Goal: Task Accomplishment & Management: Use online tool/utility

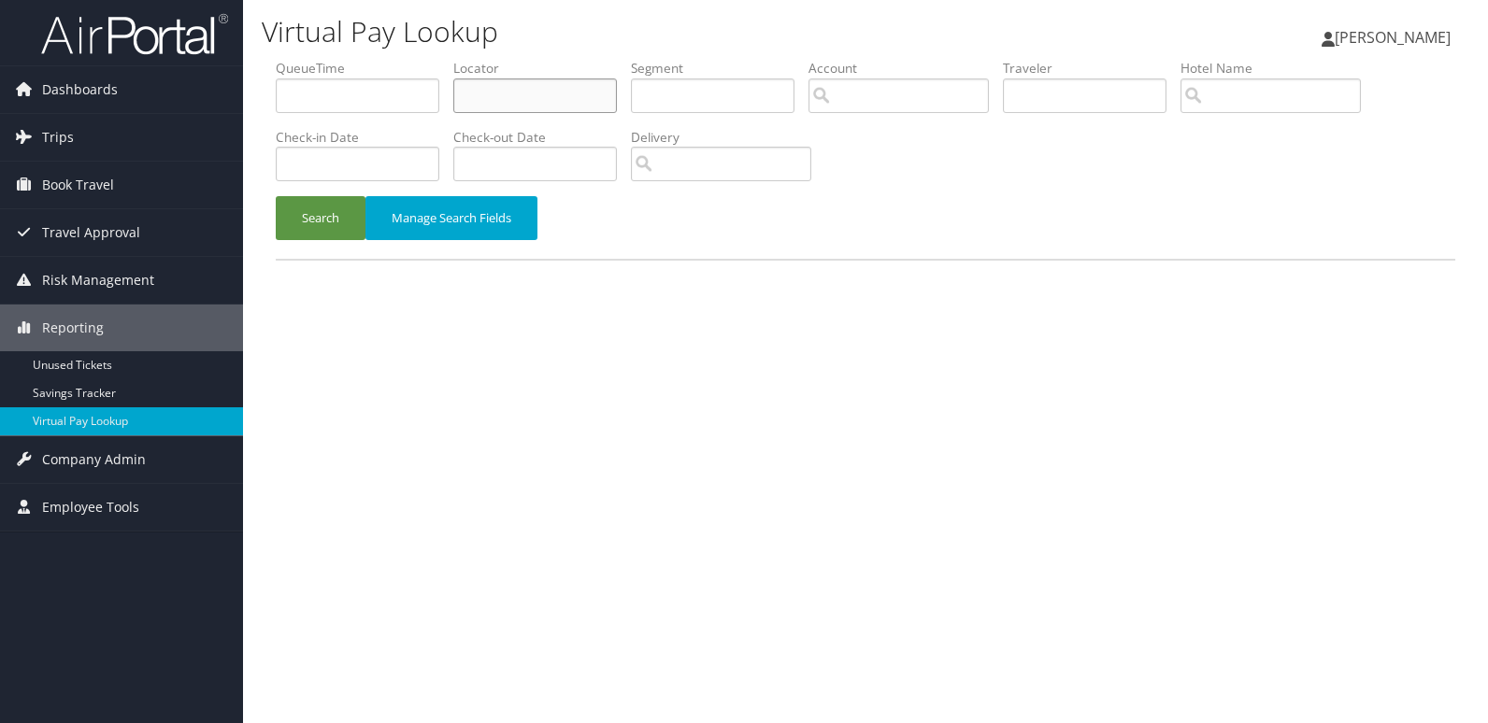
click at [584, 109] on input "text" at bounding box center [535, 95] width 164 height 35
paste input "WZAJCN"
type input "WZAJCN"
click at [350, 221] on button "Search" at bounding box center [321, 218] width 90 height 44
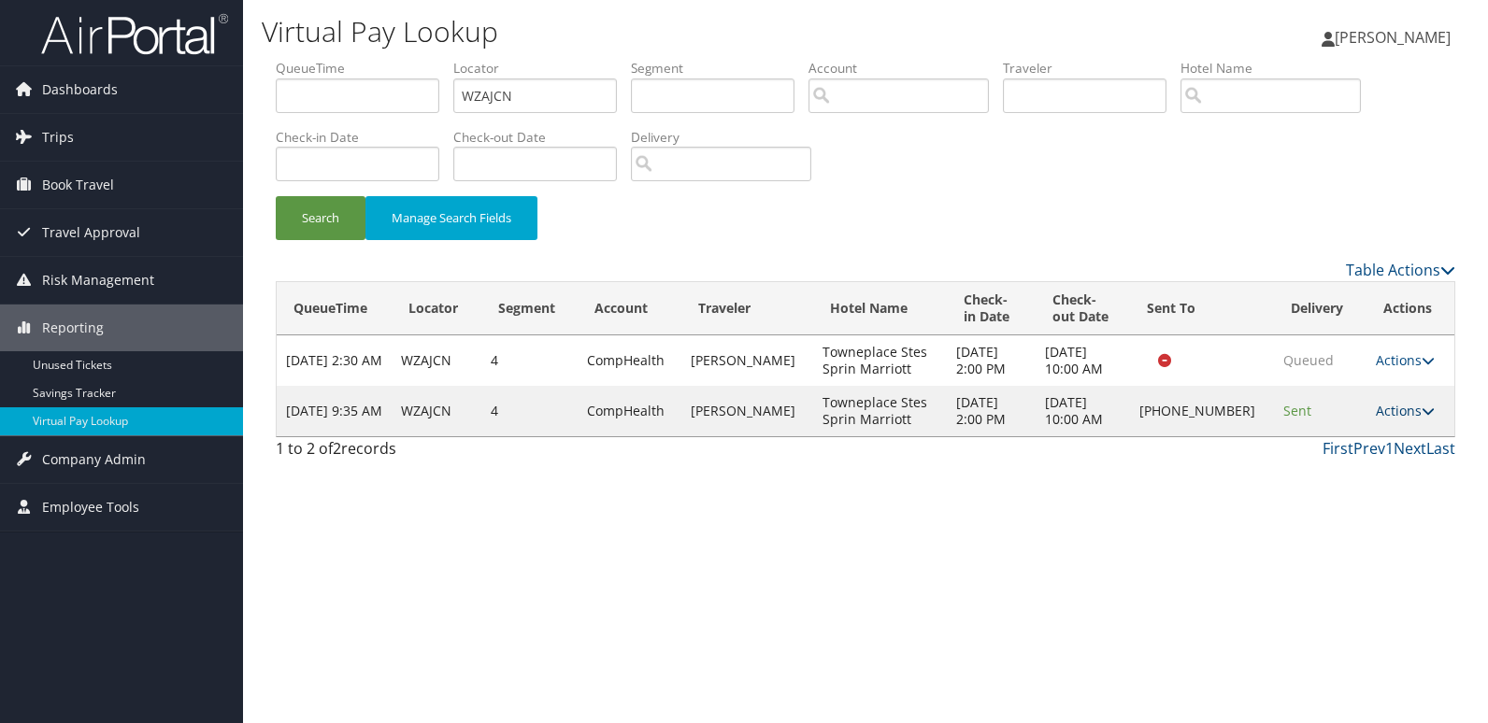
click at [1405, 416] on link "Actions" at bounding box center [1405, 411] width 59 height 18
click at [1348, 475] on link "Logs" at bounding box center [1342, 470] width 160 height 32
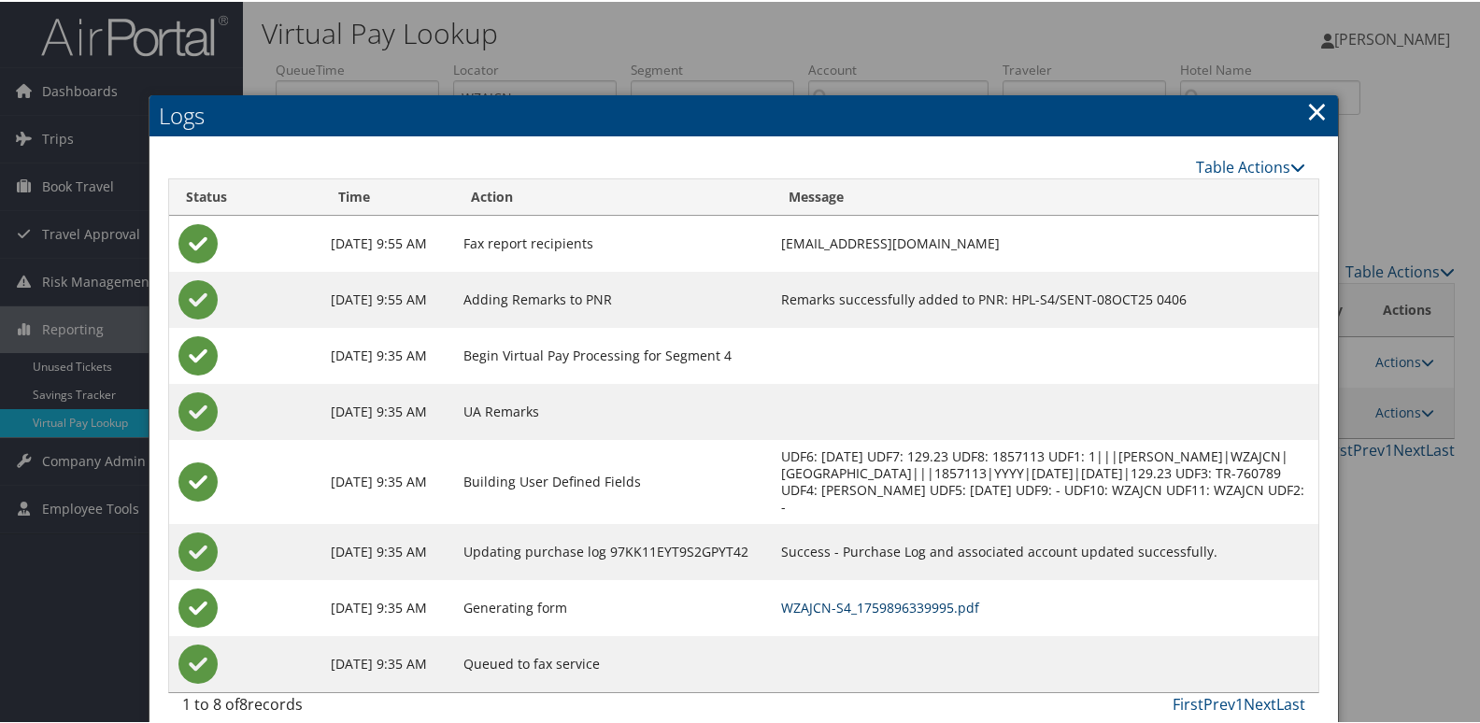
click at [976, 614] on link "WZAJCN-S4_1759896339995.pdf" at bounding box center [880, 606] width 198 height 18
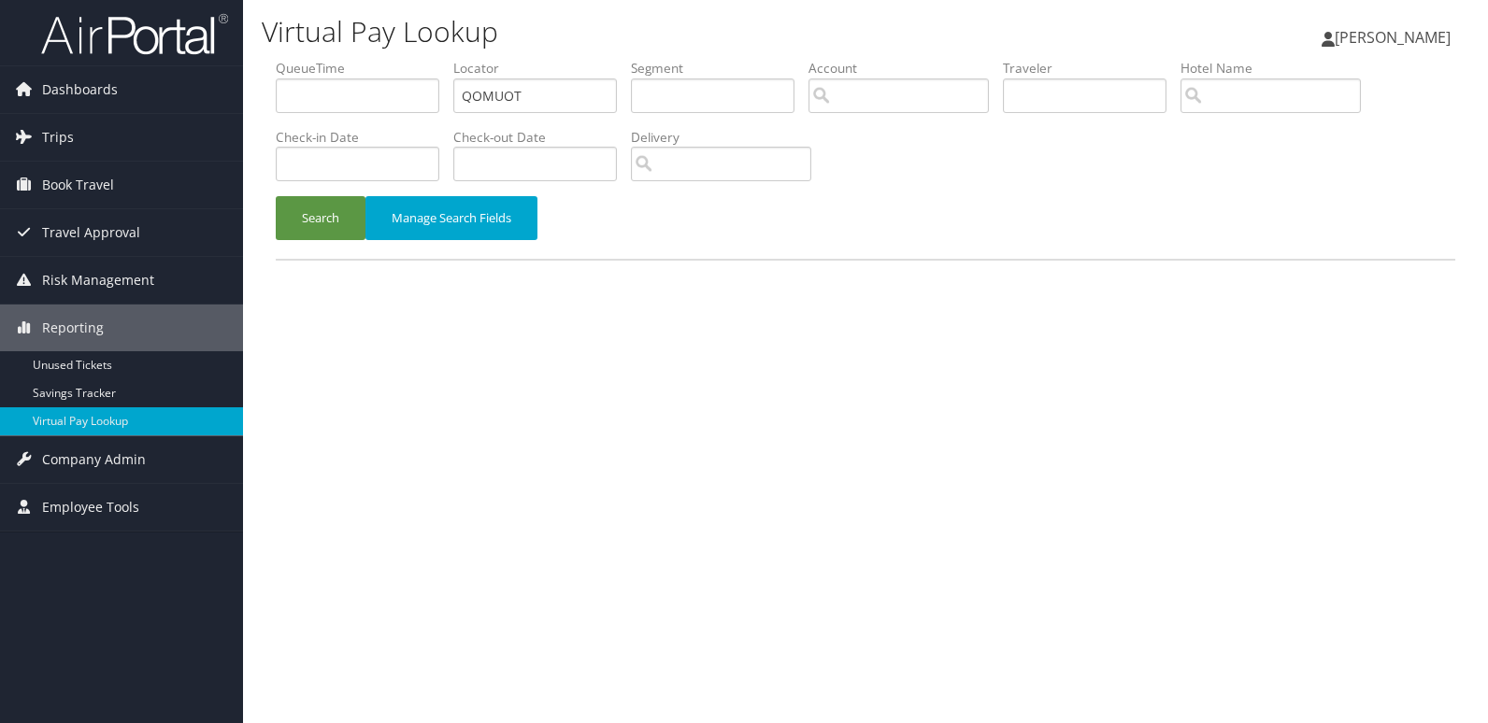
click at [295, 59] on ul "QueueTime Locator QOMUOT Segment Account Traveler Hotel Name Check-in Date Chec…" at bounding box center [865, 59] width 1179 height 0
type input "GEIIIM"
click at [318, 223] on button "Search" at bounding box center [321, 218] width 90 height 44
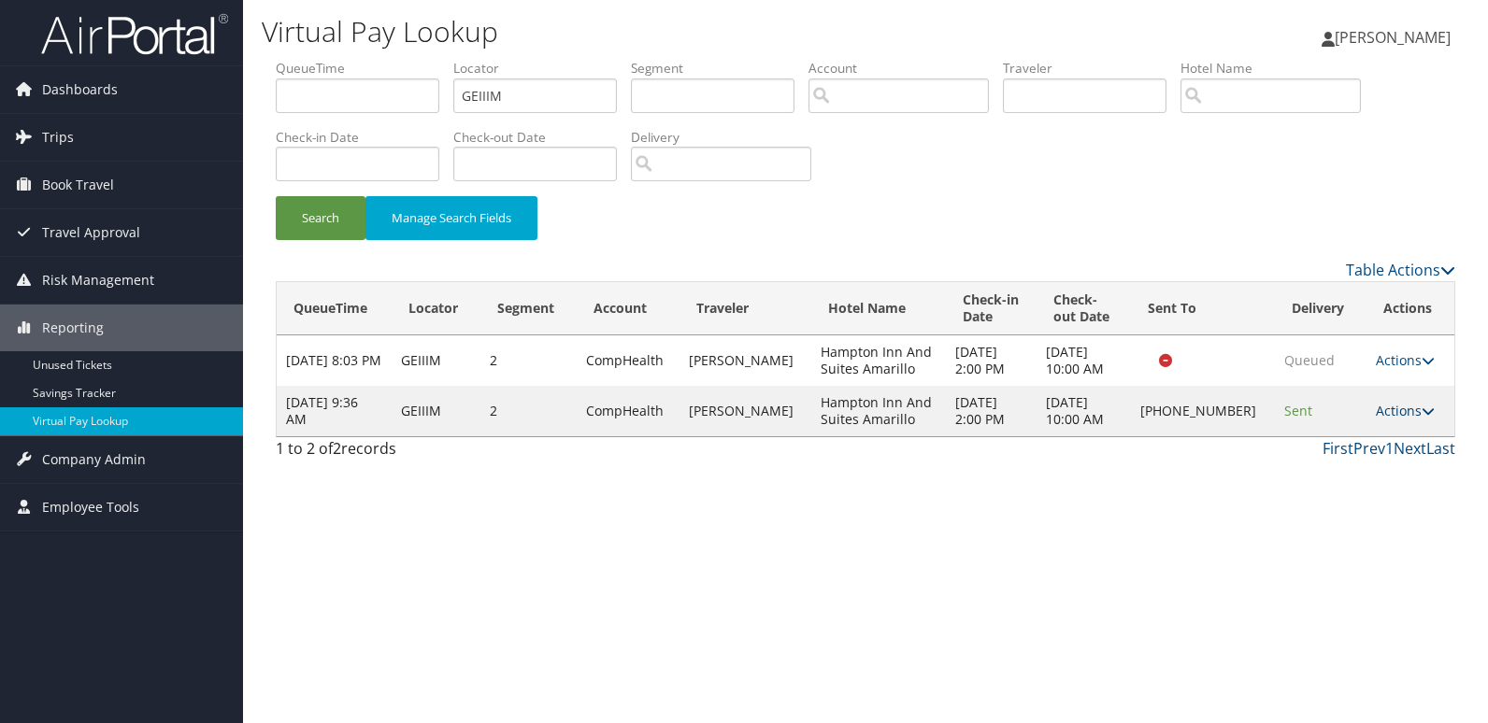
click at [1393, 418] on link "Actions" at bounding box center [1405, 411] width 59 height 18
click at [1329, 469] on link "Logs" at bounding box center [1342, 470] width 160 height 32
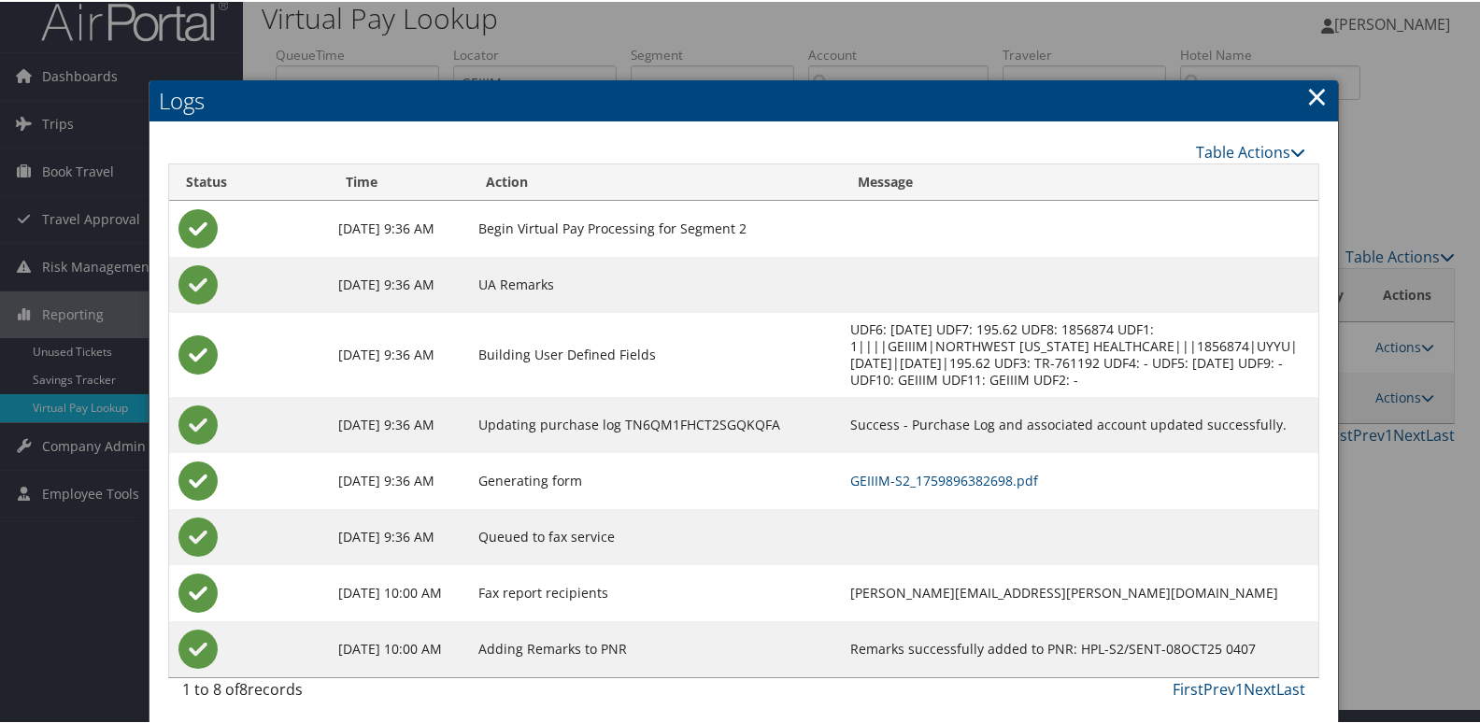
scroll to position [20, 0]
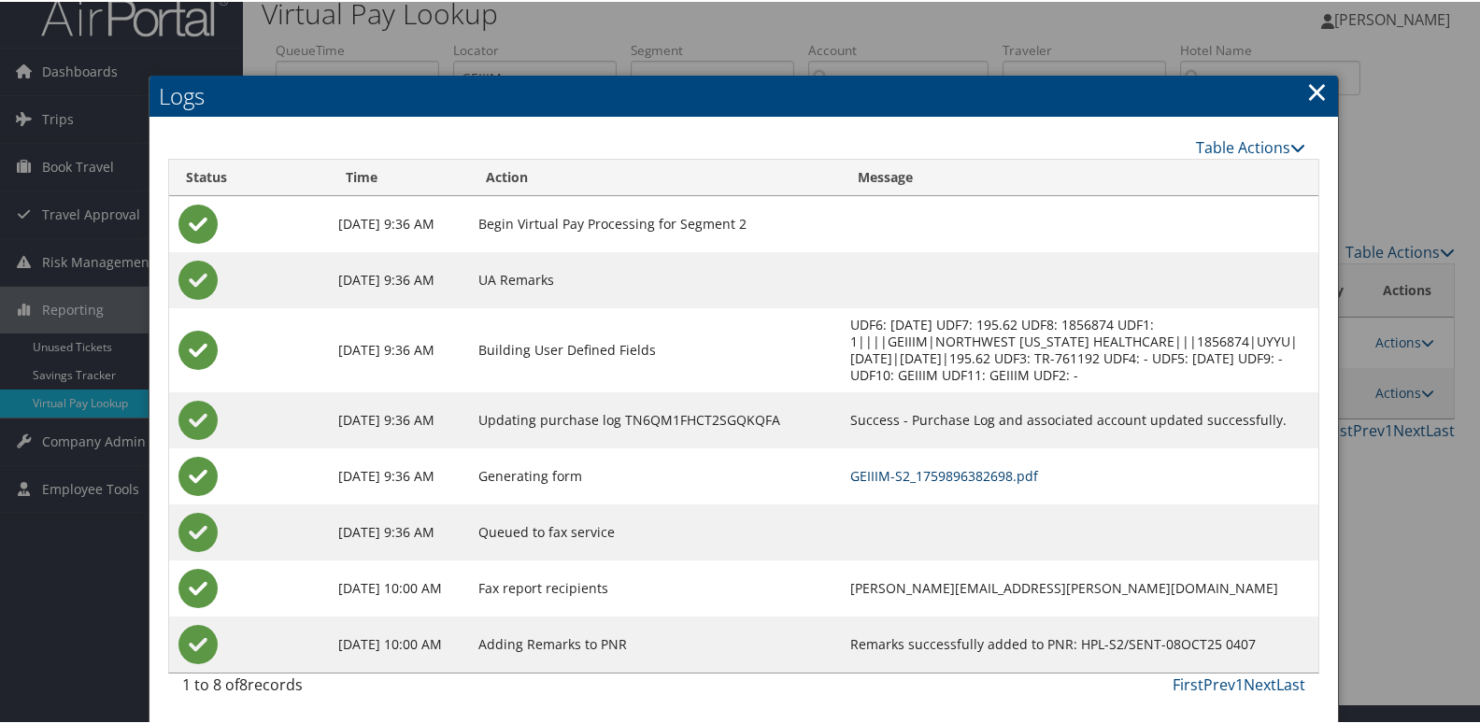
click at [996, 476] on link "GEIIIM-S2_1759896382698.pdf" at bounding box center [944, 474] width 188 height 18
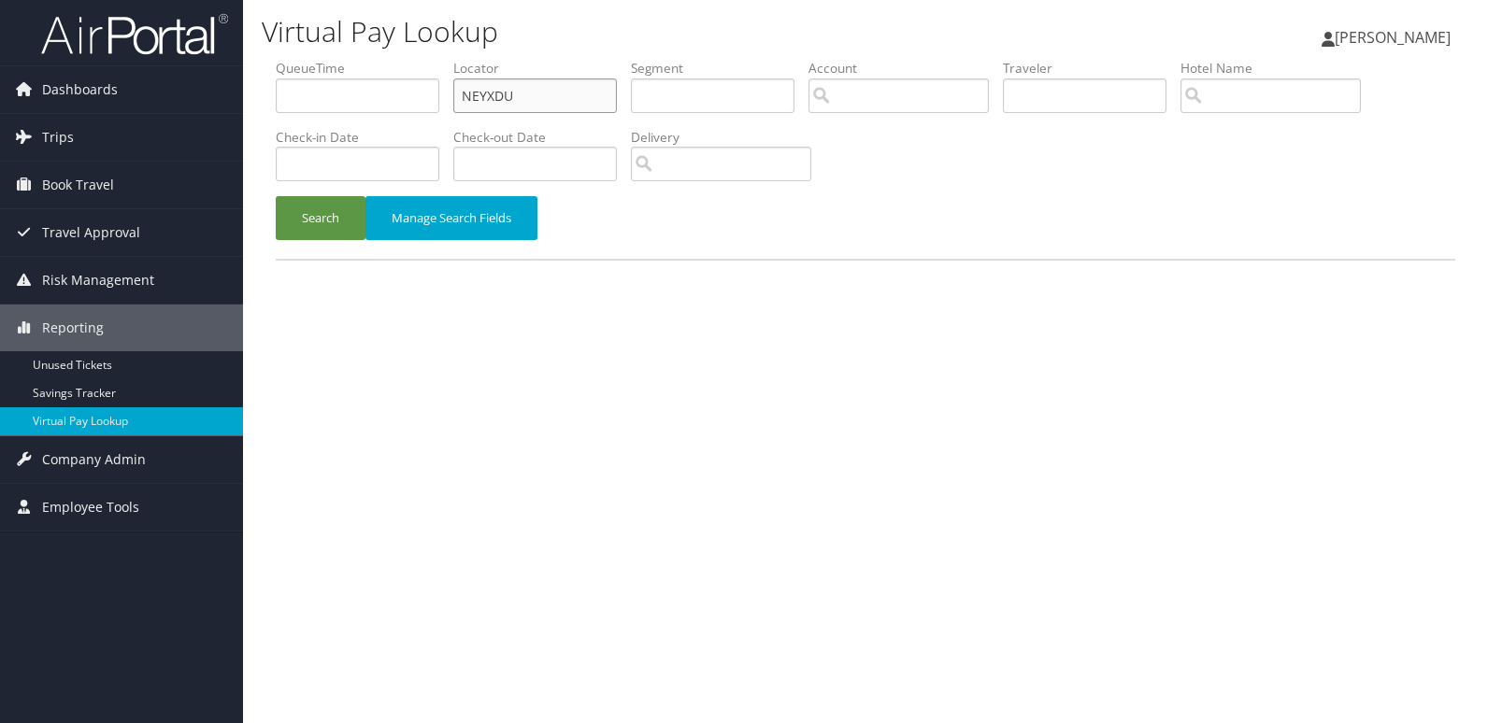
drag, startPoint x: 535, startPoint y: 96, endPoint x: 334, endPoint y: 137, distance: 206.0
click at [348, 59] on ul "QueueTime Locator NEYXDU Segment Account Traveler Hotel Name Check-in Date Chec…" at bounding box center [865, 59] width 1179 height 0
paste input "ICVJHJ"
type input "ICVJHJ"
click at [322, 206] on button "Search" at bounding box center [321, 218] width 90 height 44
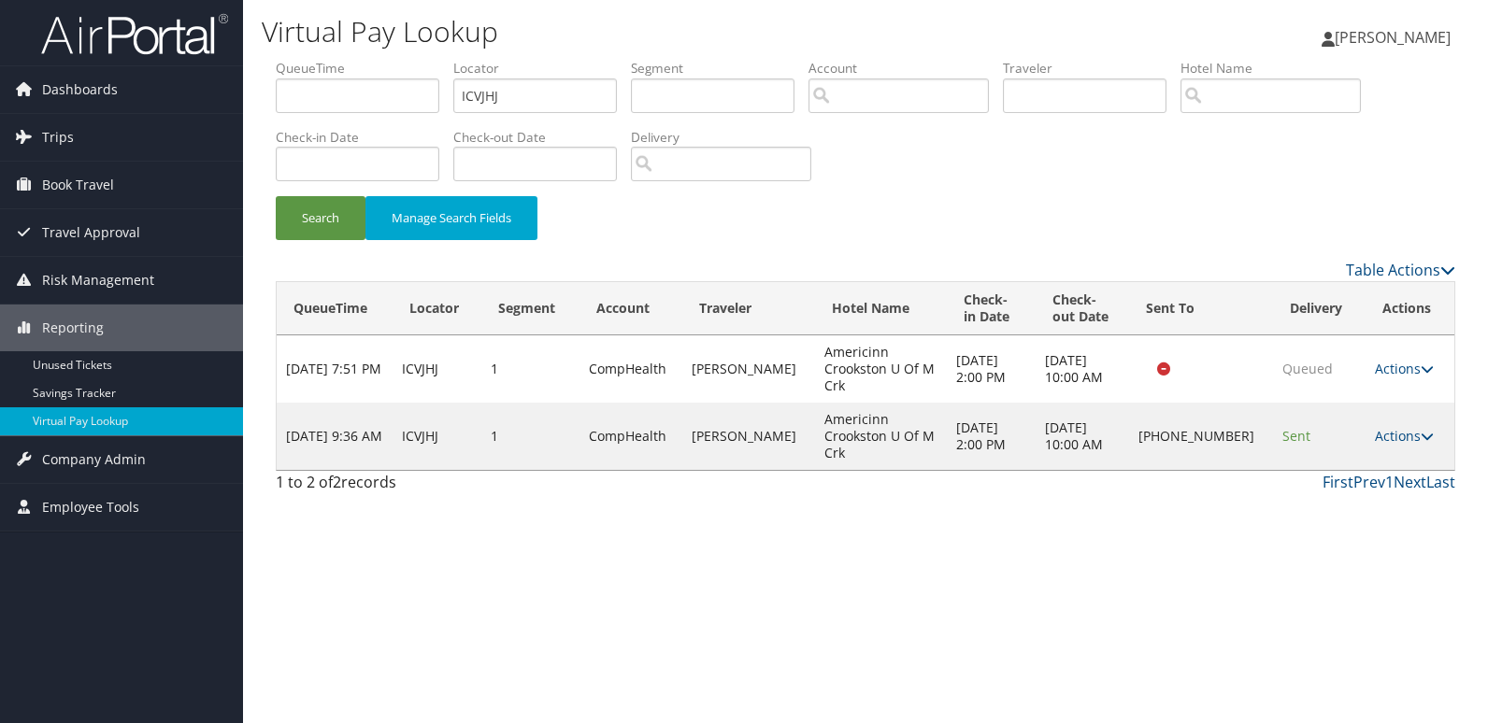
click at [1382, 447] on td "Actions Resend Logs Delivery Information View Itinerary" at bounding box center [1409, 436] width 89 height 67
click at [1400, 435] on link "Actions" at bounding box center [1404, 436] width 59 height 18
click at [1341, 495] on link "Logs" at bounding box center [1342, 495] width 160 height 32
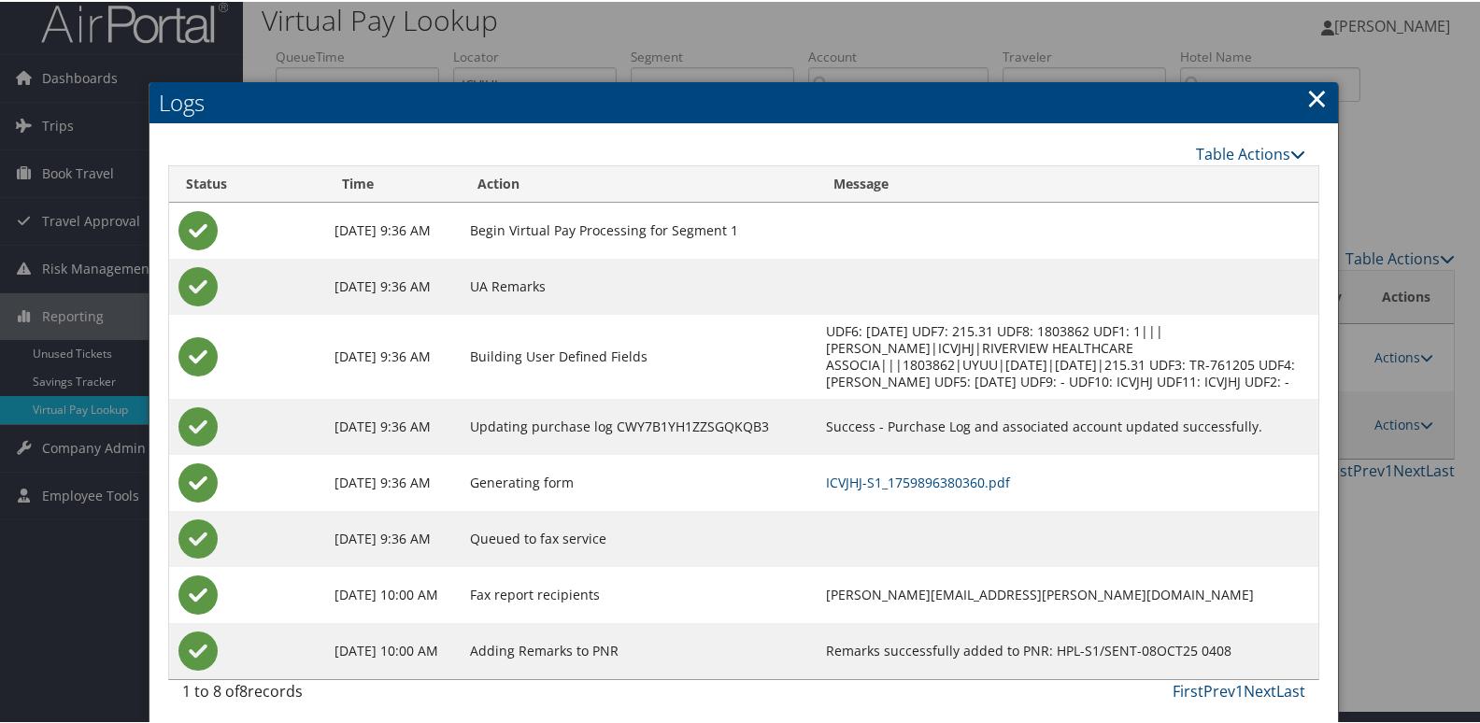
scroll to position [36, 0]
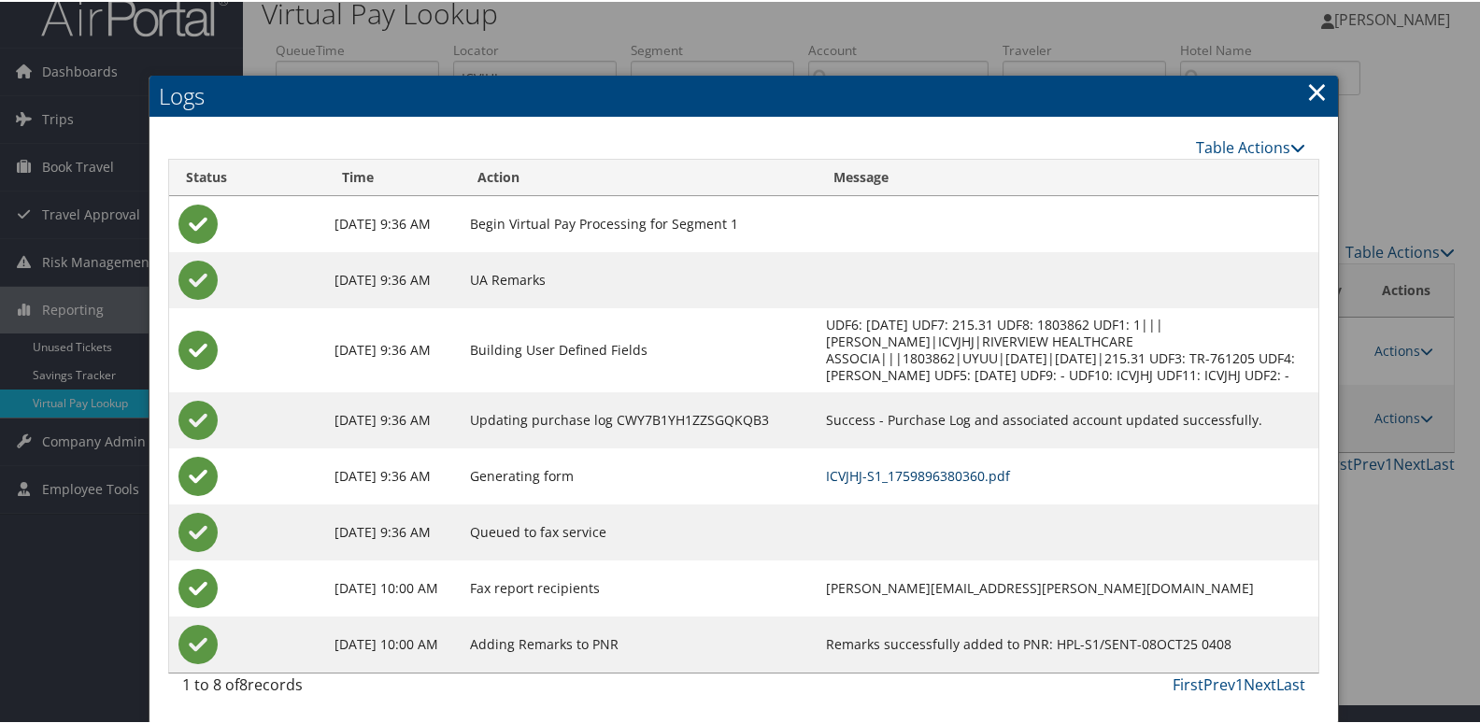
click at [1010, 478] on link "ICVJHJ-S1_1759896380360.pdf" at bounding box center [918, 474] width 184 height 18
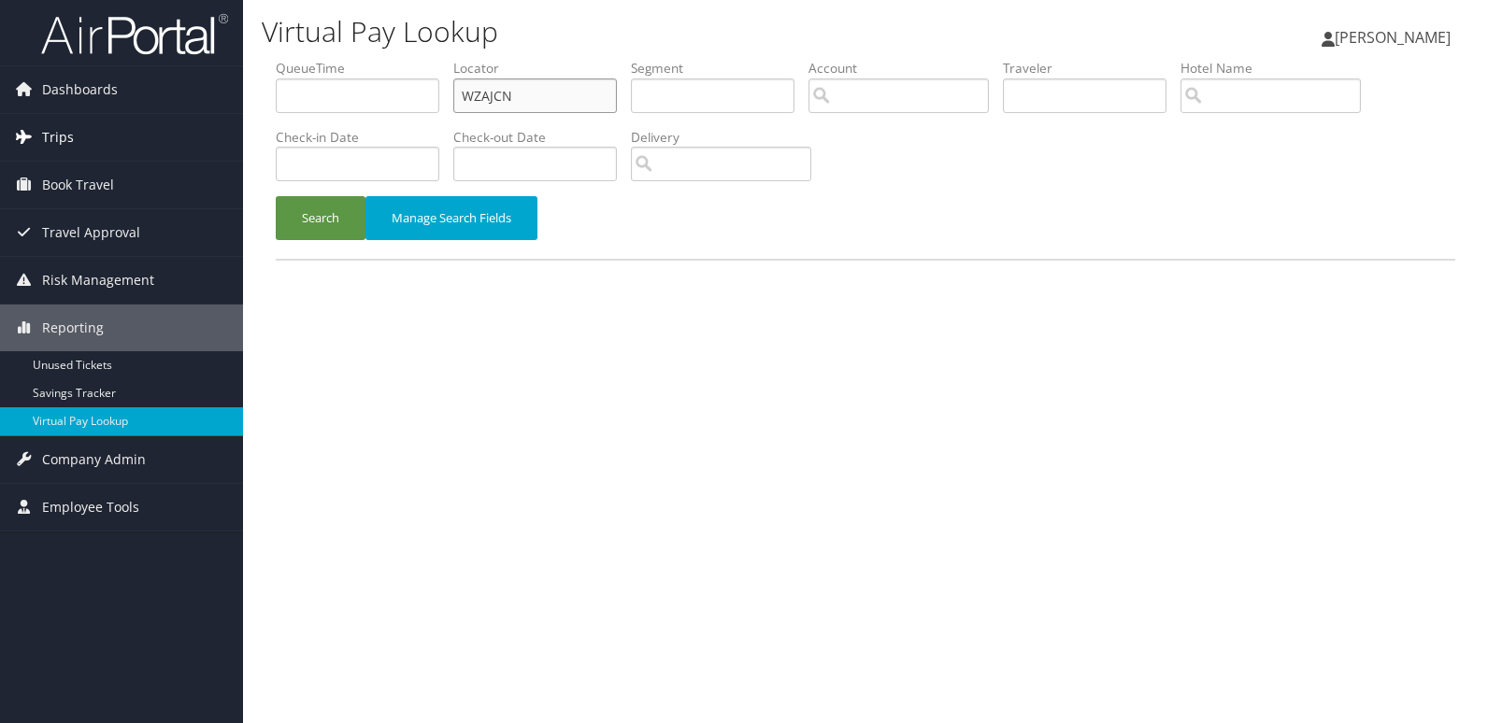
drag, startPoint x: 535, startPoint y: 88, endPoint x: 234, endPoint y: 129, distance: 304.6
click at [276, 124] on form "QueueTime Locator WZAJCN Segment Account Traveler Hotel Name Check-in Date Chec…" at bounding box center [865, 159] width 1179 height 200
paste input "JXAROL"
type input "JXAROL"
click at [295, 206] on button "Search" at bounding box center [321, 218] width 90 height 44
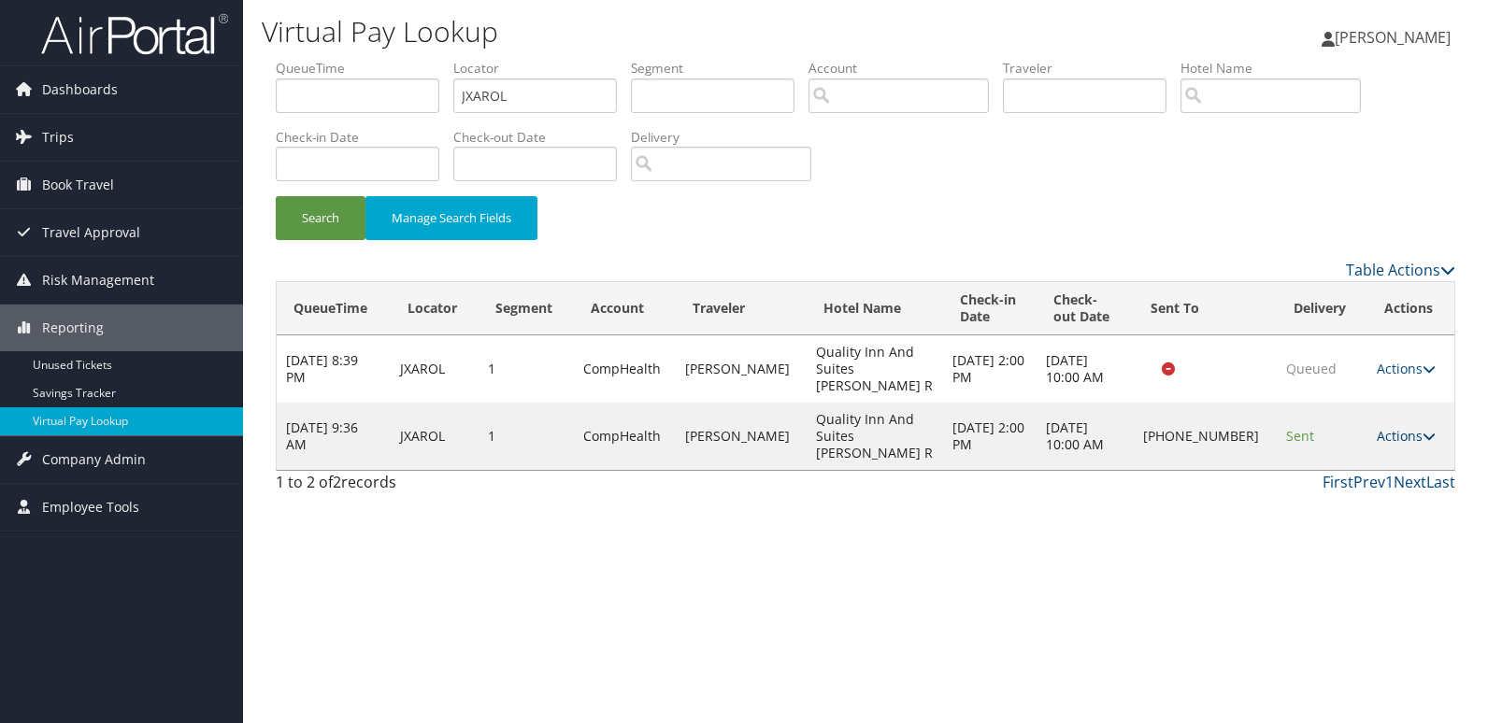
click at [1406, 427] on link "Actions" at bounding box center [1405, 436] width 59 height 18
click at [1318, 470] on link "Logs" at bounding box center [1343, 470] width 160 height 32
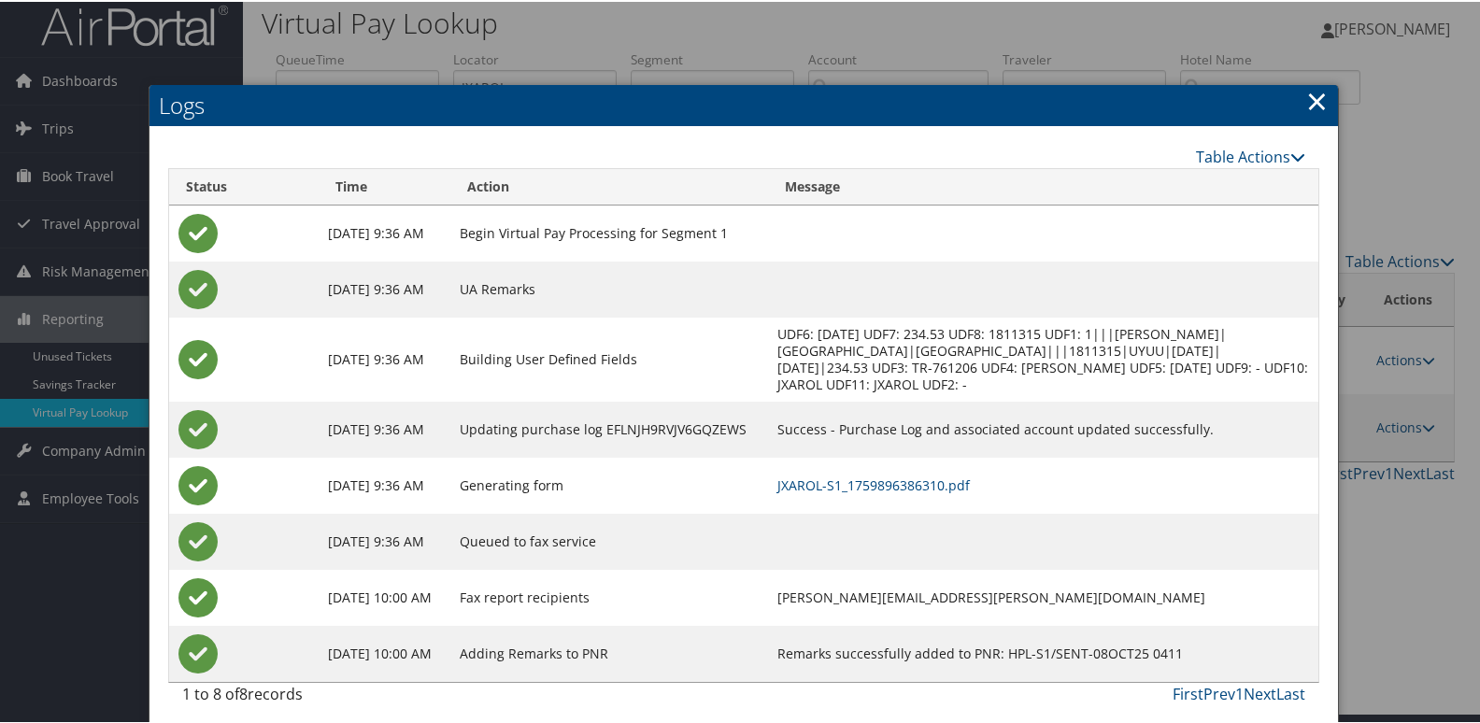
scroll to position [20, 0]
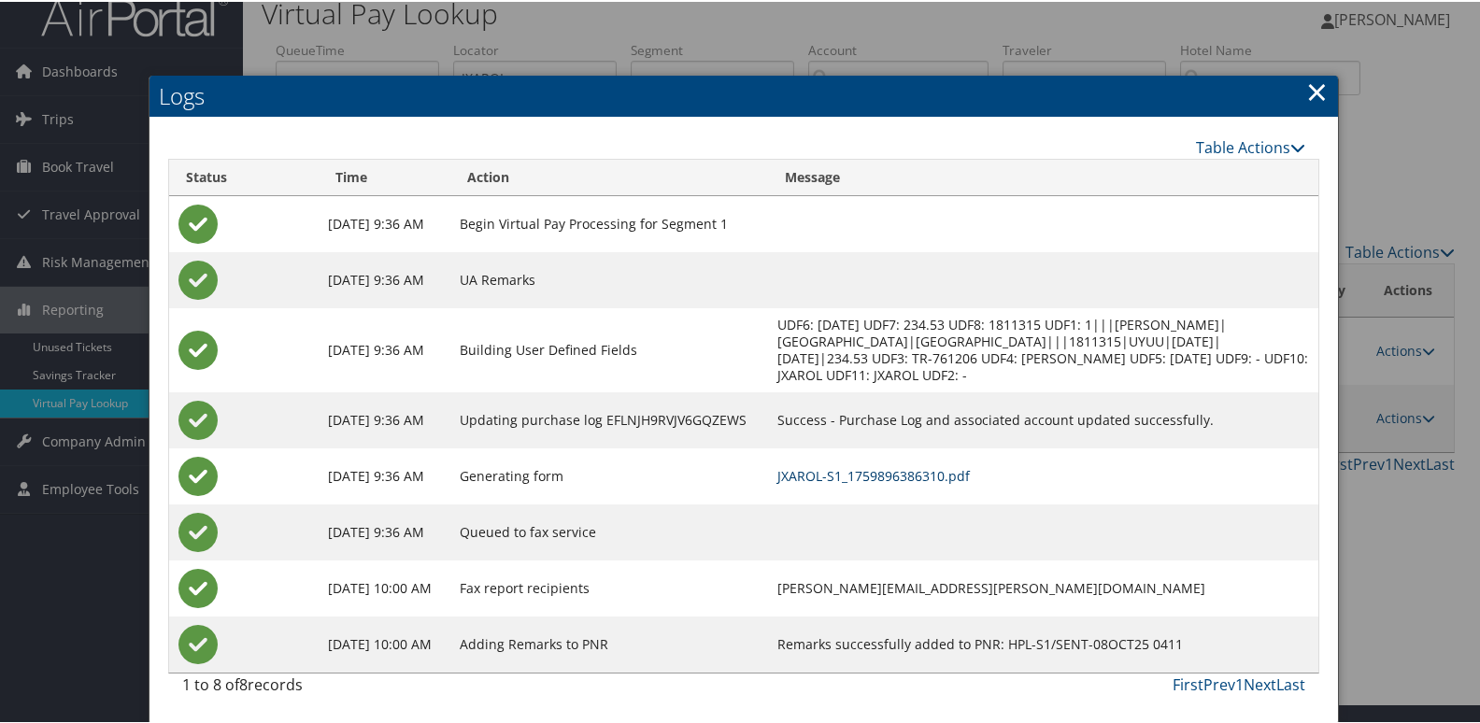
click at [970, 465] on link "JXAROL-S1_1759896386310.pdf" at bounding box center [873, 474] width 193 height 18
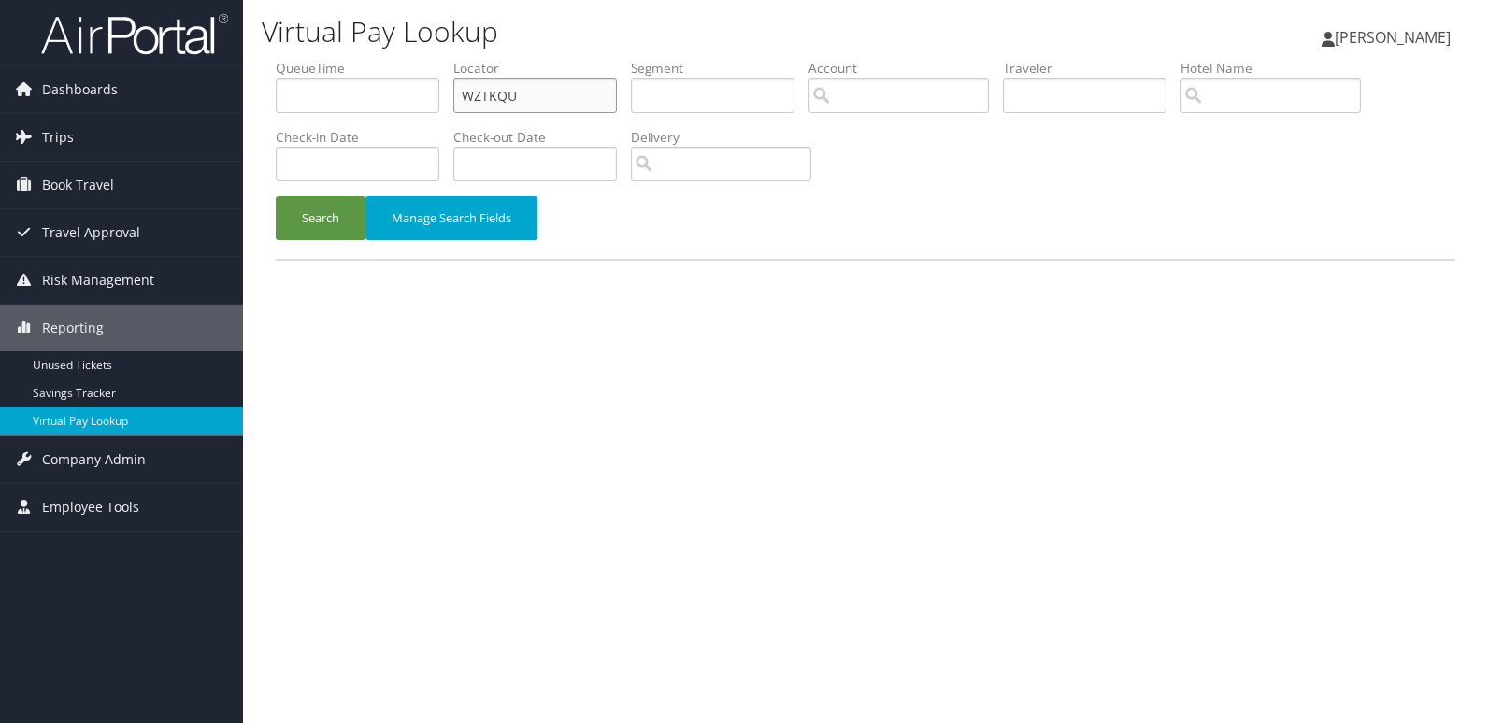
drag, startPoint x: 528, startPoint y: 105, endPoint x: 446, endPoint y: 115, distance: 82.9
click at [449, 59] on ul "QueueTime Locator WZTKQU Segment Account Traveler Hotel Name Check-in Date Chec…" at bounding box center [865, 59] width 1179 height 0
paste input "MJNVUM"
type input "MJNVUM"
click at [307, 210] on button "Search" at bounding box center [321, 218] width 90 height 44
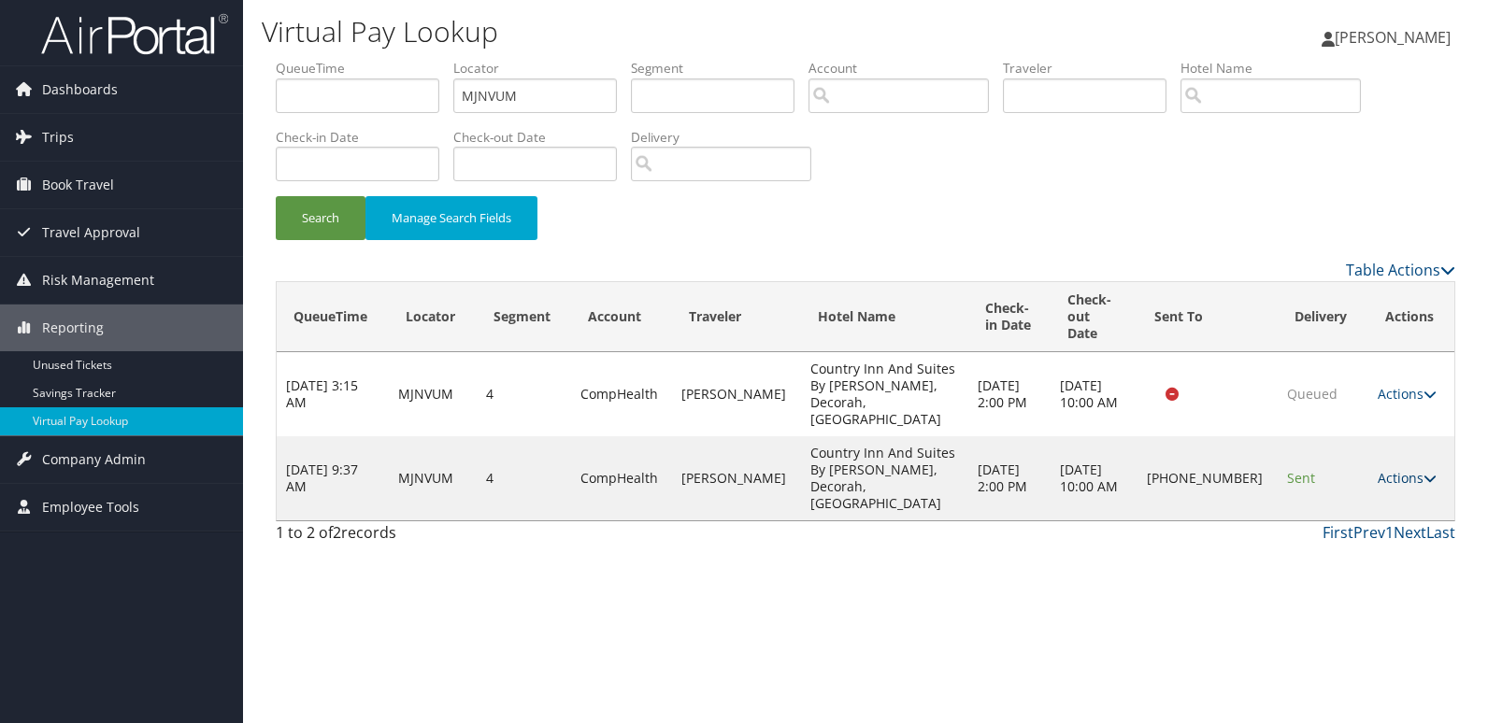
click at [1377, 469] on link "Actions" at bounding box center [1406, 478] width 59 height 18
click at [1400, 469] on link "Actions" at bounding box center [1406, 478] width 59 height 18
click at [1391, 446] on td "Actions Resend Logs Delivery Information View Itinerary" at bounding box center [1411, 478] width 86 height 84
click at [1396, 469] on link "Actions" at bounding box center [1406, 478] width 59 height 18
click at [1364, 481] on link "Logs" at bounding box center [1343, 495] width 160 height 32
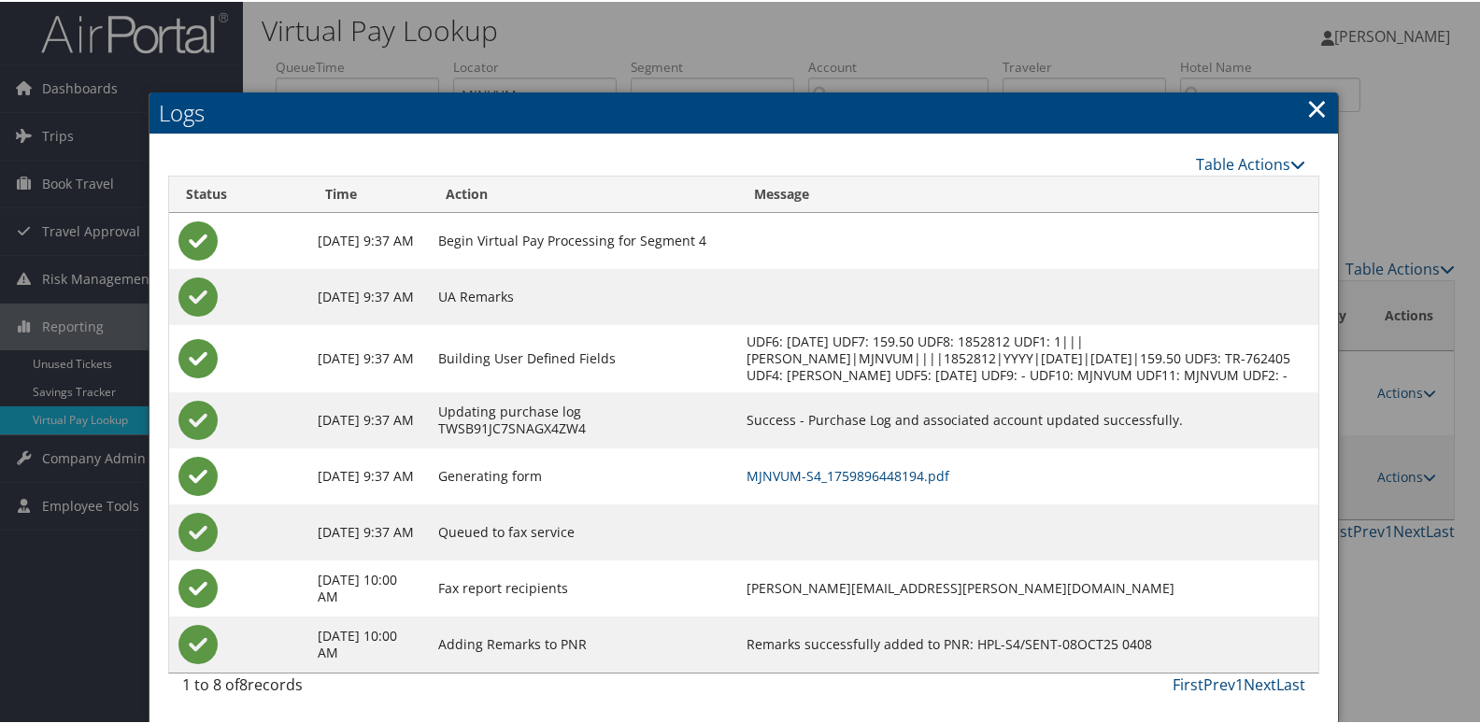
scroll to position [20, 0]
click at [949, 476] on link "MJNVUM-S4_1759896448194.pdf" at bounding box center [848, 474] width 203 height 18
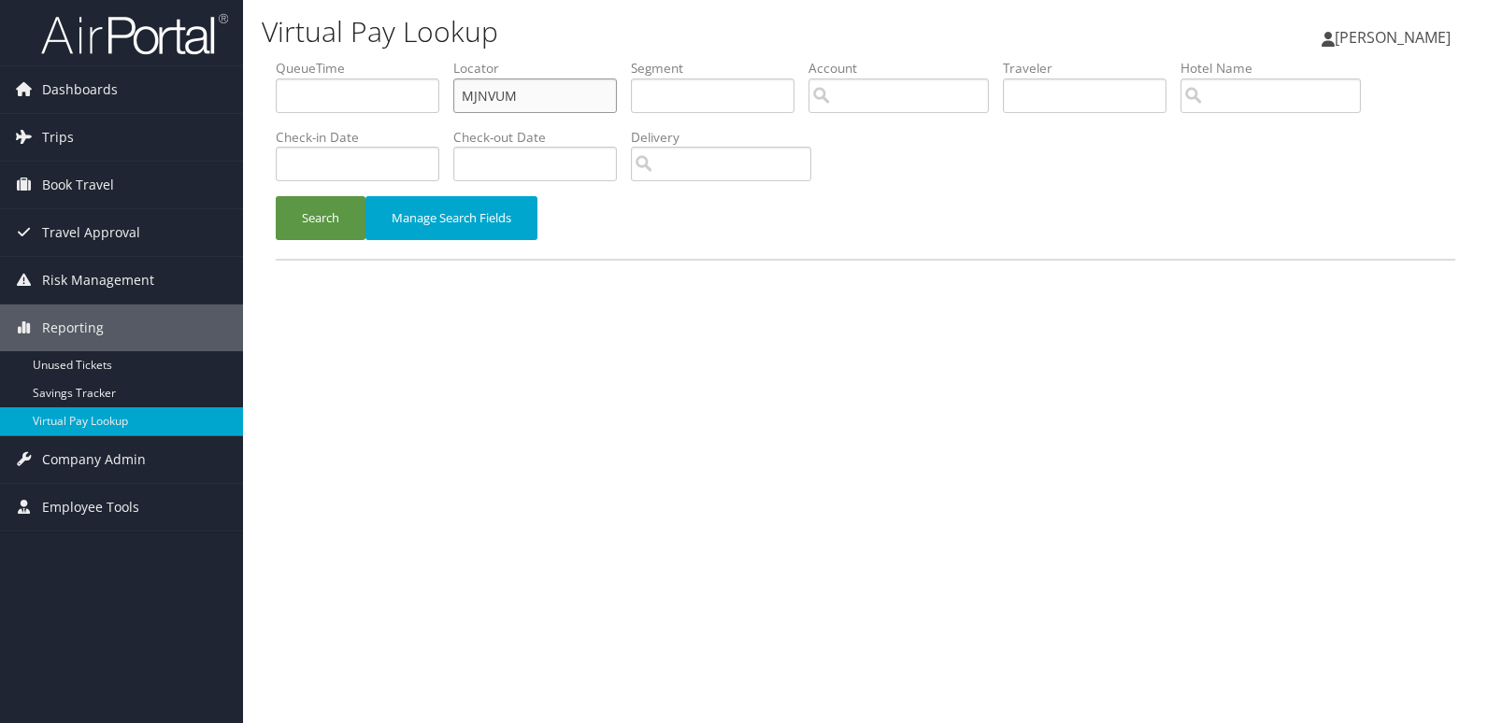
click at [539, 96] on input "MJNVUM" at bounding box center [535, 95] width 164 height 35
paste input "ESFQAX"
type input "ESFQAX"
click at [287, 241] on div "Search Manage Search Fields" at bounding box center [865, 227] width 1207 height 63
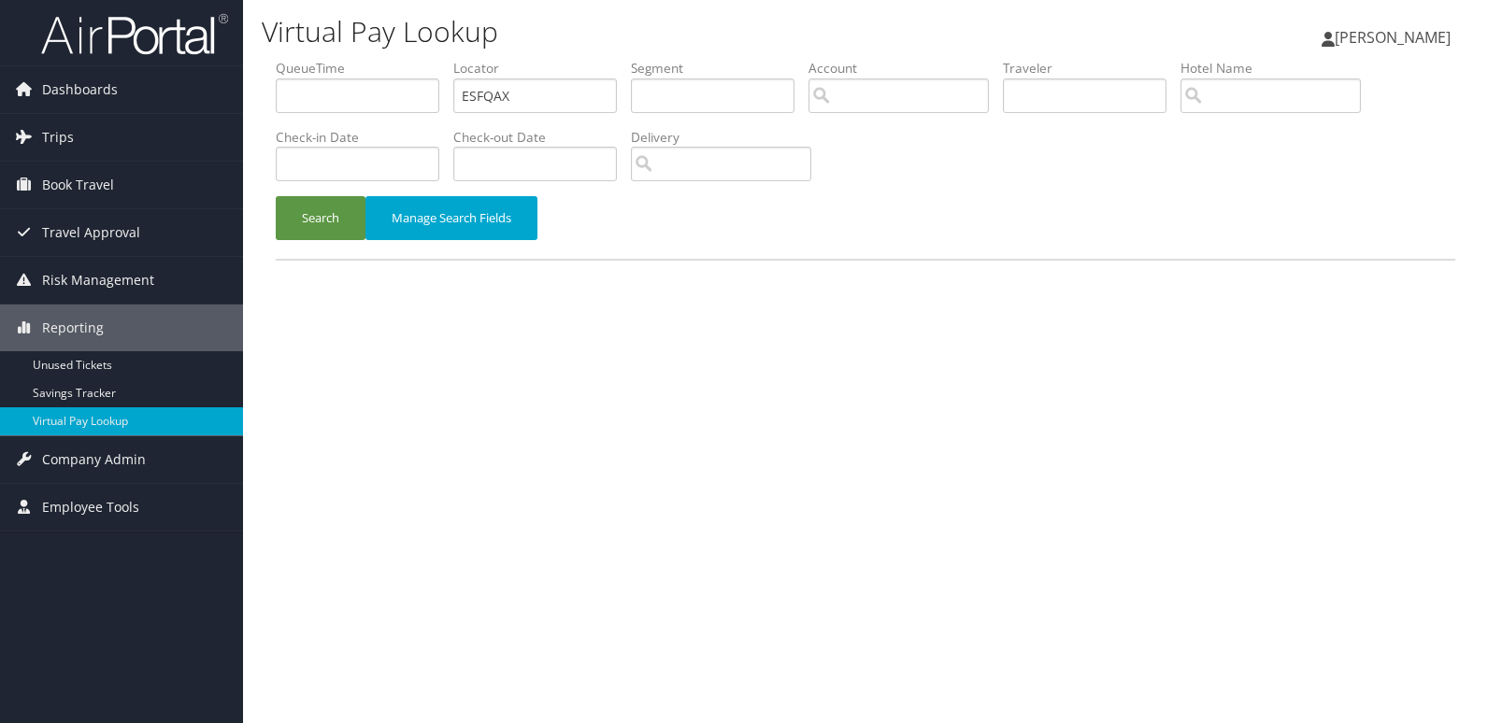
click at [254, 190] on div "Virtual Pay Lookup Mack Bravo Mack Bravo My Settings Travel Agency Contacts Vie…" at bounding box center [865, 361] width 1245 height 723
click at [312, 216] on button "Search" at bounding box center [321, 218] width 90 height 44
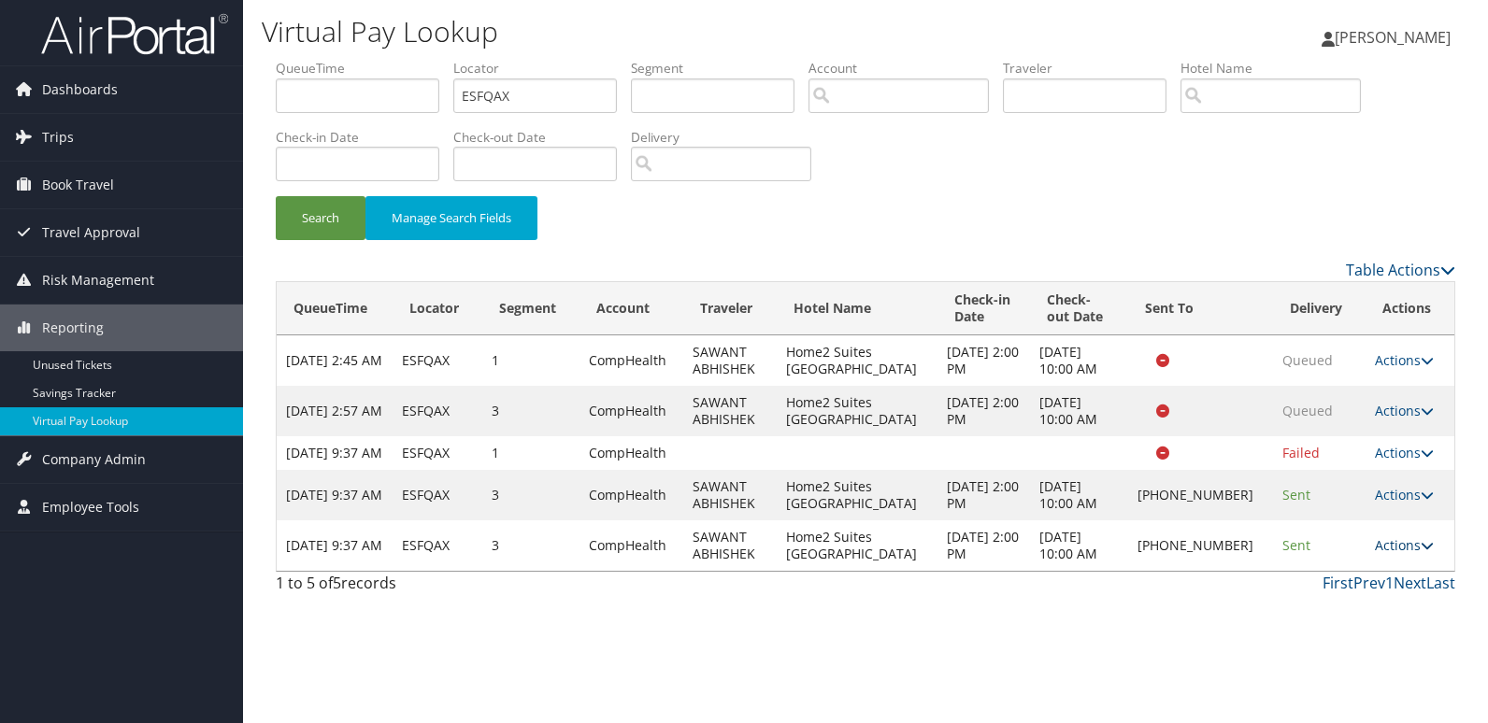
click at [1397, 554] on link "Actions" at bounding box center [1404, 545] width 59 height 18
click at [1283, 620] on icon at bounding box center [1276, 621] width 17 height 13
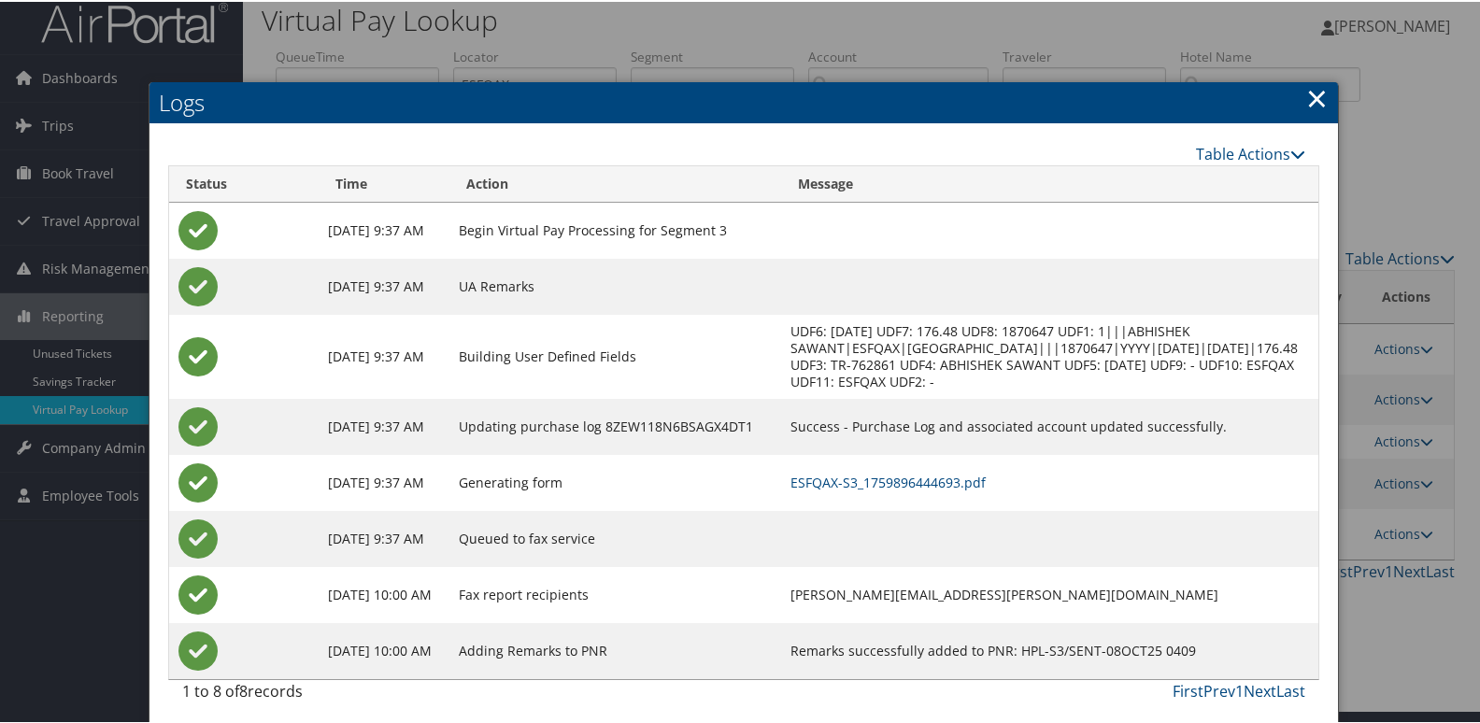
scroll to position [20, 0]
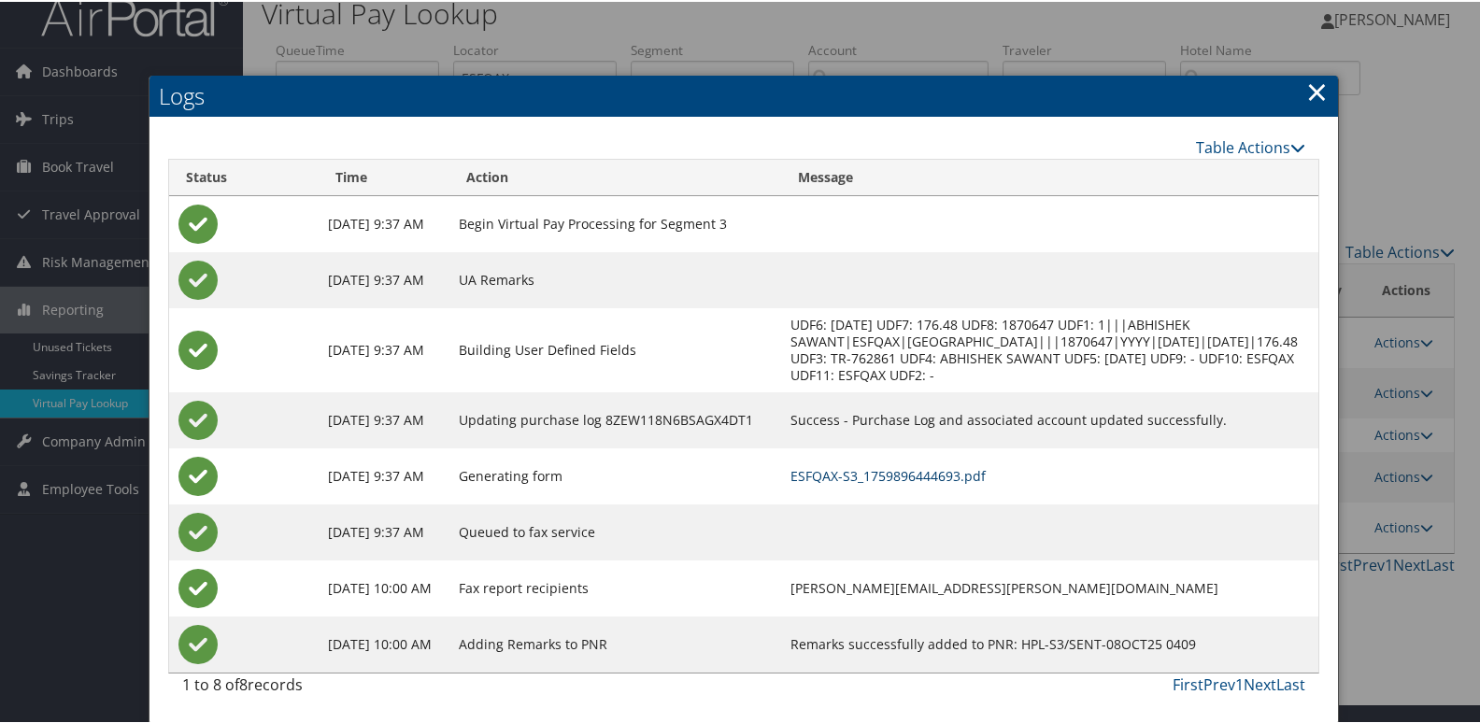
click at [939, 475] on link "ESFQAX-S3_1759896444693.pdf" at bounding box center [888, 474] width 195 height 18
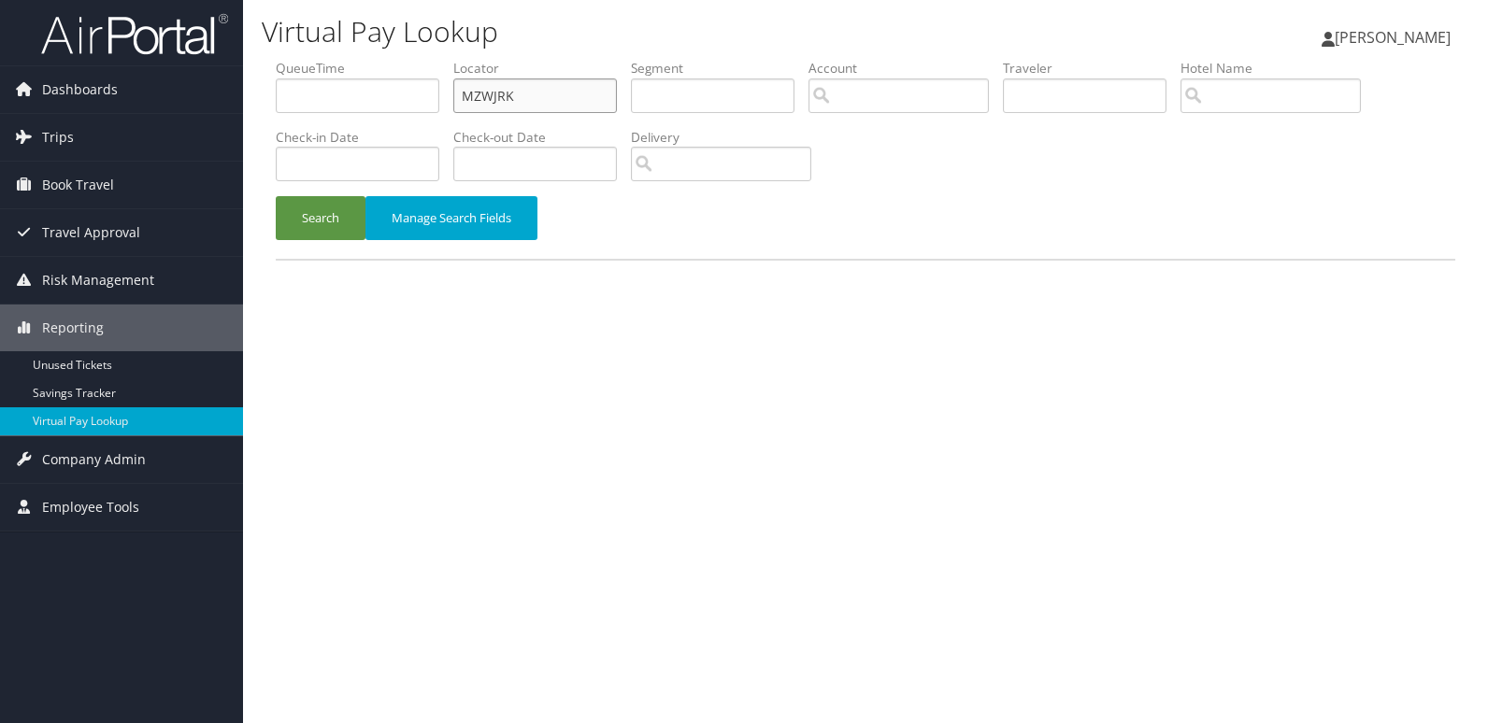
click at [419, 59] on ul "QueueTime Locator MZWJRK Segment Account Traveler Hotel Name Check-in Date Chec…" at bounding box center [865, 59] width 1179 height 0
drag, startPoint x: 528, startPoint y: 90, endPoint x: 411, endPoint y: 106, distance: 117.9
click at [411, 59] on ul "QueueTime Locator MZWJRK Segment Account Traveler Hotel Name Check-in Date Chec…" at bounding box center [865, 59] width 1179 height 0
paste input "UUBNTW"
type input "UUBNTW"
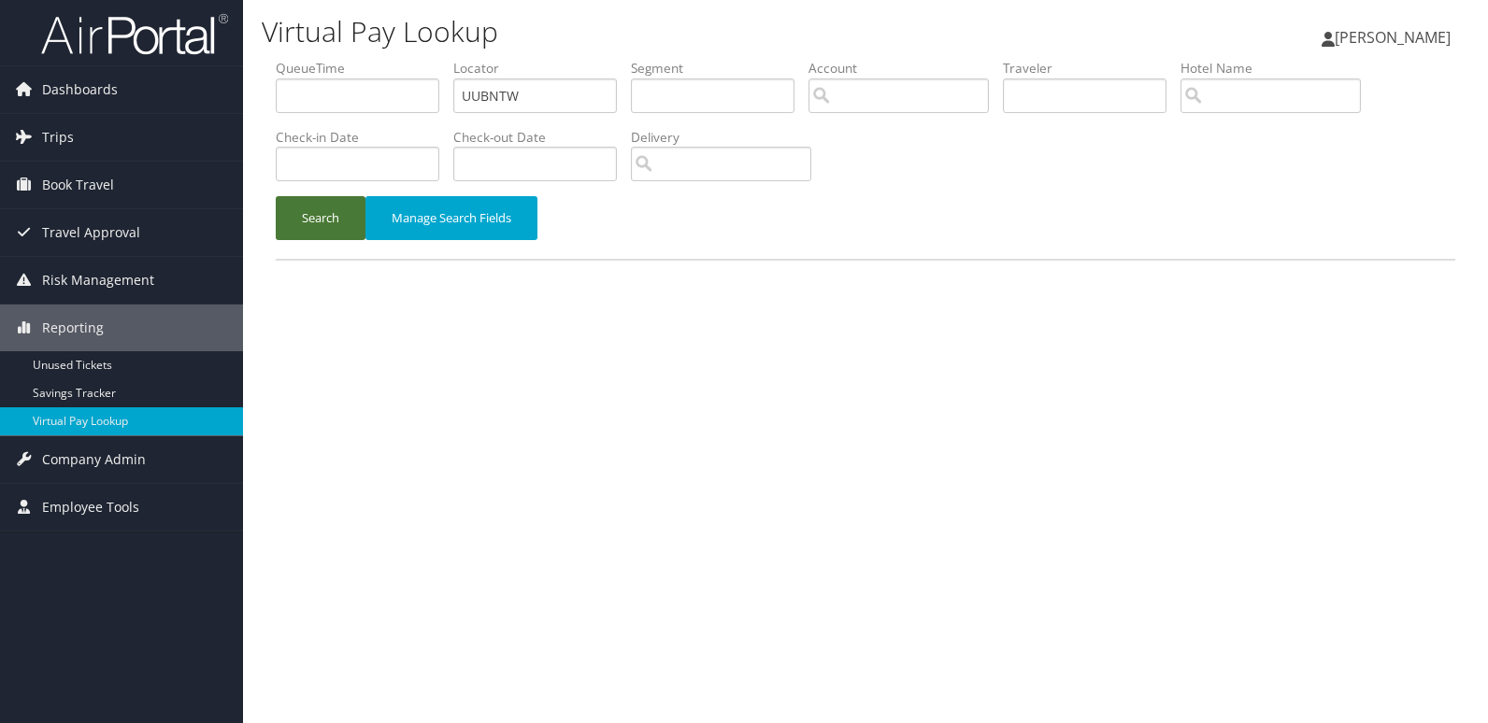
click at [340, 235] on button "Search" at bounding box center [321, 218] width 90 height 44
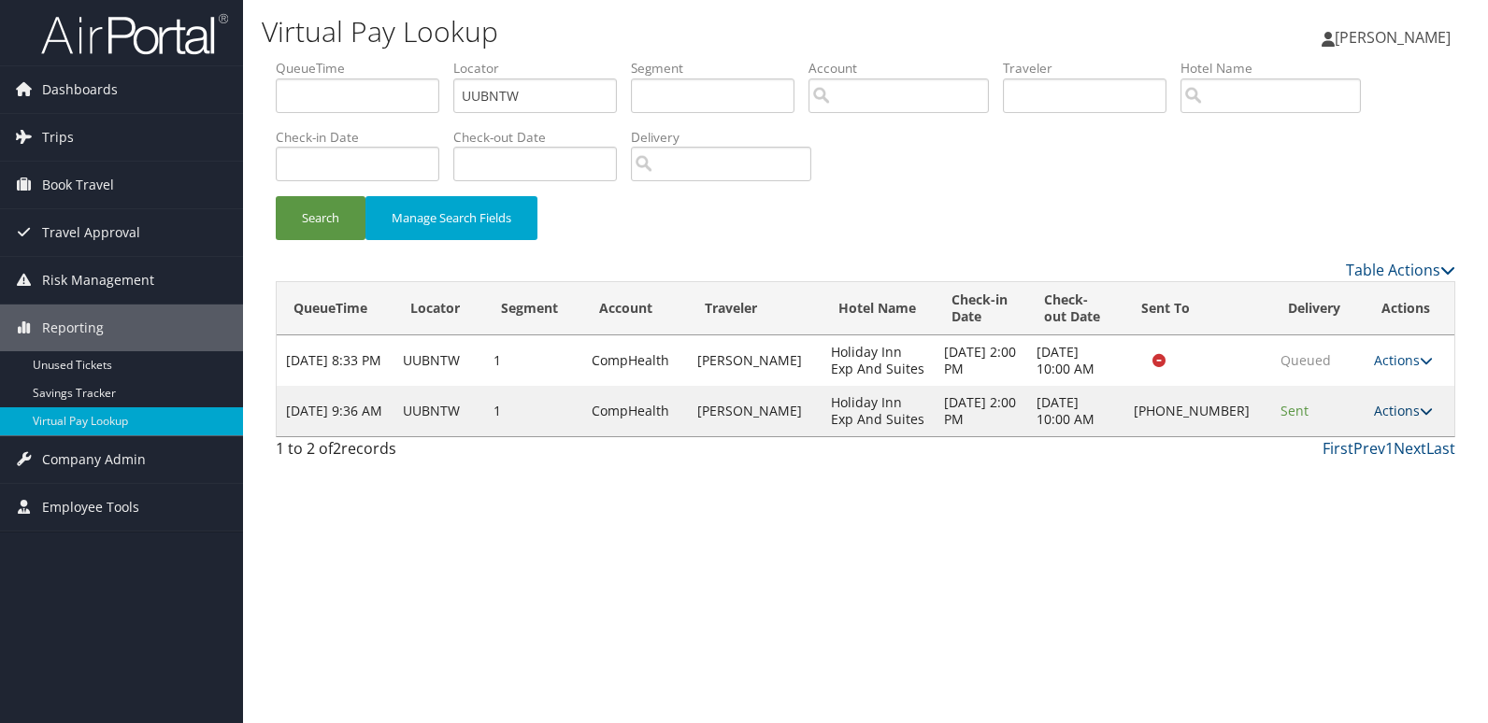
click at [1380, 414] on link "Actions" at bounding box center [1403, 411] width 59 height 18
click at [1364, 466] on link "Logs" at bounding box center [1342, 470] width 160 height 32
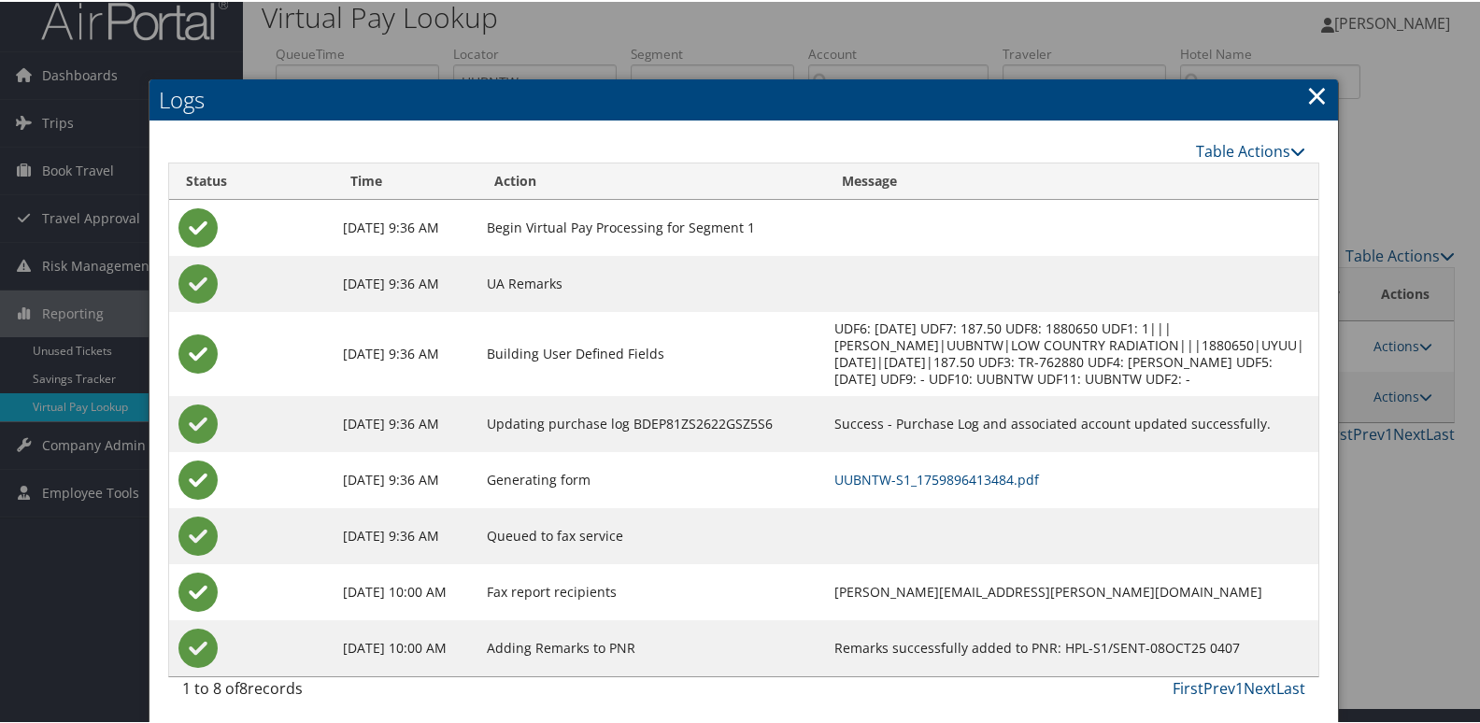
scroll to position [20, 0]
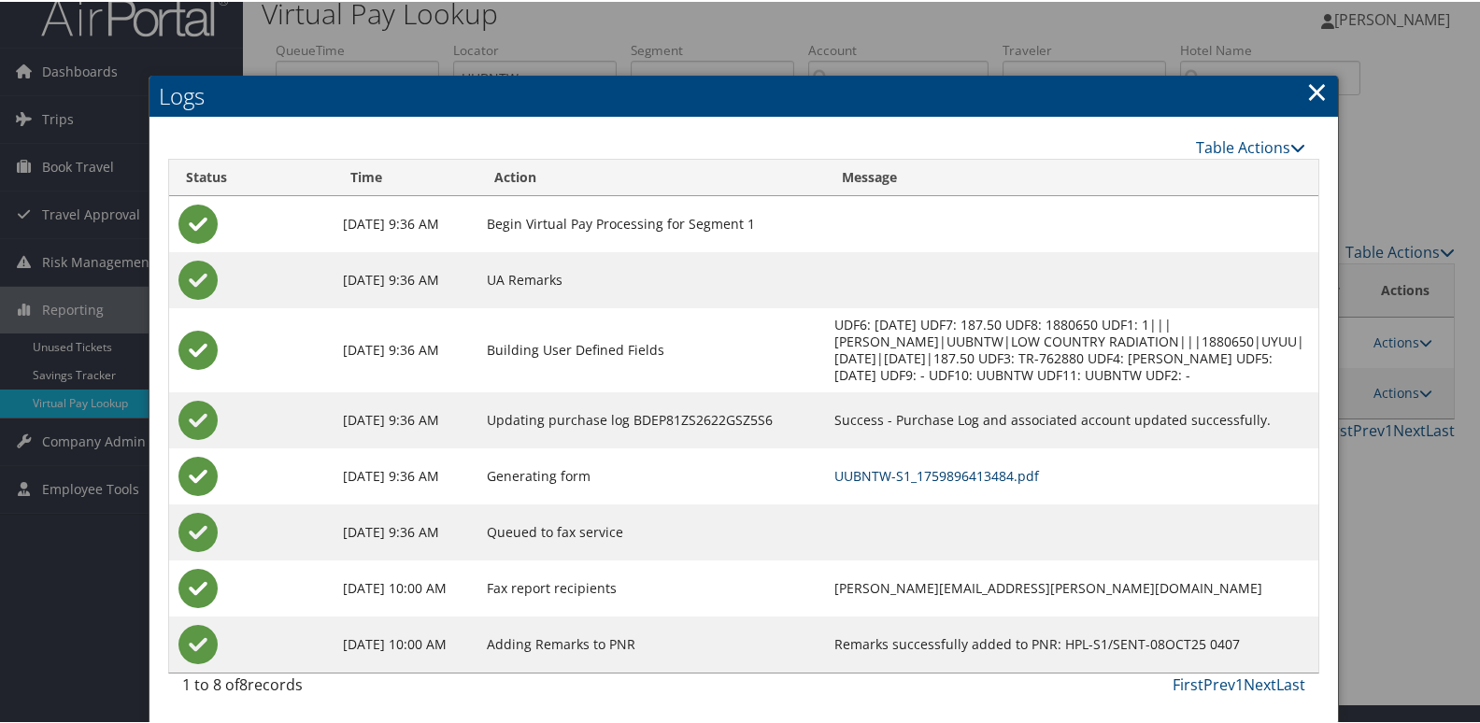
click at [968, 472] on link "UUBNTW-S1_1759896413484.pdf" at bounding box center [936, 474] width 205 height 18
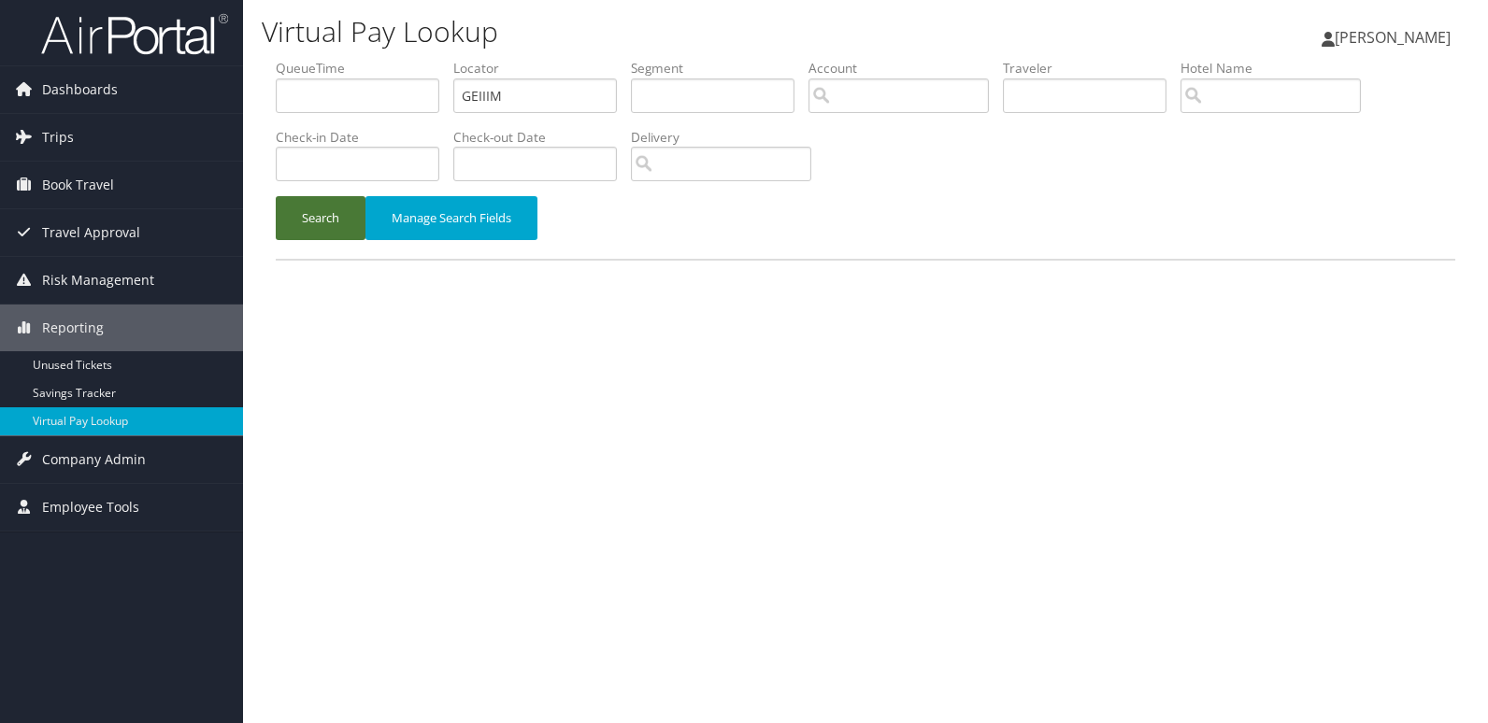
click at [344, 208] on button "Search" at bounding box center [321, 218] width 90 height 44
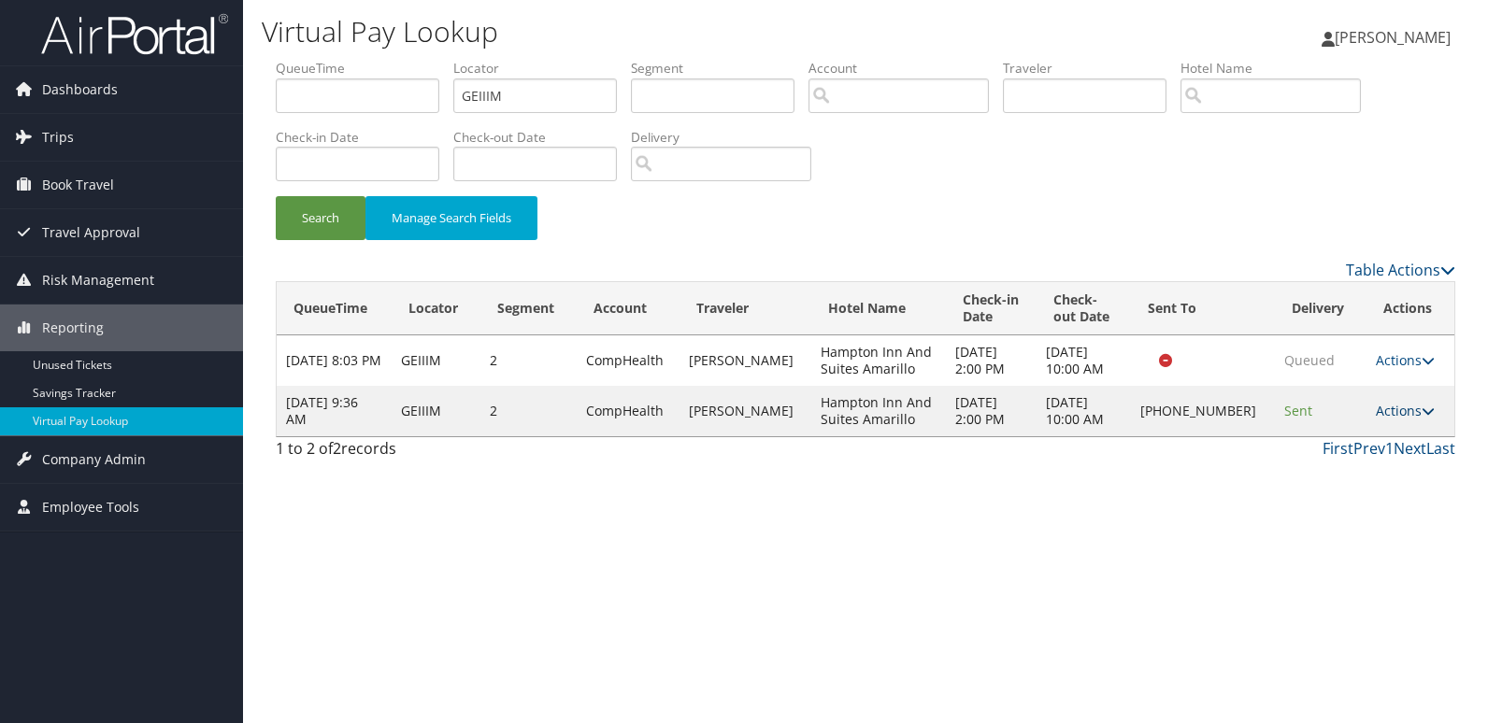
click at [1403, 415] on link "Actions" at bounding box center [1405, 411] width 59 height 18
click at [1376, 448] on link "Resend" at bounding box center [1342, 438] width 160 height 32
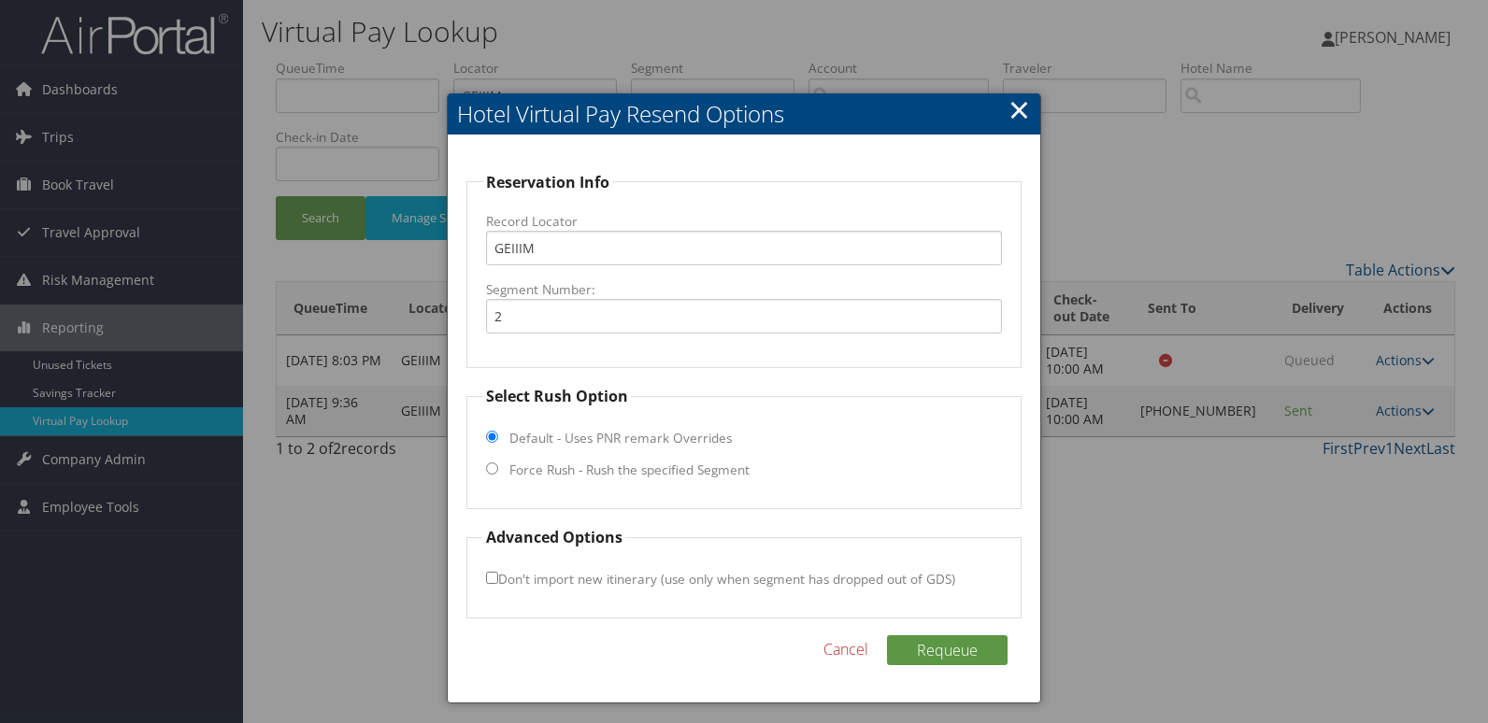
click at [512, 481] on fieldset "Select Rush Option Default - Uses PNR remark Overrides Force Rush - Rush the sp…" at bounding box center [744, 447] width 556 height 124
click at [521, 474] on label "Force Rush - Rush the specified Segment" at bounding box center [629, 470] width 240 height 19
click at [498, 474] on input "Force Rush - Rush the specified Segment" at bounding box center [492, 469] width 12 height 12
radio input "true"
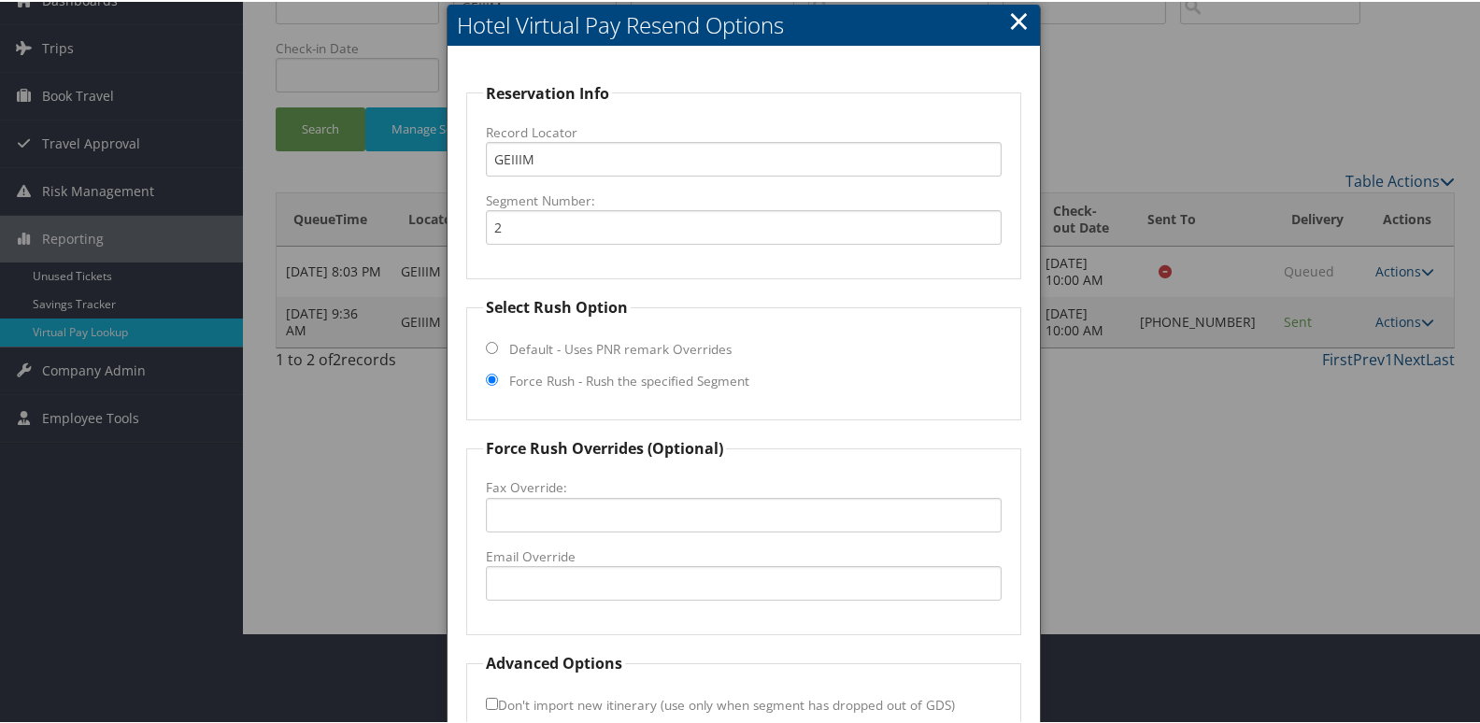
scroll to position [195, 0]
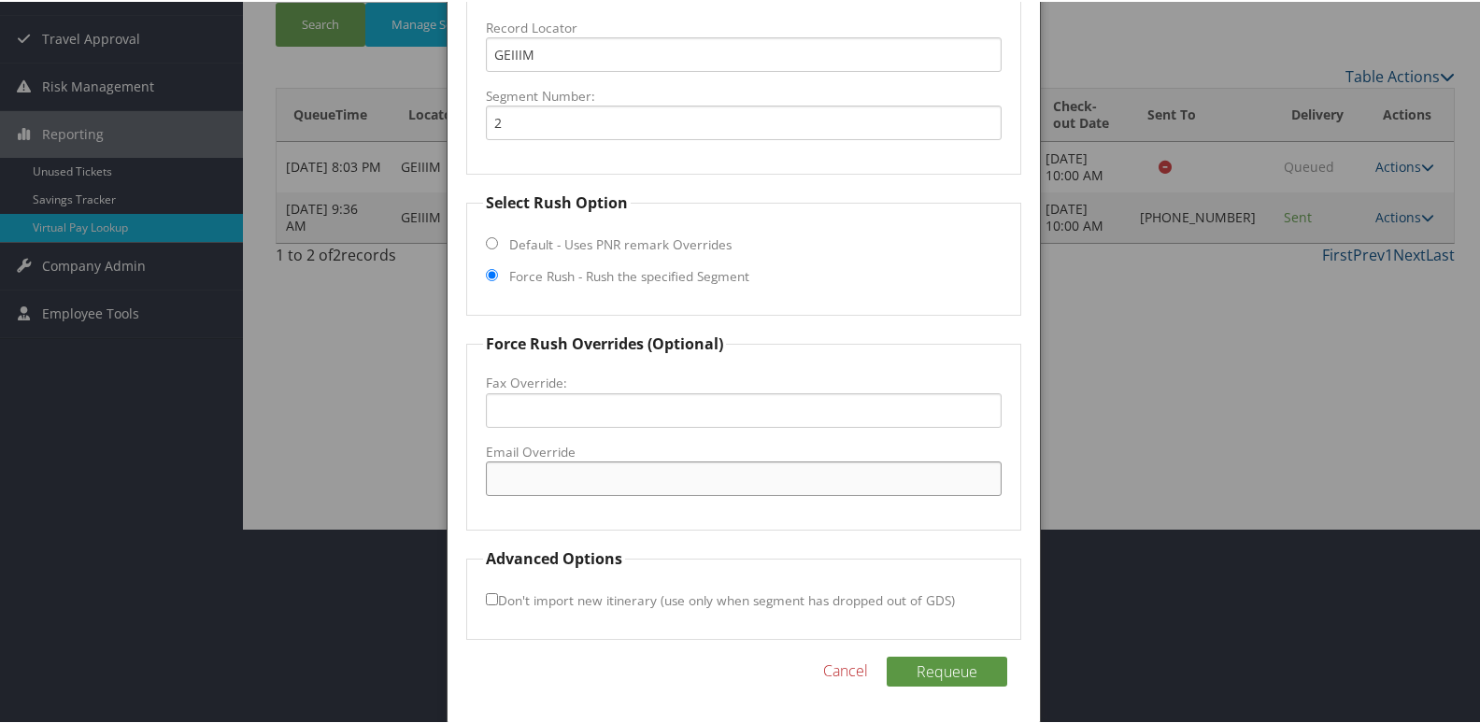
click at [528, 464] on input "Email Override" at bounding box center [744, 477] width 517 height 35
type input "amahamptonfd@ramhotels.net"
click at [939, 671] on button "Requeue" at bounding box center [947, 670] width 121 height 30
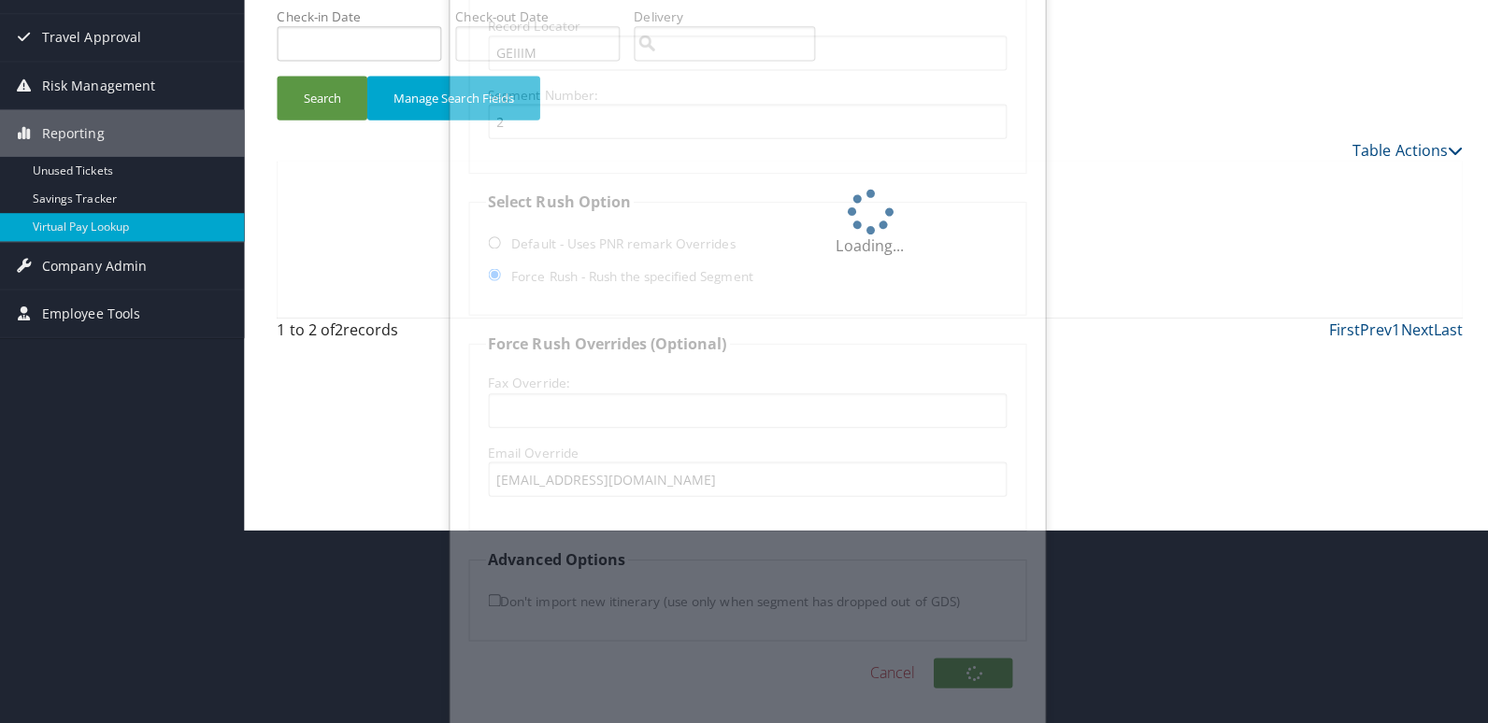
scroll to position [0, 0]
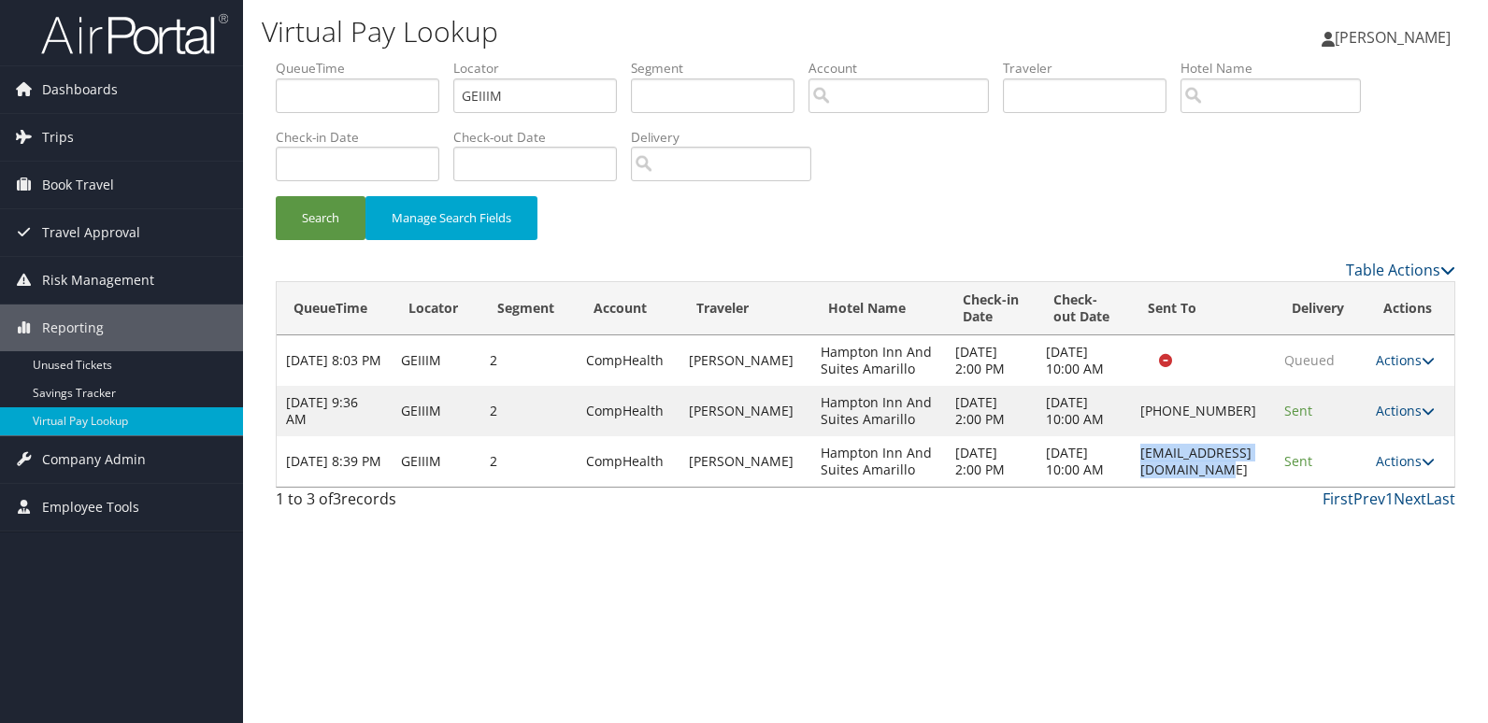
drag, startPoint x: 1073, startPoint y: 503, endPoint x: 1272, endPoint y: 514, distance: 199.4
click at [1272, 487] on td "amahamptonfd@ramhotels.net" at bounding box center [1203, 461] width 144 height 50
copy td "amahamptonfd@ramhotels.net"
click at [1398, 470] on link "Actions" at bounding box center [1405, 461] width 59 height 18
click at [1411, 560] on link "Logs" at bounding box center [1375, 563] width 118 height 32
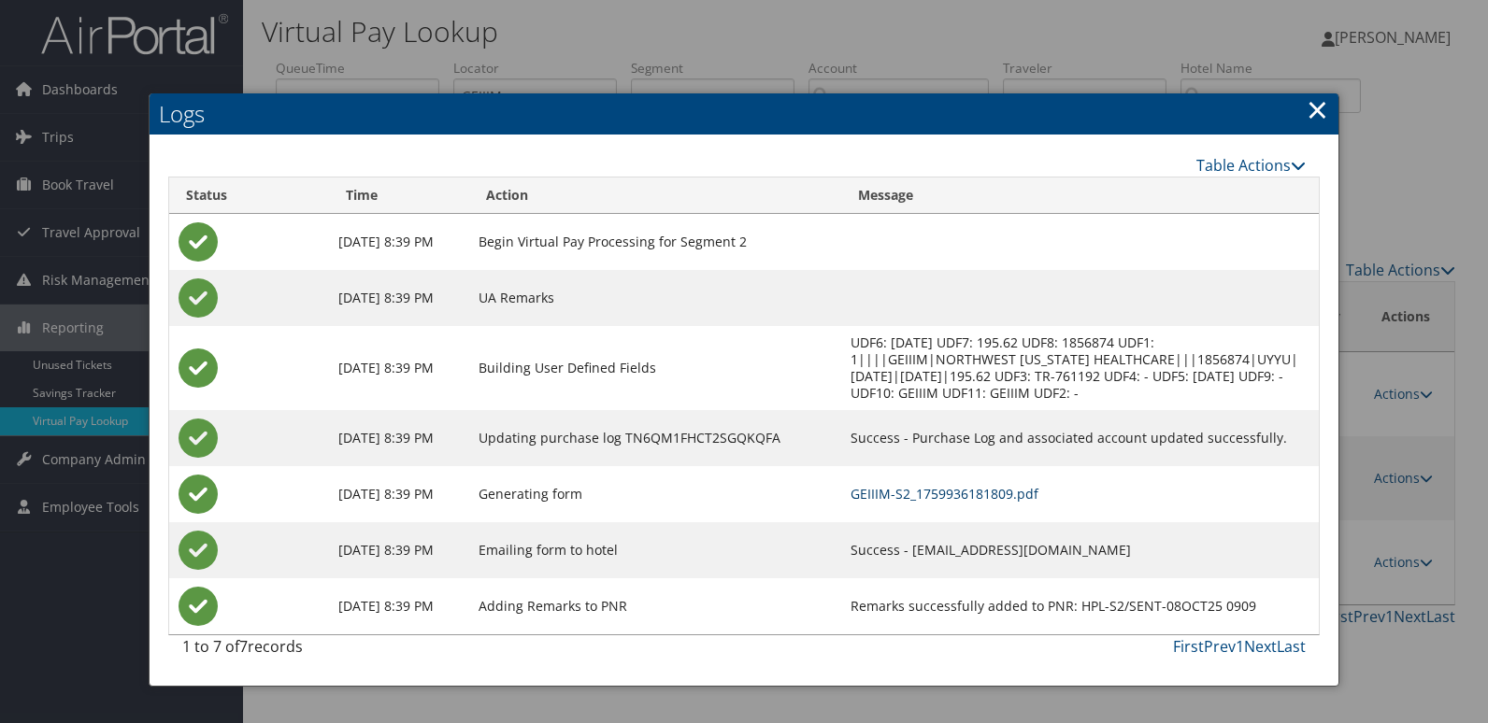
click at [945, 489] on link "GEIIIM-S2_1759936181809.pdf" at bounding box center [944, 494] width 188 height 18
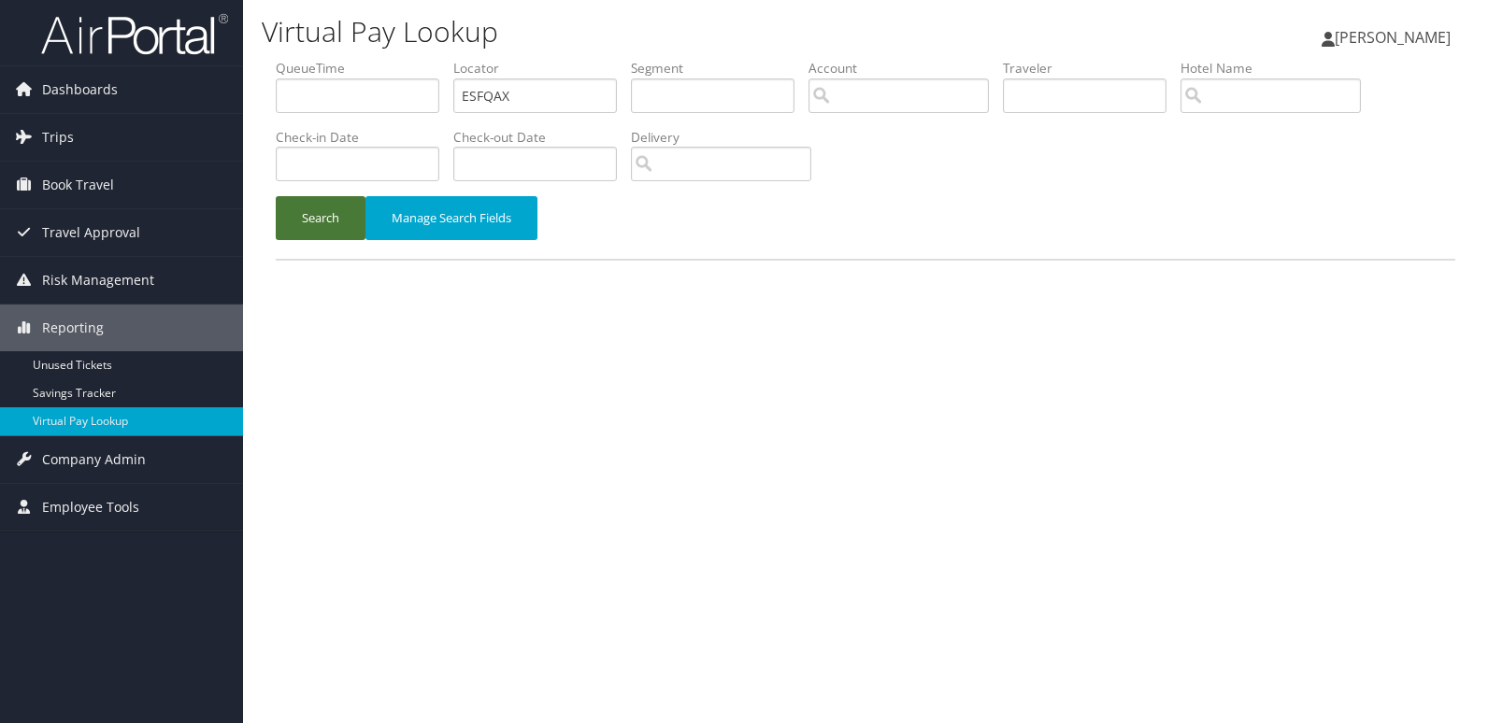
click at [341, 219] on button "Search" at bounding box center [321, 218] width 90 height 44
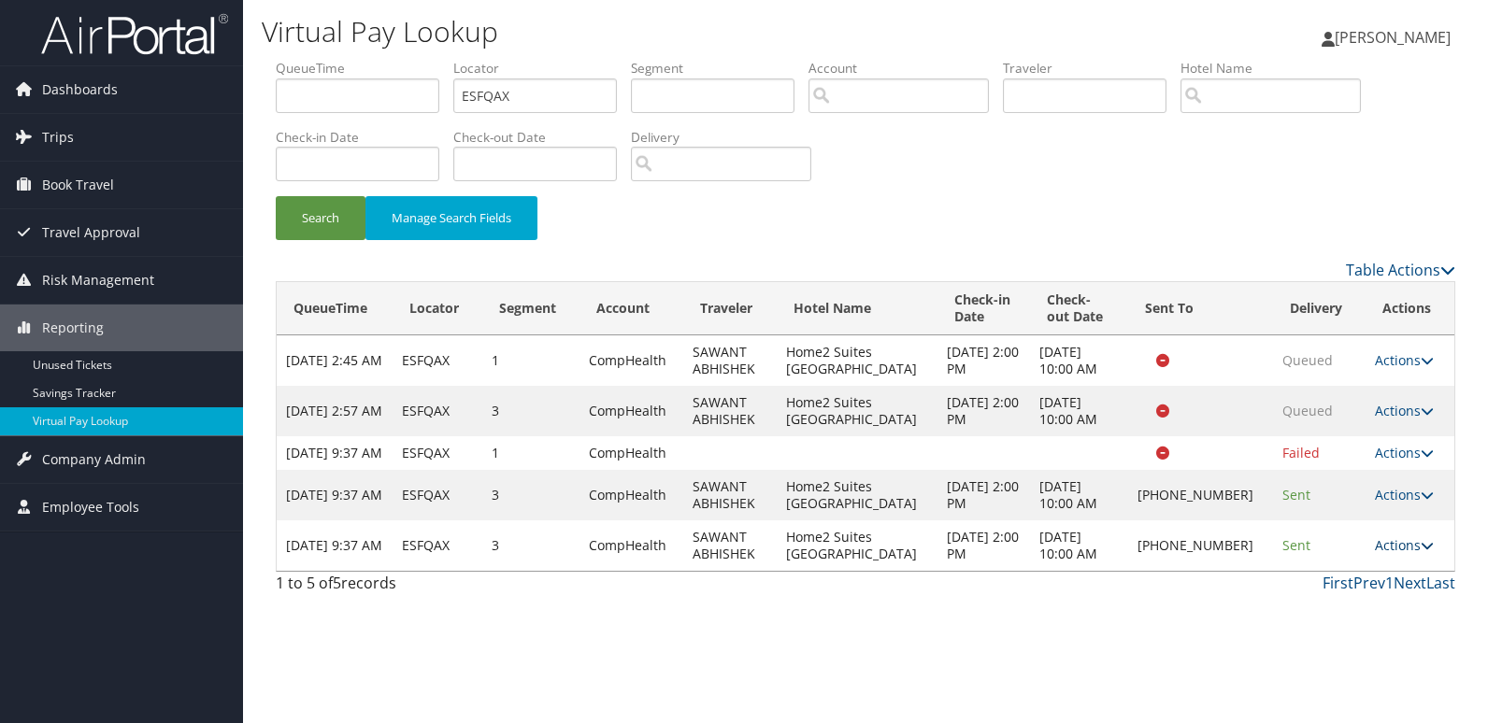
click at [1389, 554] on link "Actions" at bounding box center [1404, 545] width 59 height 18
click at [1344, 616] on link "Logs" at bounding box center [1341, 622] width 160 height 32
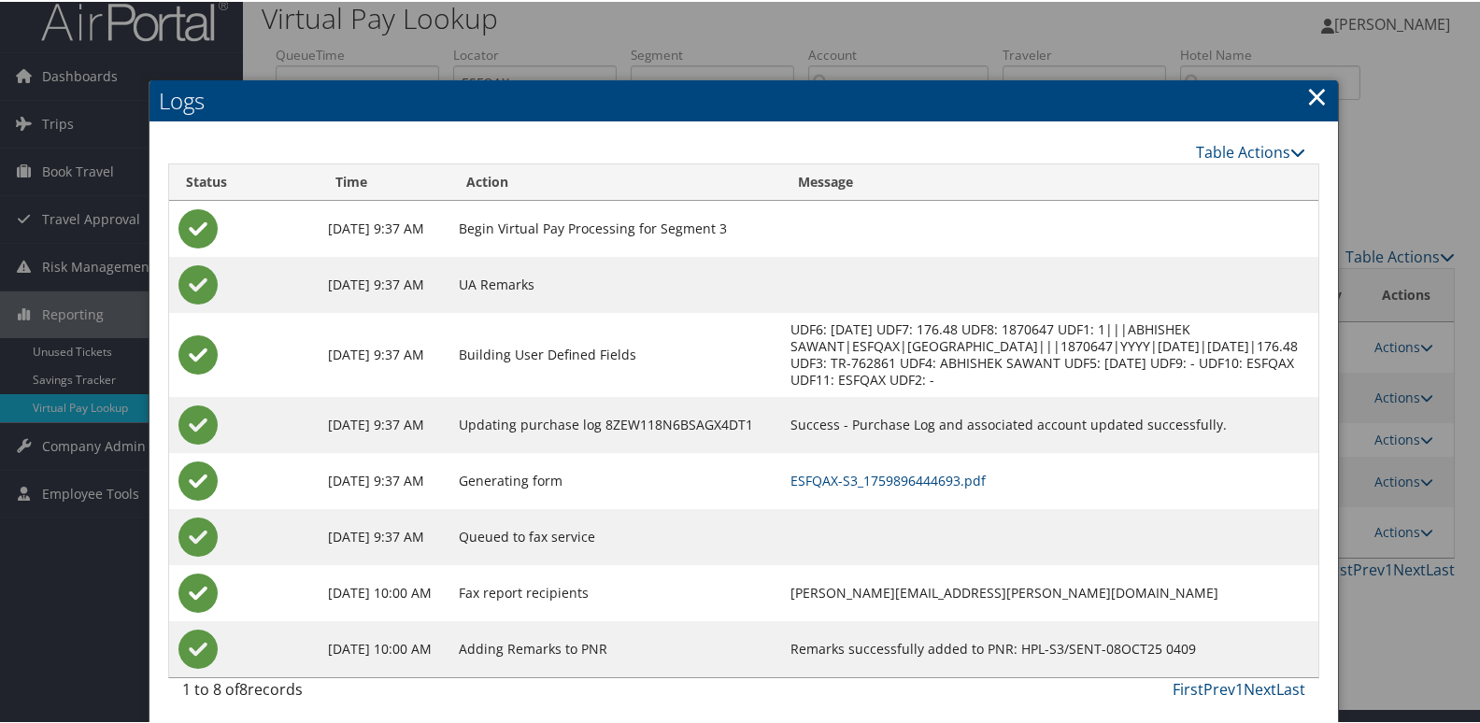
scroll to position [20, 0]
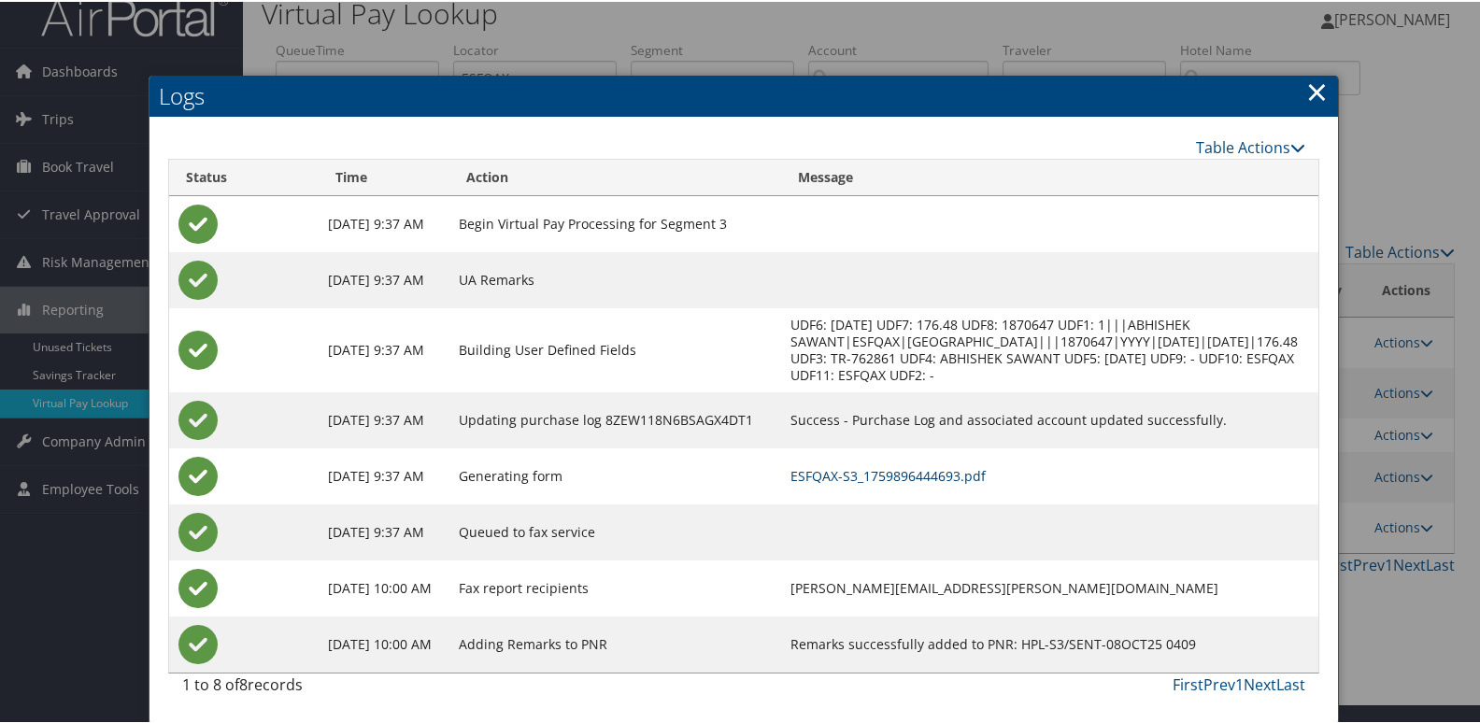
click at [965, 475] on link "ESFQAX-S3_1759896444693.pdf" at bounding box center [888, 474] width 195 height 18
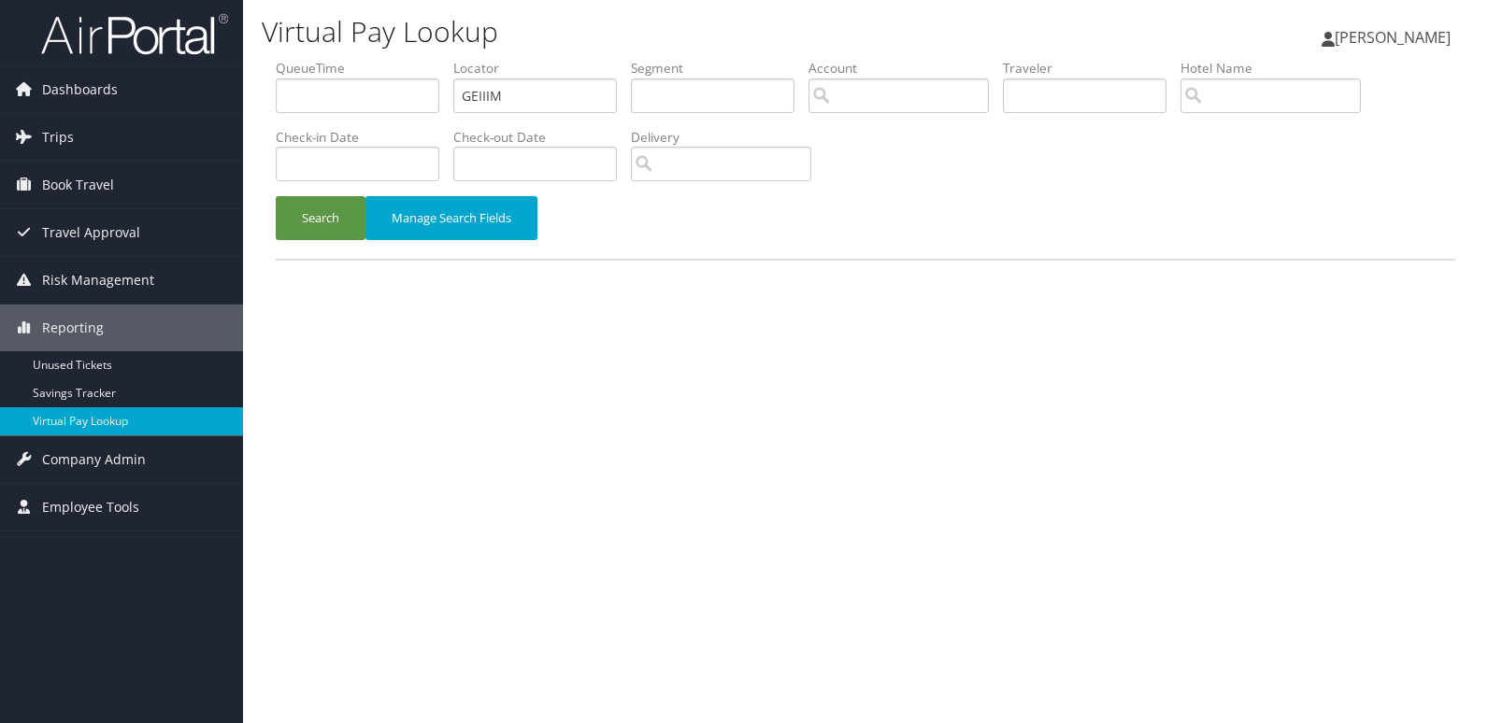
click at [343, 59] on ul "QueueTime Locator GEIIIM Segment Account Traveler Hotel Name Check-in Date Chec…" at bounding box center [865, 59] width 1179 height 0
type input "EWSQTT"
click at [321, 225] on button "Search" at bounding box center [321, 218] width 90 height 44
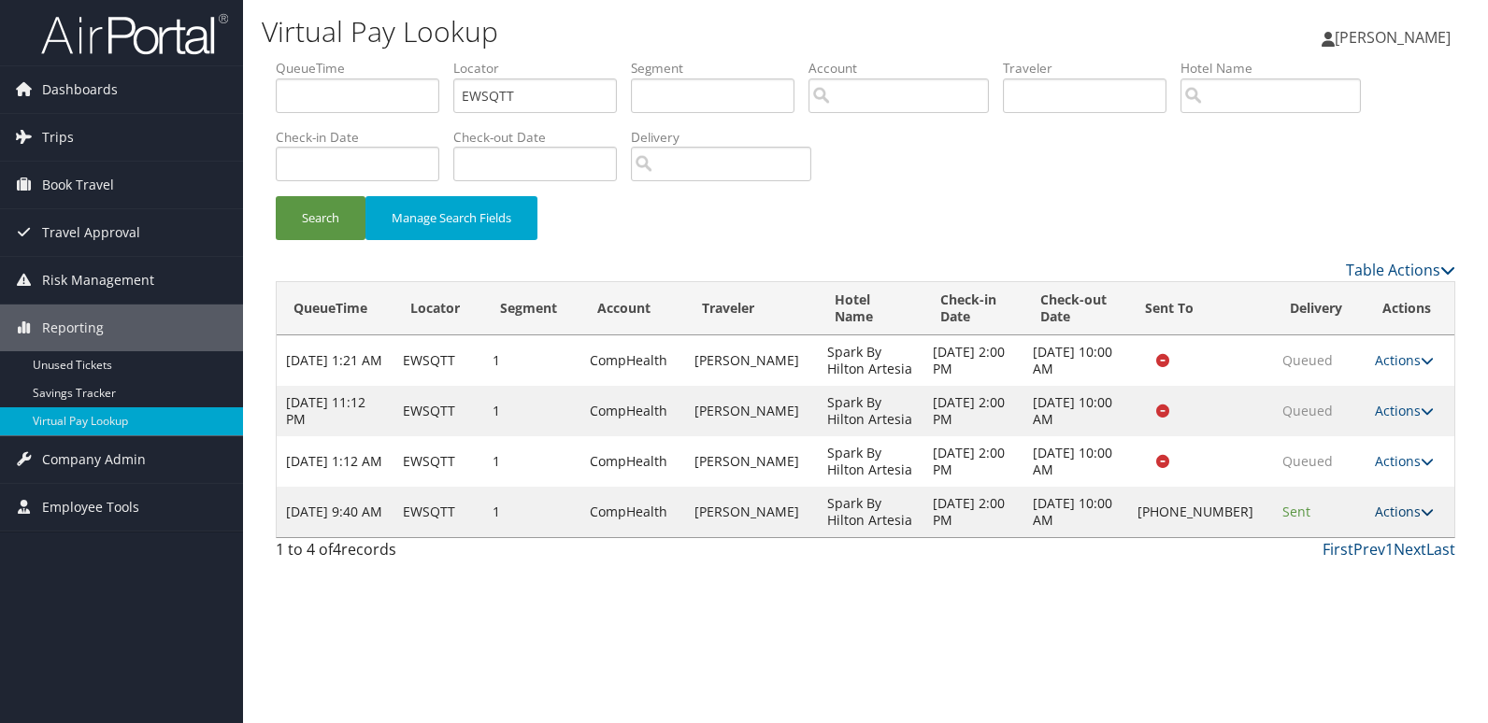
click at [1394, 513] on link "Actions" at bounding box center [1404, 512] width 59 height 18
click at [1345, 567] on link "Logs" at bounding box center [1342, 571] width 160 height 32
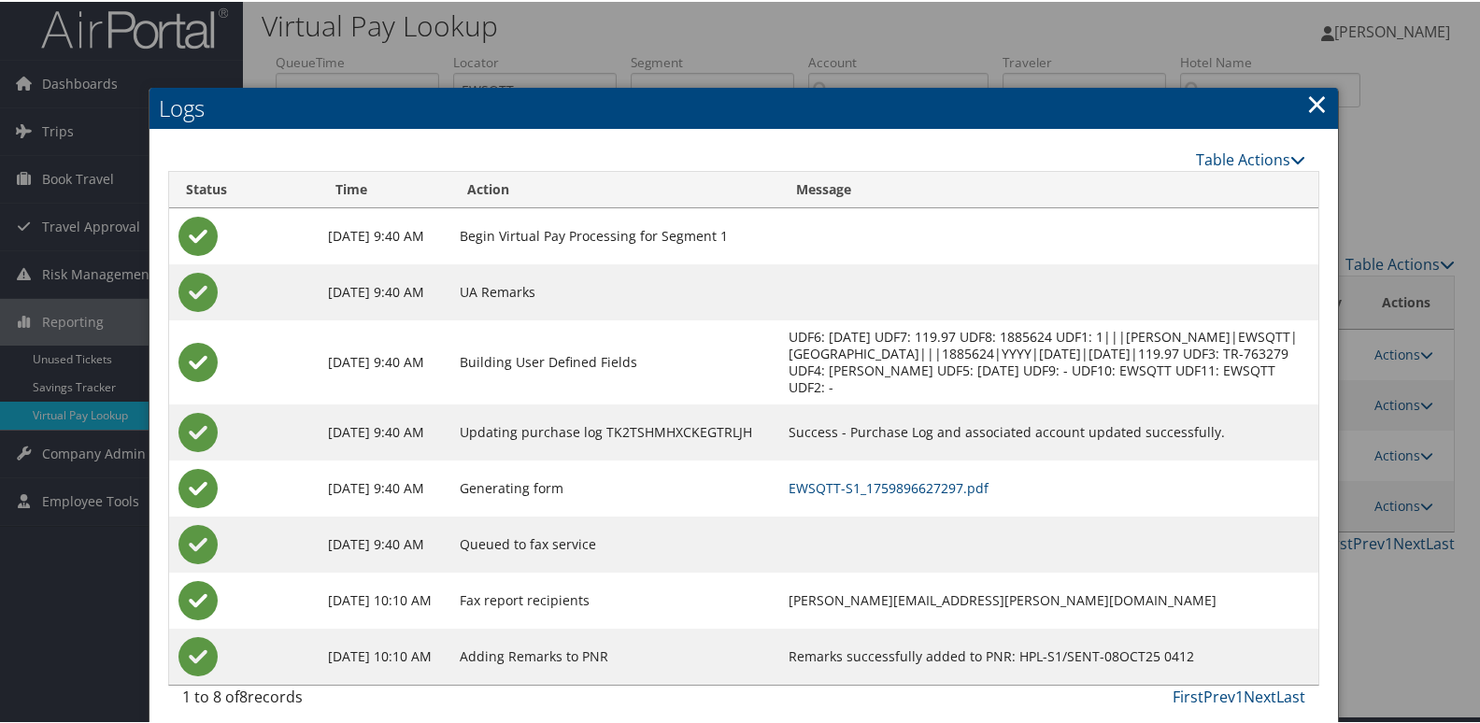
scroll to position [20, 0]
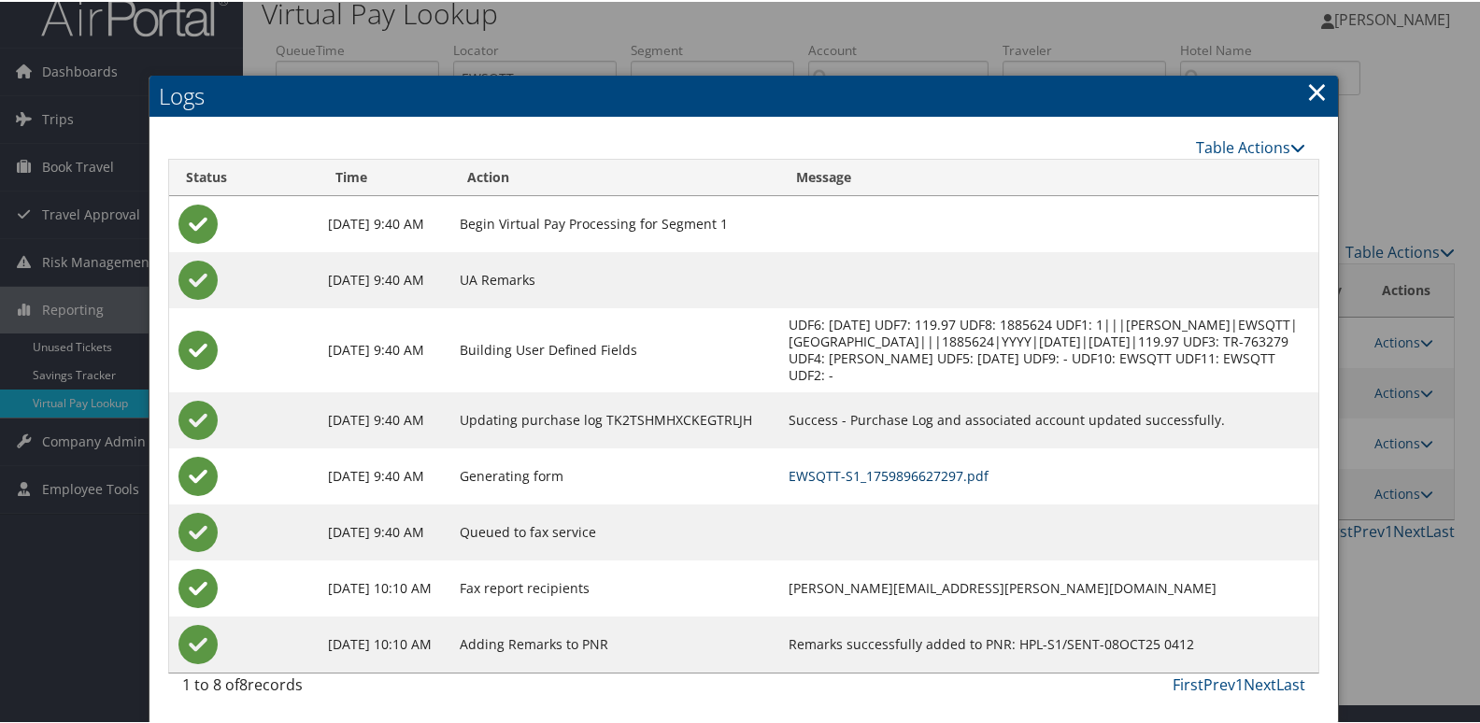
click at [940, 479] on link "EWSQTT-S1_1759896627297.pdf" at bounding box center [889, 474] width 200 height 18
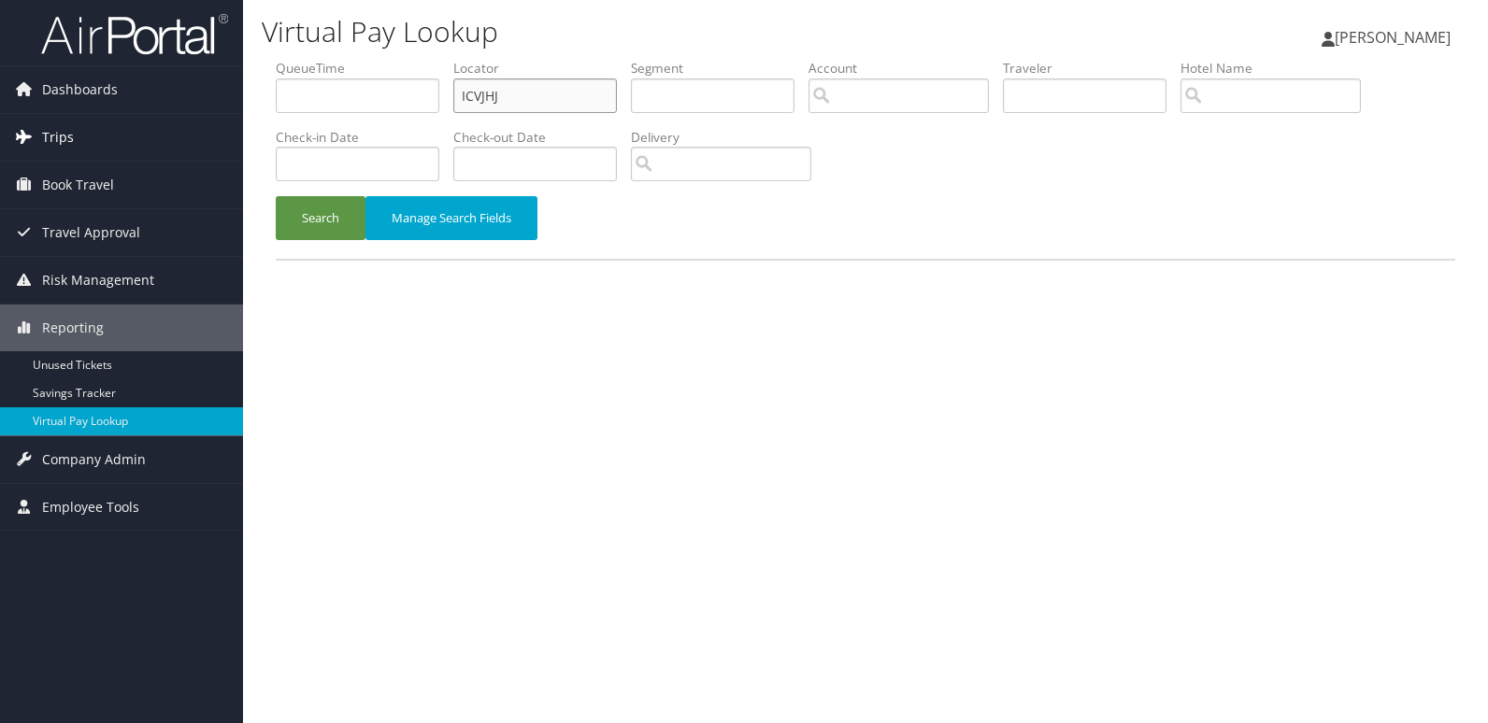
drag, startPoint x: 525, startPoint y: 108, endPoint x: 148, endPoint y: 146, distance: 379.4
click at [433, 59] on ul "QueueTime Locator ICVJHJ Segment Account Traveler Hotel Name Check-in Date Chec…" at bounding box center [865, 59] width 1179 height 0
paste input "KRJIJM"
type input "KRJIJM"
click at [306, 231] on button "Search" at bounding box center [321, 218] width 90 height 44
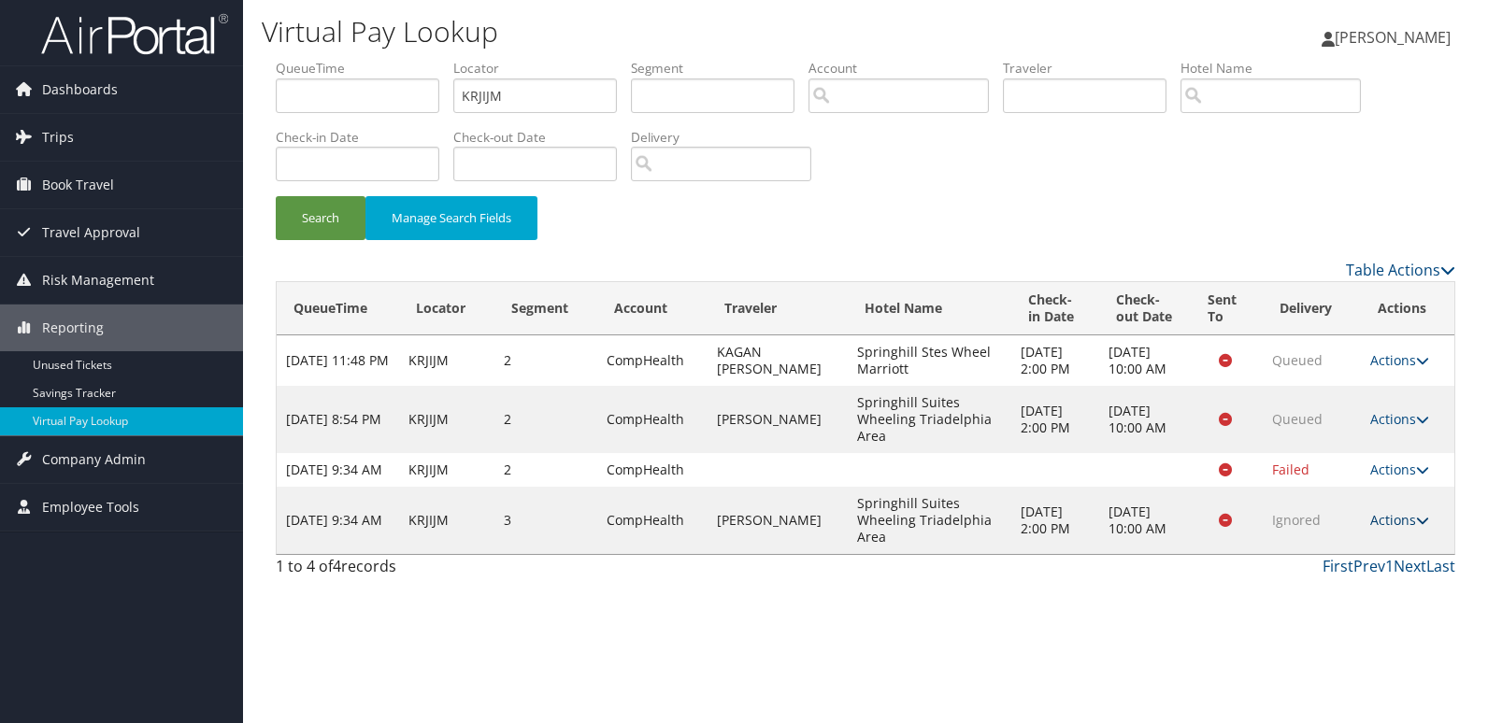
click at [1401, 529] on link "Actions" at bounding box center [1399, 520] width 59 height 18
click at [1259, 578] on div "First Prev 1 Next Last" at bounding box center [1016, 566] width 877 height 22
click at [1398, 529] on link "Actions" at bounding box center [1399, 520] width 59 height 18
click at [1374, 602] on link "Logs" at bounding box center [1364, 613] width 118 height 32
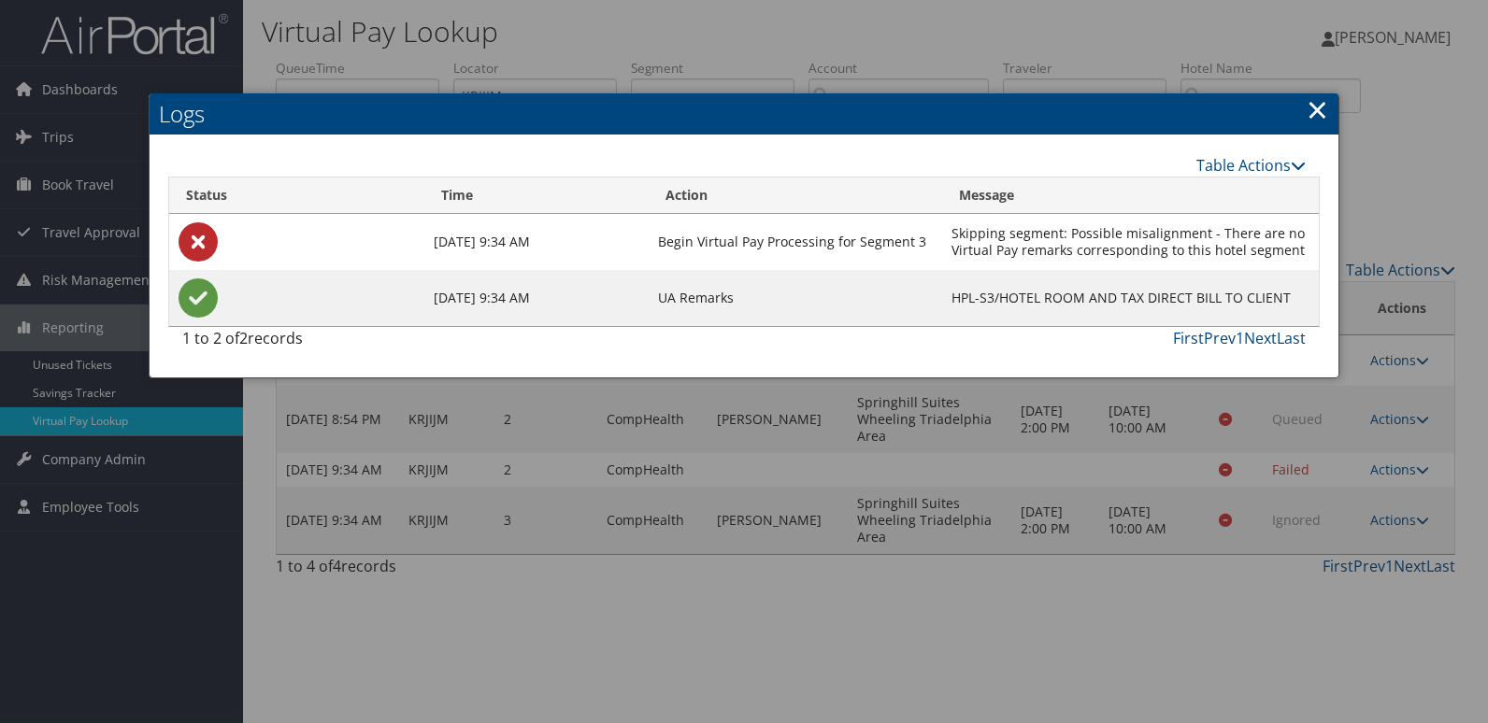
click at [1327, 110] on link "×" at bounding box center [1316, 109] width 21 height 37
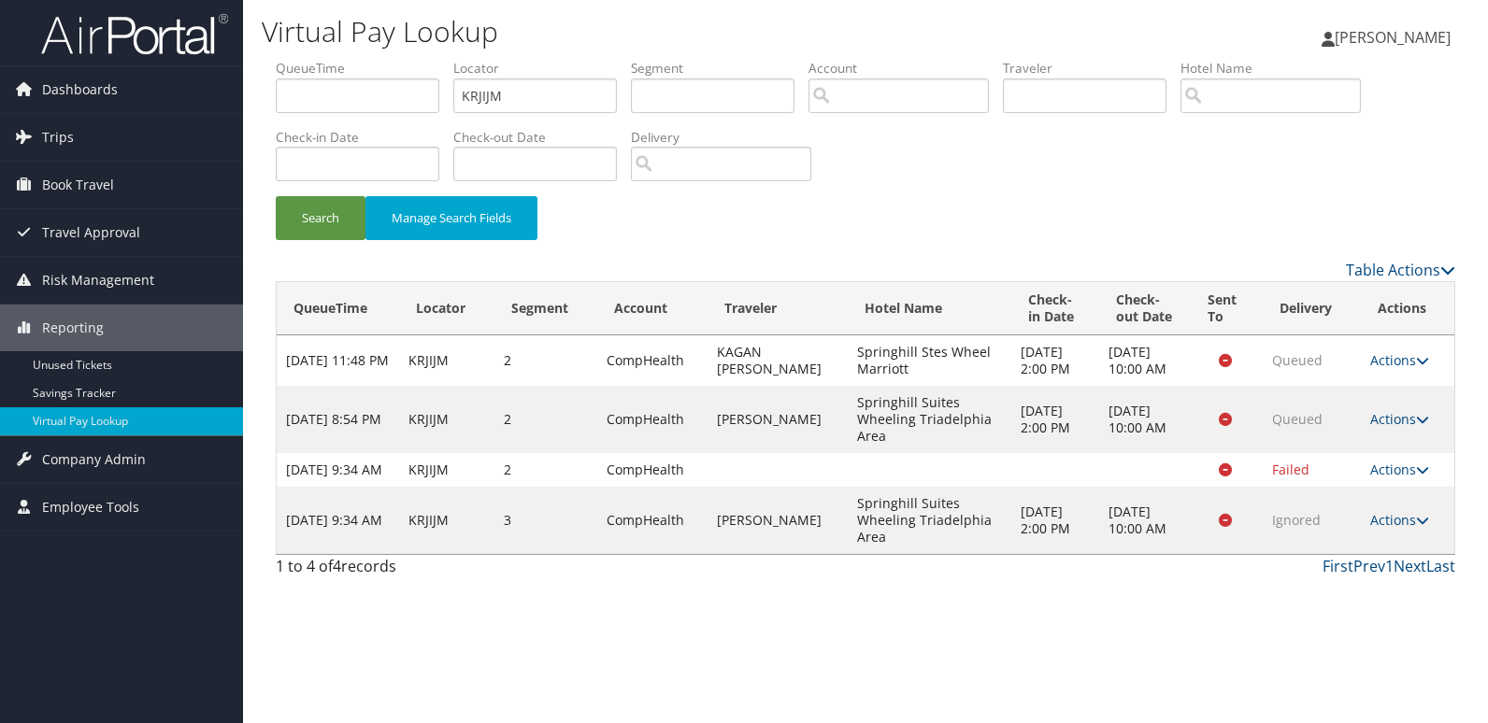
click at [1401, 554] on td "Actions Resend Logs View Itinerary" at bounding box center [1407, 520] width 93 height 67
click at [1401, 529] on link "Actions" at bounding box center [1399, 520] width 59 height 18
click at [1362, 605] on link "Logs" at bounding box center [1364, 613] width 118 height 32
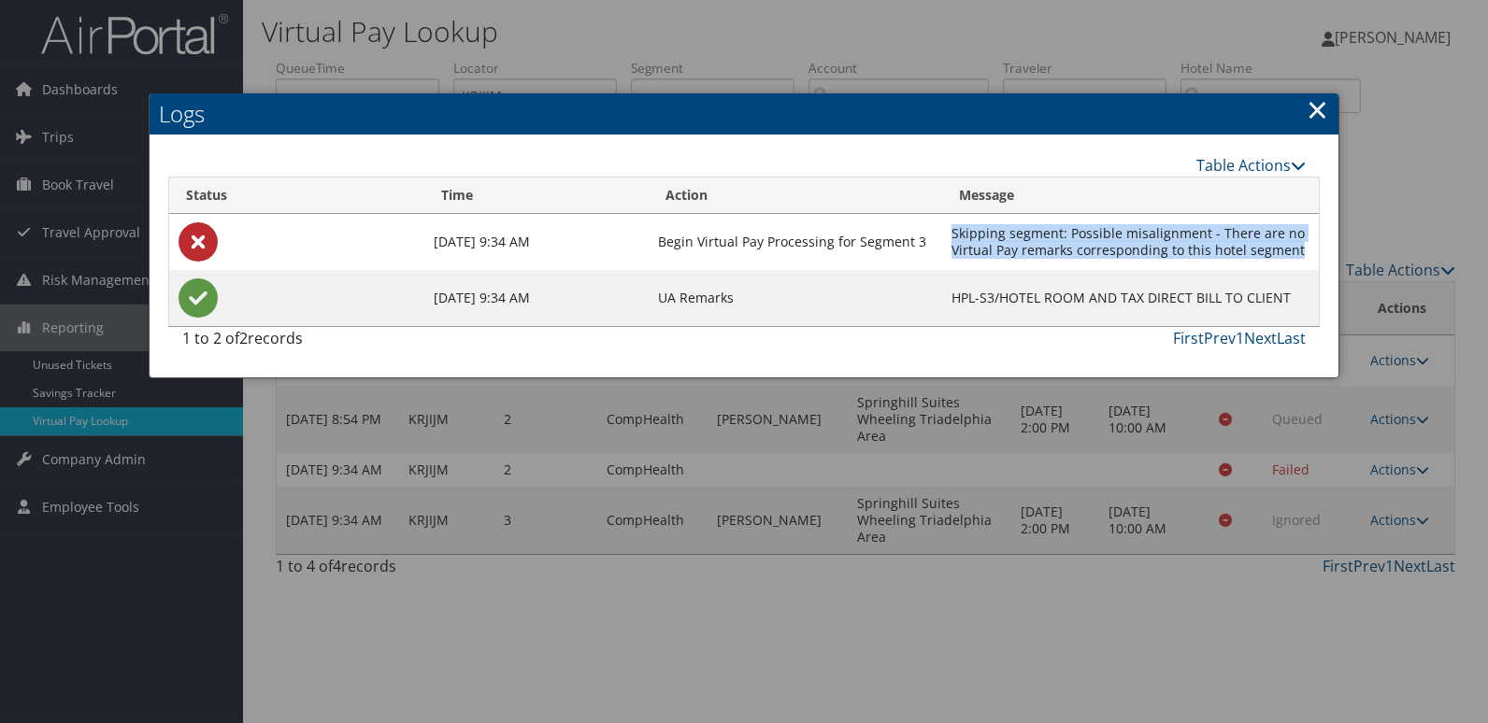
copy td "Skipping segment: Possible misalignment - There are no Virtual Pay remarks corr…"
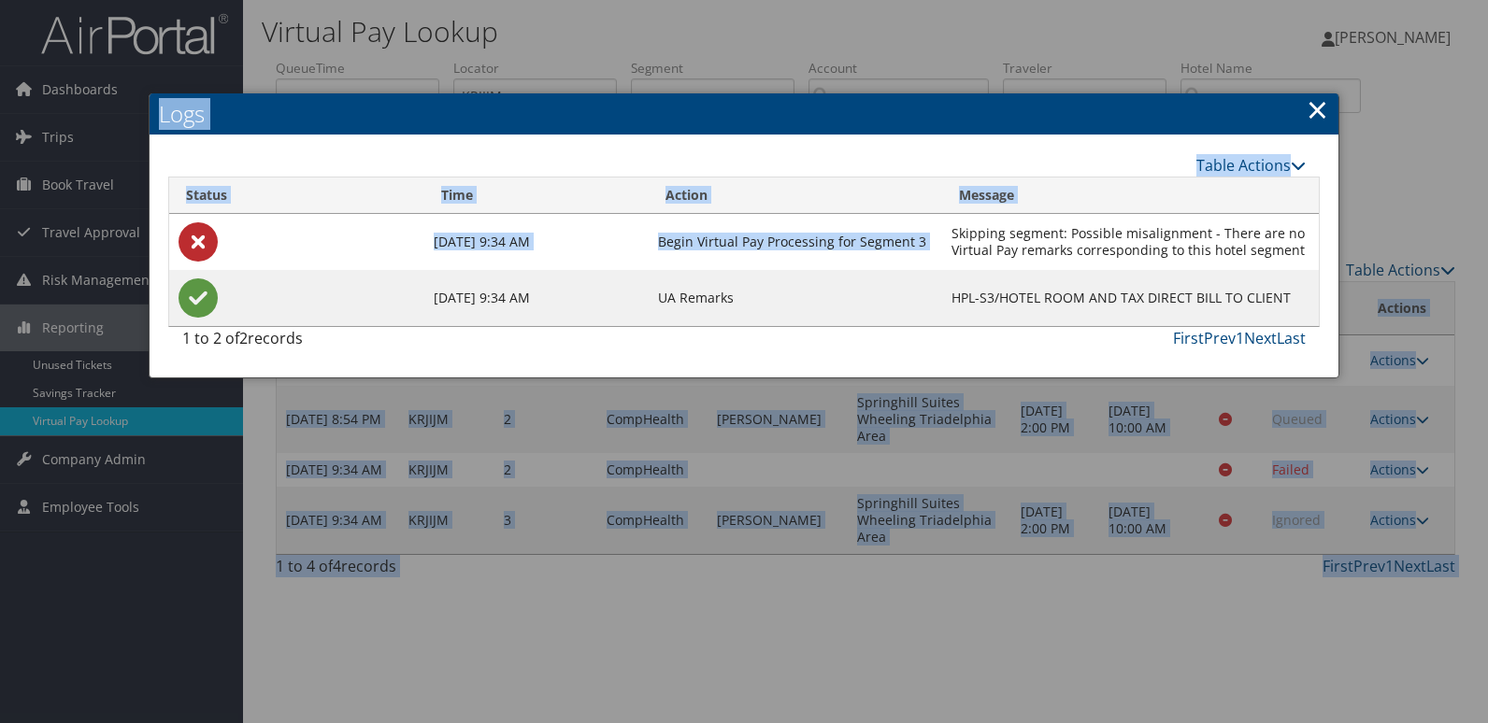
drag, startPoint x: 957, startPoint y: 233, endPoint x: -61, endPoint y: 335, distance: 1022.7
click at [0, 335] on html "Menu Dashboards ► AirPortal 360™ (Manager) My Travel Dashboard Trips ► Airtiner…" at bounding box center [744, 361] width 1488 height 723
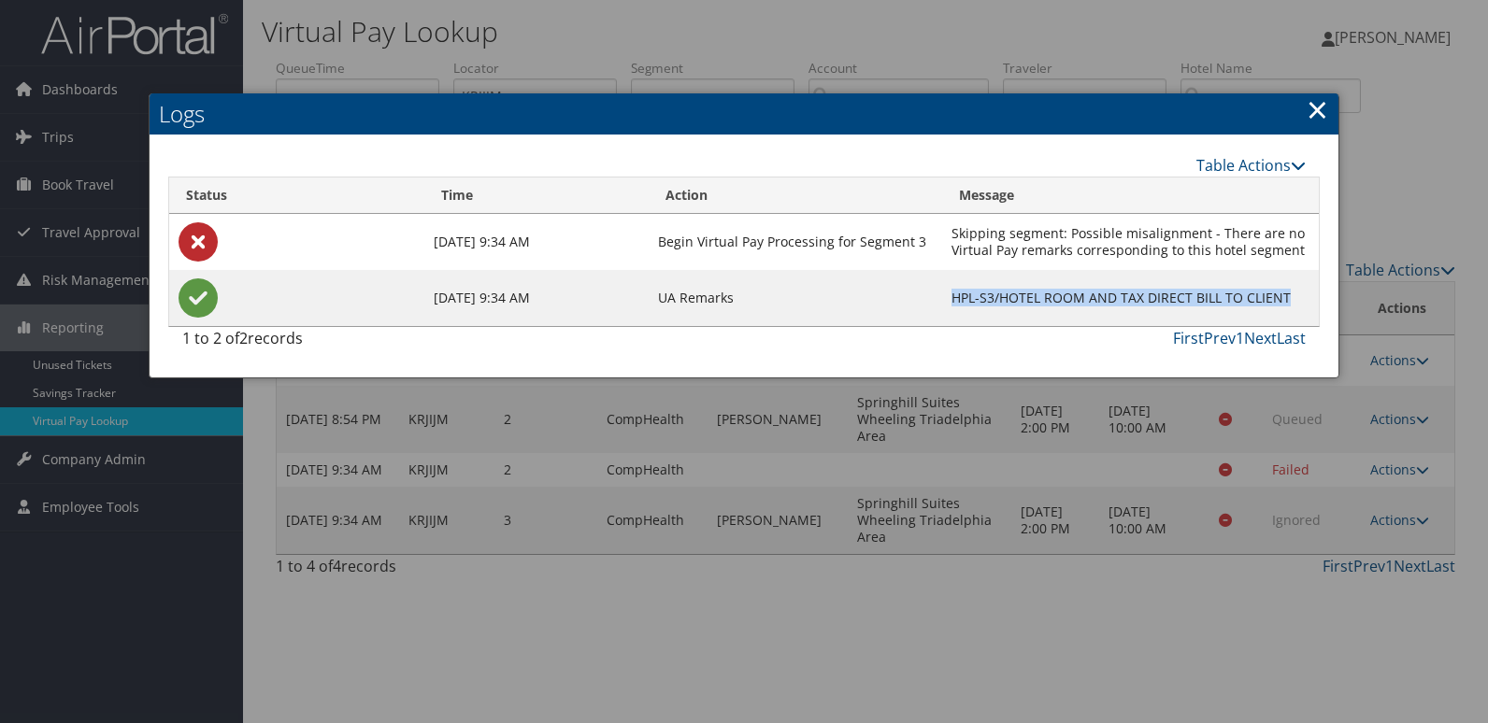
drag, startPoint x: 948, startPoint y: 299, endPoint x: 1305, endPoint y: 302, distance: 356.0
click at [1305, 302] on td "HPL-S3/HOTEL ROOM AND TAX DIRECT BILL TO CLIENT" at bounding box center [1130, 298] width 377 height 56
copy td "HPL-S3/HOTEL ROOM AND TAX DIRECT BILL TO CLIENT"
click at [529, 72] on div at bounding box center [744, 361] width 1488 height 723
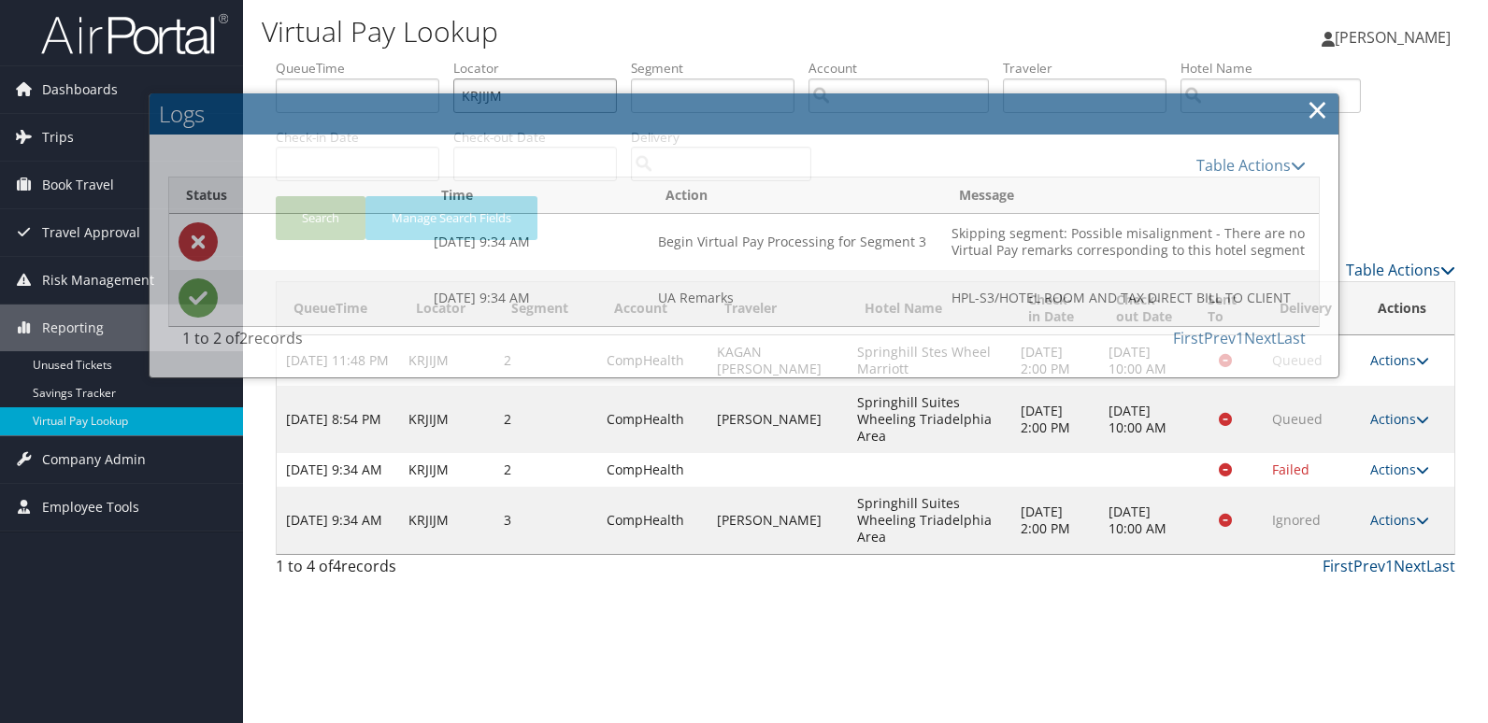
click at [548, 84] on input "KRJIJM" at bounding box center [535, 95] width 164 height 35
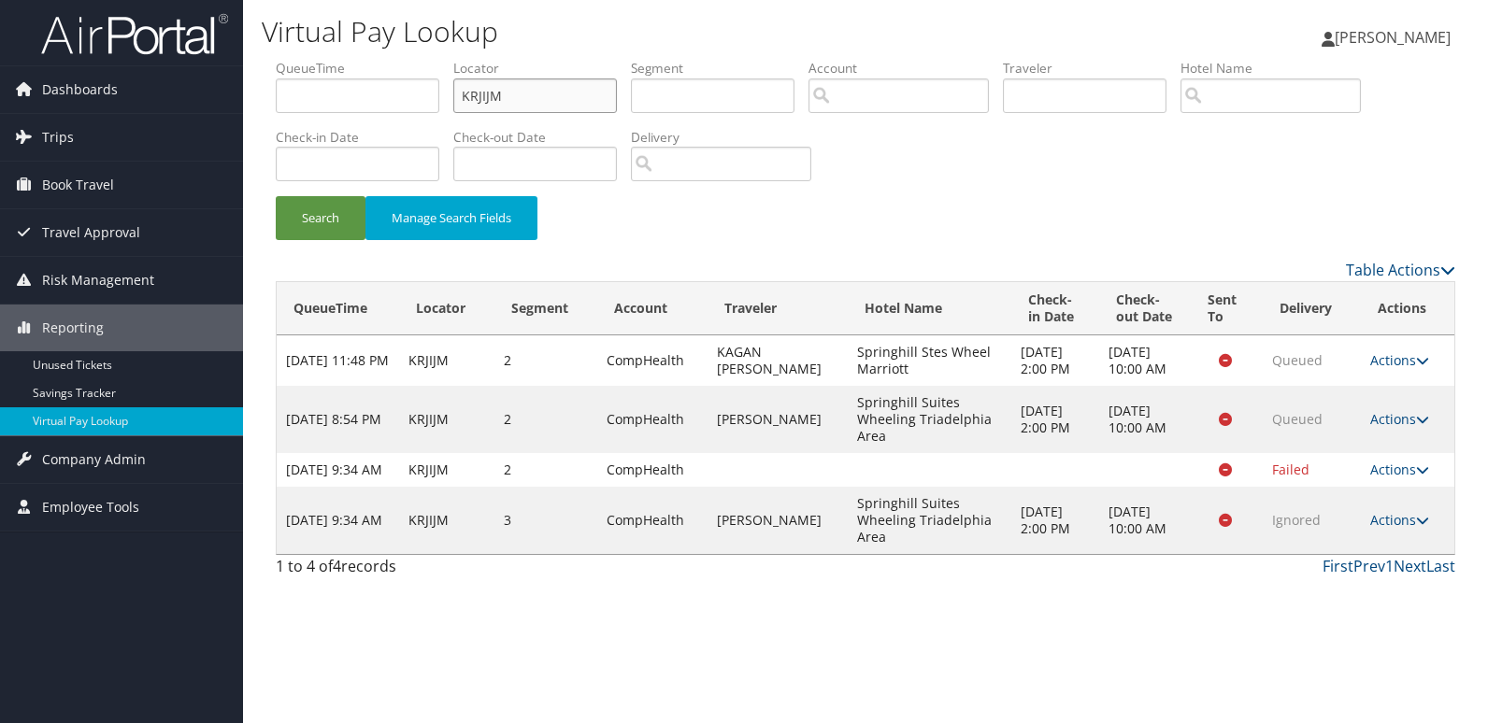
click at [548, 84] on input "KRJIJM" at bounding box center [535, 95] width 164 height 35
paste input "YAMTGX"
type input "YAMTGX"
click at [332, 216] on button "Search" at bounding box center [321, 218] width 90 height 44
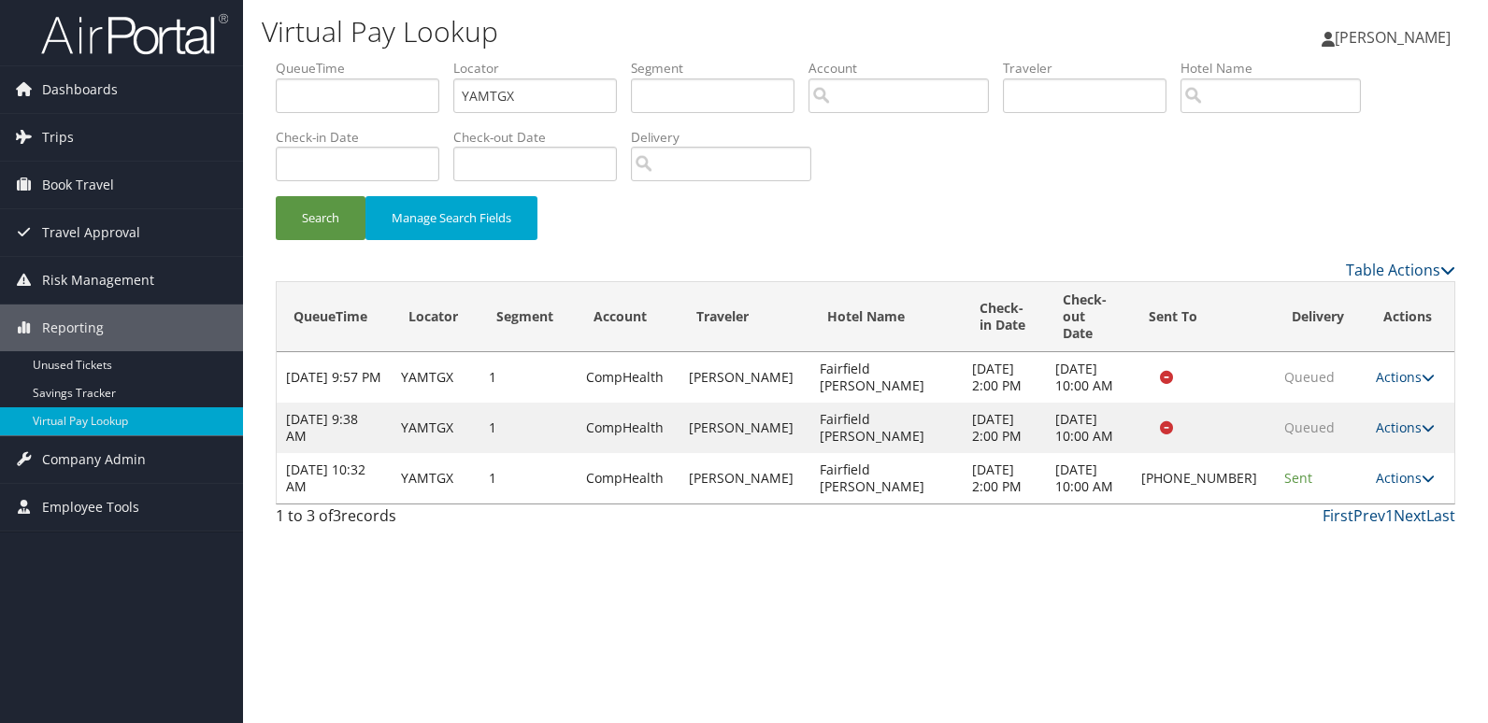
click at [1405, 492] on td "Actions Resend Logs Delivery Information View Itinerary" at bounding box center [1410, 478] width 88 height 50
click at [1394, 487] on link "Actions" at bounding box center [1405, 478] width 59 height 18
click at [1353, 570] on link "Logs" at bounding box center [1342, 563] width 160 height 32
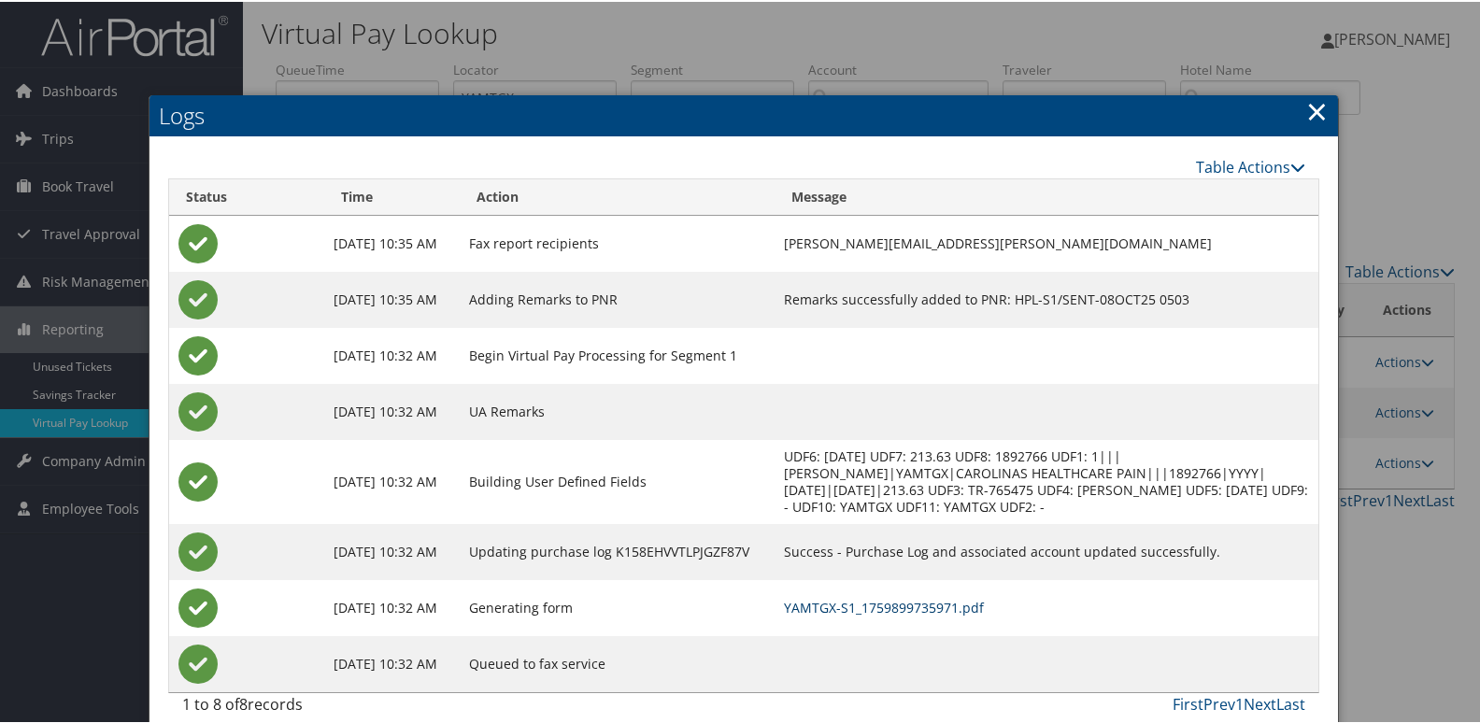
click at [958, 601] on link "YAMTGX-S1_1759899735971.pdf" at bounding box center [884, 606] width 200 height 18
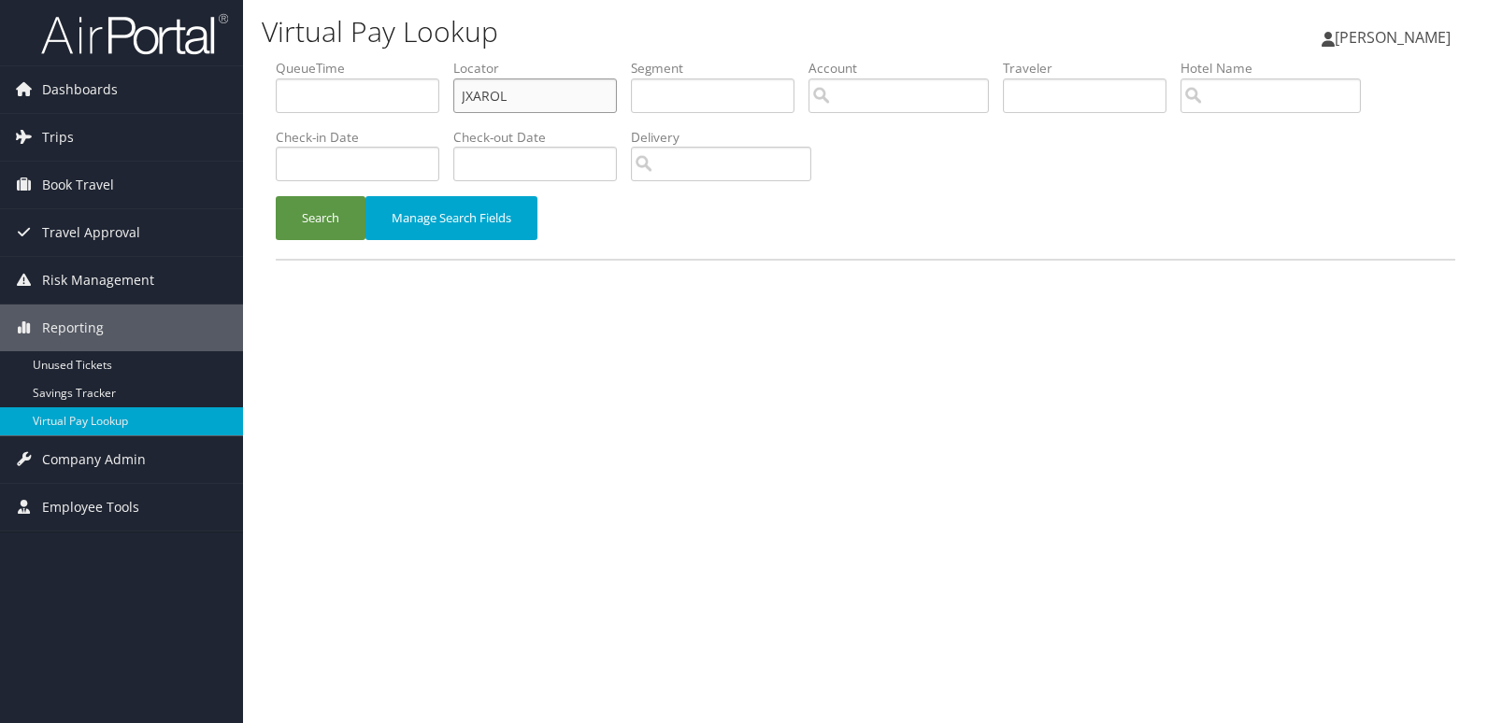
drag, startPoint x: 455, startPoint y: 99, endPoint x: 386, endPoint y: 125, distance: 73.9
click at [394, 59] on ul "QueueTime Locator JXAROL Segment Account Traveler Hotel Name Check-in Date Chec…" at bounding box center [865, 59] width 1179 height 0
paste input "DHMYWZ"
type input "DHMYWZ"
click at [327, 221] on button "Search" at bounding box center [321, 218] width 90 height 44
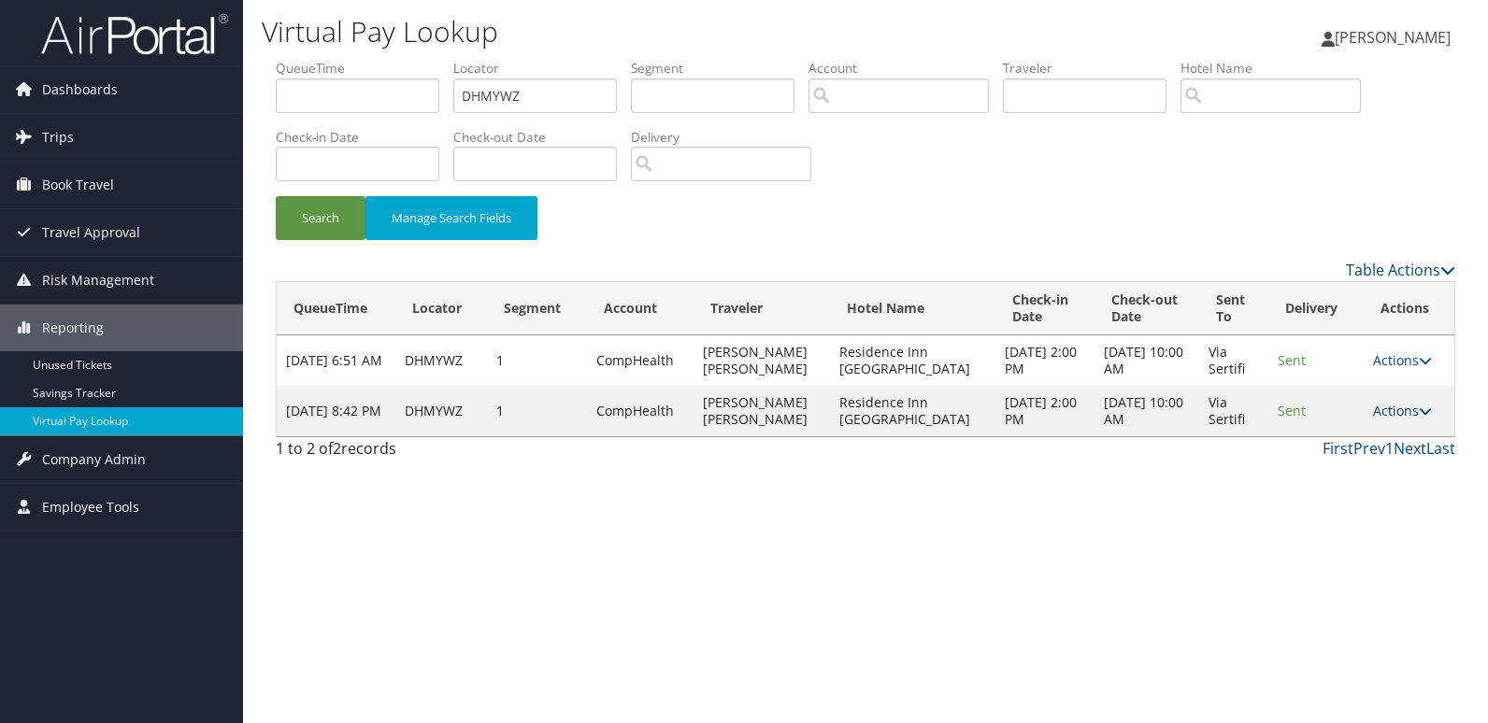
click at [1403, 411] on link "Actions" at bounding box center [1402, 411] width 59 height 18
click at [1356, 482] on link "Logs" at bounding box center [1365, 470] width 118 height 32
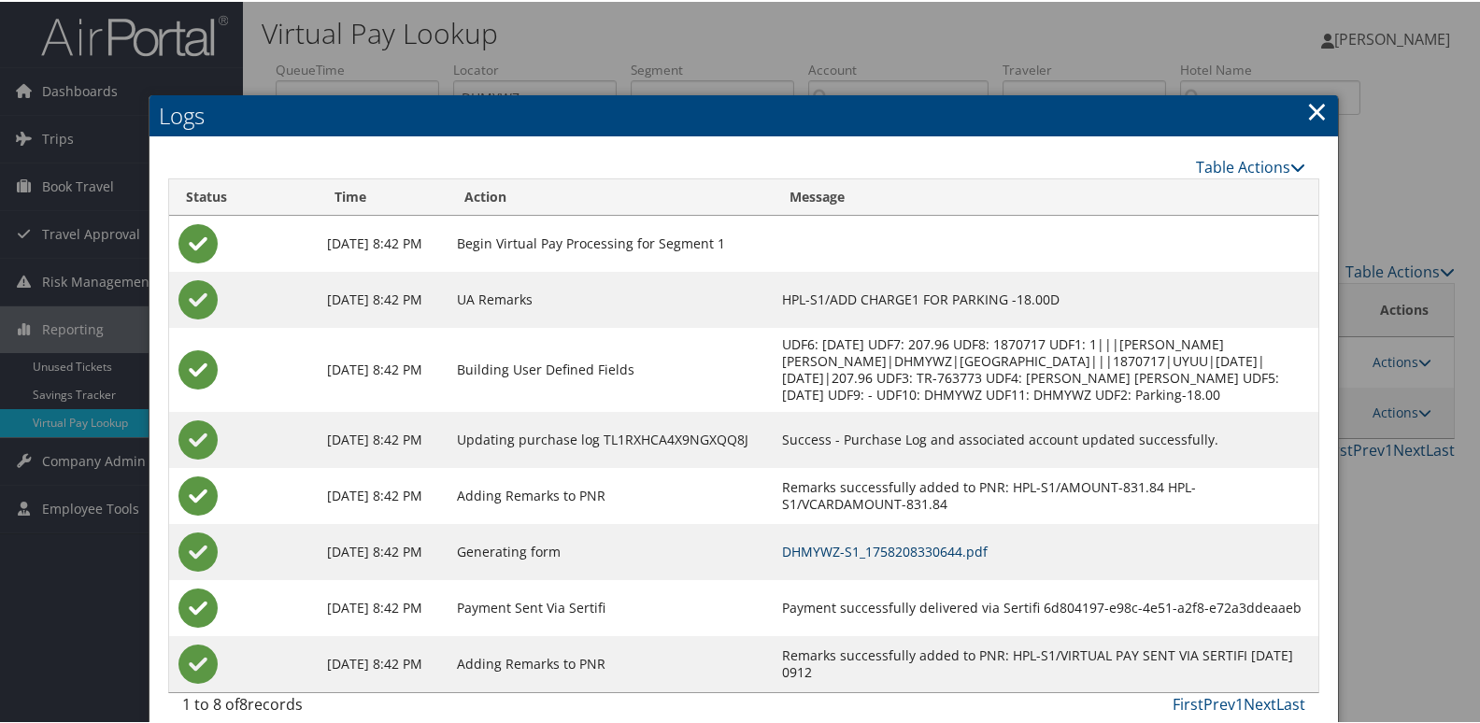
click at [932, 547] on link "DHMYWZ-S1_1758208330644.pdf" at bounding box center [885, 550] width 206 height 18
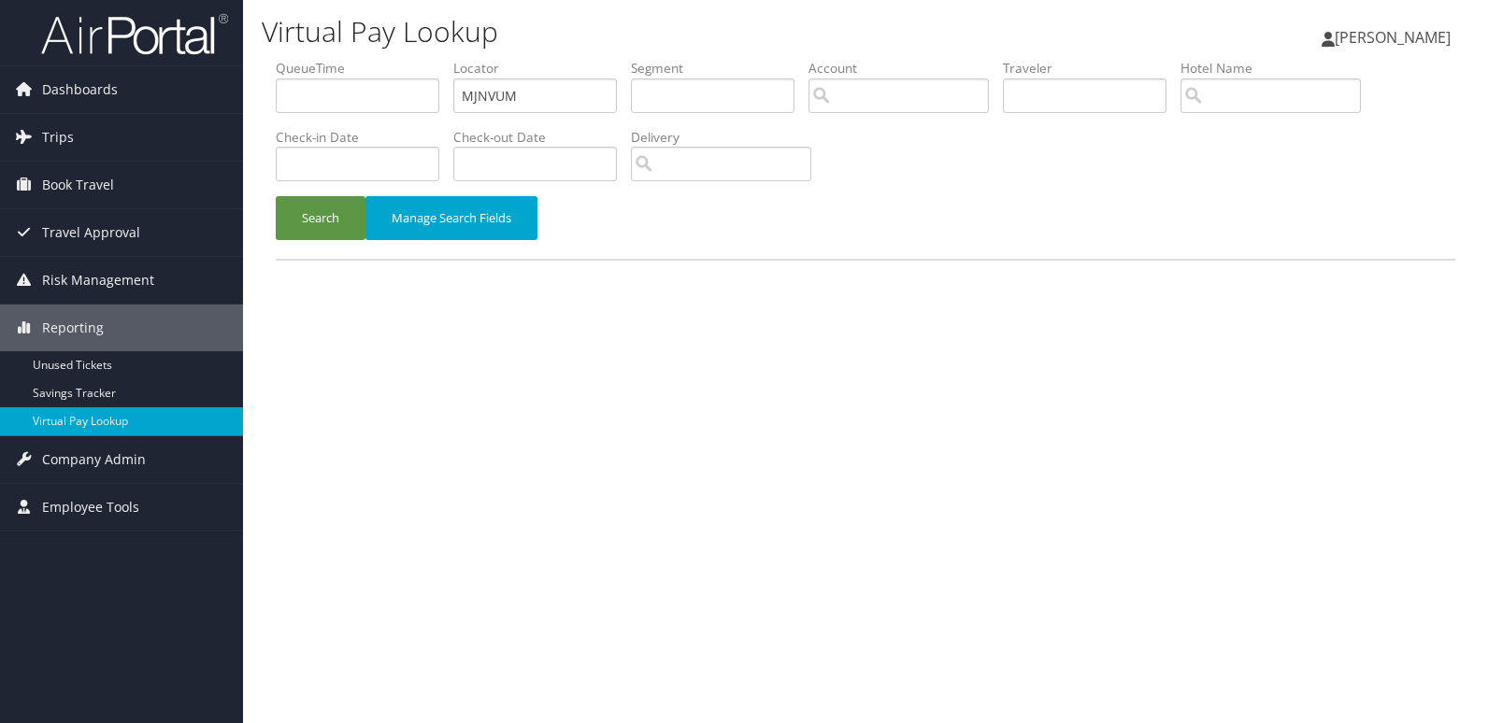
click at [420, 59] on ul "QueueTime Locator MJNVUM Segment Account Traveler Hotel Name Check-in Date Chec…" at bounding box center [865, 59] width 1179 height 0
type input "YQUCFV"
click at [353, 226] on button "Search" at bounding box center [321, 218] width 90 height 44
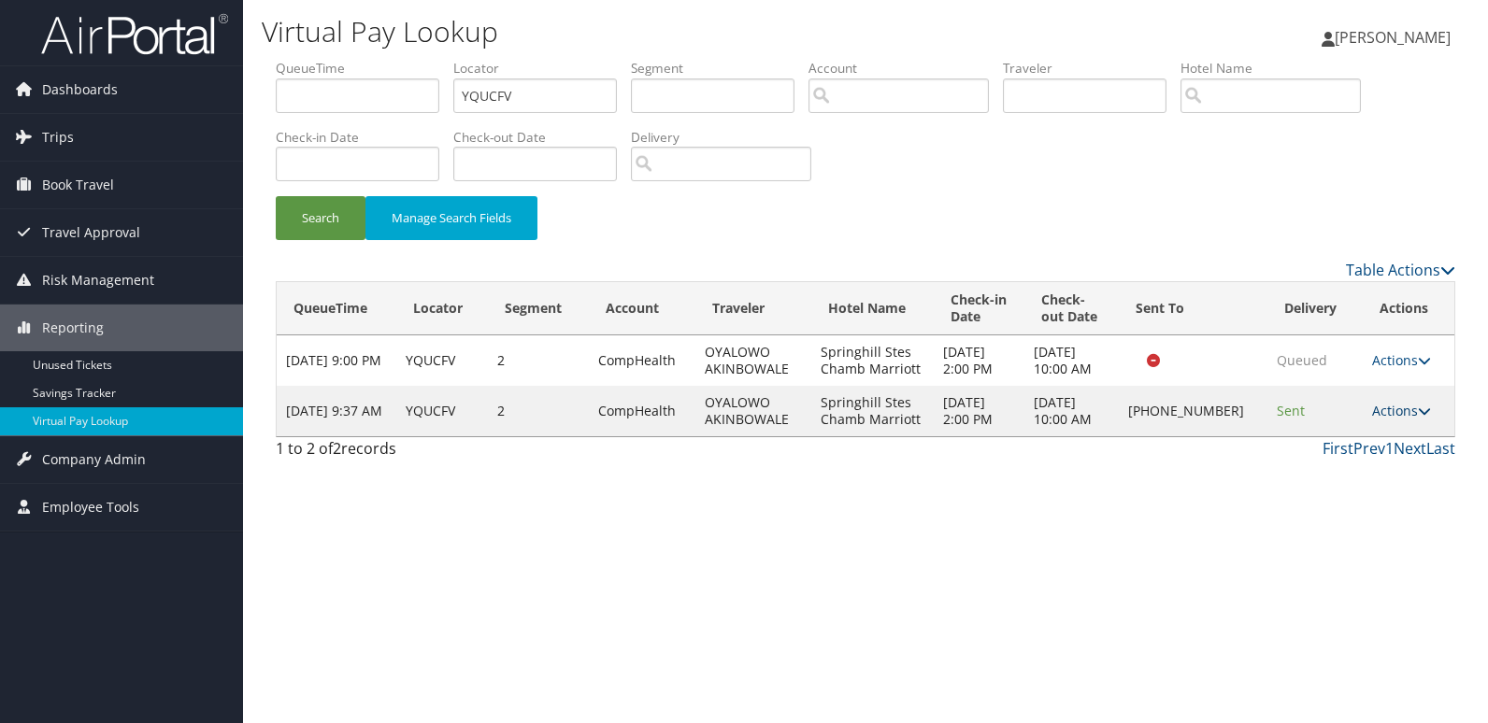
click at [1411, 405] on link "Actions" at bounding box center [1401, 411] width 59 height 18
click at [1341, 467] on link "Logs" at bounding box center [1342, 470] width 160 height 32
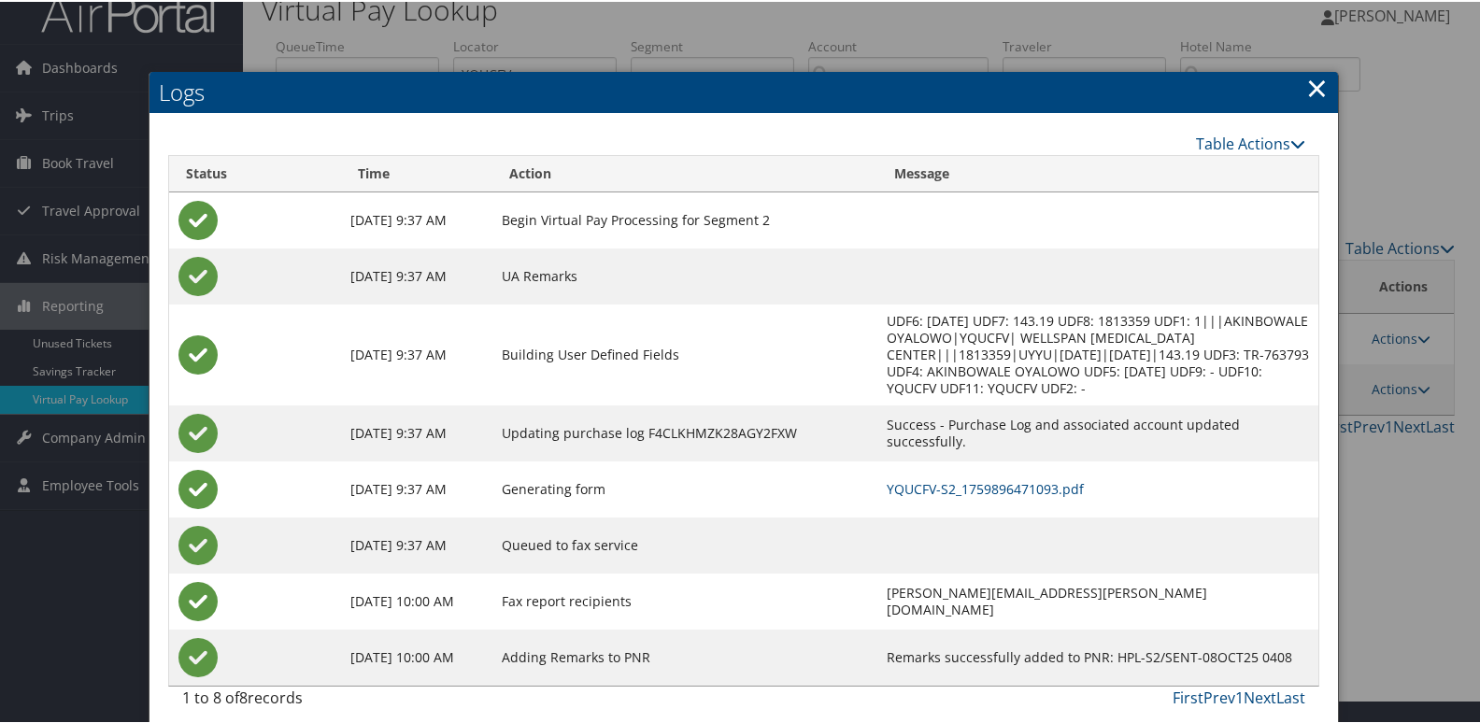
scroll to position [36, 0]
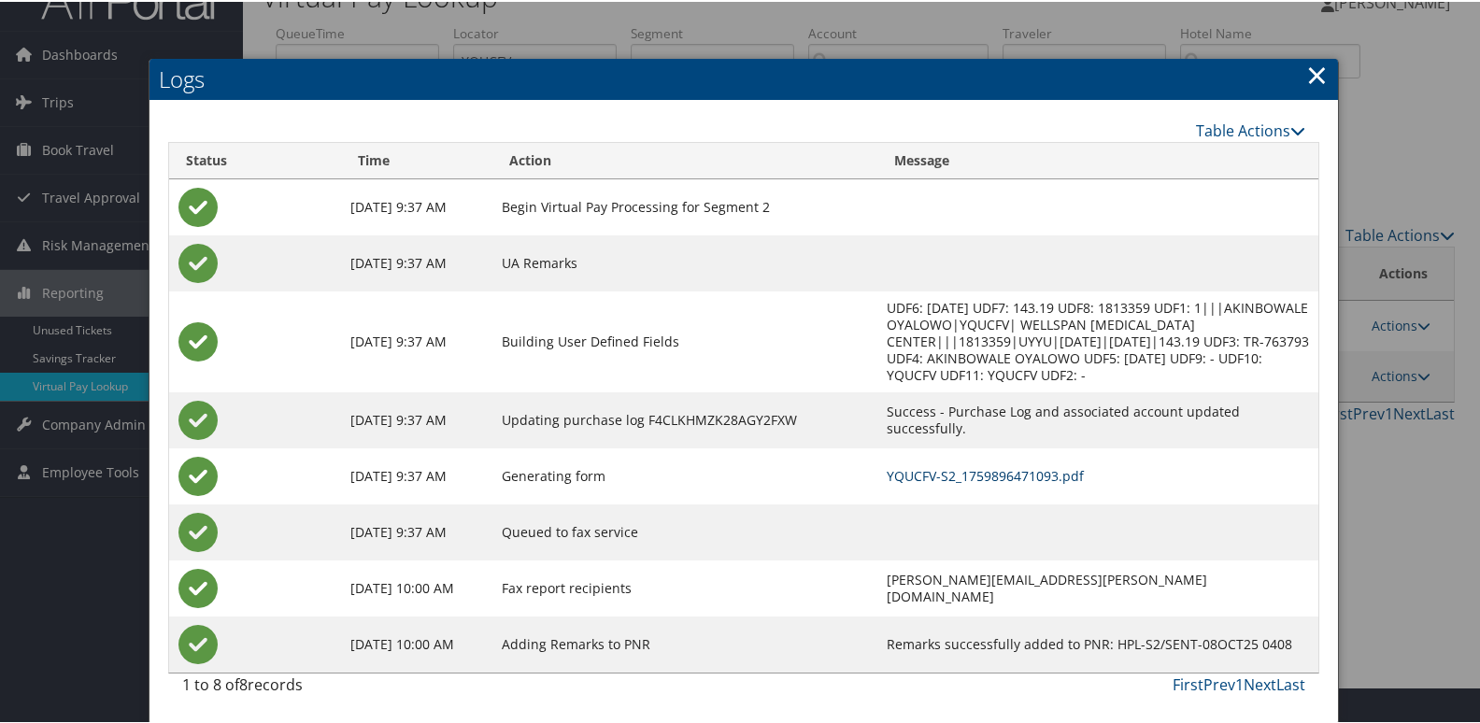
click at [1014, 474] on link "YQUCFV-S2_1759896471093.pdf" at bounding box center [985, 474] width 197 height 18
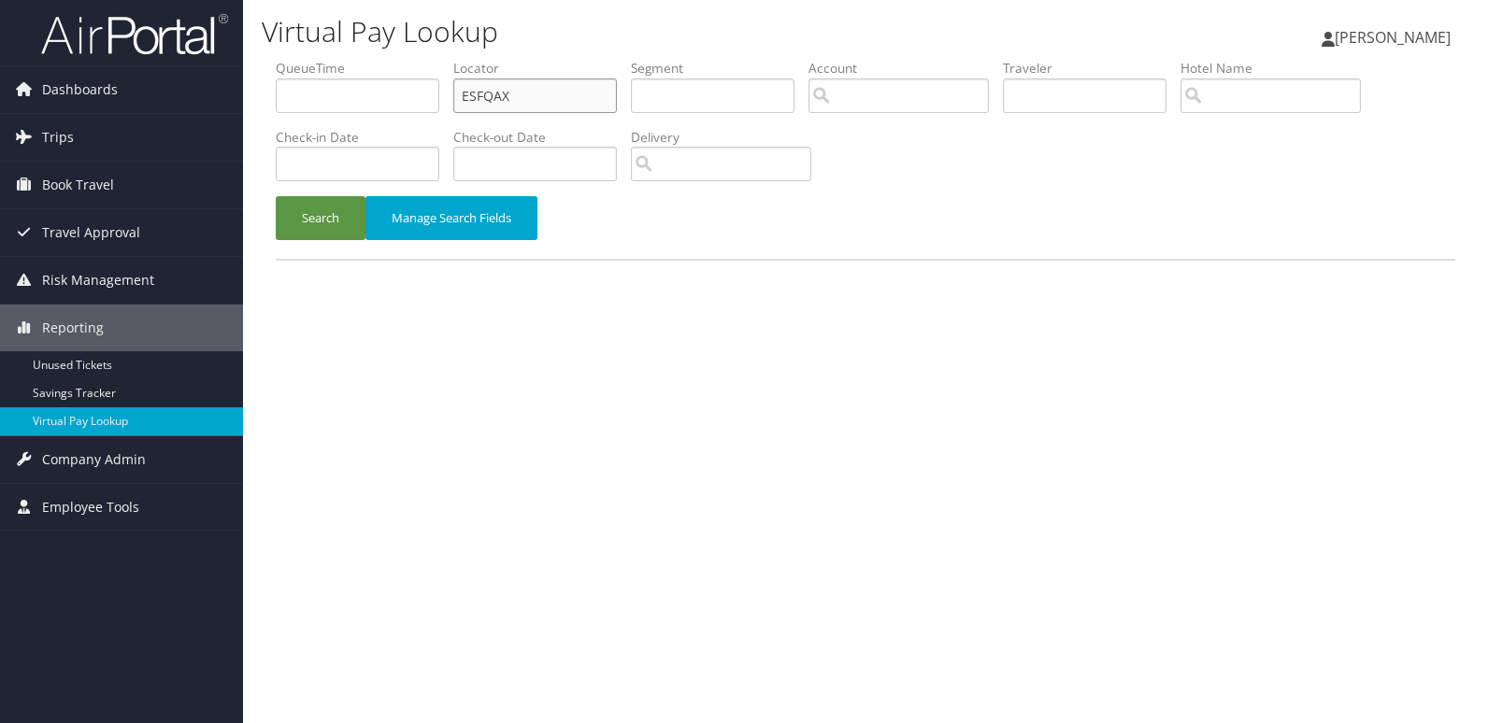
drag, startPoint x: 0, startPoint y: 0, endPoint x: 331, endPoint y: 125, distance: 353.7
click at [384, 59] on ul "QueueTime Locator ESFQAX Segment Account Traveler Hotel Name Check-in Date Chec…" at bounding box center [865, 59] width 1179 height 0
paste input "OEATRD"
type input "OEATRD"
click at [345, 200] on button "Search" at bounding box center [321, 218] width 90 height 44
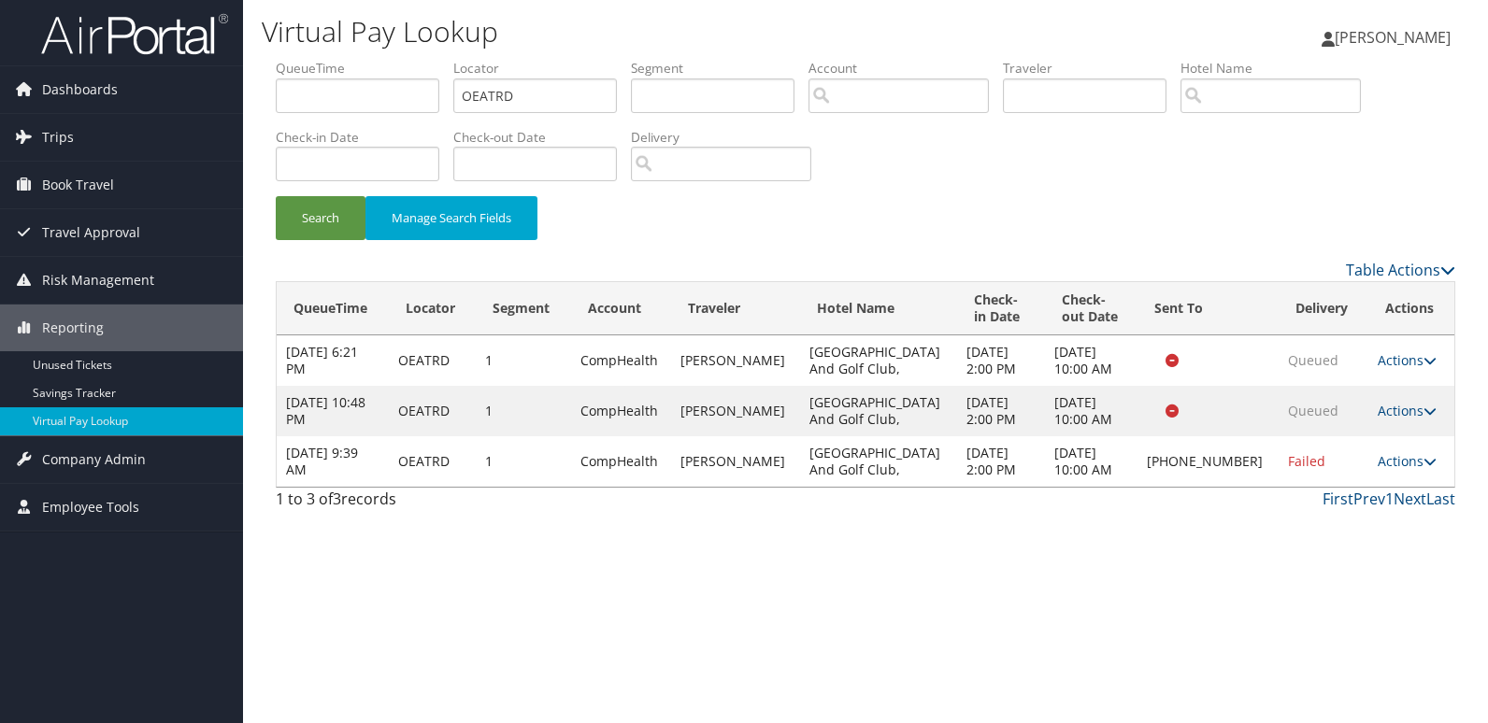
click at [1397, 474] on td "Actions Resend Logs Delivery Information View Itinerary" at bounding box center [1411, 461] width 86 height 50
click at [1404, 473] on td "Actions Resend Logs Delivery Information View Itinerary" at bounding box center [1411, 461] width 86 height 50
click at [1398, 466] on link "Actions" at bounding box center [1406, 461] width 59 height 18
click at [1334, 534] on link "Logs" at bounding box center [1342, 521] width 160 height 32
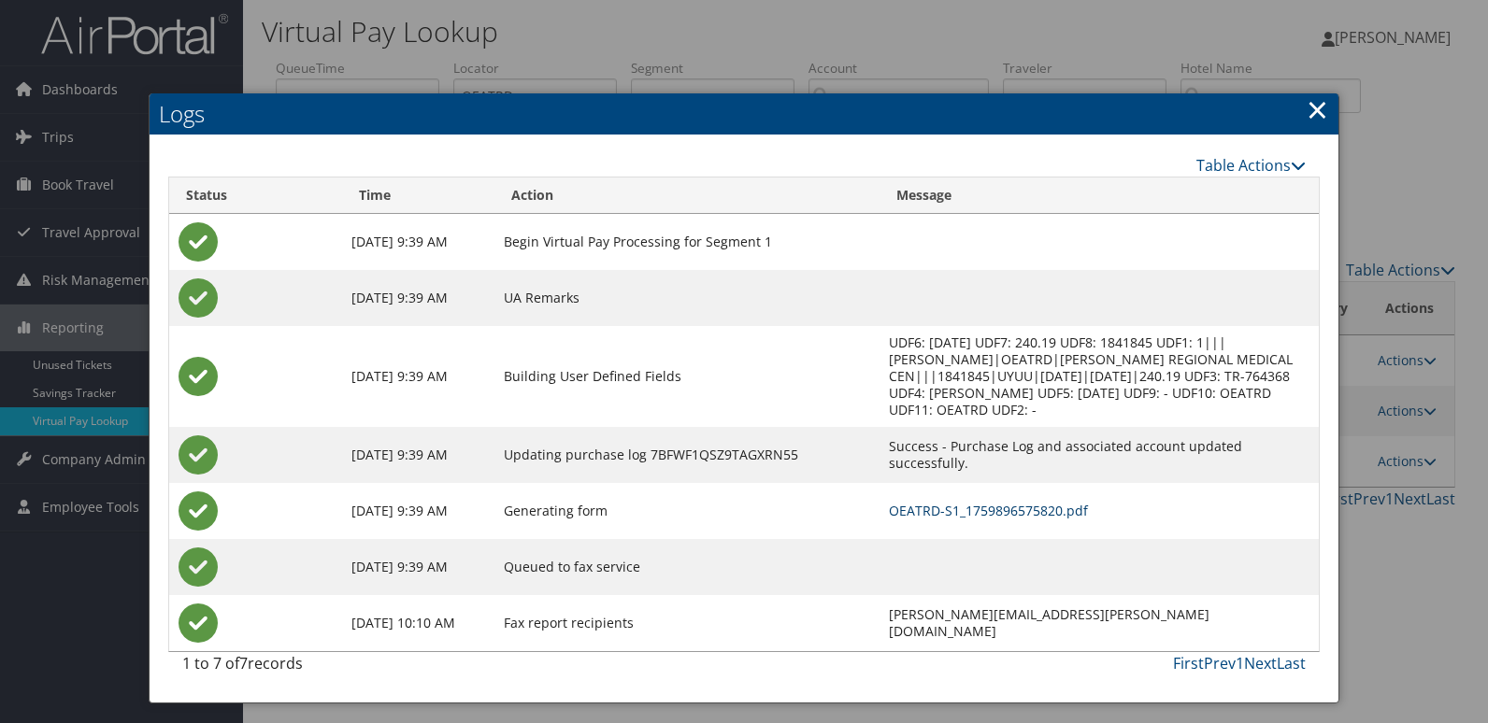
click at [910, 502] on link "OEATRD-S1_1759896575820.pdf" at bounding box center [988, 511] width 199 height 18
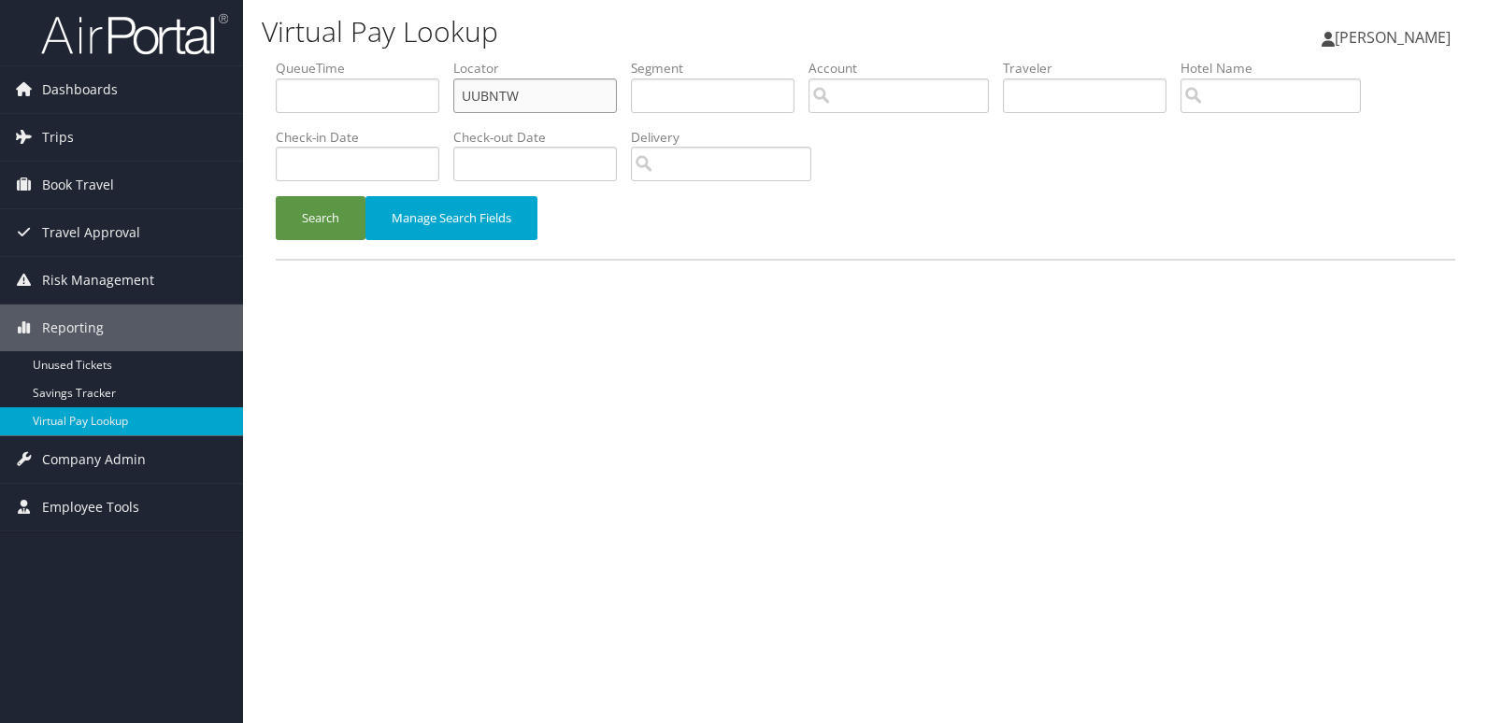
click at [292, 59] on ul "QueueTime Locator UUBNTW Segment Account Traveler Hotel Name Check-in Date Chec…" at bounding box center [865, 59] width 1179 height 0
paste input "YREYTY"
type input "YREYTY"
click at [331, 203] on button "Search" at bounding box center [321, 218] width 90 height 44
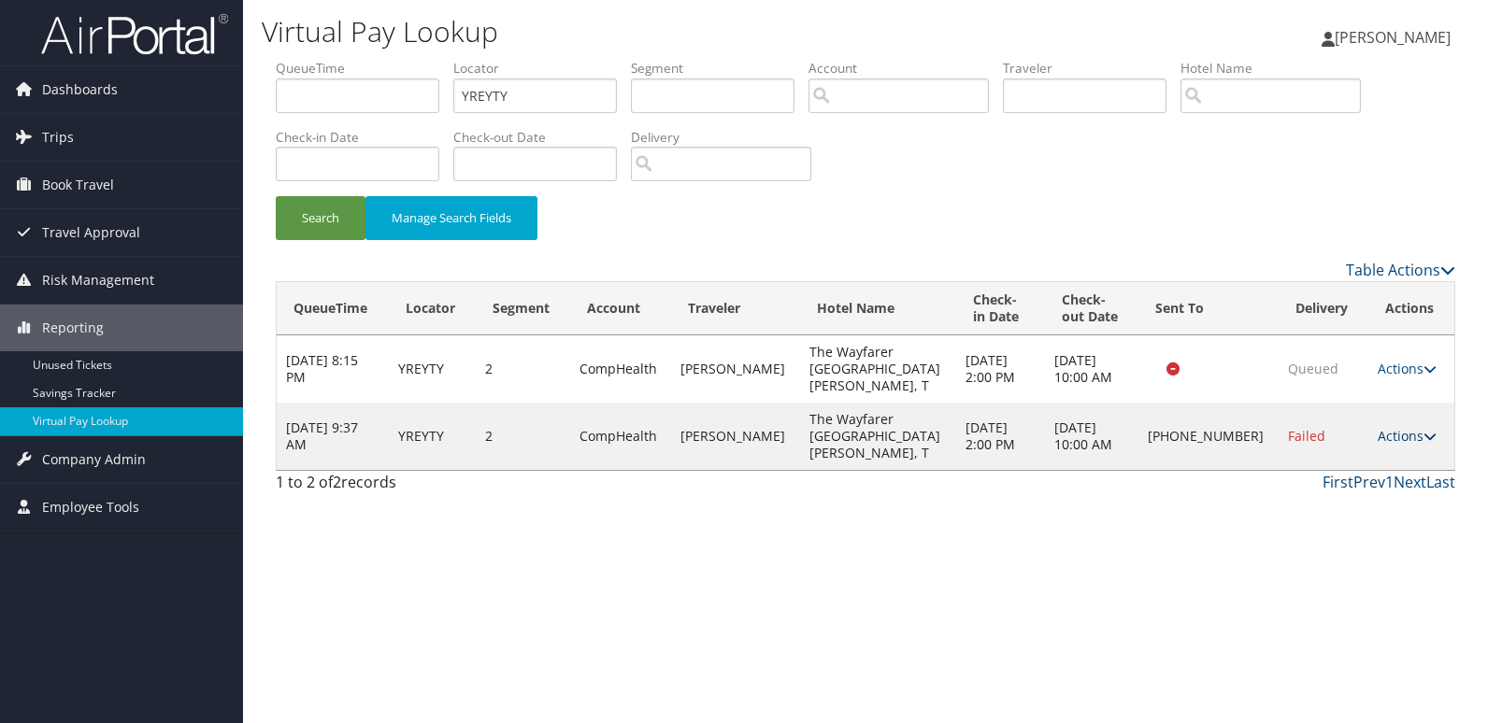
click at [1399, 427] on link "Actions" at bounding box center [1406, 436] width 59 height 18
click at [1378, 465] on link "Logs" at bounding box center [1342, 470] width 160 height 32
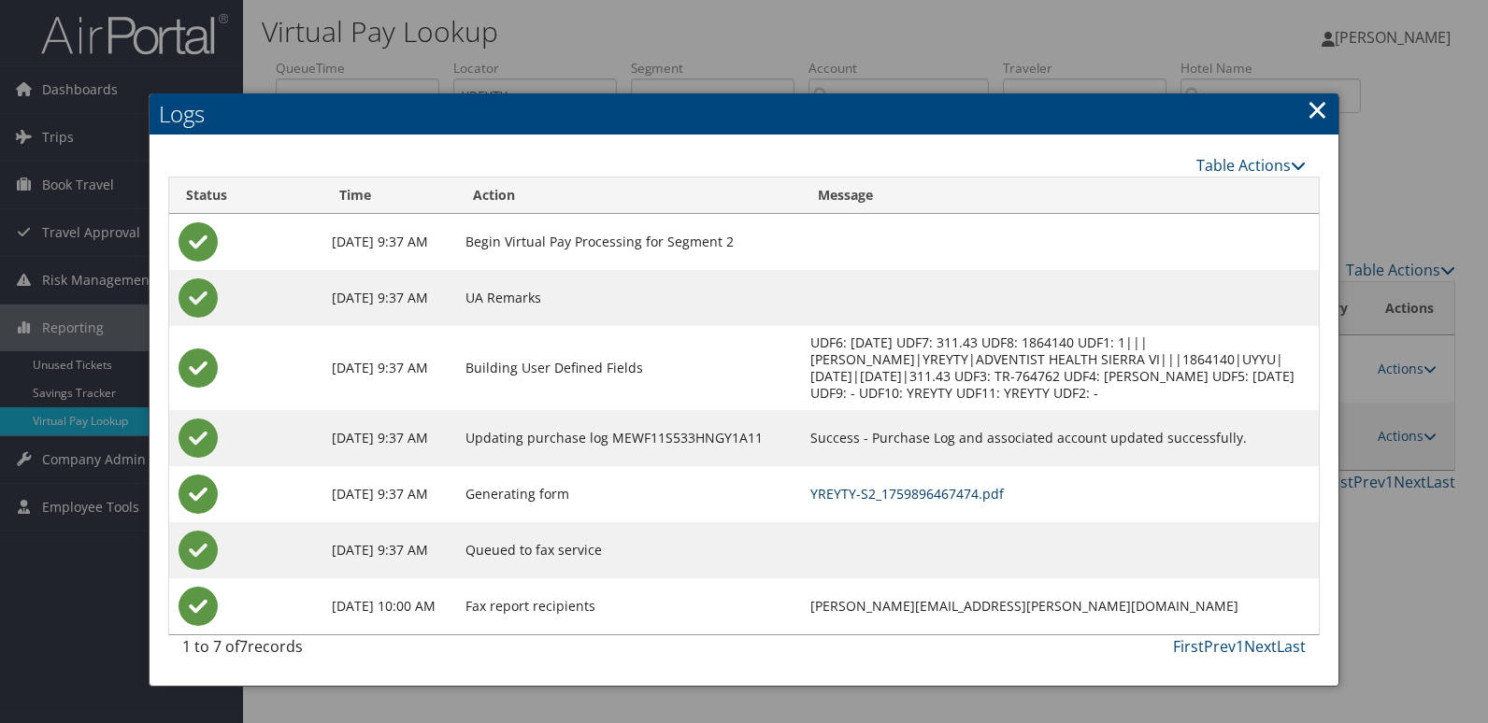
click at [927, 499] on link "YREYTY-S2_1759896467474.pdf" at bounding box center [906, 494] width 193 height 18
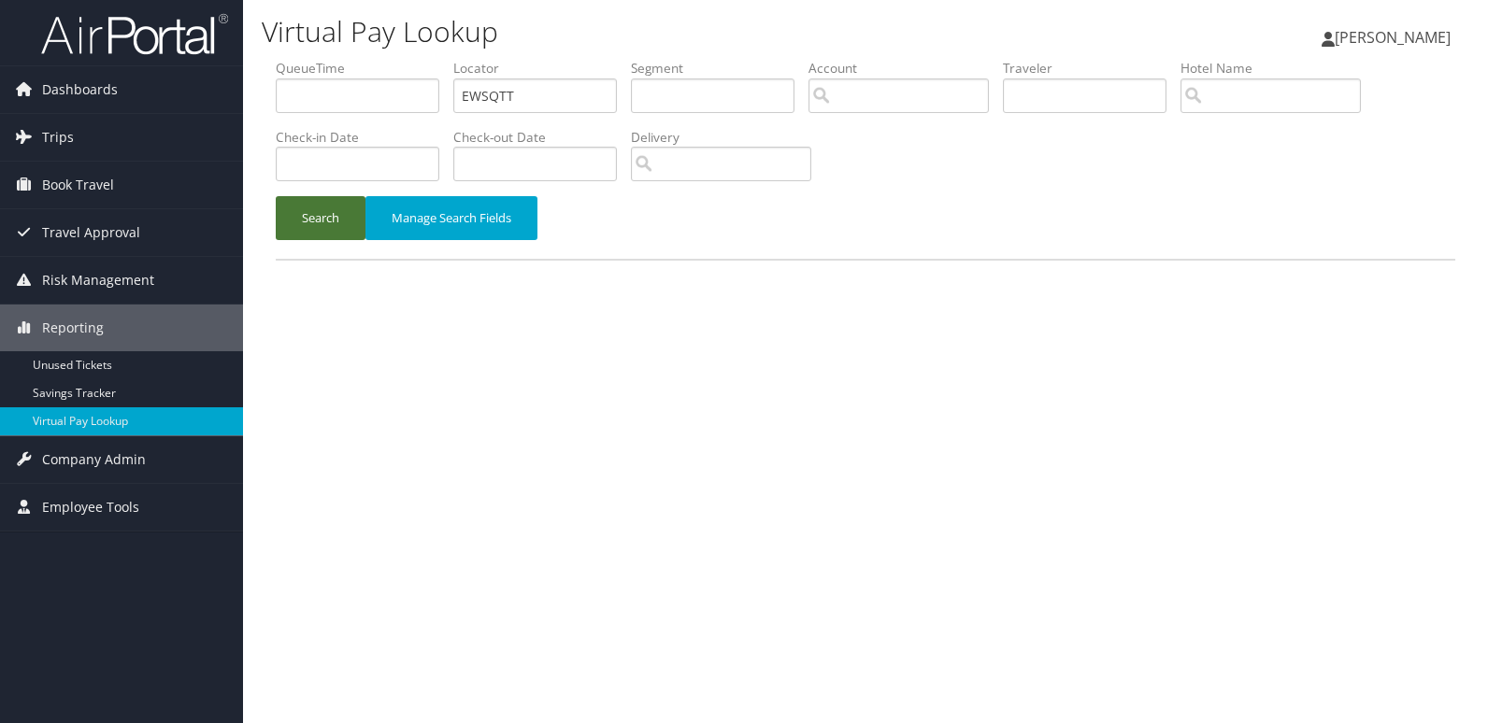
drag, startPoint x: 321, startPoint y: 213, endPoint x: 331, endPoint y: 231, distance: 20.5
click at [321, 213] on button "Search" at bounding box center [321, 218] width 90 height 44
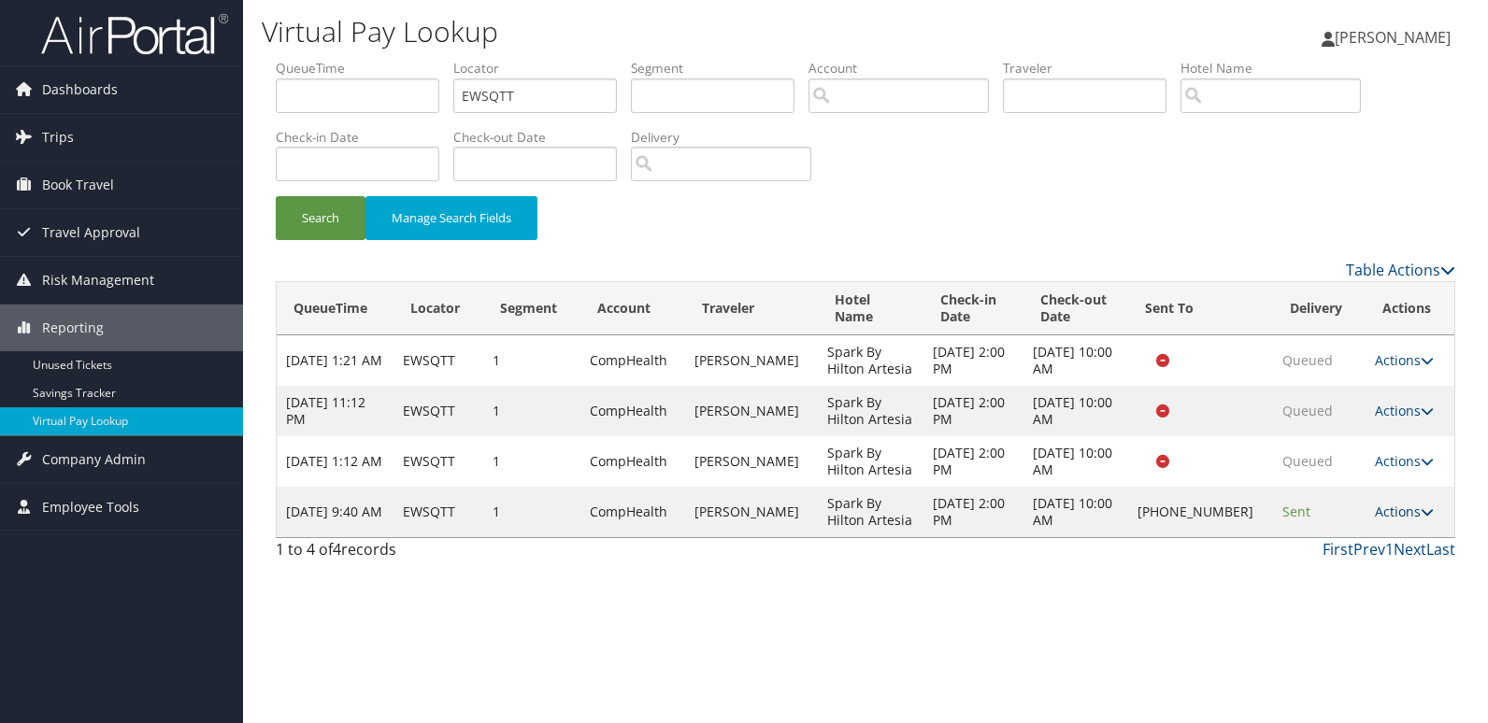
click at [1375, 516] on link "Actions" at bounding box center [1404, 512] width 59 height 18
click at [1338, 580] on link "Logs" at bounding box center [1342, 571] width 160 height 32
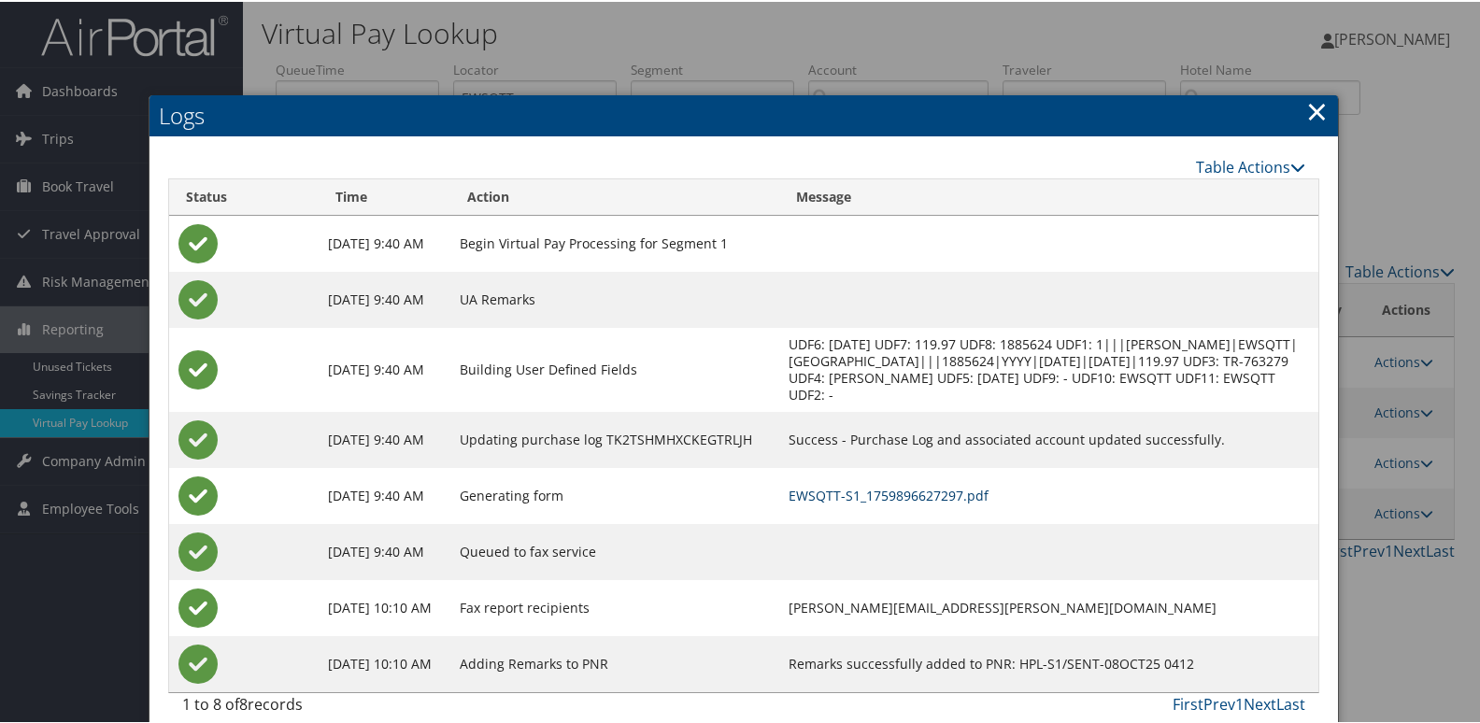
click at [931, 489] on link "EWSQTT-S1_1759896627297.pdf" at bounding box center [889, 494] width 200 height 18
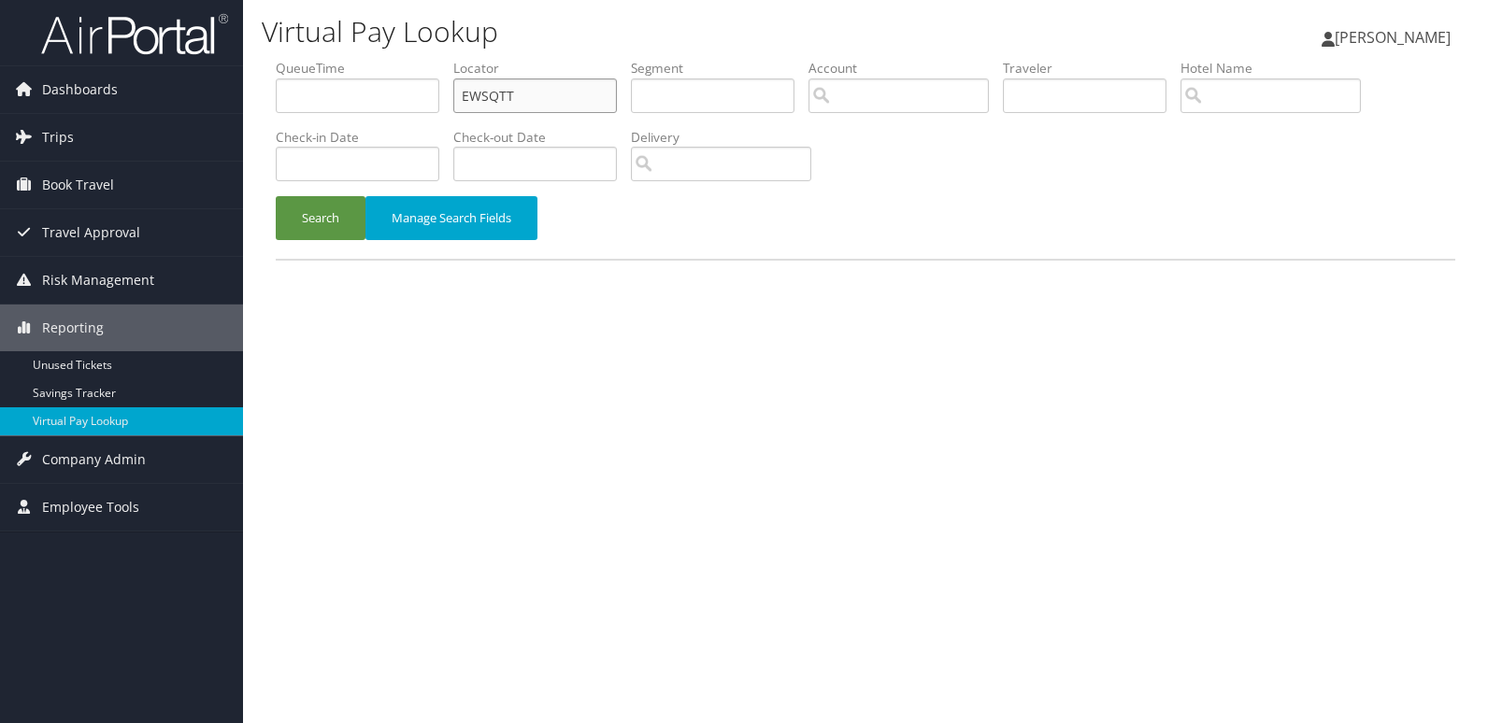
click at [563, 89] on input "EWSQTT" at bounding box center [535, 95] width 164 height 35
paste input "WKUZRV"
click at [339, 240] on div "Search Manage Search Fields" at bounding box center [865, 227] width 1207 height 63
click at [323, 214] on button "Search" at bounding box center [321, 218] width 90 height 44
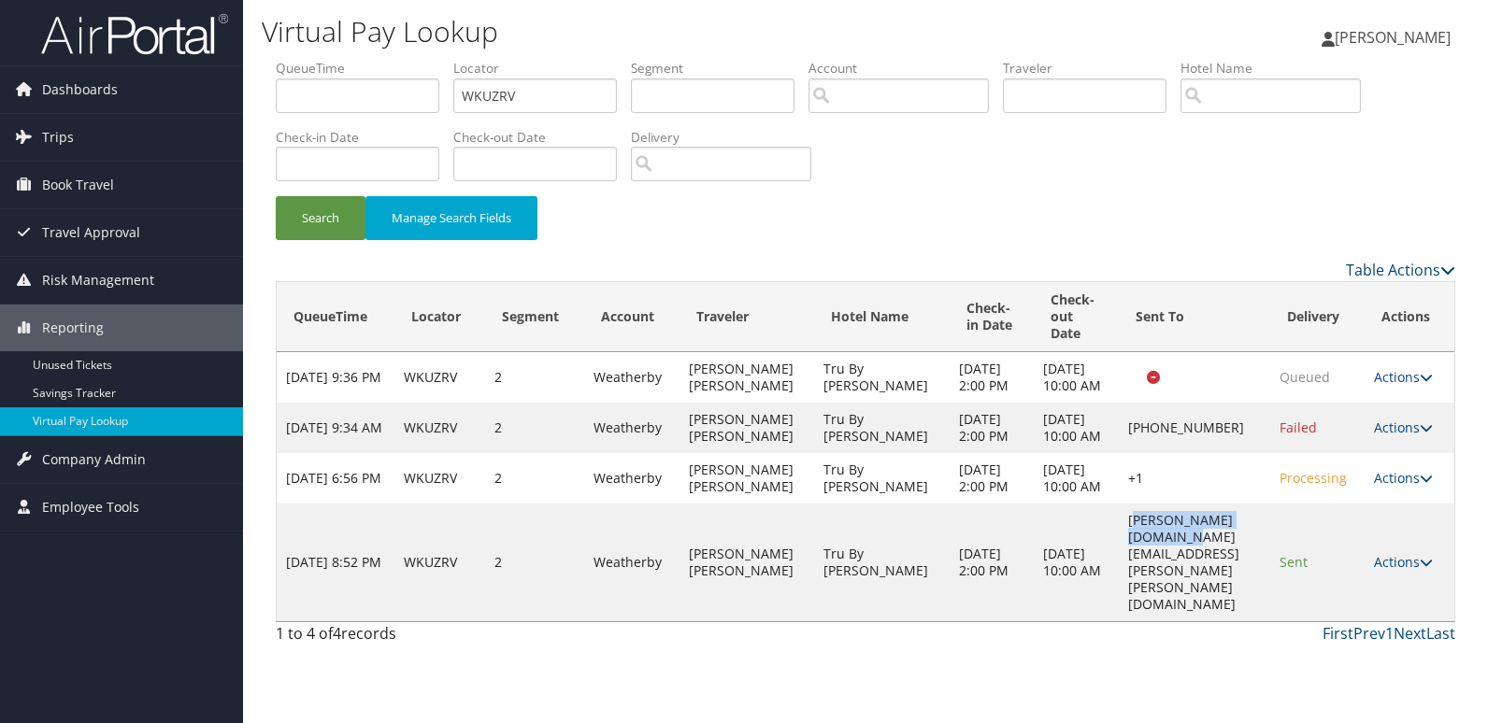
drag, startPoint x: 1091, startPoint y: 589, endPoint x: 1244, endPoint y: 602, distance: 153.8
click at [1244, 602] on td "karen.weber@hilton.com" at bounding box center [1194, 563] width 151 height 118
drag, startPoint x: 1244, startPoint y: 602, endPoint x: 1240, endPoint y: 622, distance: 20.9
click at [1240, 622] on div "Table Actions Loading... QueueTime Locator Segment Account Traveler Hotel Name …" at bounding box center [865, 456] width 1179 height 395
click at [1236, 631] on div "First Prev 1 Next Last" at bounding box center [1016, 633] width 877 height 22
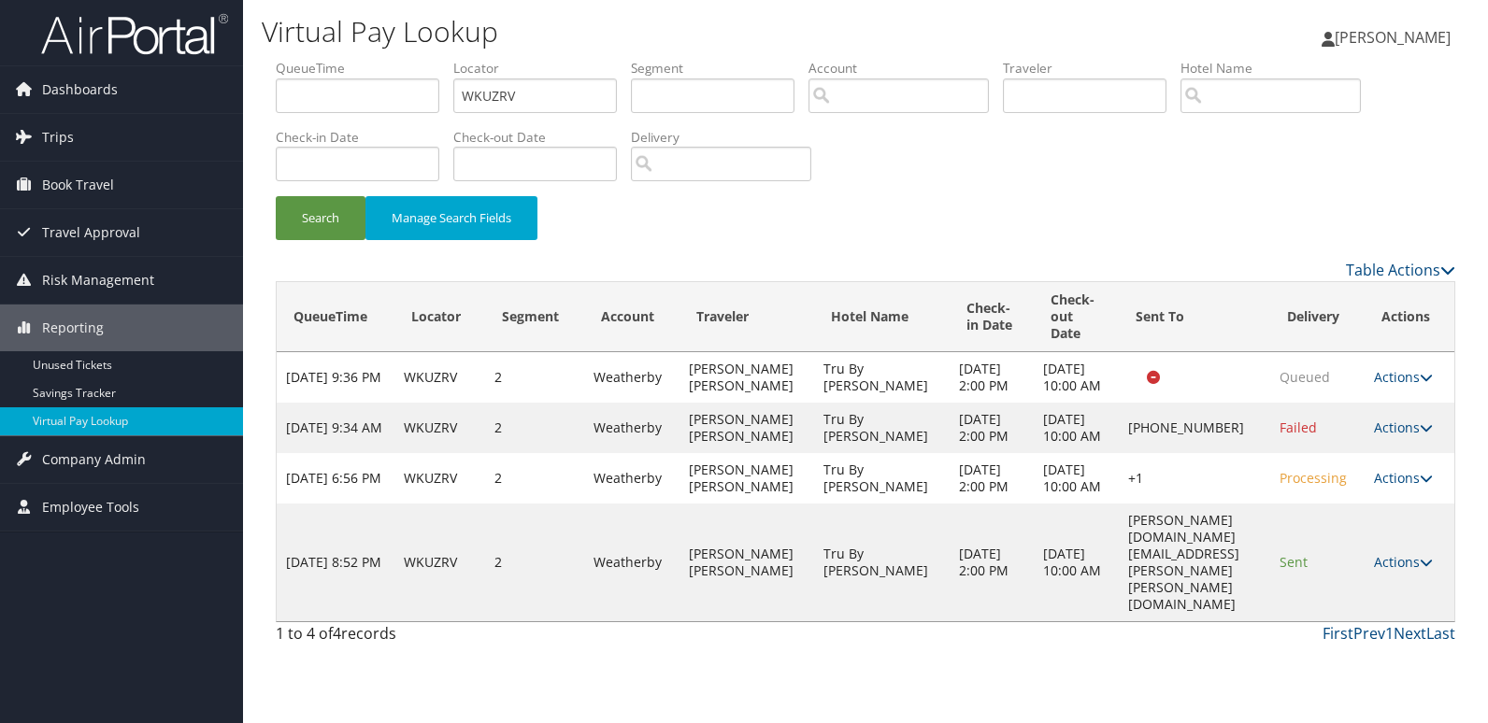
click at [1160, 504] on td "+1" at bounding box center [1194, 478] width 151 height 50
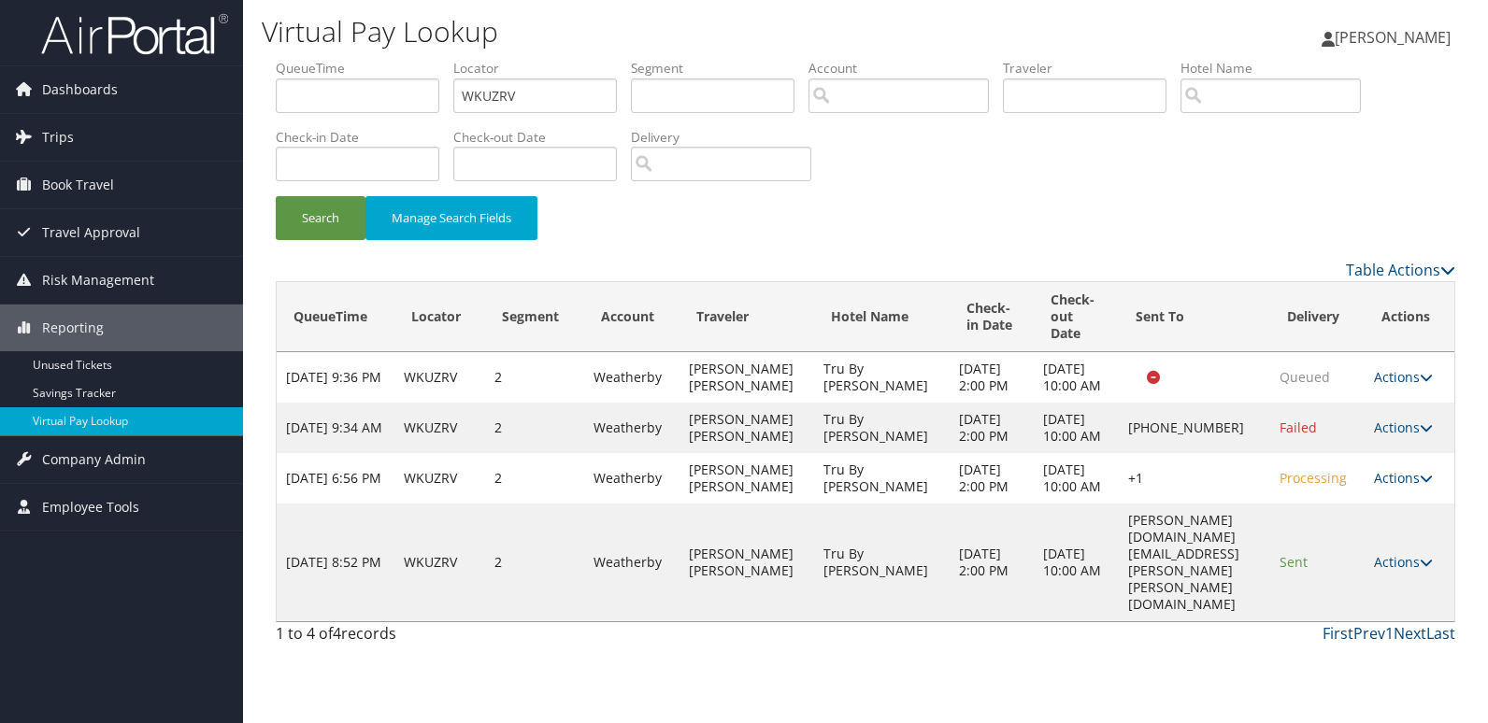
click at [1155, 504] on td "+1" at bounding box center [1194, 478] width 151 height 50
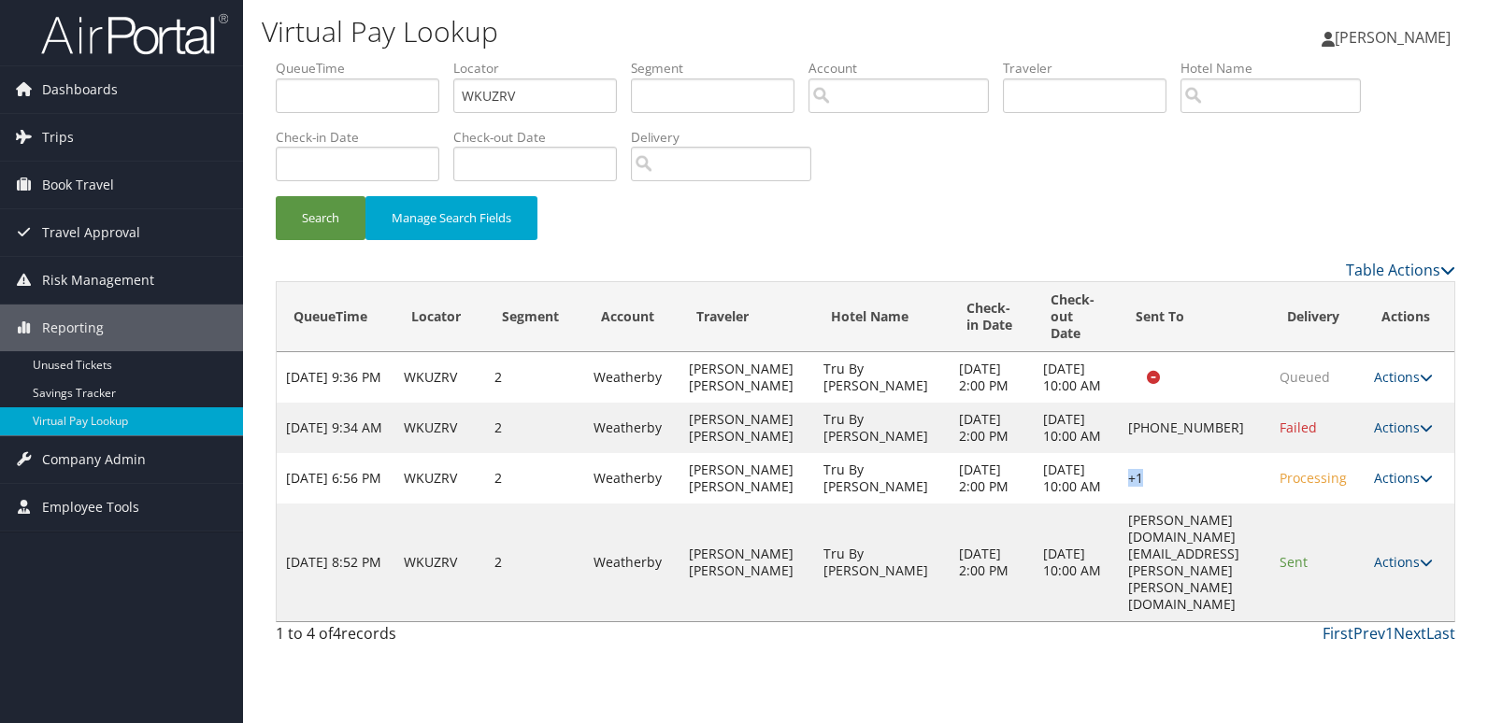
click at [1155, 504] on td "+1" at bounding box center [1194, 478] width 151 height 50
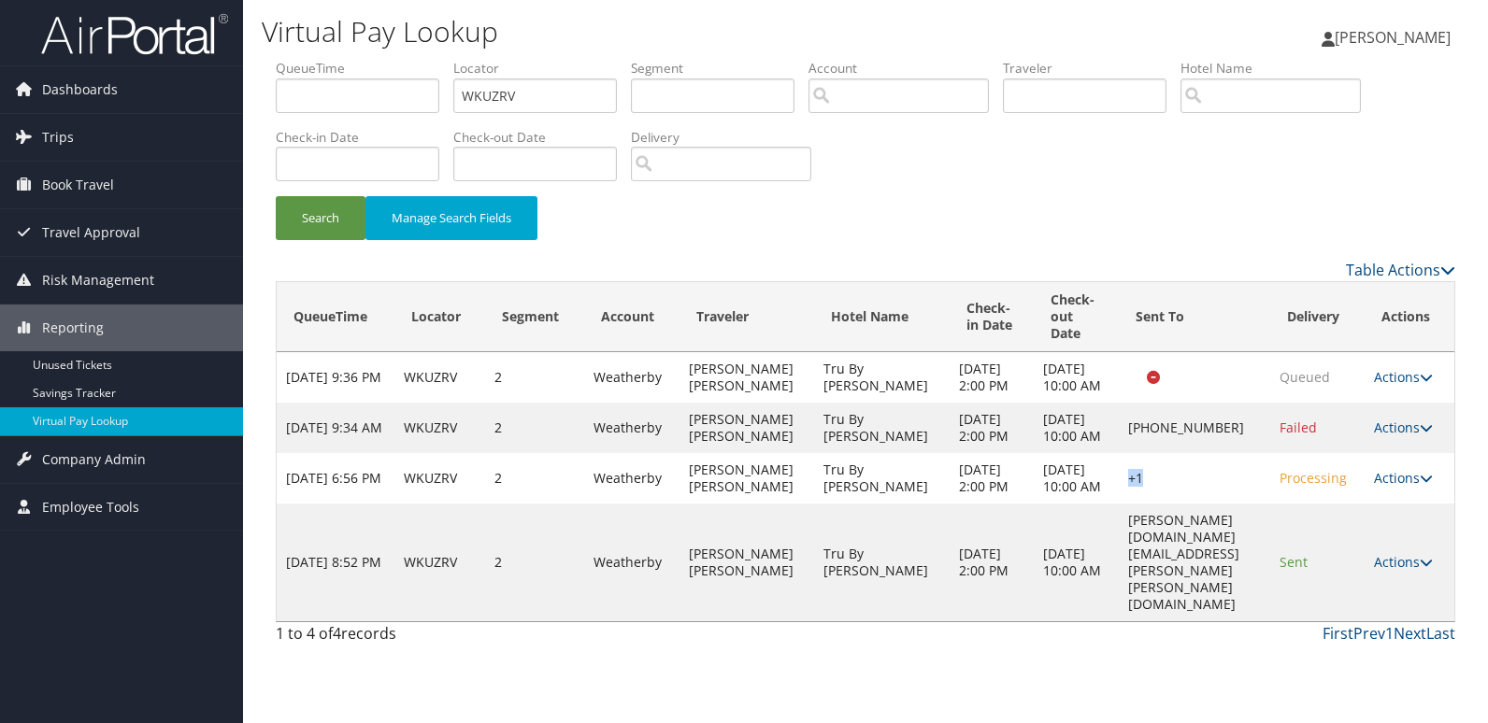
click at [1155, 504] on td "+1" at bounding box center [1194, 478] width 151 height 50
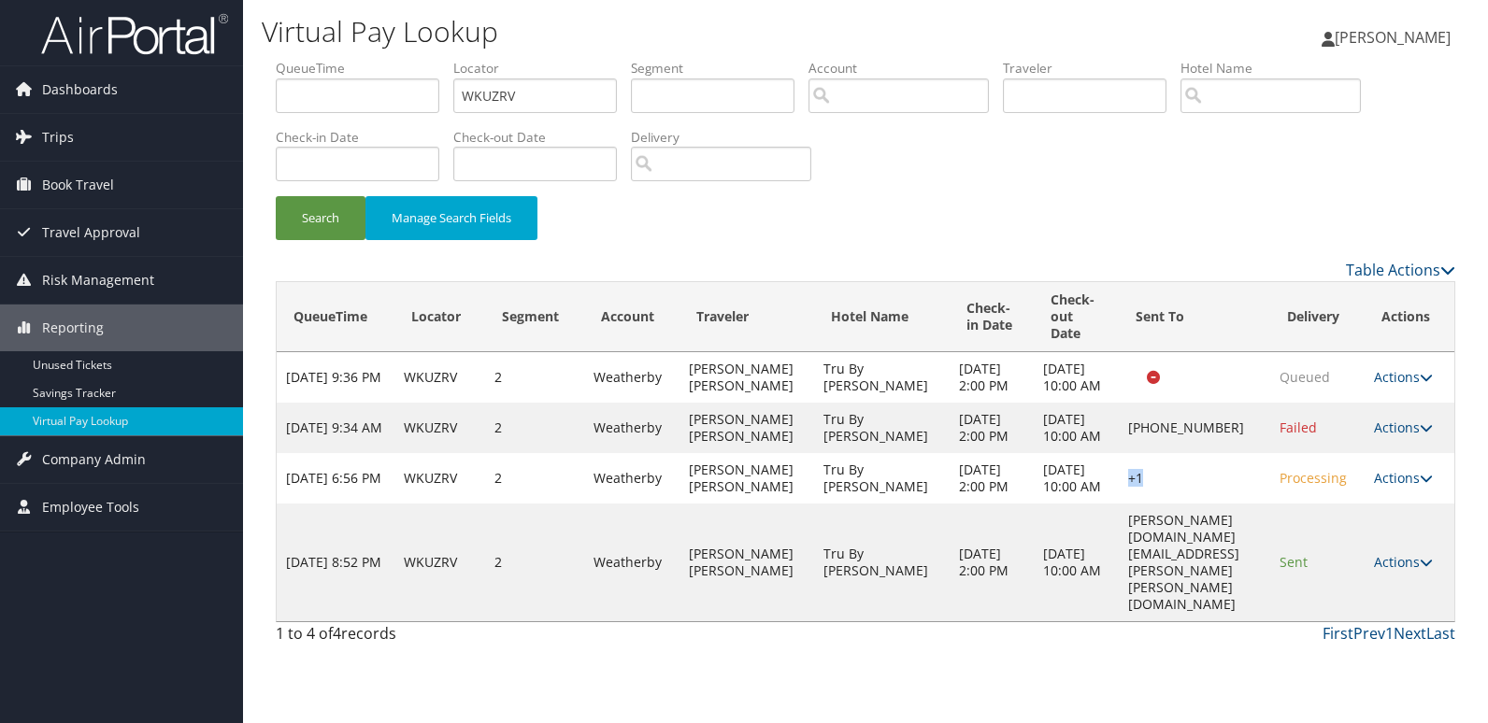
drag, startPoint x: 1155, startPoint y: 522, endPoint x: 1176, endPoint y: 549, distance: 34.6
click at [1176, 504] on td "+1" at bounding box center [1194, 478] width 151 height 50
click at [1176, 644] on div "First Prev 1 Next Last" at bounding box center [1016, 633] width 877 height 22
click at [1395, 504] on td "Actions Resend Logs Delivery Information View Itinerary" at bounding box center [1409, 478] width 90 height 50
click at [1405, 487] on link "Actions" at bounding box center [1403, 478] width 59 height 18
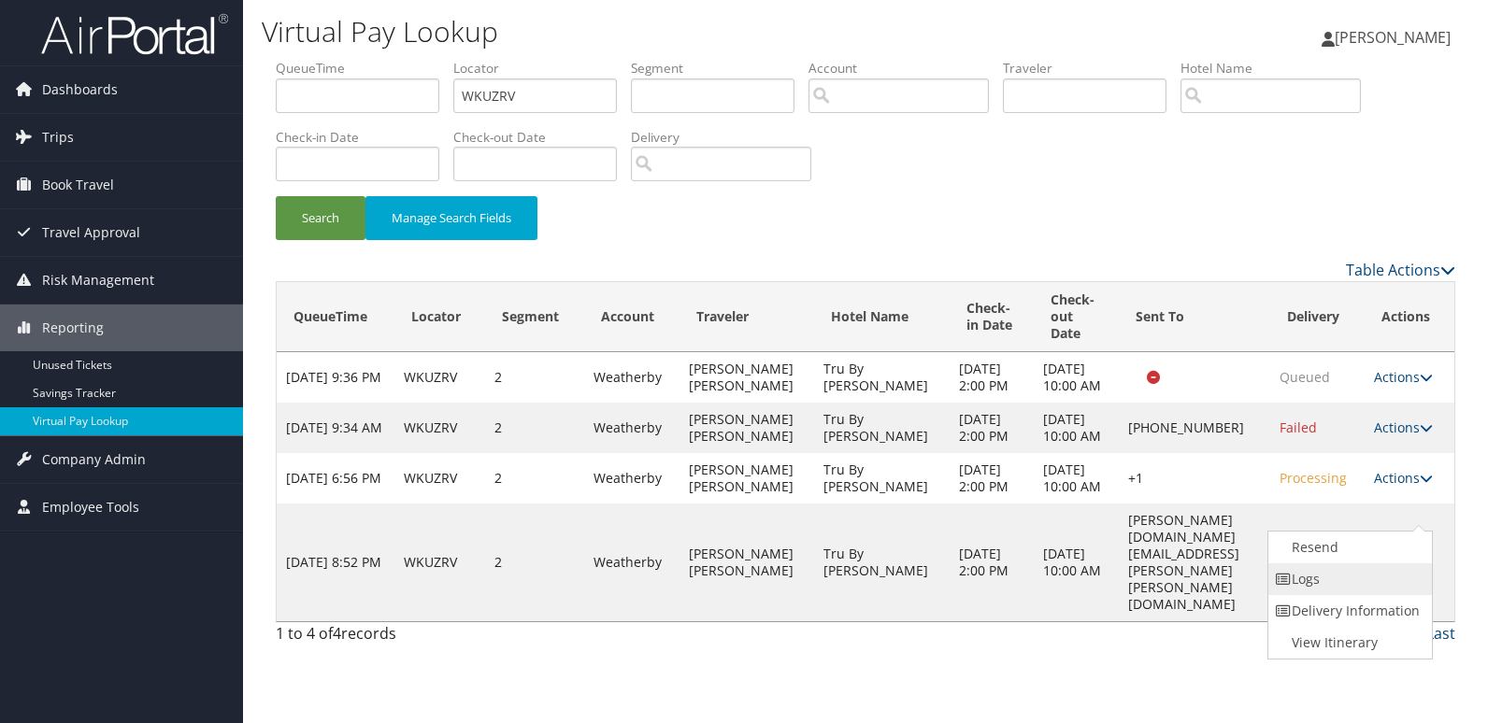
click at [1367, 575] on link "Logs" at bounding box center [1348, 579] width 160 height 32
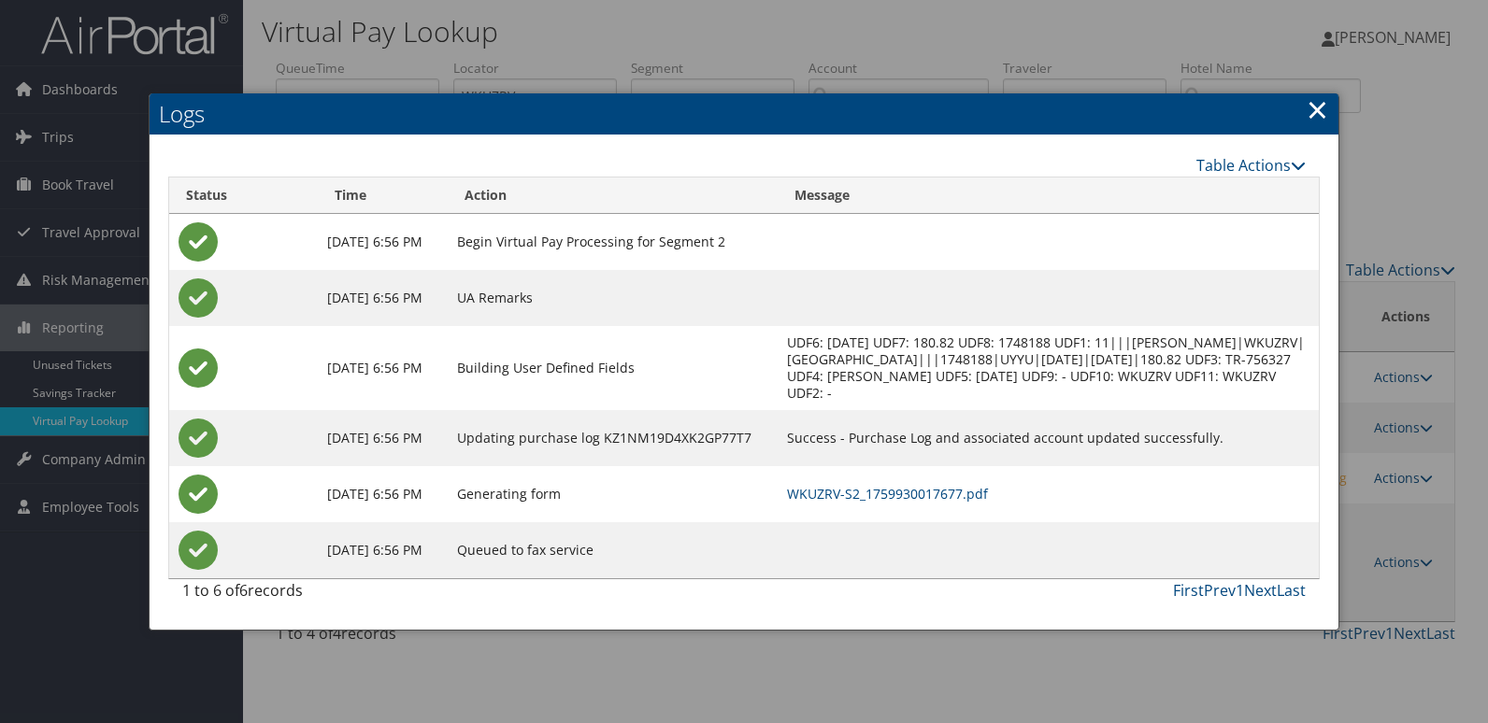
click at [1325, 119] on link "×" at bounding box center [1316, 109] width 21 height 37
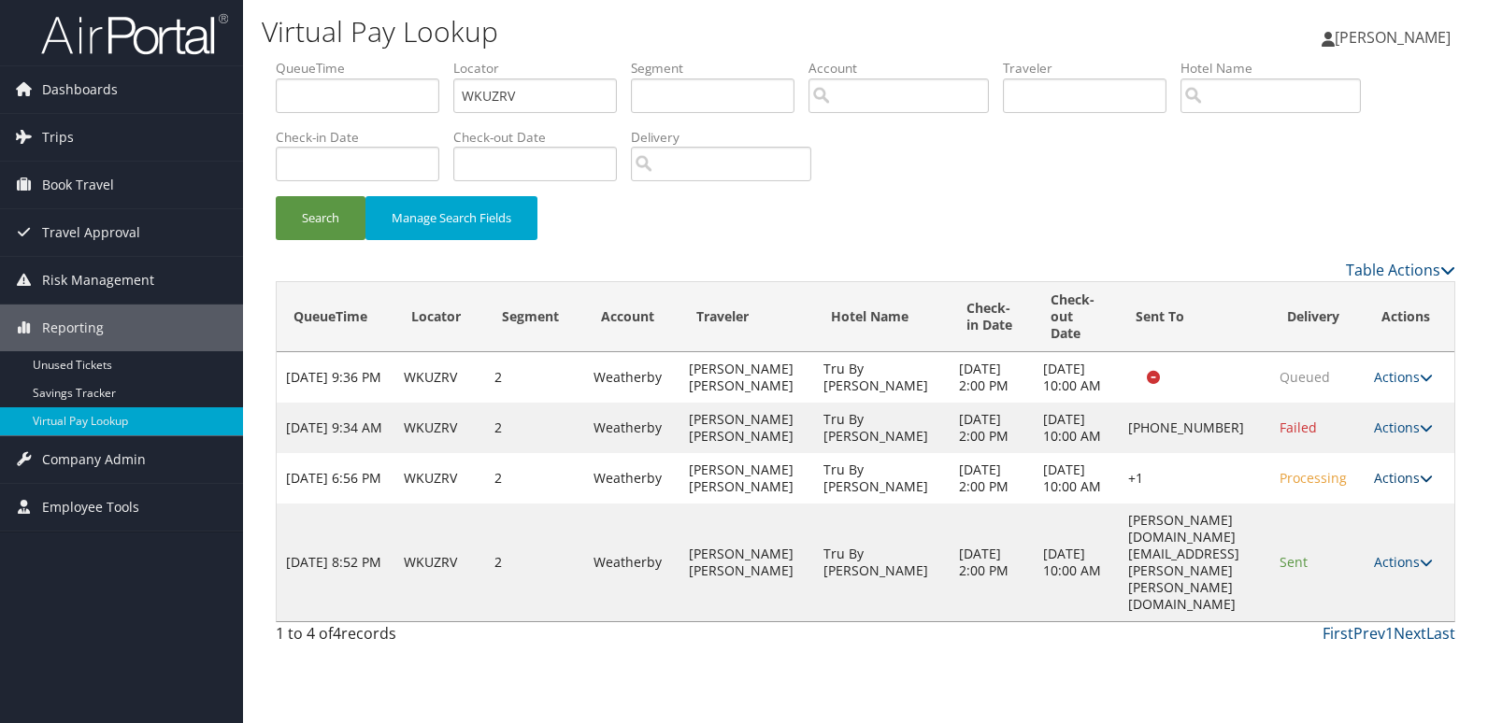
click at [1412, 487] on link "Actions" at bounding box center [1403, 478] width 59 height 18
click at [1144, 495] on td "+1" at bounding box center [1194, 478] width 151 height 50
click at [1119, 504] on td "+1" at bounding box center [1194, 478] width 151 height 50
click at [1152, 606] on td "karen.weber@hilton.com" at bounding box center [1194, 563] width 151 height 118
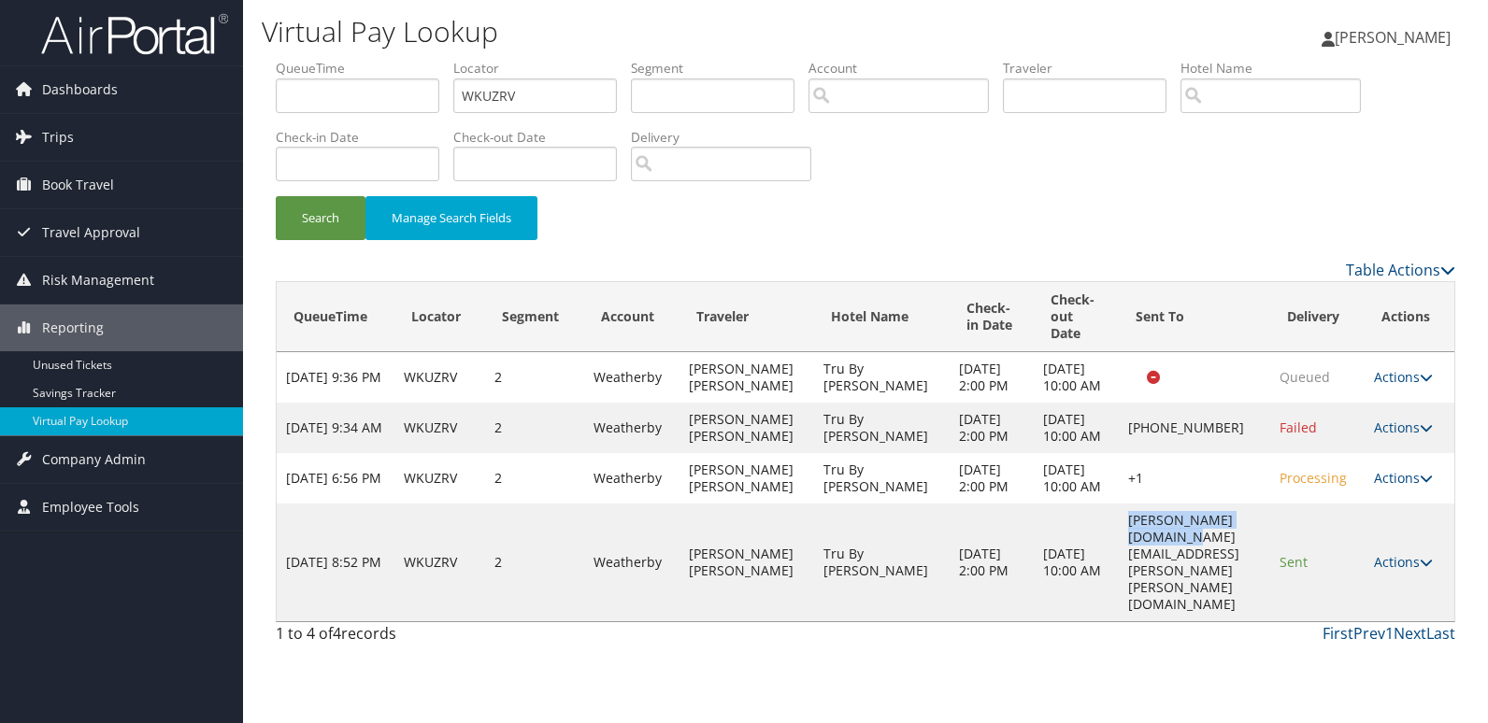
drag, startPoint x: 1077, startPoint y: 594, endPoint x: 1243, endPoint y: 610, distance: 166.2
click at [1243, 610] on td "karen.weber@hilton.com" at bounding box center [1194, 563] width 151 height 118
drag, startPoint x: 1243, startPoint y: 610, endPoint x: 1210, endPoint y: 626, distance: 36.4
click at [1210, 626] on div "First Prev 1 Next Last" at bounding box center [1016, 633] width 877 height 22
drag, startPoint x: 1090, startPoint y: 576, endPoint x: 1223, endPoint y: 613, distance: 138.8
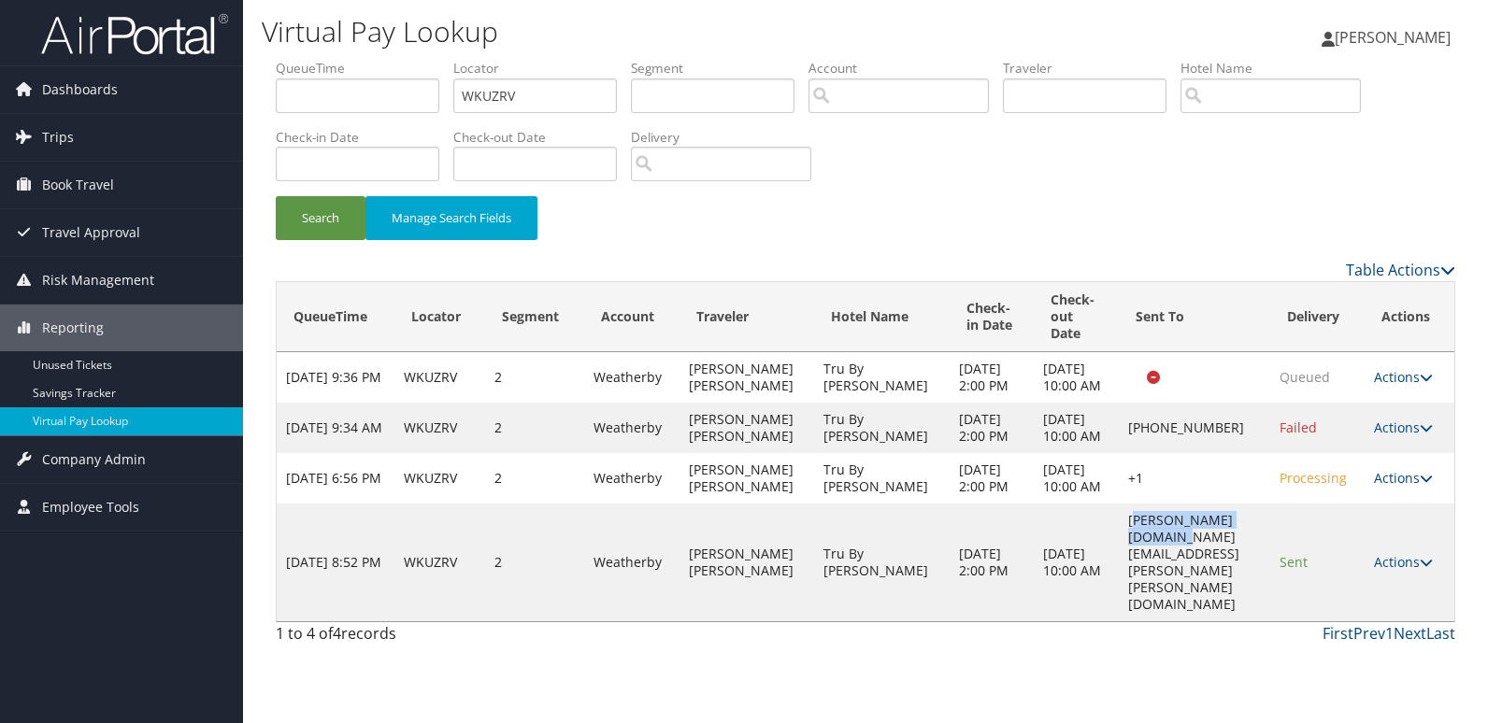
click at [1223, 613] on td "karen.weber@hilton.com" at bounding box center [1194, 563] width 151 height 118
drag, startPoint x: 1223, startPoint y: 613, endPoint x: 1085, endPoint y: 594, distance: 139.6
click at [1119, 593] on td "karen.weber@hilton.com" at bounding box center [1194, 563] width 151 height 118
click at [638, 87] on input "text" at bounding box center [713, 95] width 164 height 35
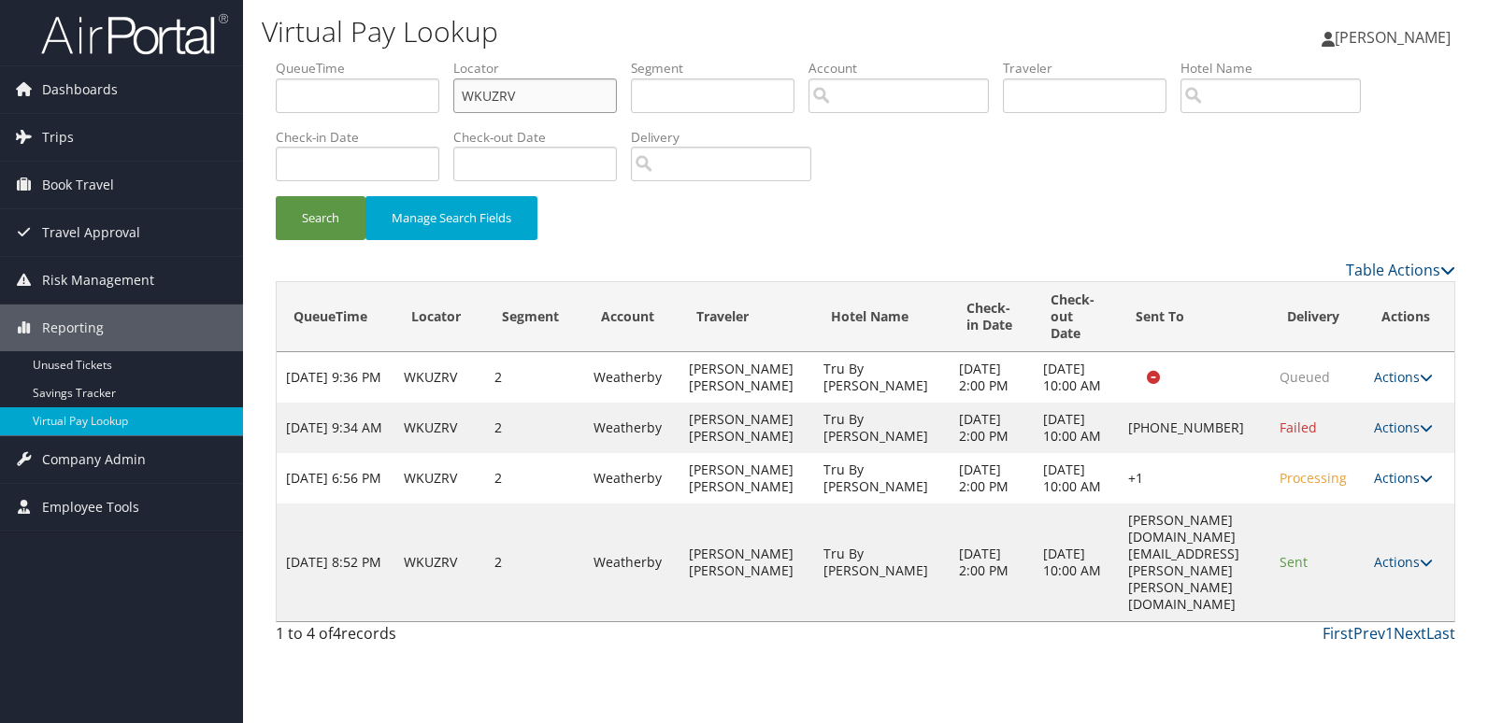
click at [554, 105] on input "WKUZRV" at bounding box center [535, 95] width 164 height 35
paste input "MGCAWE"
type input "MGCAWE"
click at [321, 222] on button "Search" at bounding box center [321, 218] width 90 height 44
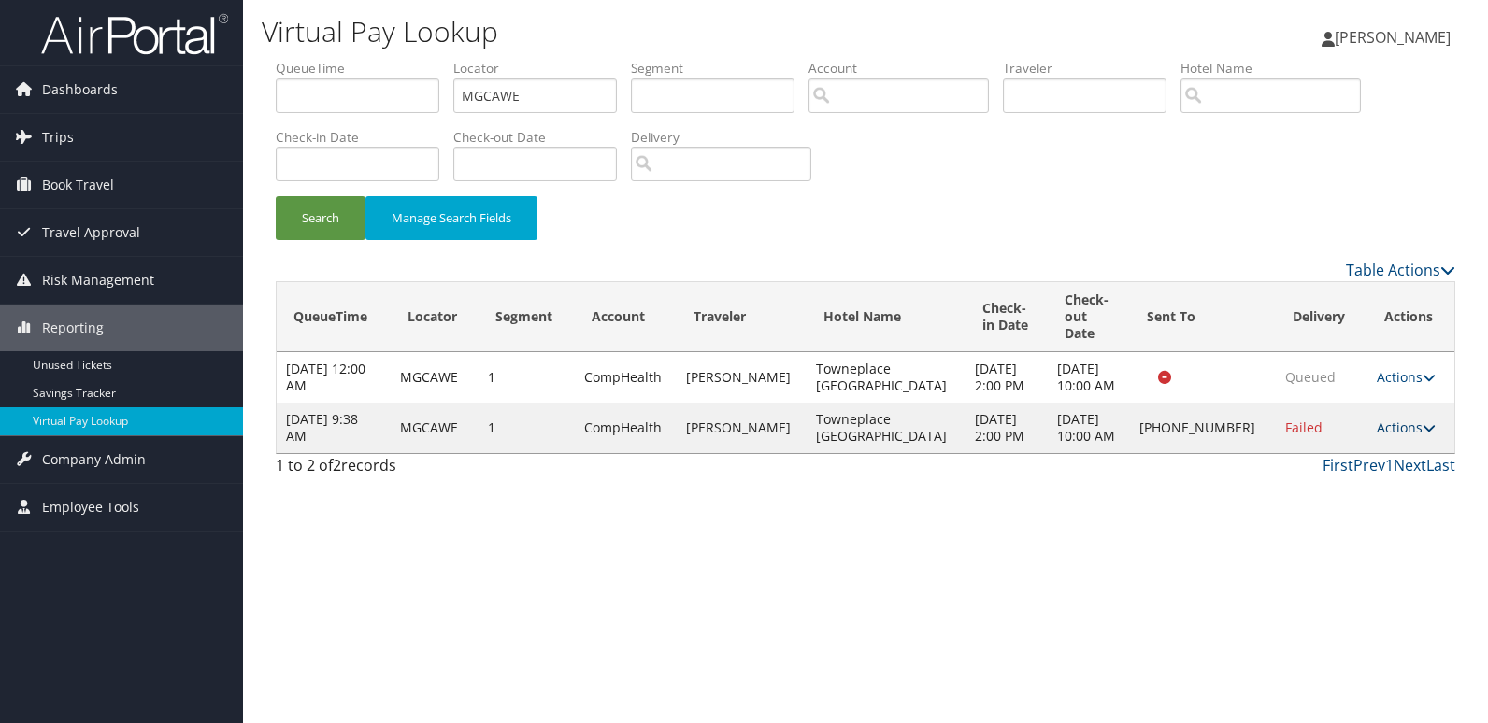
click at [1396, 436] on link "Actions" at bounding box center [1405, 428] width 59 height 18
click at [1339, 515] on link "Logs" at bounding box center [1344, 512] width 160 height 32
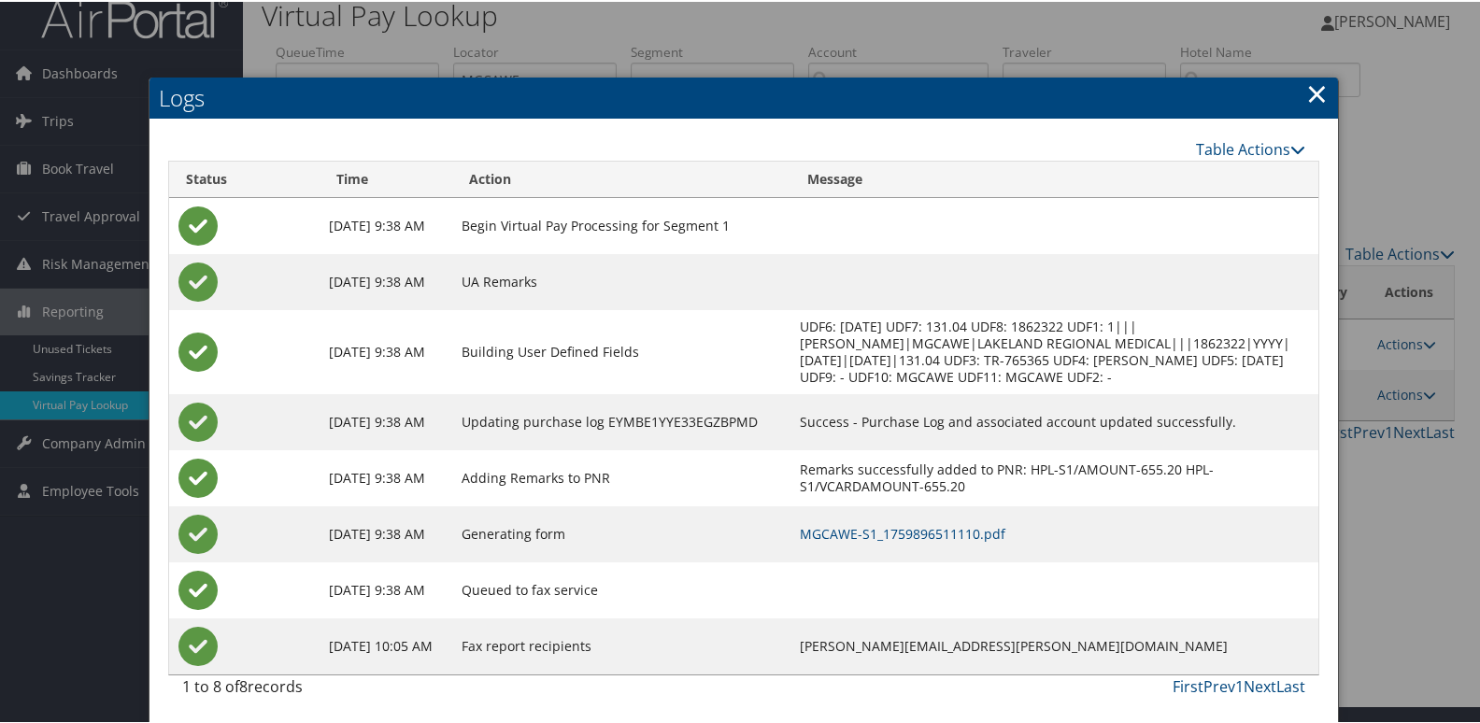
scroll to position [20, 0]
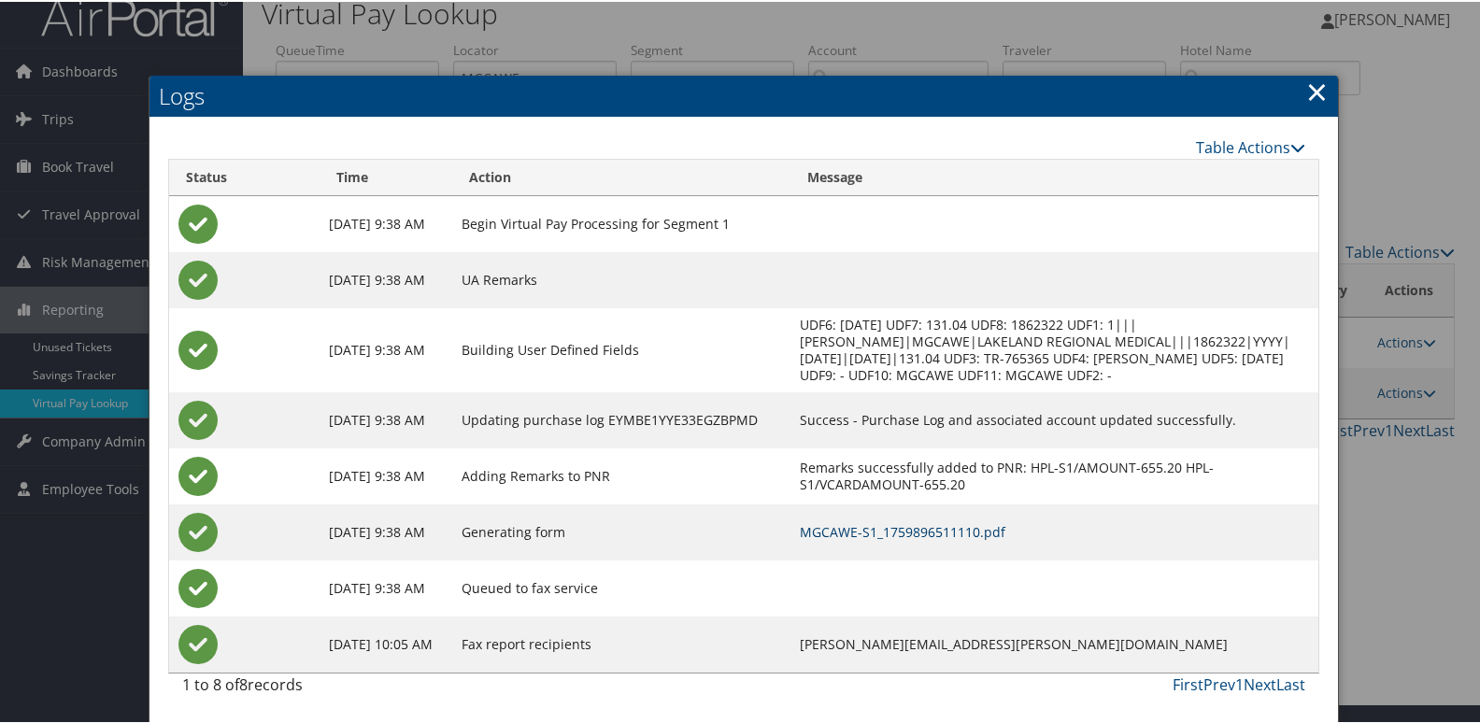
click at [1005, 535] on link "MGCAWE-S1_1759896511110.pdf" at bounding box center [903, 530] width 206 height 18
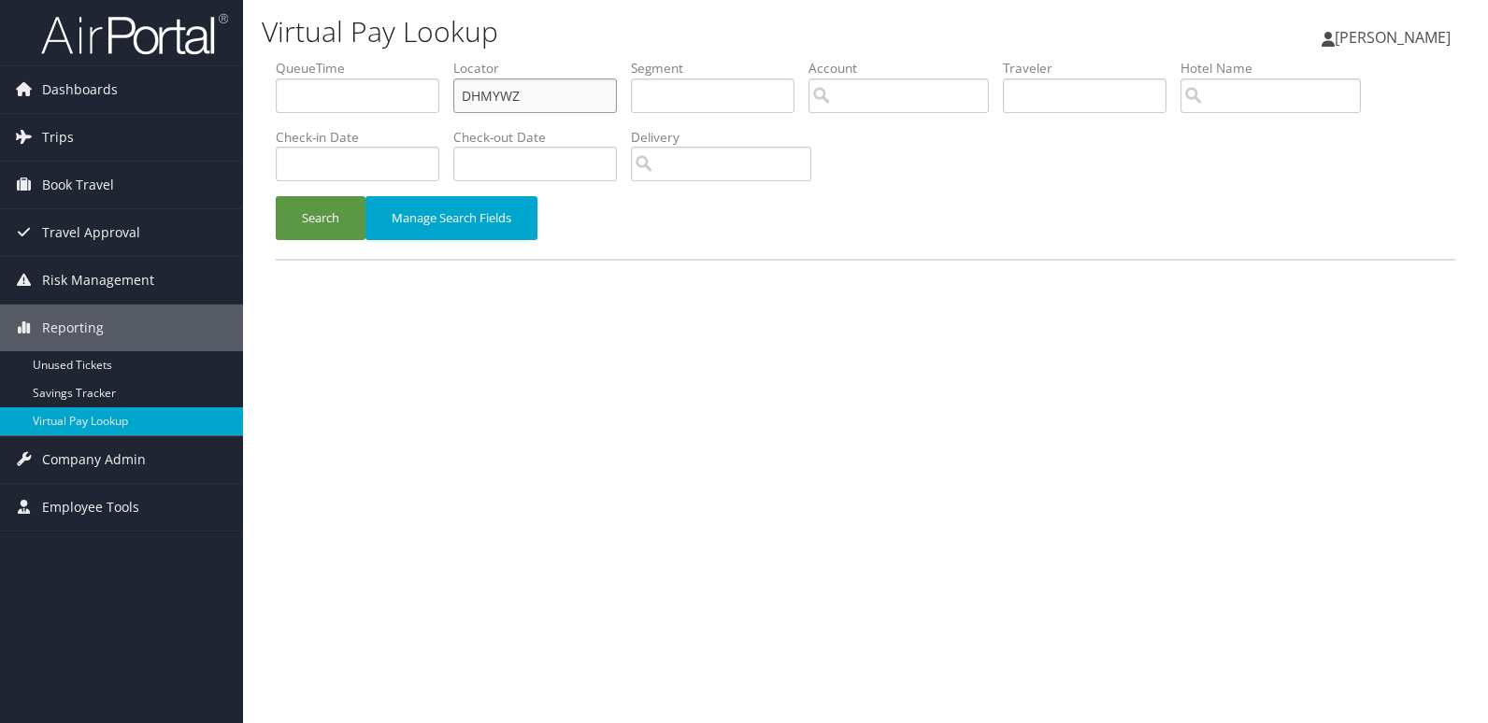
click at [548, 102] on input "DHMYWZ" at bounding box center [535, 95] width 164 height 35
paste input "YYGSVI"
type input "YYGSVI"
click at [305, 236] on button "Search" at bounding box center [321, 218] width 90 height 44
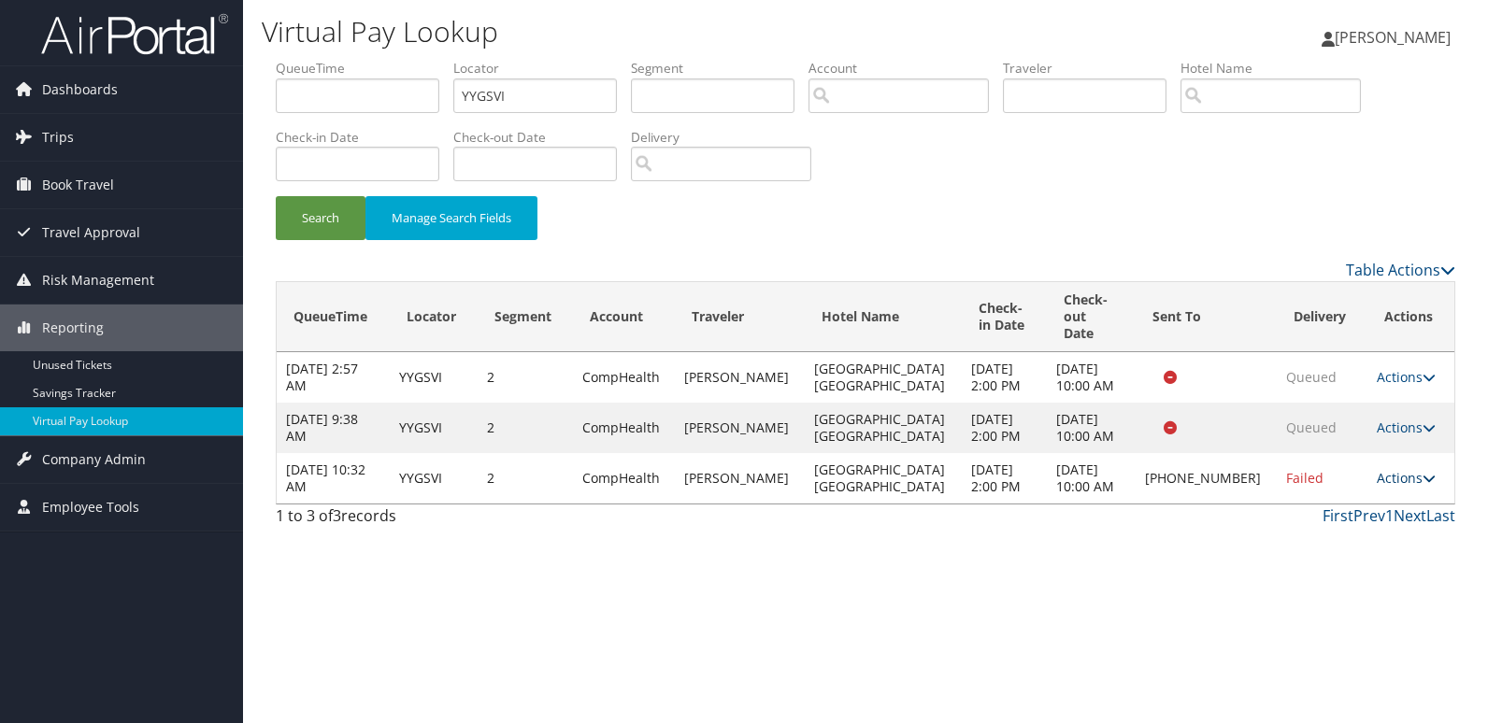
click at [1389, 471] on link "Actions" at bounding box center [1405, 478] width 59 height 18
click at [1377, 515] on link "Logs" at bounding box center [1342, 529] width 160 height 32
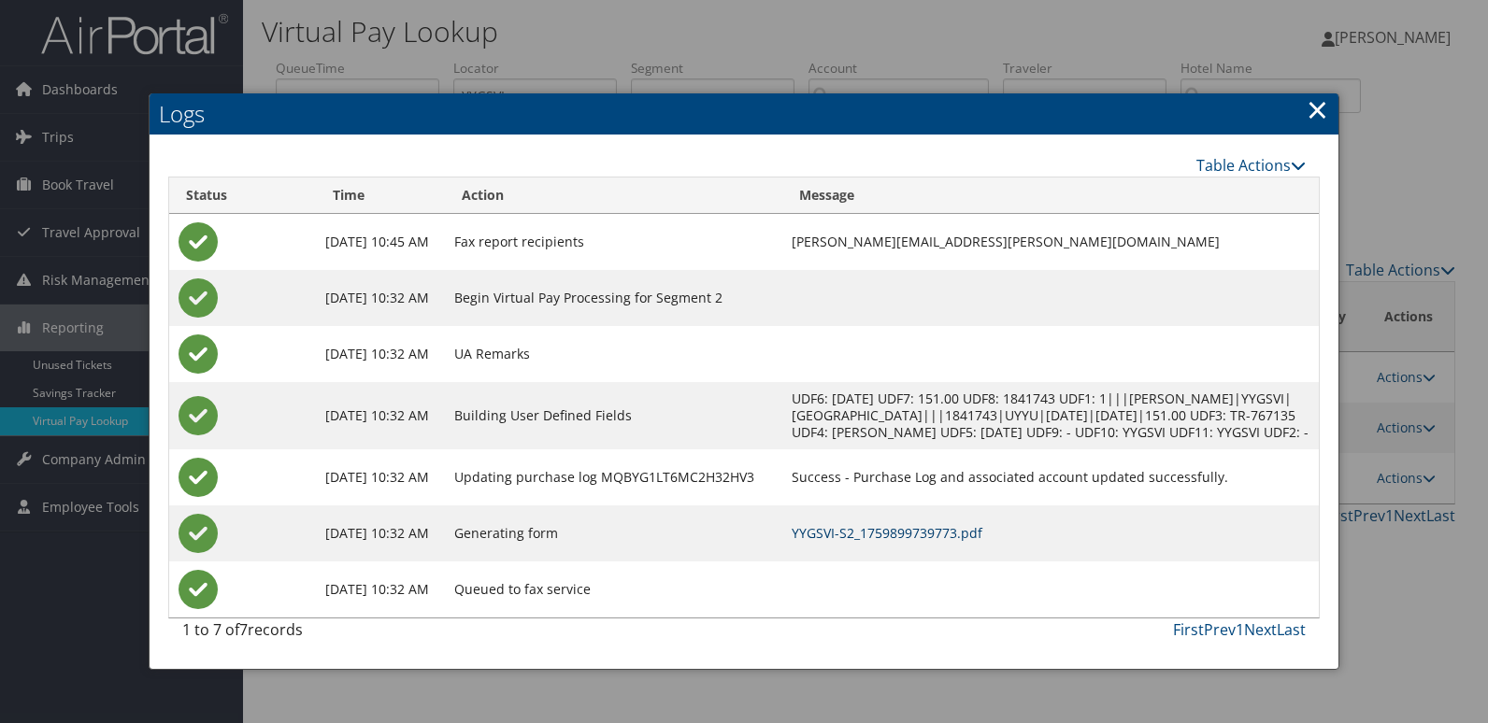
click at [940, 542] on link "YYGSVI-S2_1759899739773.pdf" at bounding box center [886, 533] width 191 height 18
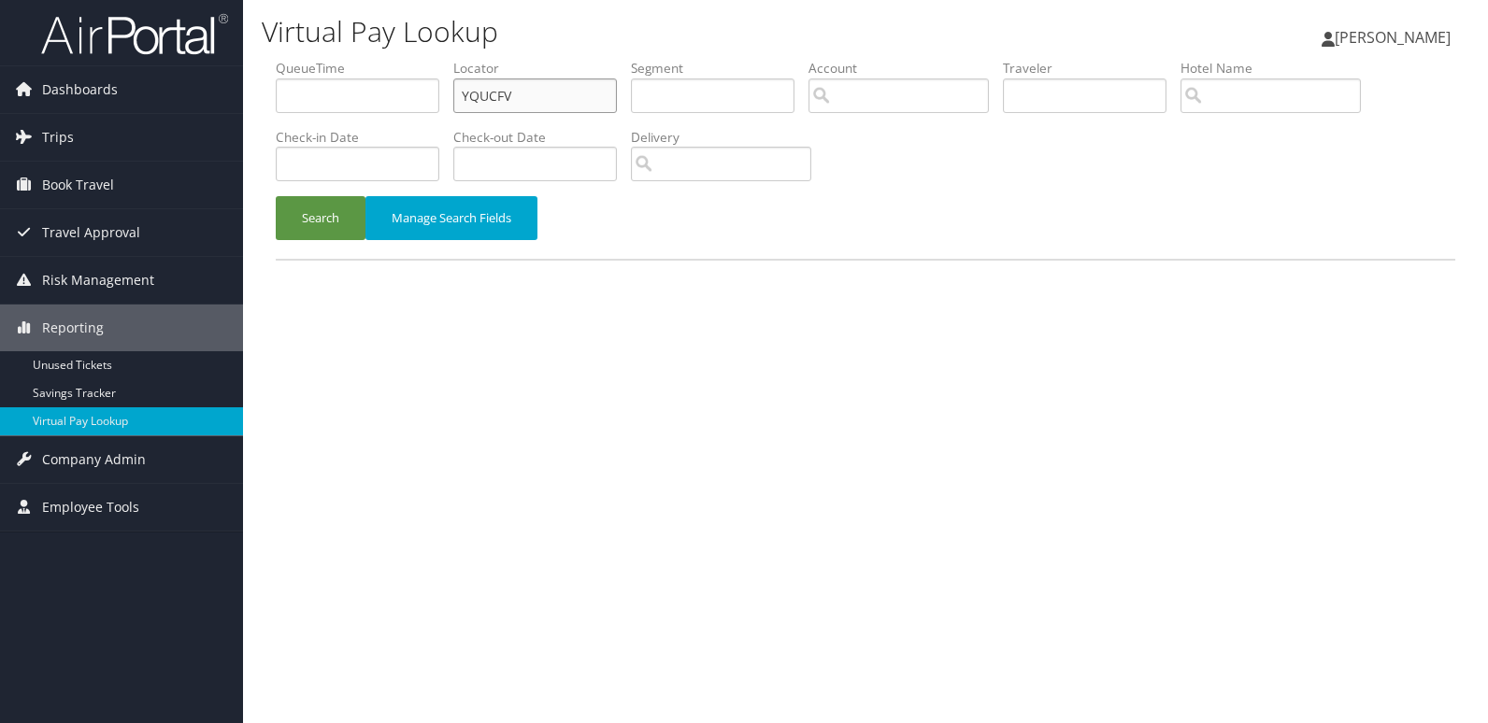
drag, startPoint x: 422, startPoint y: 109, endPoint x: 376, endPoint y: 138, distance: 55.0
click at [395, 59] on ul "QueueTime Locator YQUCFV Segment Account Traveler Hotel Name Check-in Date Chec…" at bounding box center [865, 59] width 1179 height 0
paste input "OMRWT"
type input "YOMRWT"
click at [321, 218] on button "Search" at bounding box center [321, 218] width 90 height 44
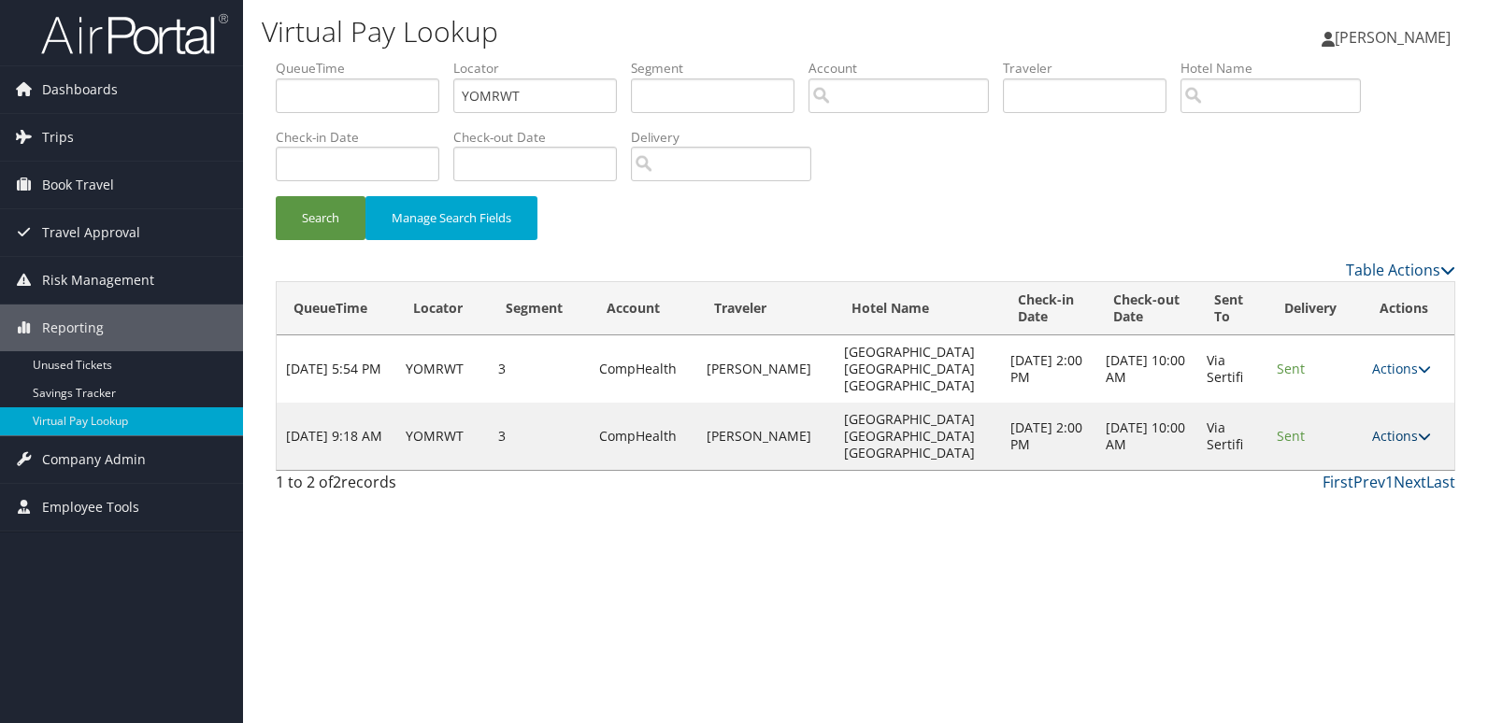
click at [1387, 427] on link "Actions" at bounding box center [1401, 436] width 59 height 18
click at [1352, 472] on link "Logs" at bounding box center [1364, 470] width 118 height 32
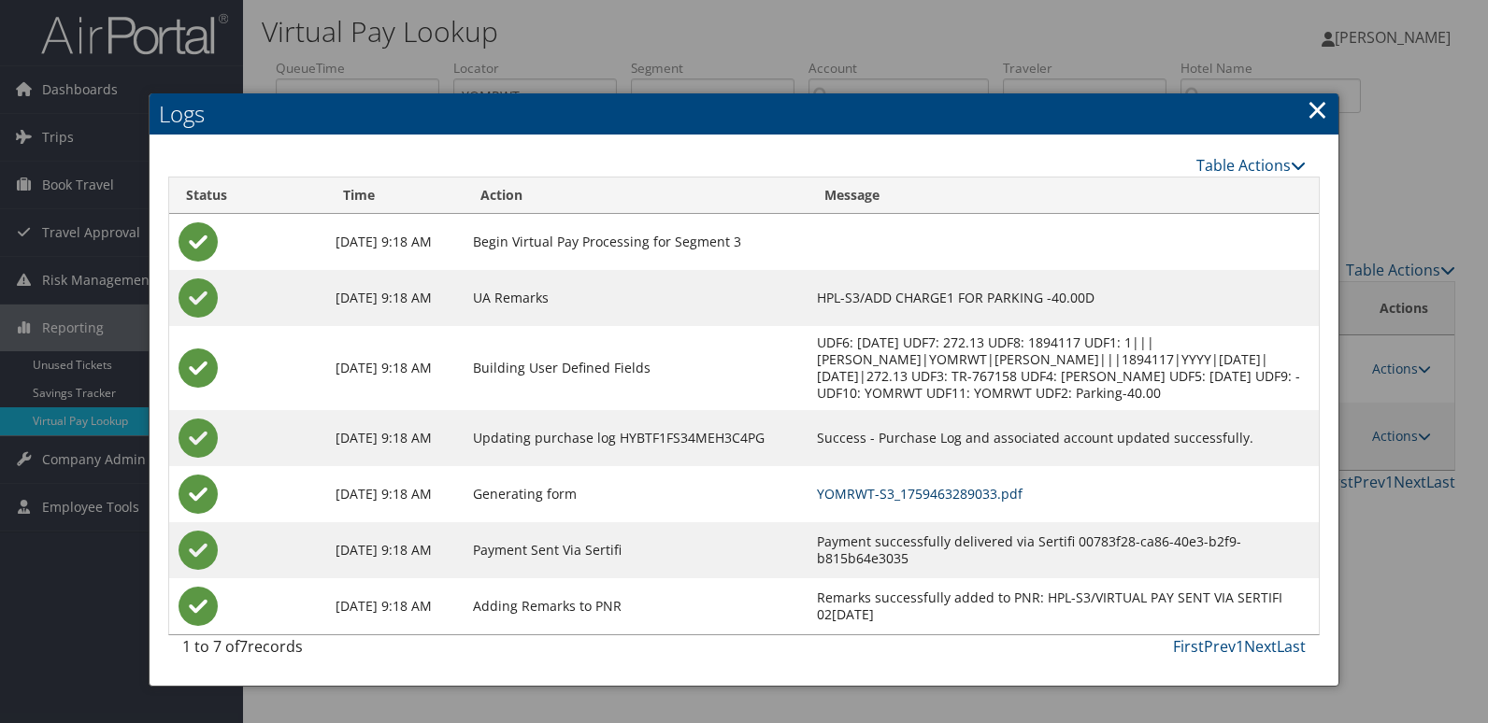
click at [911, 492] on link "YOMRWT-S3_1759463289033.pdf" at bounding box center [920, 494] width 206 height 18
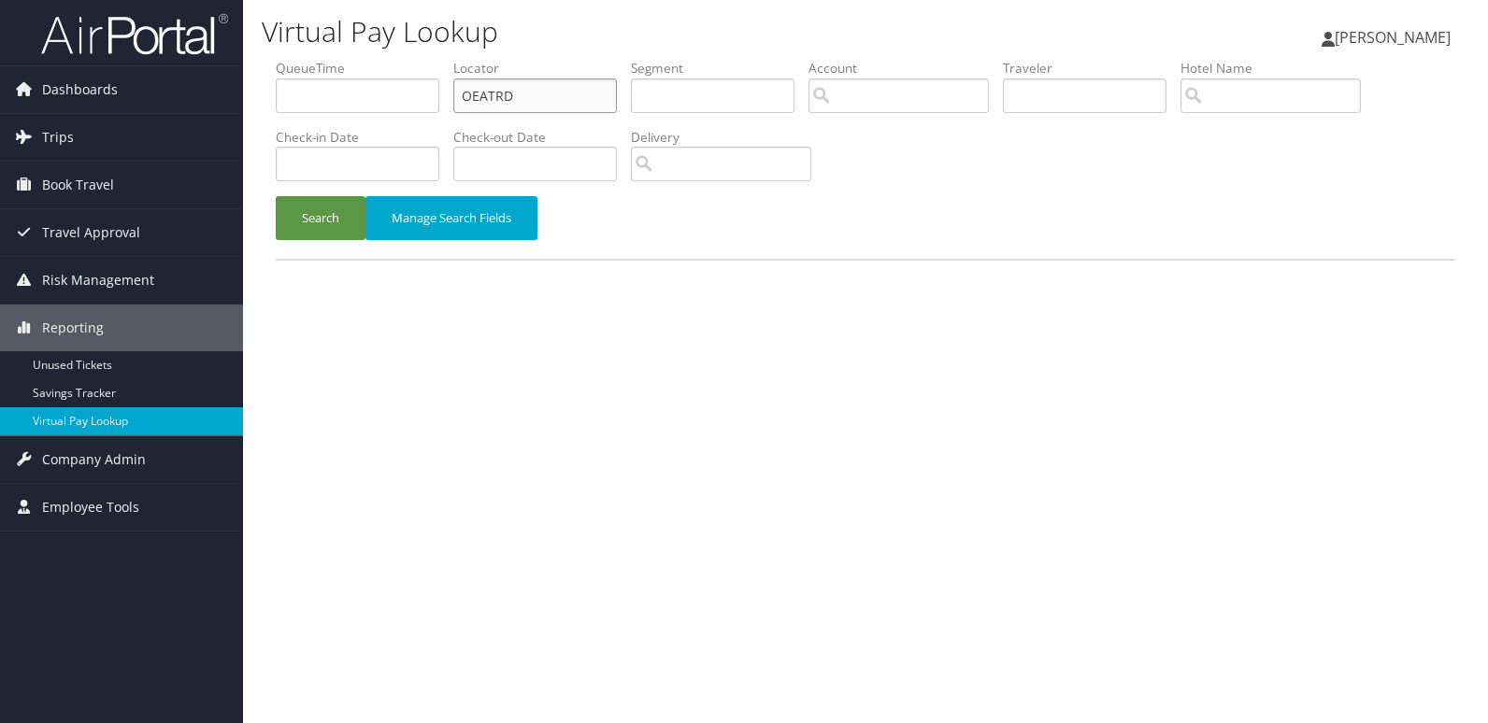
drag, startPoint x: 555, startPoint y: 93, endPoint x: 300, endPoint y: 178, distance: 268.6
click at [431, 59] on ul "QueueTime Locator OEATRD Segment Account Traveler Hotel Name Check-in Date Chec…" at bounding box center [865, 59] width 1179 height 0
paste input "HUWXI"
type input "HUWXID"
click at [281, 235] on button "Search" at bounding box center [321, 218] width 90 height 44
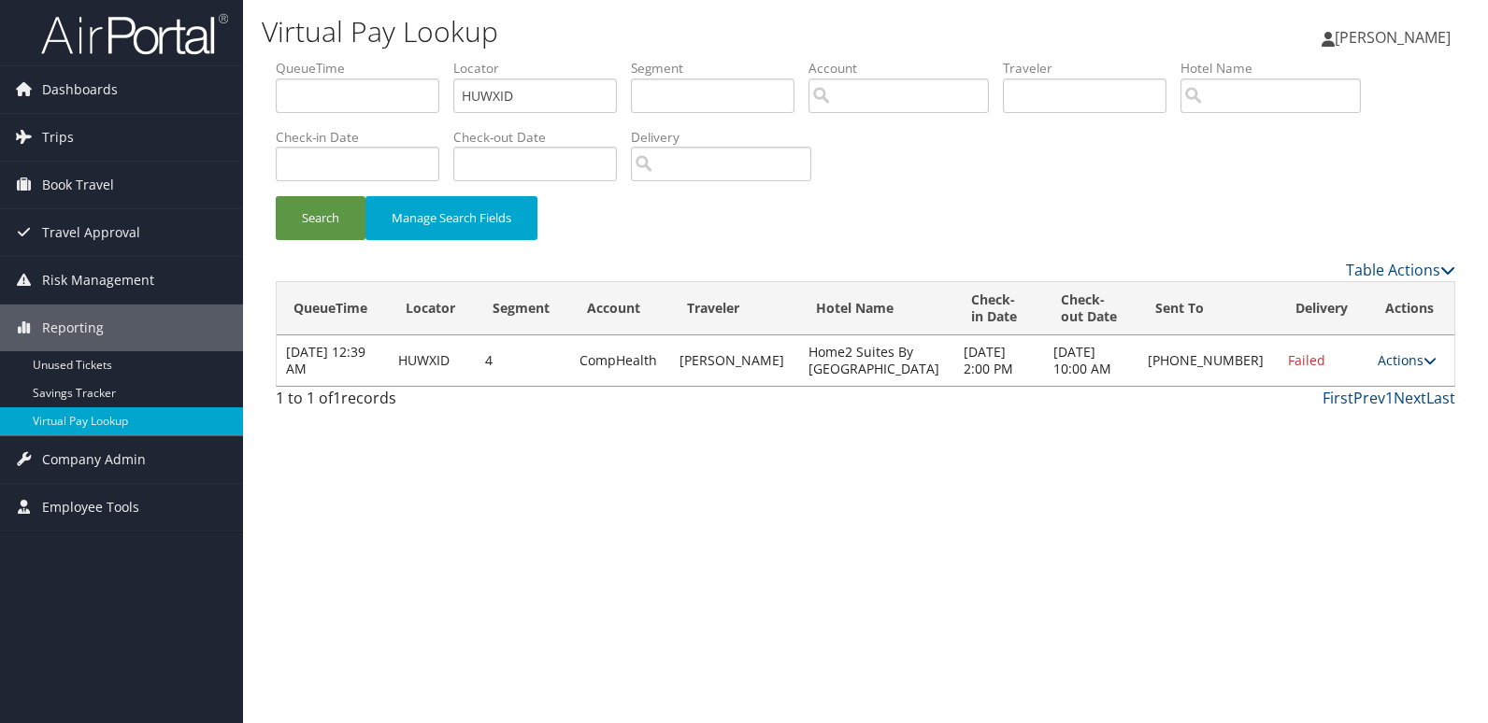
click at [1412, 353] on link "Actions" at bounding box center [1406, 360] width 59 height 18
click at [1349, 414] on link "Logs" at bounding box center [1342, 420] width 160 height 32
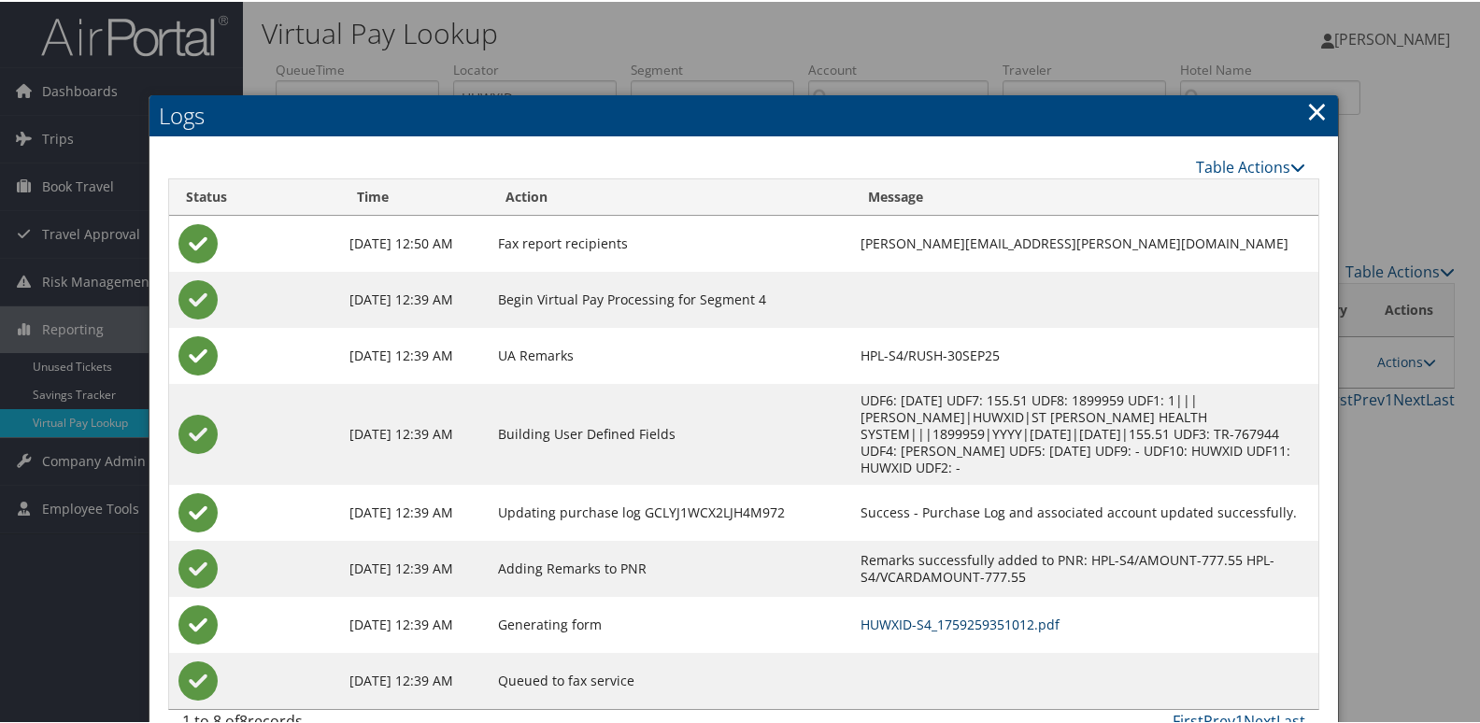
click at [1008, 614] on link "HUWXID-S4_1759259351012.pdf" at bounding box center [960, 623] width 199 height 18
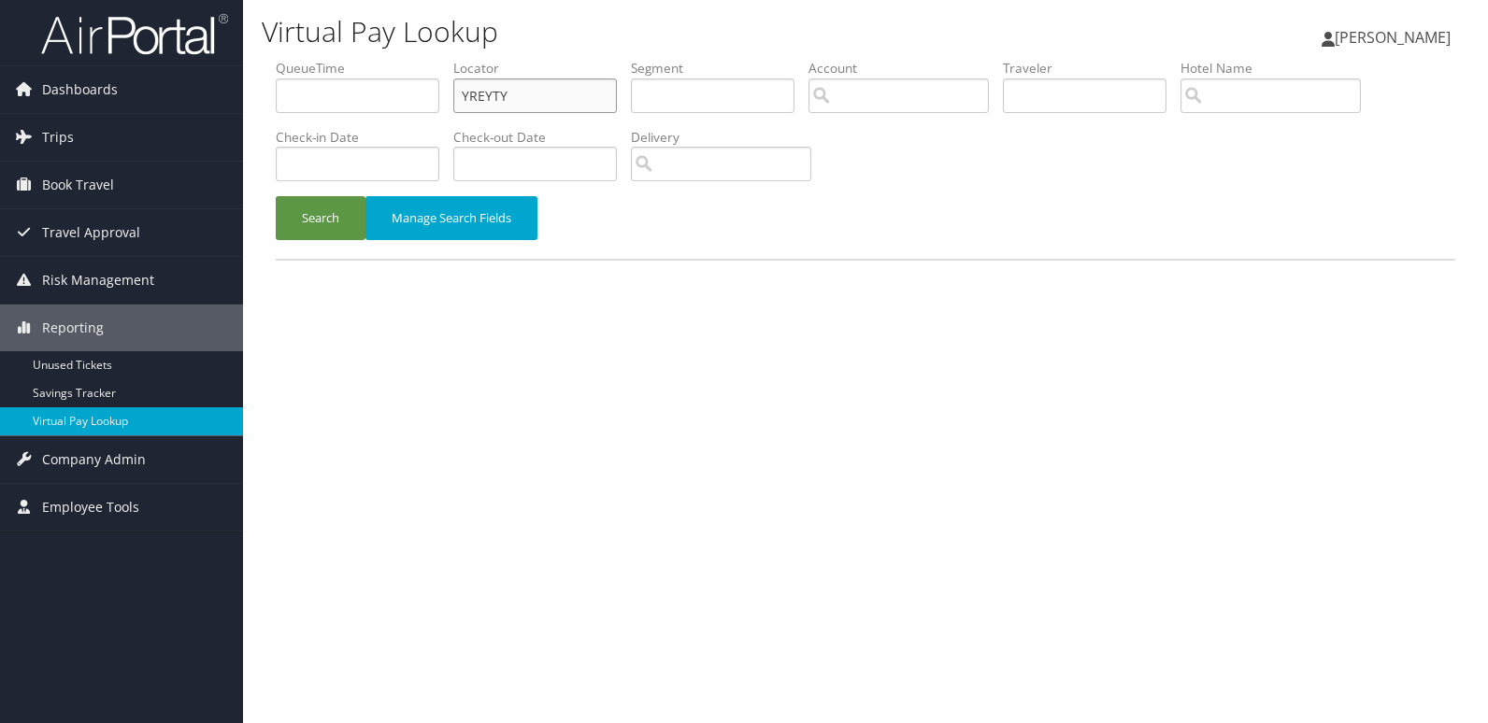
click at [528, 101] on input "YREYTY" at bounding box center [535, 95] width 164 height 35
paste input "IBYYZS"
type input "IBYYZS"
click at [301, 224] on button "Search" at bounding box center [321, 218] width 90 height 44
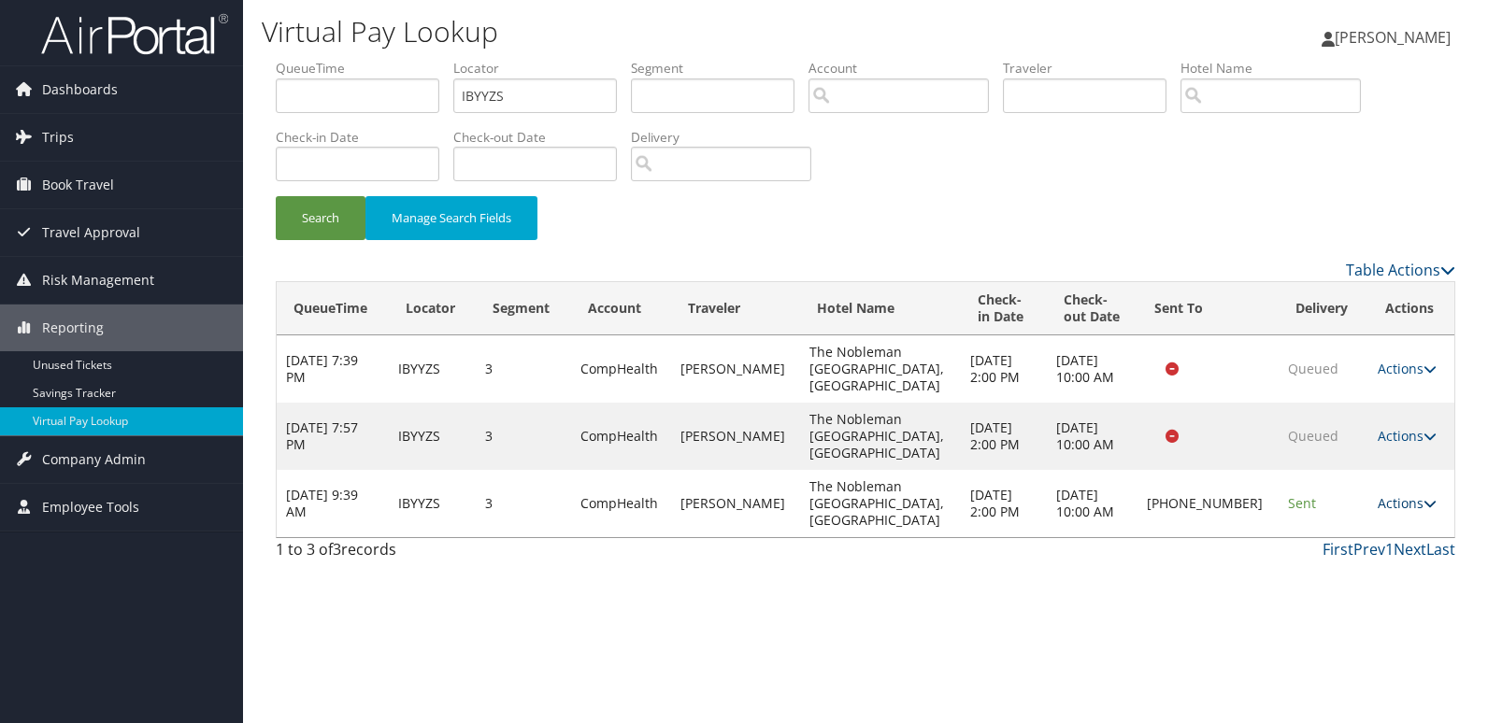
click at [1377, 494] on link "Actions" at bounding box center [1406, 503] width 59 height 18
click at [1324, 521] on link "Logs" at bounding box center [1342, 521] width 160 height 32
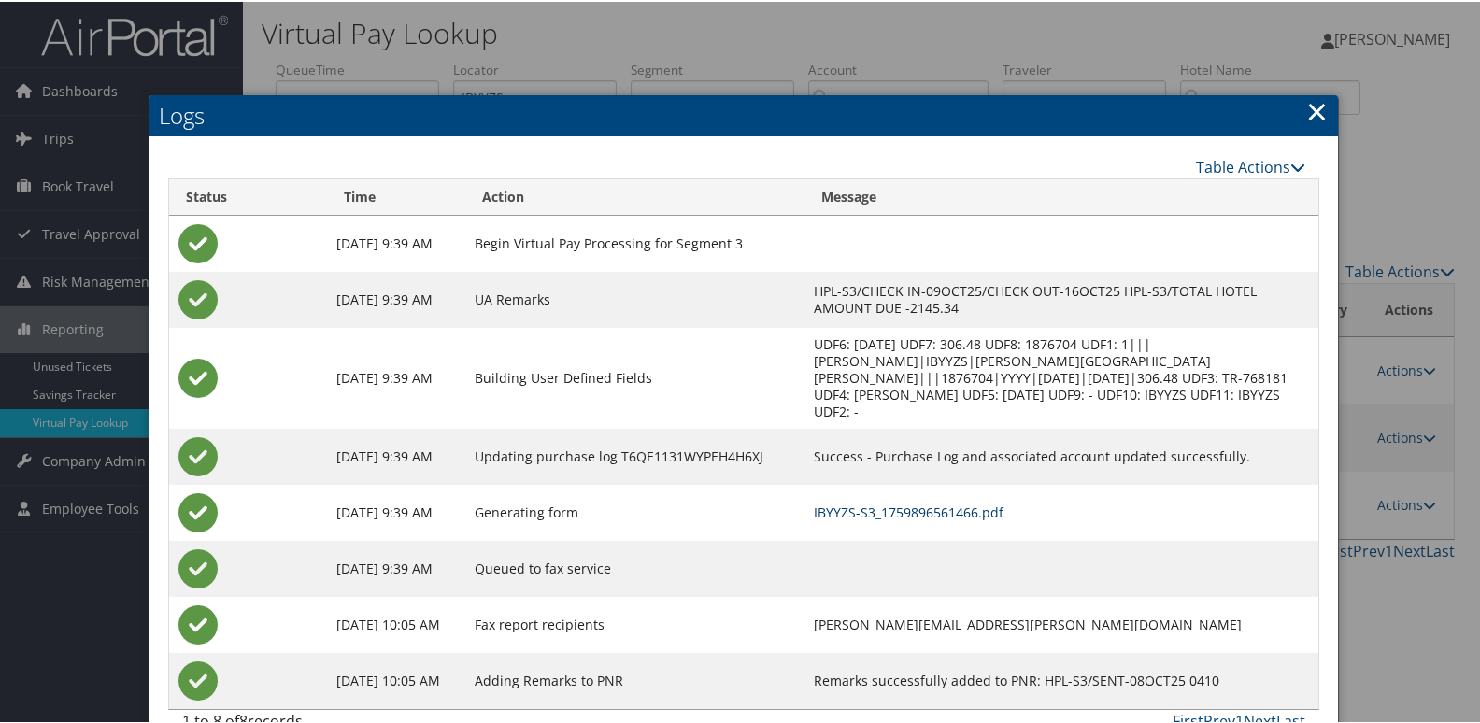
click at [964, 502] on link "IBYYZS-S3_1759896561466.pdf" at bounding box center [909, 511] width 190 height 18
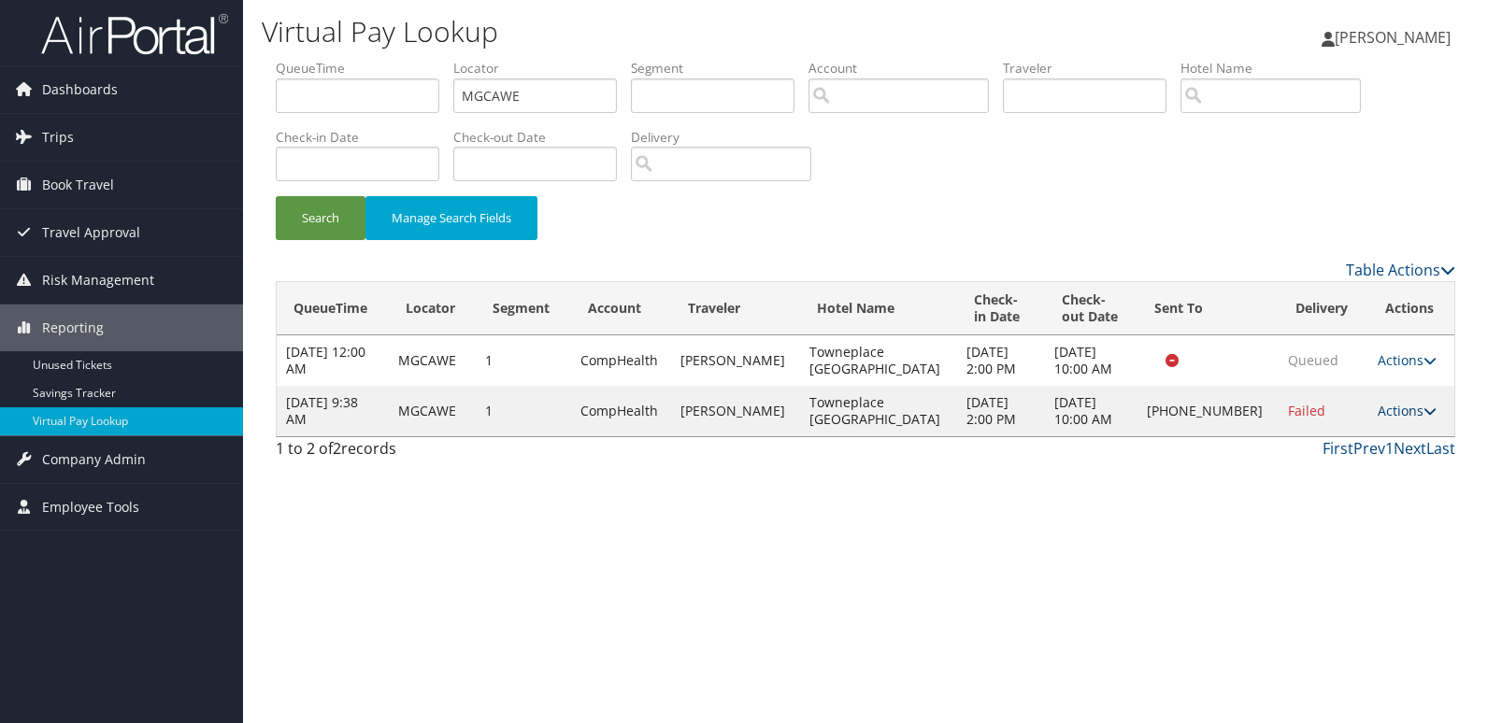
click at [1411, 413] on link "Actions" at bounding box center [1406, 411] width 59 height 18
click at [1395, 444] on link "Resend" at bounding box center [1342, 438] width 160 height 32
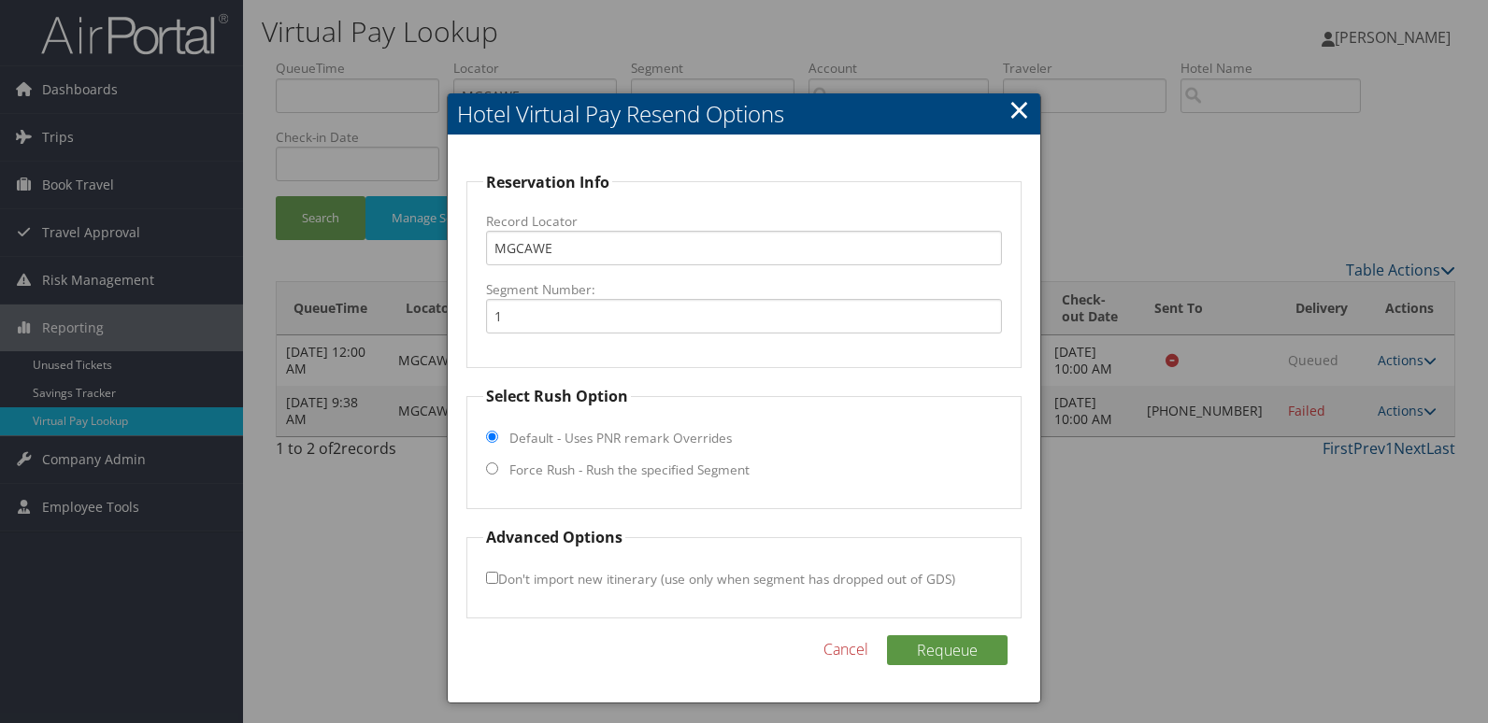
click at [690, 476] on label "Force Rush - Rush the specified Segment" at bounding box center [629, 470] width 240 height 19
click at [498, 475] on input "Force Rush - Rush the specified Segment" at bounding box center [492, 469] width 12 height 12
radio input "true"
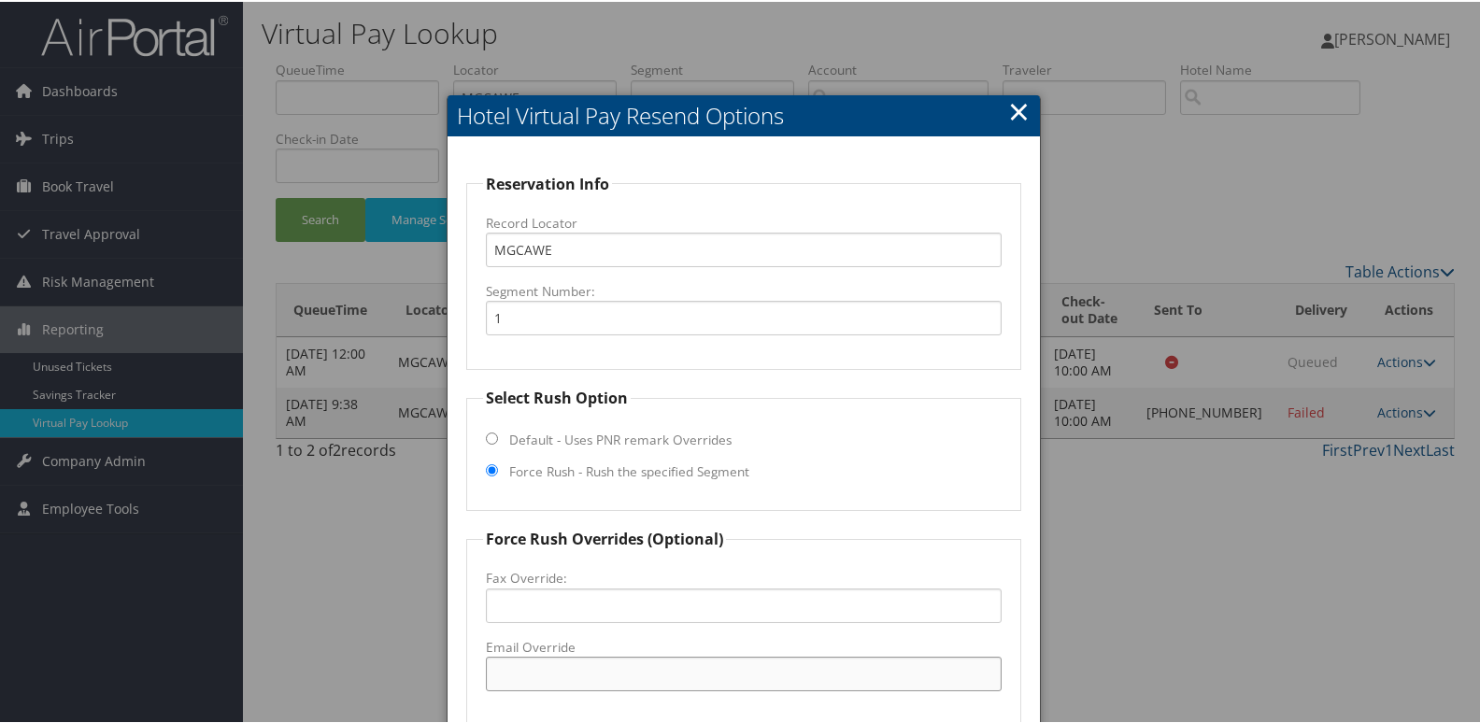
click at [624, 668] on input "Email Override" at bounding box center [744, 672] width 517 height 35
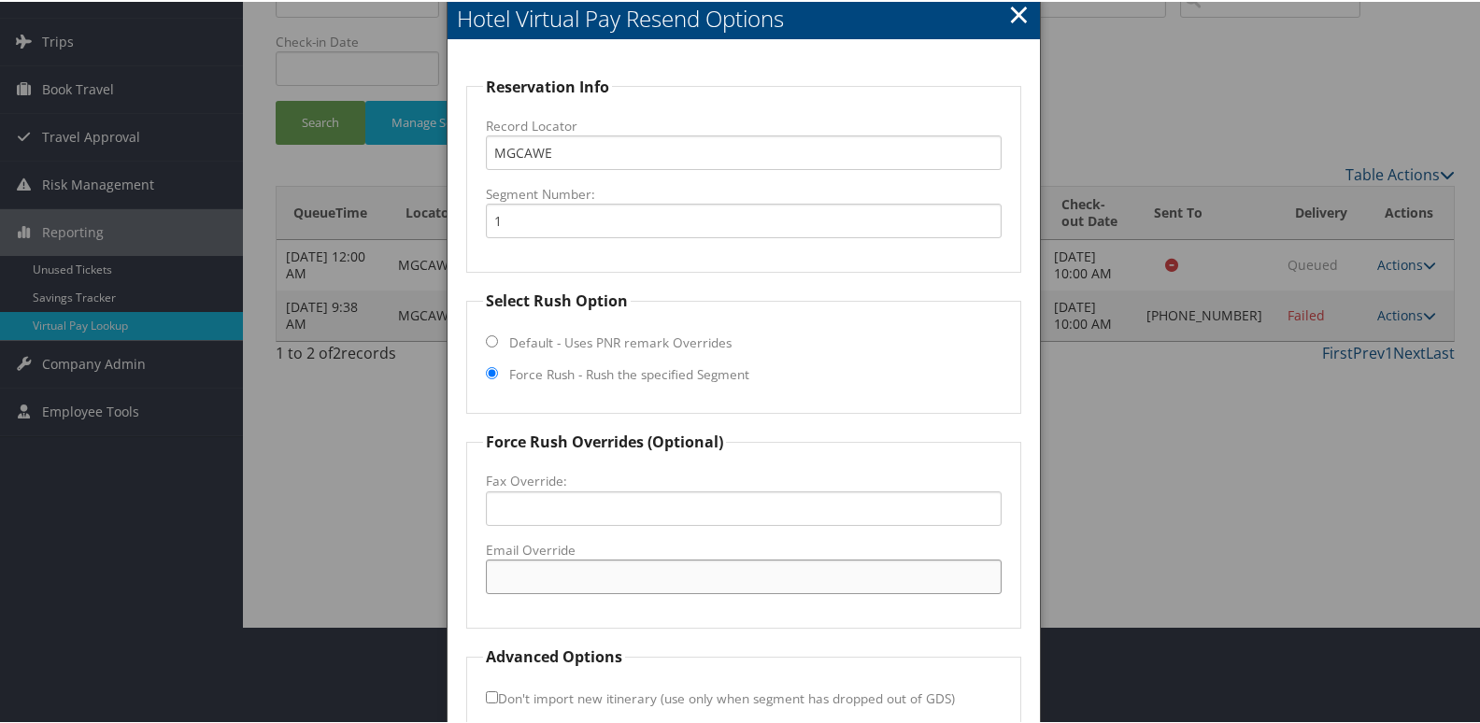
scroll to position [195, 0]
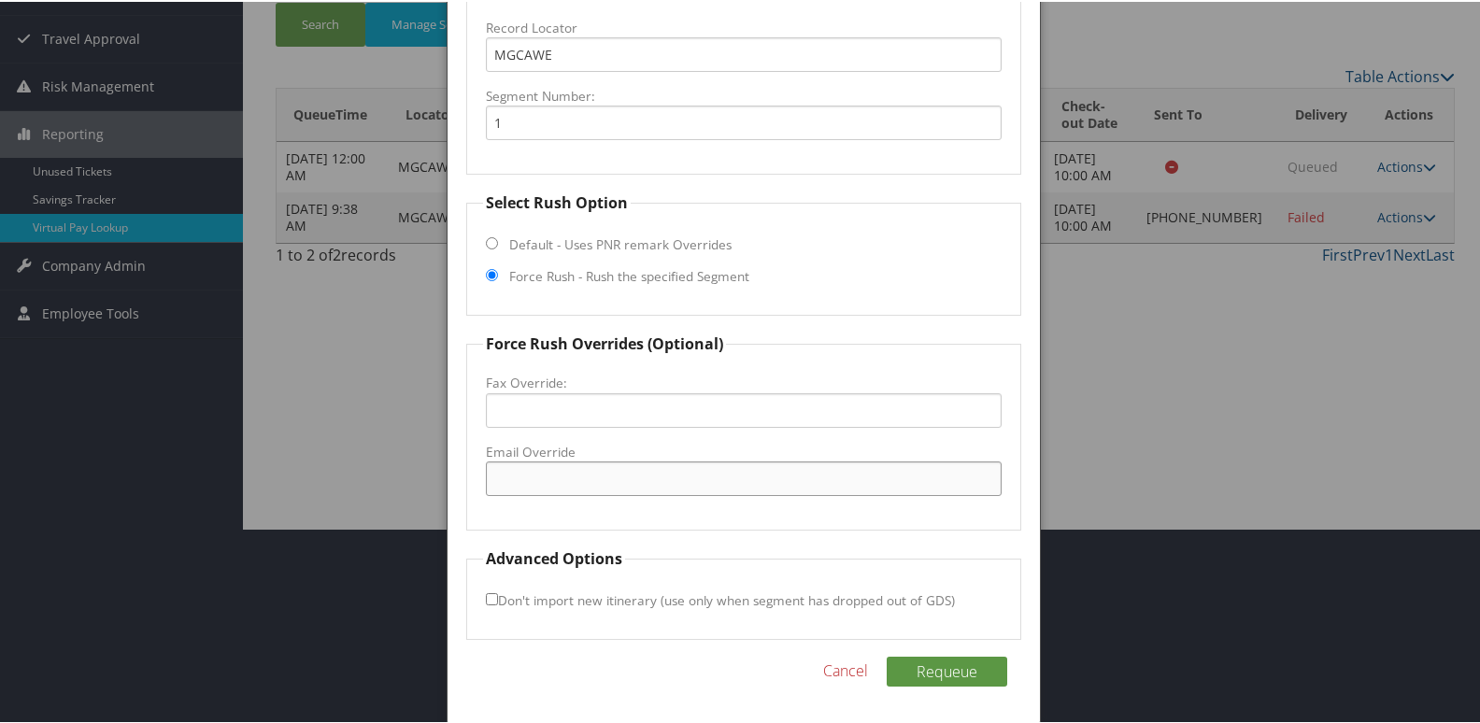
click at [551, 471] on input "Email Override" at bounding box center [744, 477] width 517 height 35
click at [611, 490] on input "Email Override" at bounding box center [744, 477] width 517 height 35
type input "[EMAIL_ADDRESS][DOMAIN_NAME]"
click at [954, 689] on div "Requeue Cancel" at bounding box center [744, 679] width 556 height 49
click at [955, 673] on button "Requeue" at bounding box center [947, 670] width 121 height 30
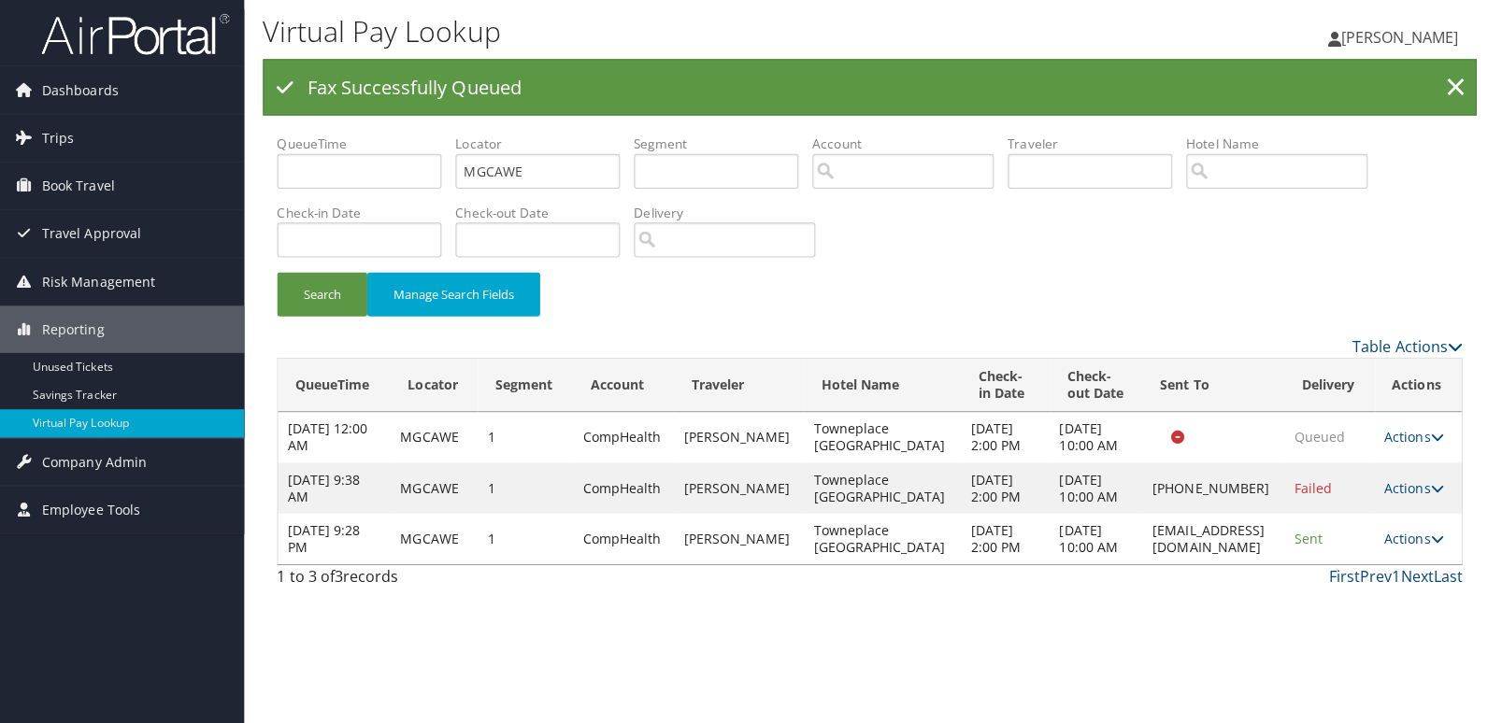
scroll to position [0, 0]
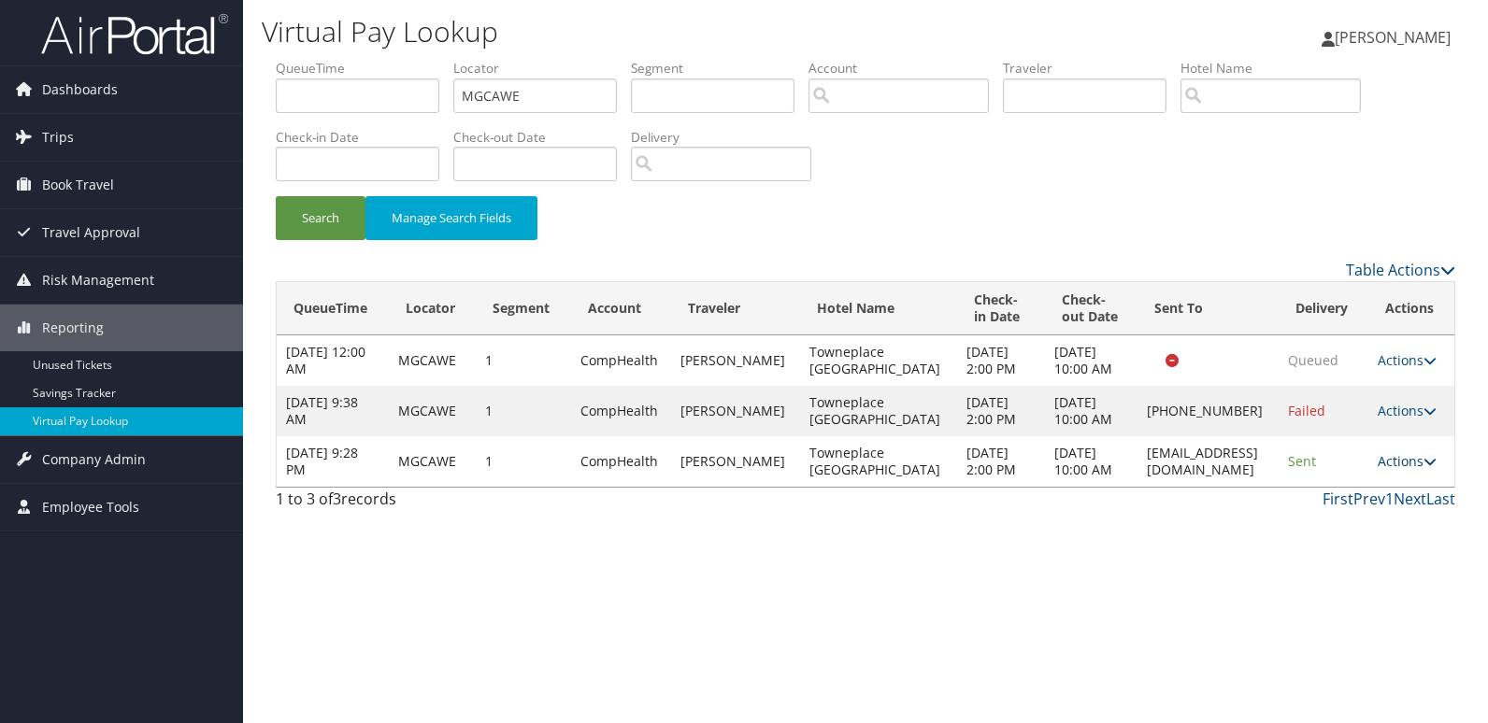
click at [1405, 470] on link "Actions" at bounding box center [1406, 461] width 59 height 18
click at [1364, 550] on link "Logs" at bounding box center [1373, 563] width 118 height 32
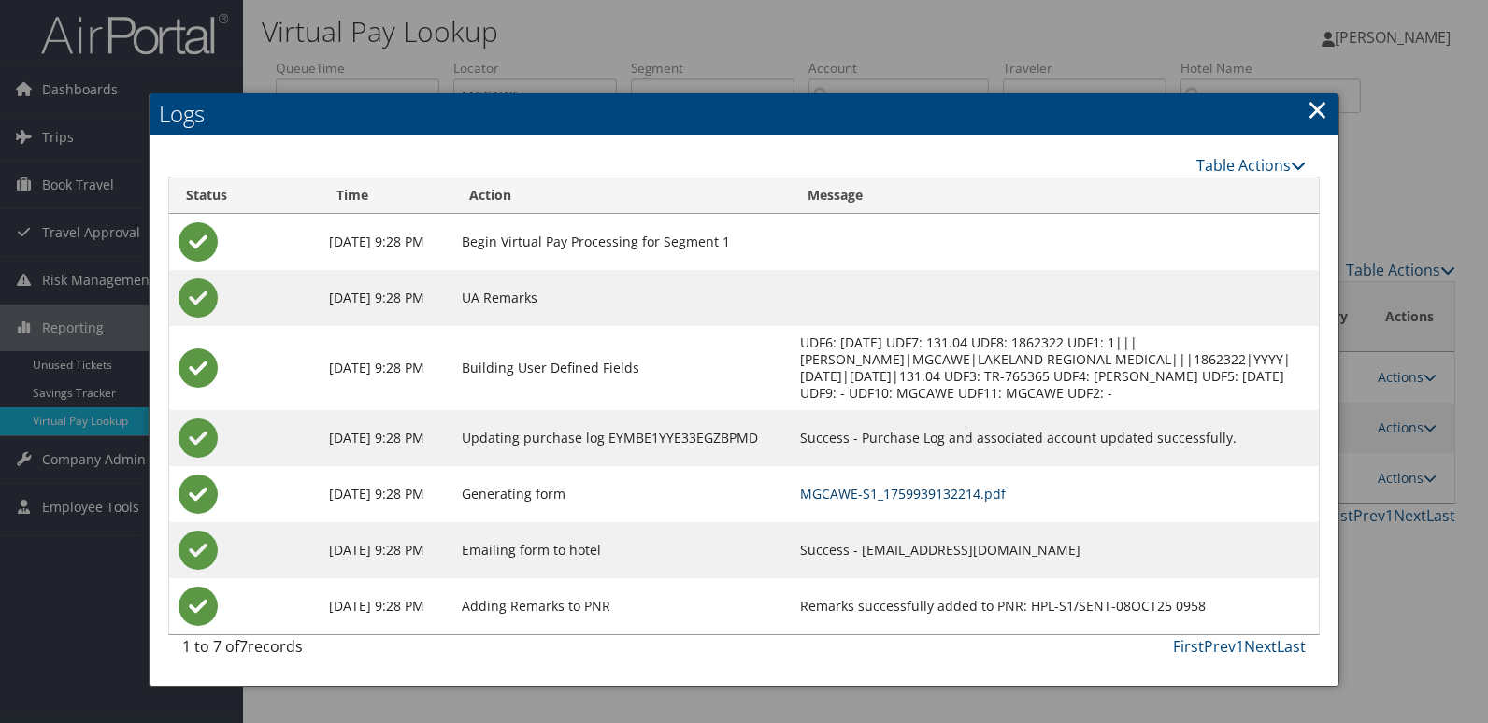
click at [940, 503] on link "MGCAWE-S1_1759939132214.pdf" at bounding box center [903, 494] width 206 height 18
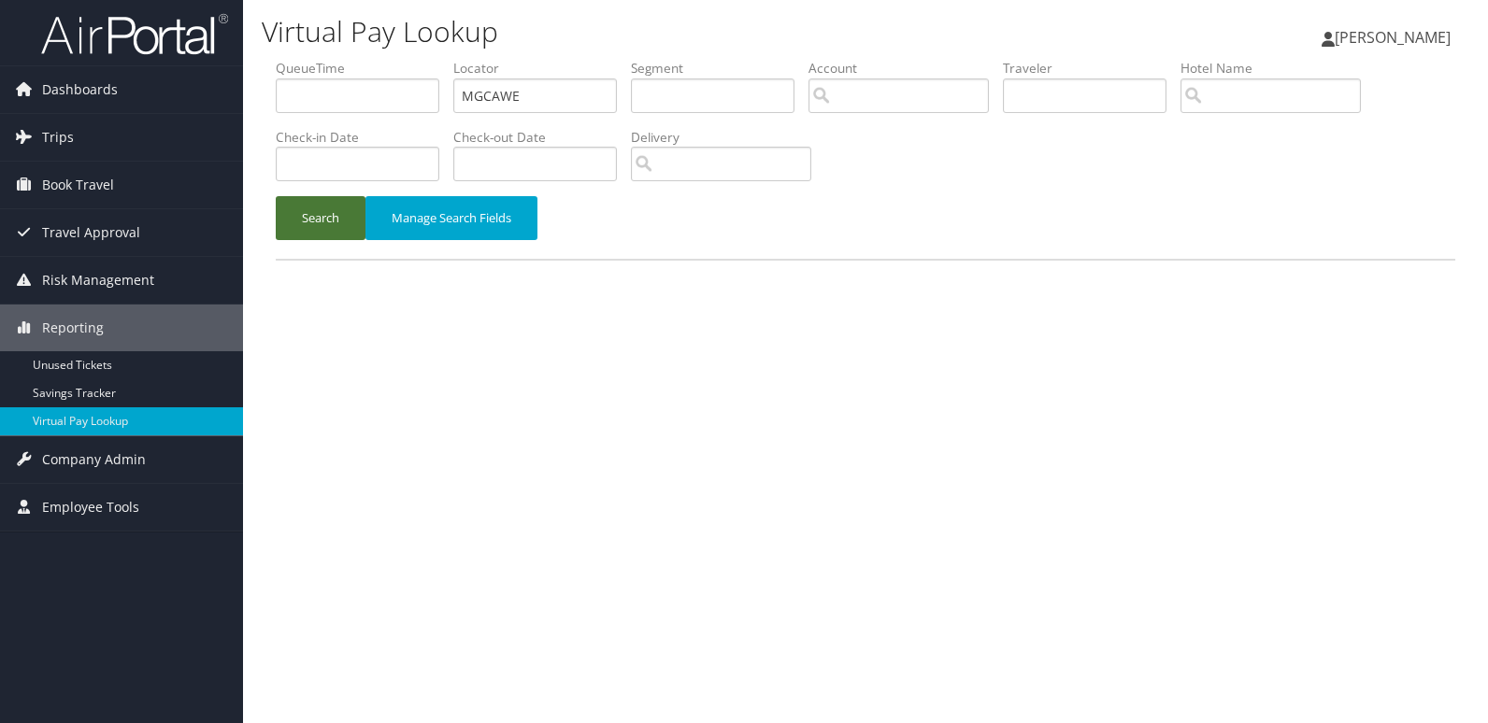
click at [329, 213] on button "Search" at bounding box center [321, 218] width 90 height 44
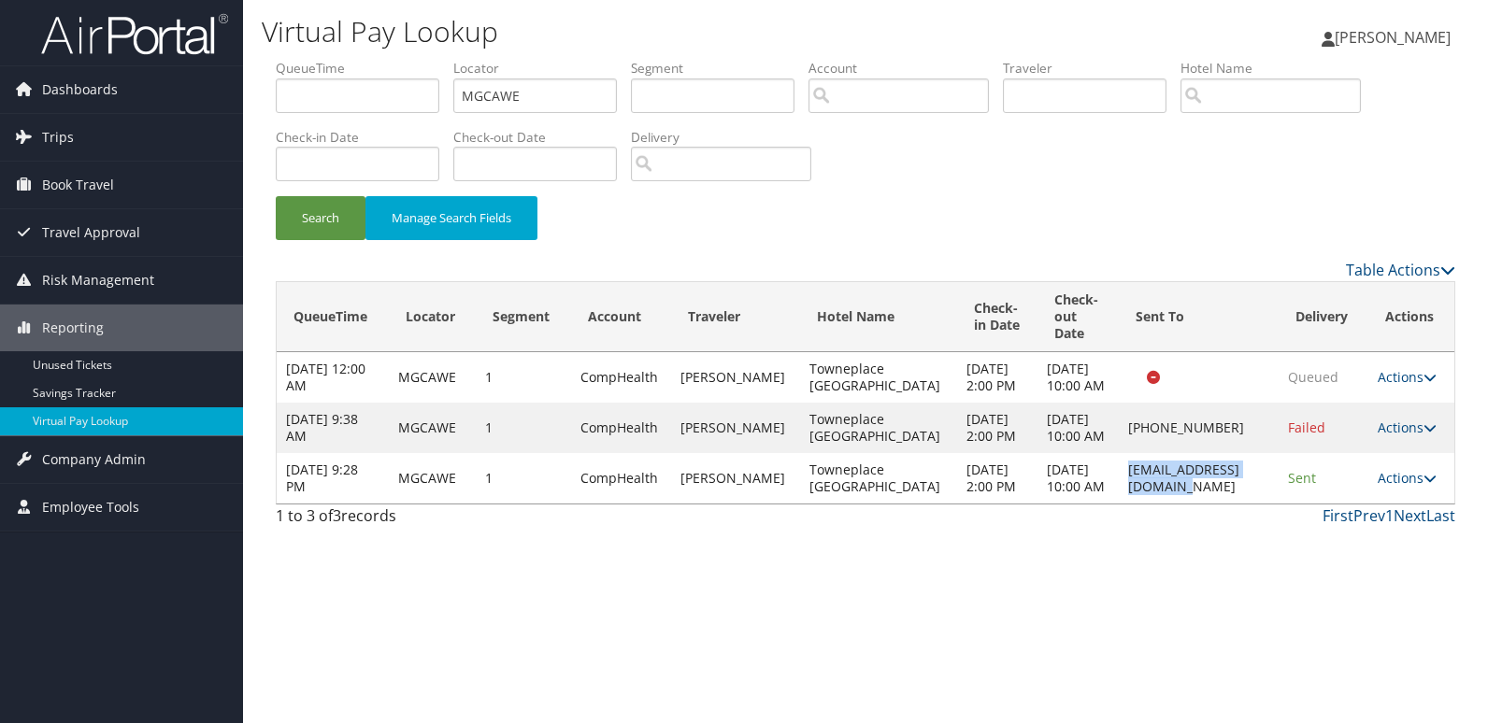
copy td "[EMAIL_ADDRESS][DOMAIN_NAME]"
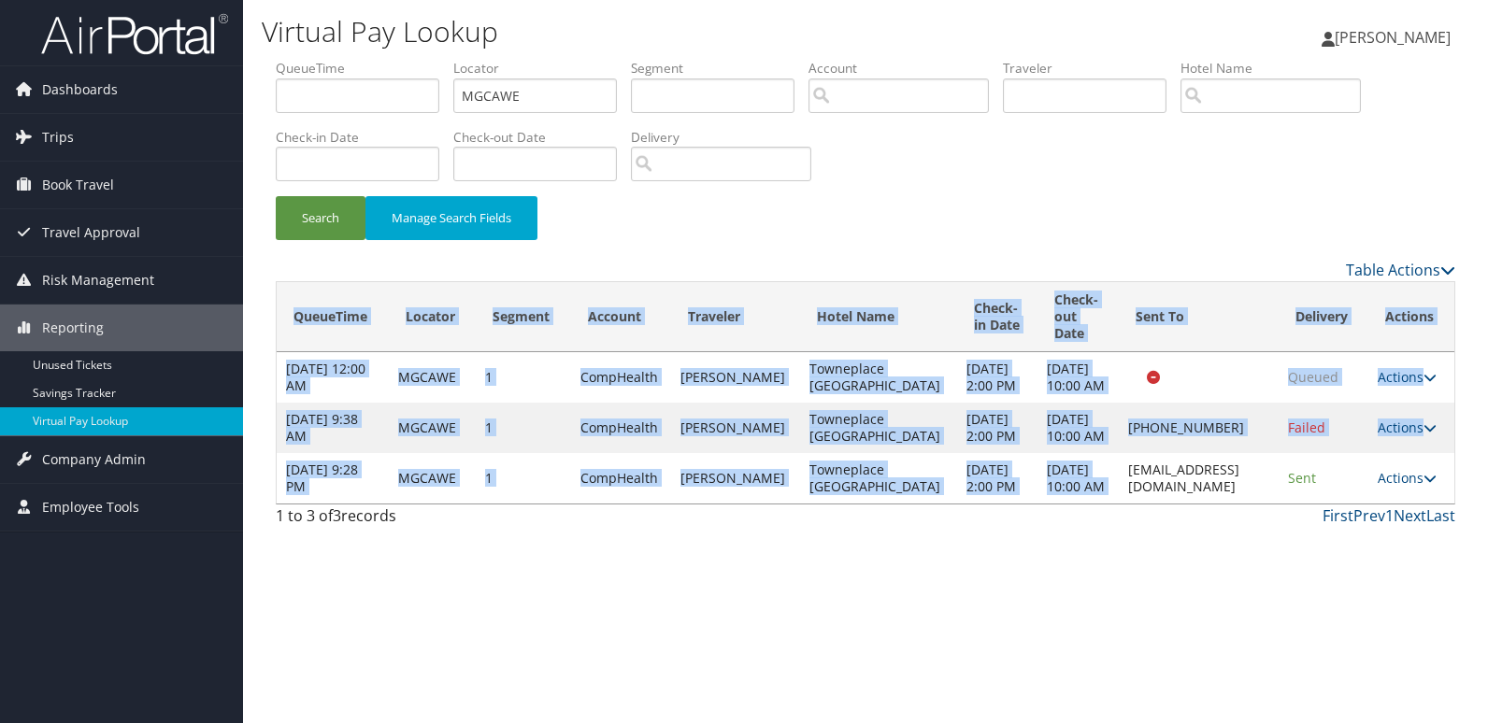
drag, startPoint x: 1075, startPoint y: 519, endPoint x: -357, endPoint y: 474, distance: 1432.3
click at [0, 474] on html "Menu Dashboards ► AirPortal 360™ (Manager) My Travel Dashboard Trips ► Airtiner…" at bounding box center [744, 361] width 1488 height 723
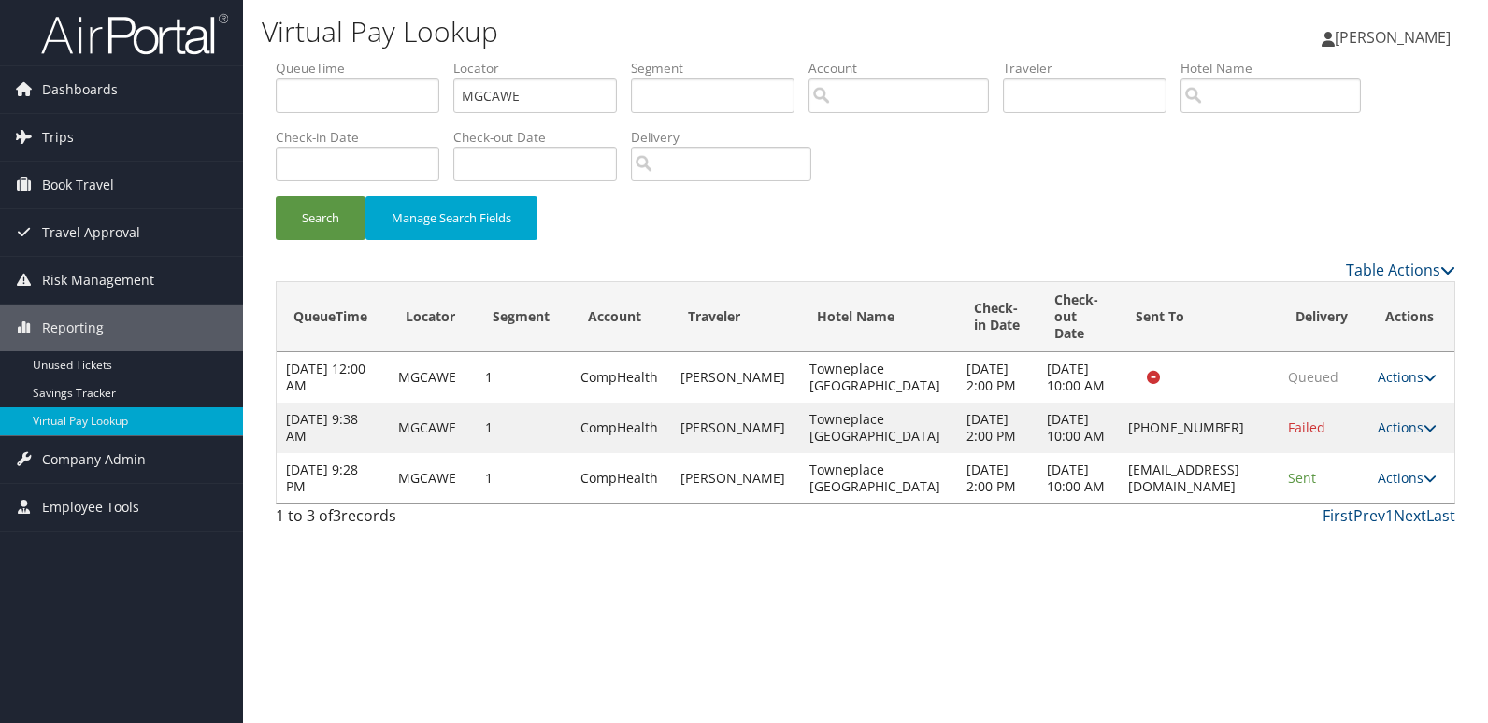
drag, startPoint x: 520, startPoint y: 576, endPoint x: 689, endPoint y: 657, distance: 187.7
click at [520, 536] on div "1 to 3 of 3 records" at bounding box center [413, 521] width 274 height 32
drag, startPoint x: 516, startPoint y: 93, endPoint x: 309, endPoint y: 134, distance: 210.6
click at [326, 59] on ul "QueueTime Locator MGCAWE Segment Account Traveler Hotel Name Check-in Date Chec…" at bounding box center [865, 59] width 1179 height 0
paste input "KNZZNO"
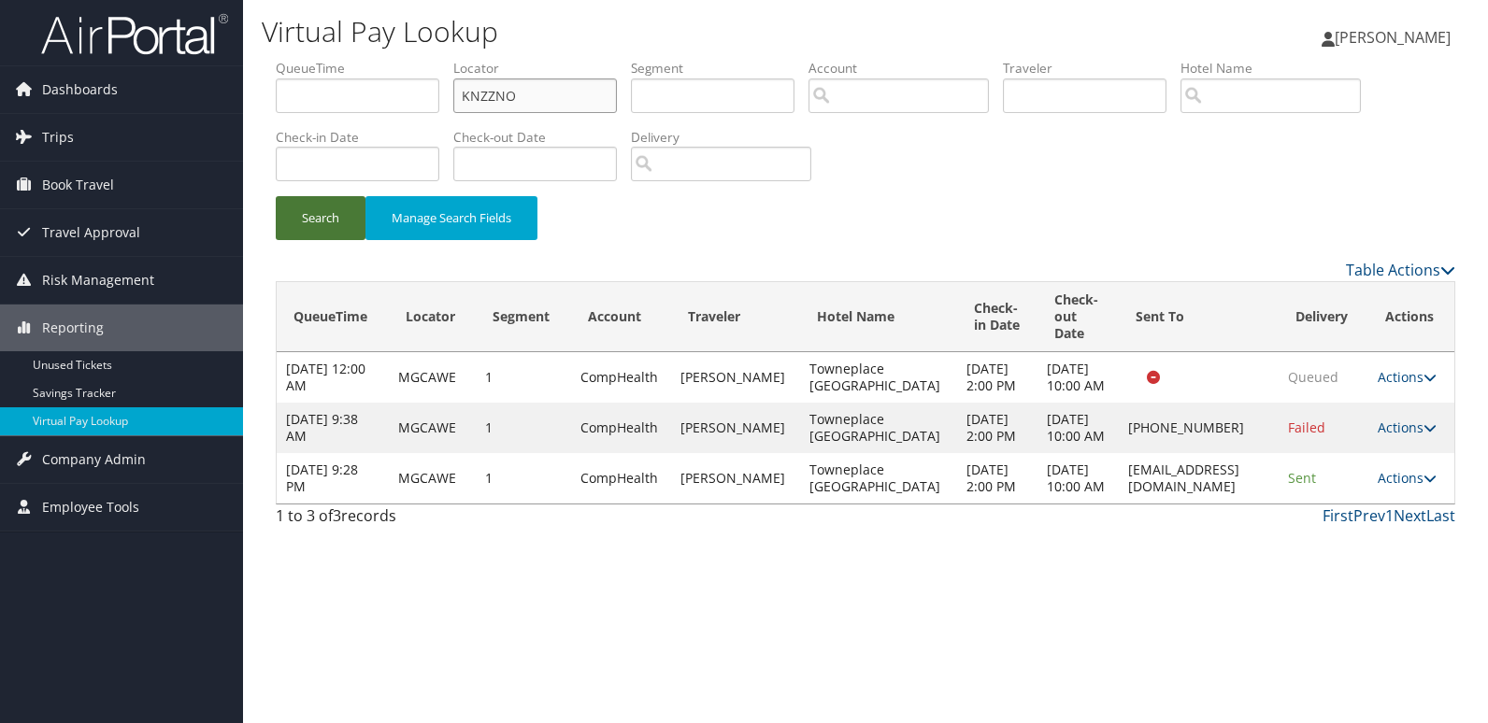
type input "KNZZNO"
drag, startPoint x: 296, startPoint y: 202, endPoint x: 347, endPoint y: 210, distance: 51.2
click at [296, 203] on button "Search" at bounding box center [321, 218] width 90 height 44
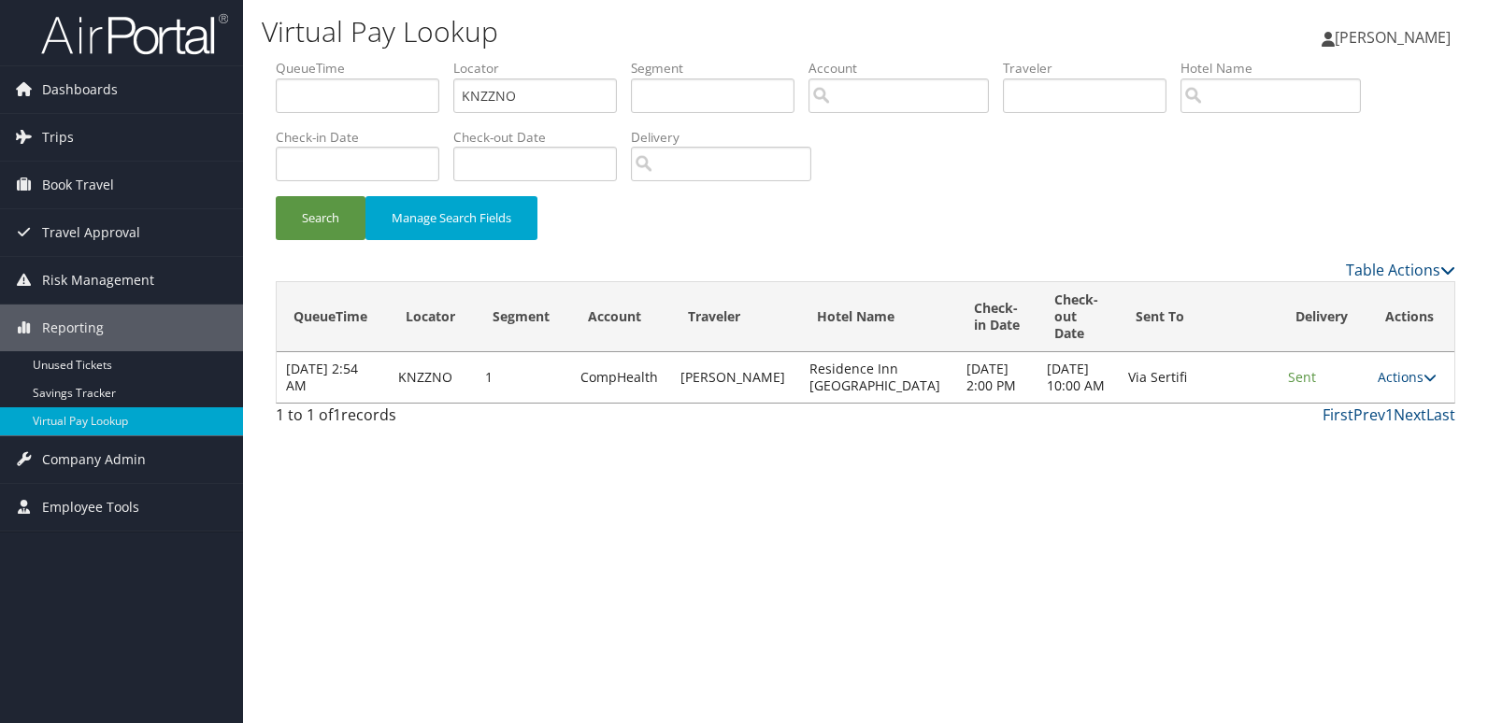
drag, startPoint x: 1389, startPoint y: 387, endPoint x: 1414, endPoint y: 437, distance: 56.4
click at [1389, 386] on link "Actions" at bounding box center [1406, 377] width 59 height 18
click at [1382, 446] on link "Logs" at bounding box center [1366, 445] width 118 height 32
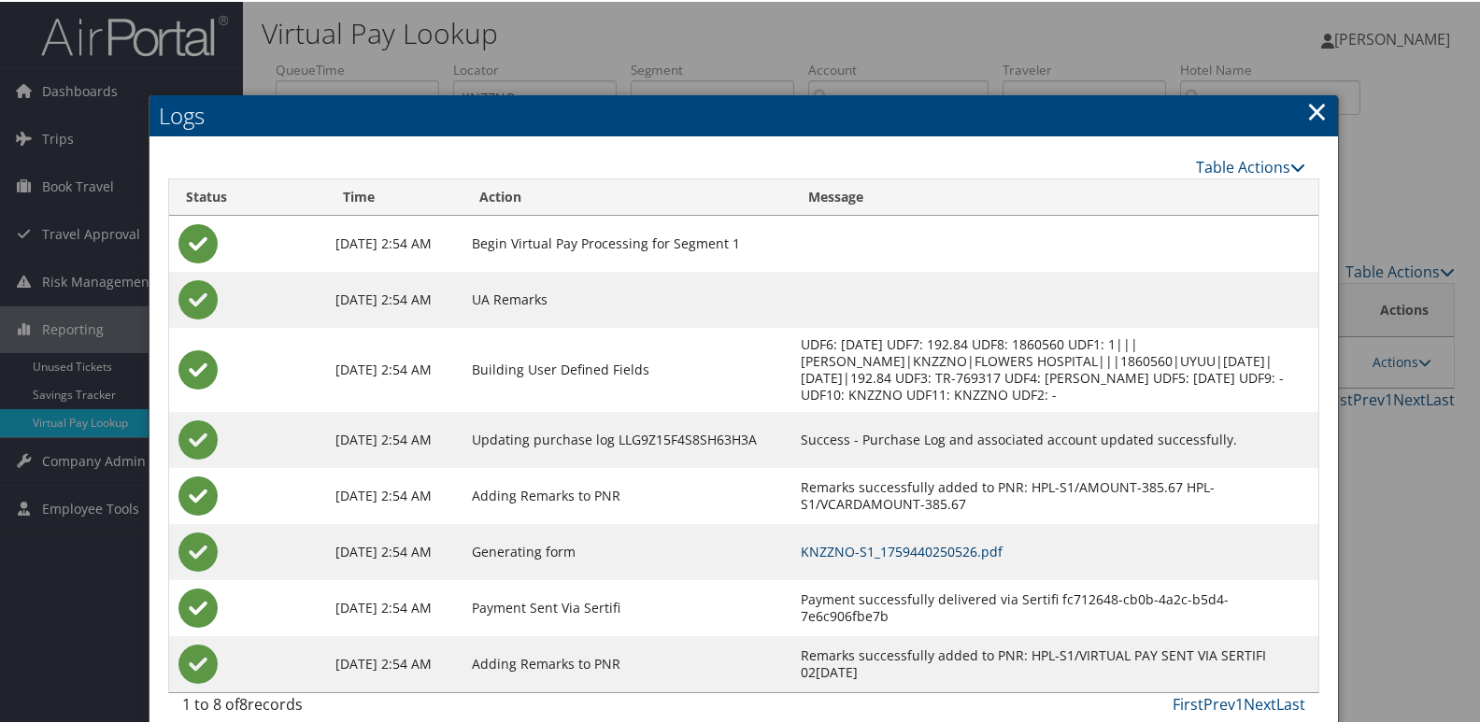
click at [997, 547] on link "KNZZNO-S1_1759440250526.pdf" at bounding box center [902, 550] width 202 height 18
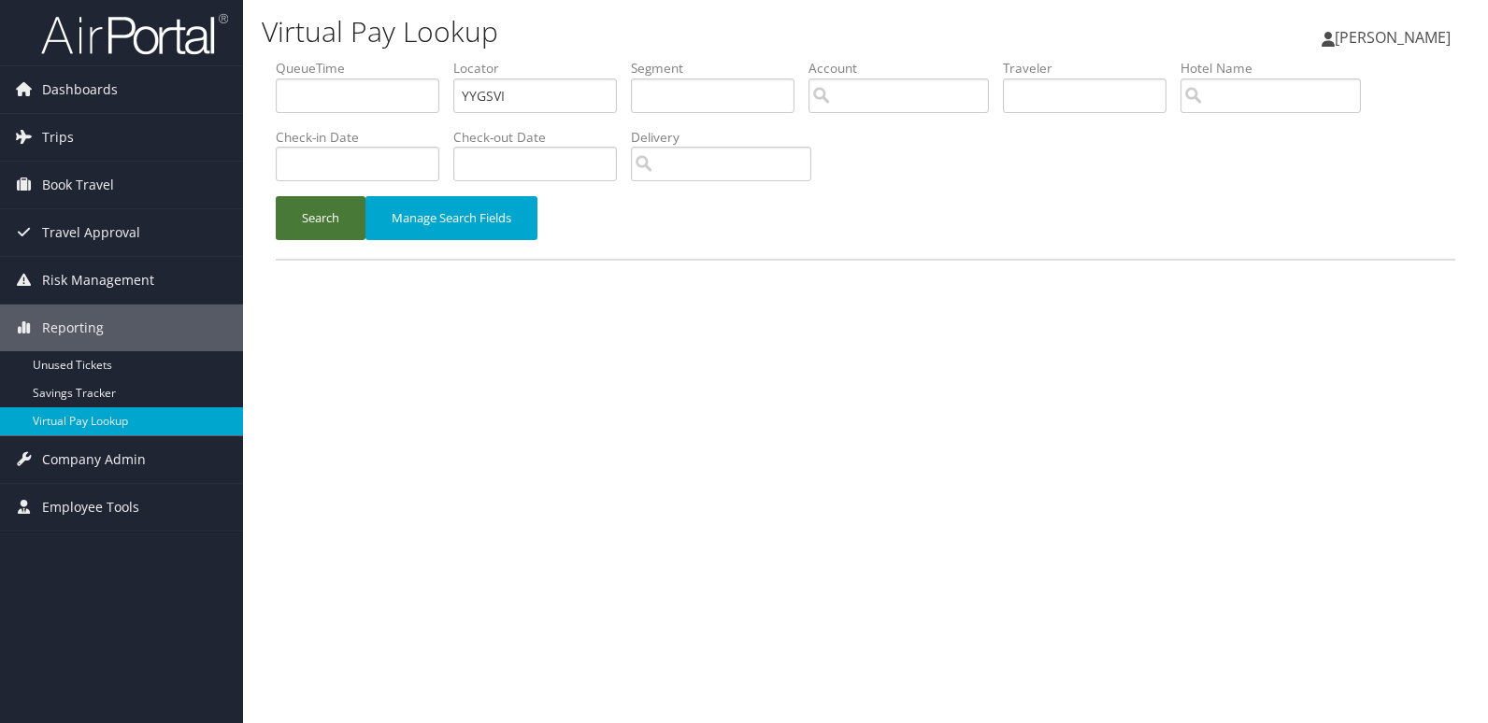
click at [302, 229] on button "Search" at bounding box center [321, 218] width 90 height 44
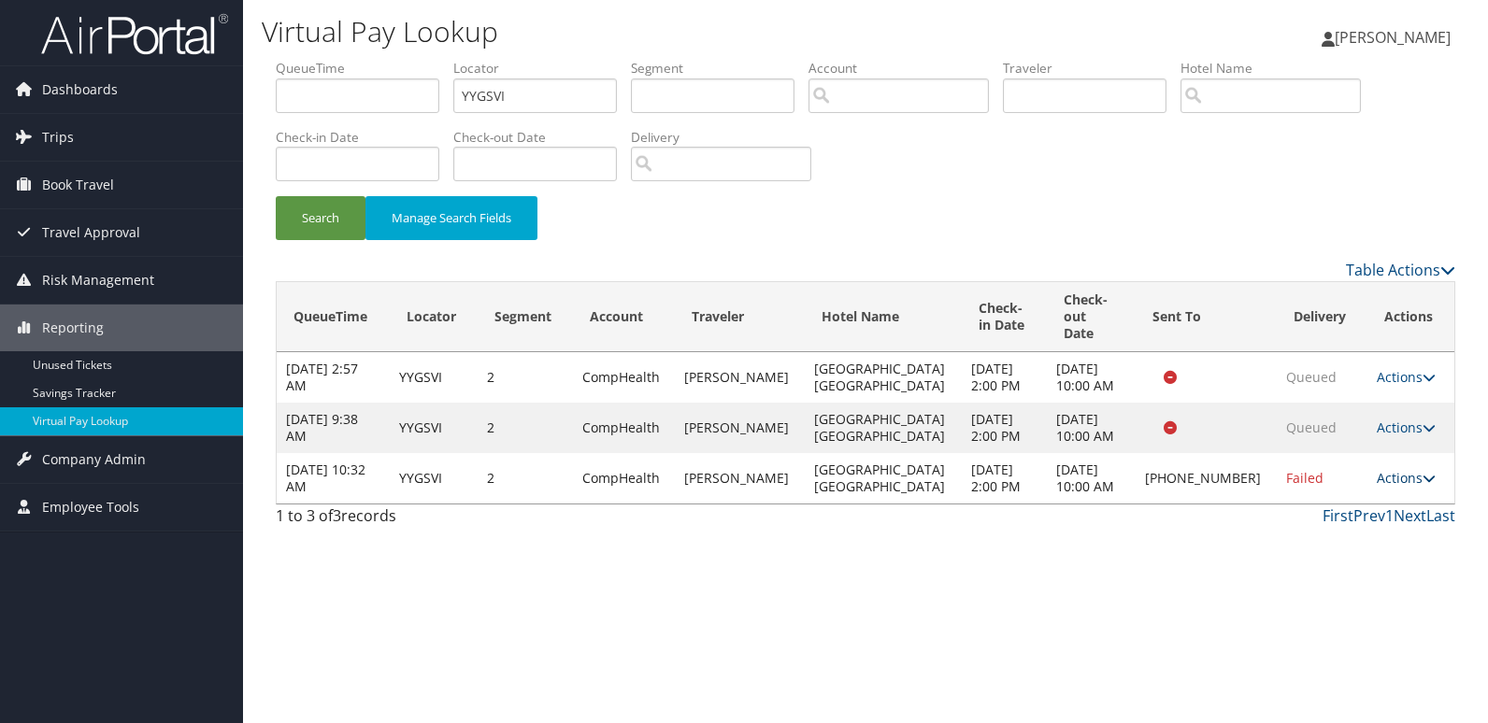
click at [1396, 469] on link "Actions" at bounding box center [1405, 478] width 59 height 18
click at [1340, 505] on link "Resend" at bounding box center [1342, 497] width 160 height 32
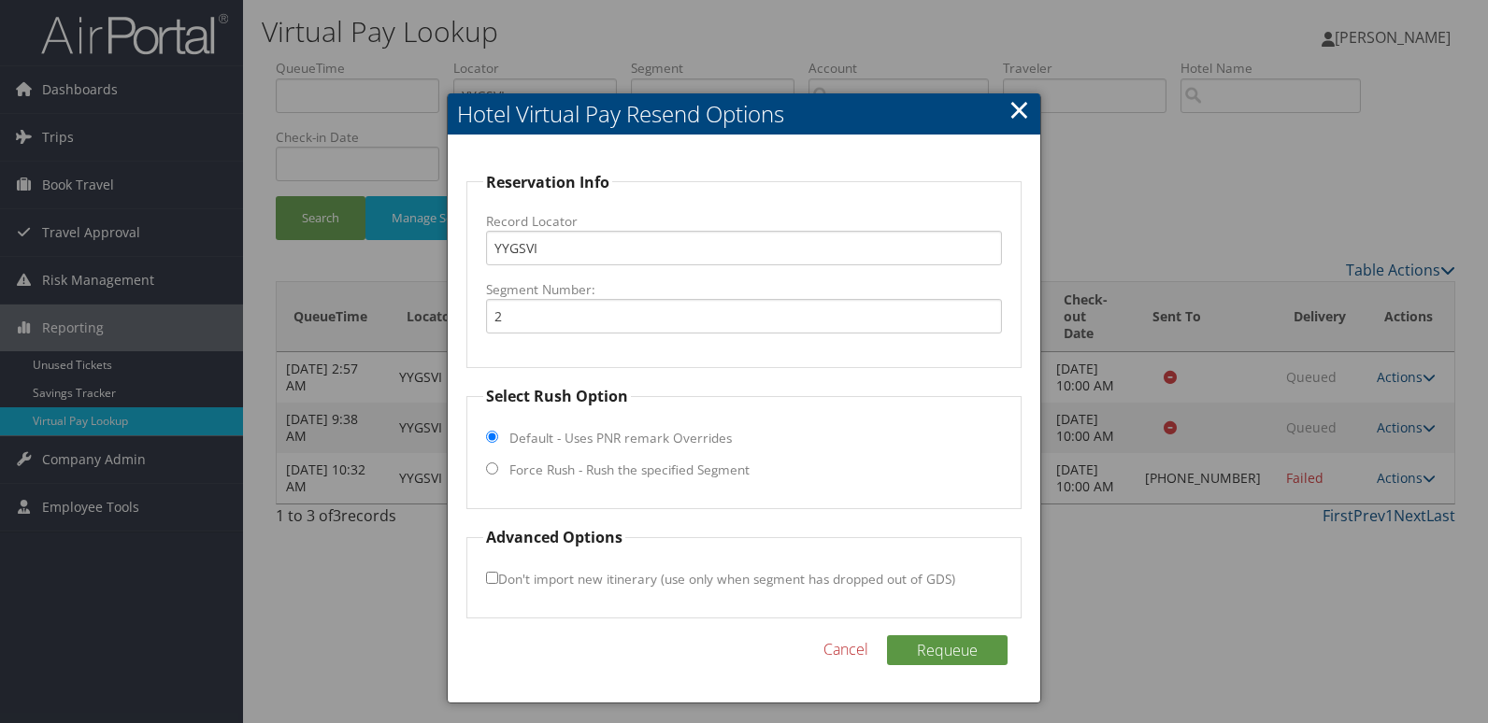
click at [523, 474] on label "Force Rush - Rush the specified Segment" at bounding box center [629, 470] width 240 height 19
click at [498, 474] on input "Force Rush - Rush the specified Segment" at bounding box center [492, 469] width 12 height 12
radio input "true"
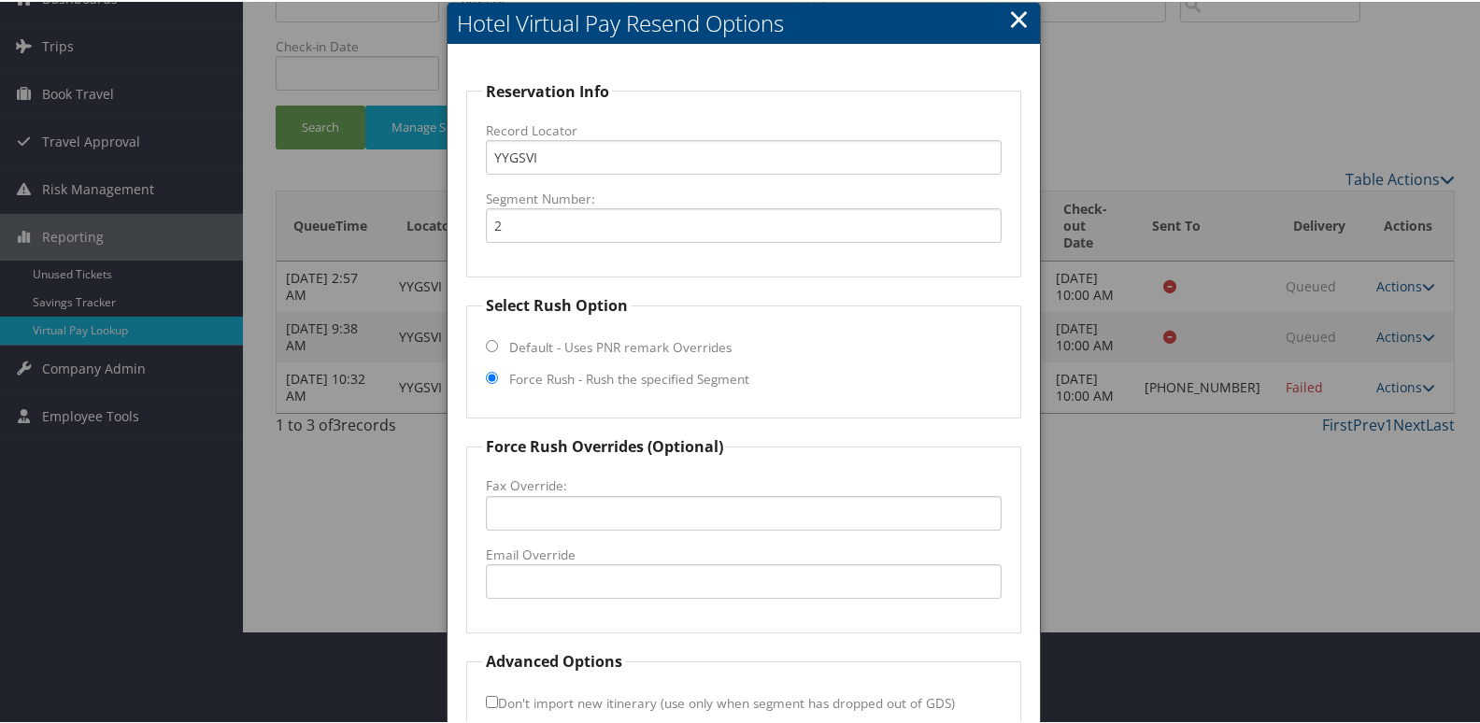
scroll to position [195, 0]
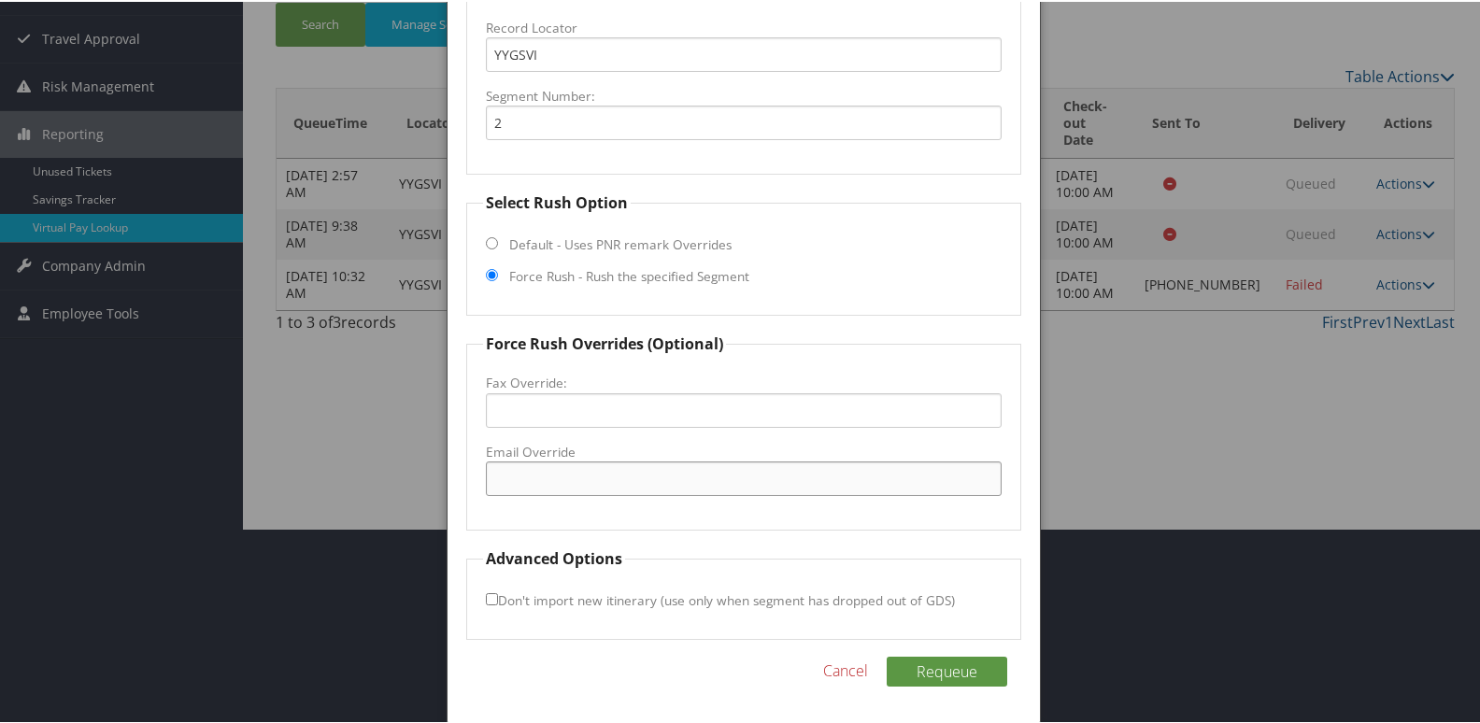
click at [568, 464] on input "Email Override" at bounding box center [744, 477] width 517 height 35
type input "hampton.rva.fdesk@gmail.com"
click at [945, 680] on button "Requeue" at bounding box center [947, 670] width 121 height 30
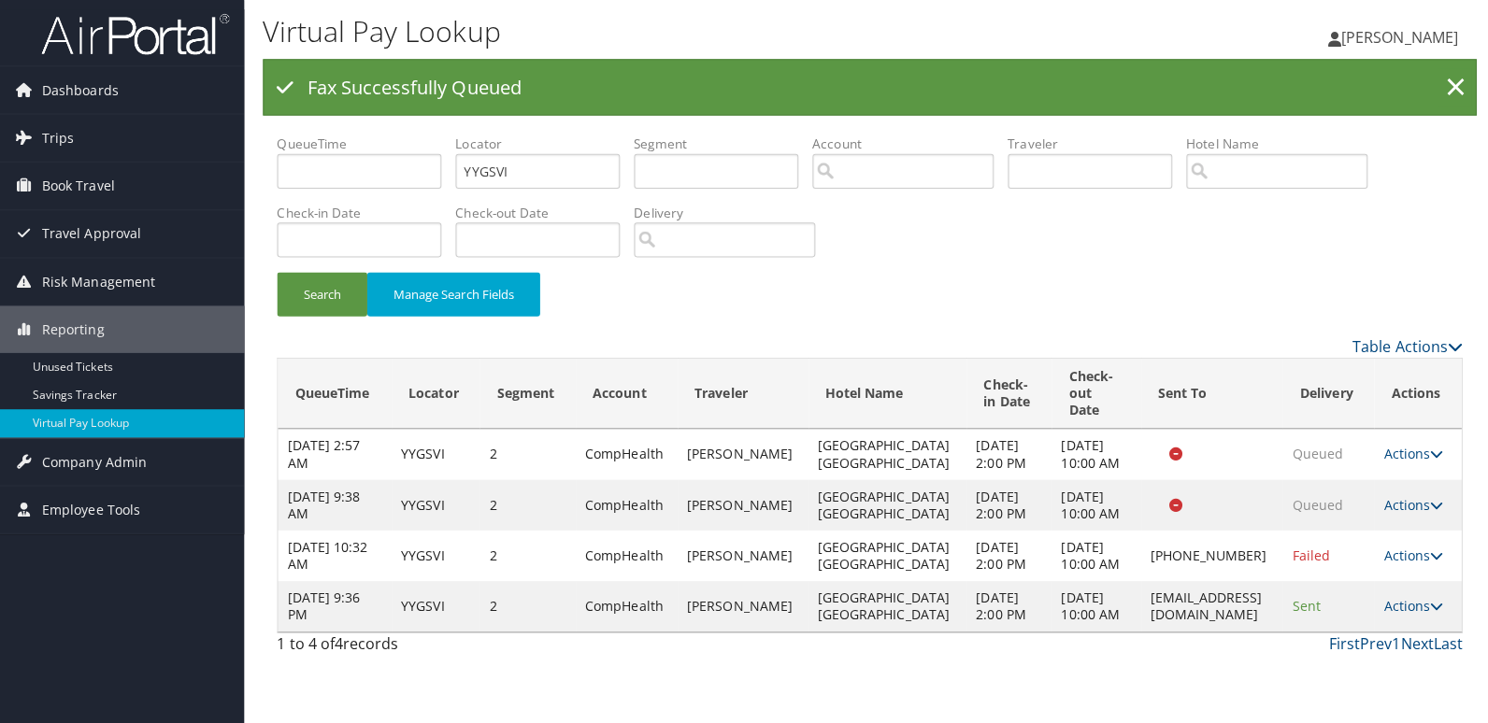
scroll to position [0, 0]
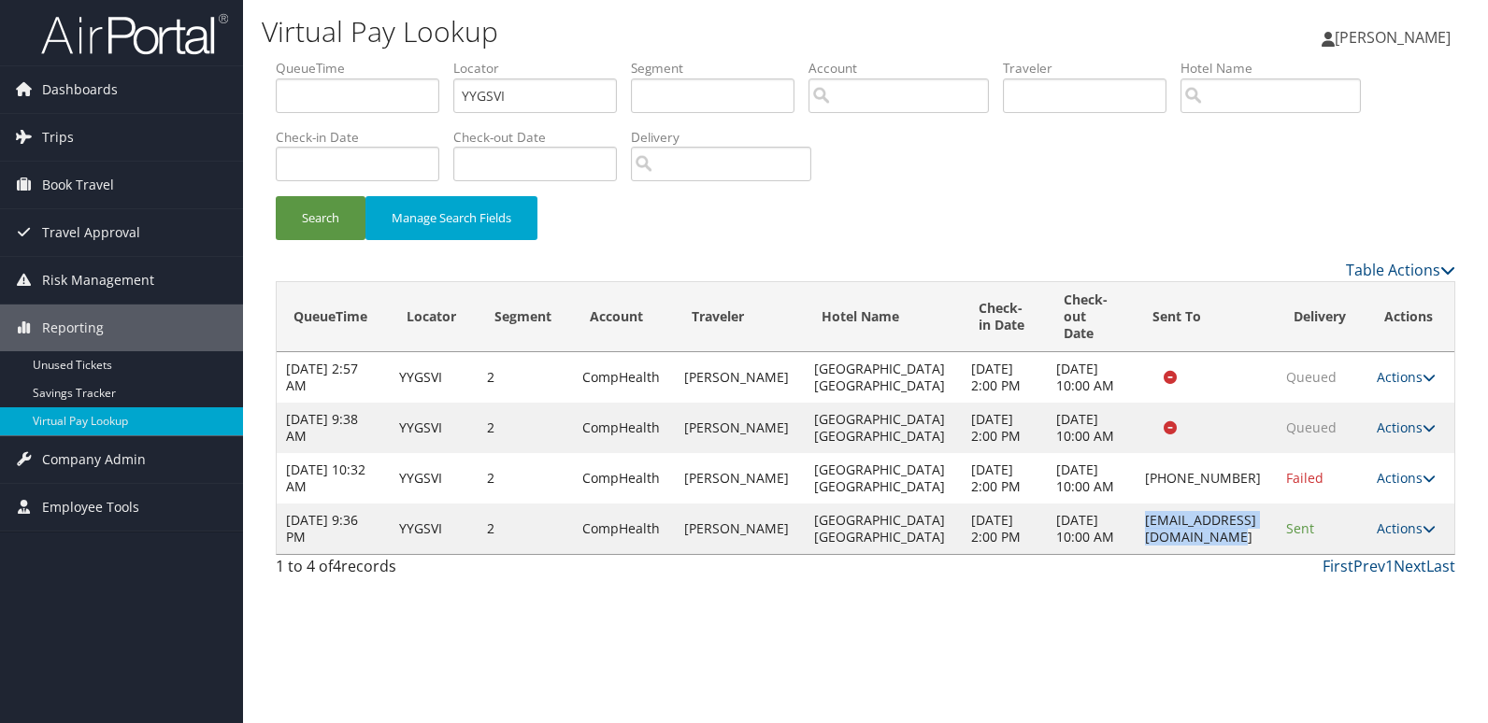
drag, startPoint x: 1068, startPoint y: 602, endPoint x: 1256, endPoint y: 606, distance: 187.9
click at [1256, 554] on td "hampton.rva.fdesk@gmail.com" at bounding box center [1206, 529] width 142 height 50
copy td "hampton.rva.fdesk@gmail.com"
click at [1397, 537] on link "Actions" at bounding box center [1405, 529] width 59 height 18
click at [1413, 643] on link "Logs" at bounding box center [1375, 647] width 118 height 32
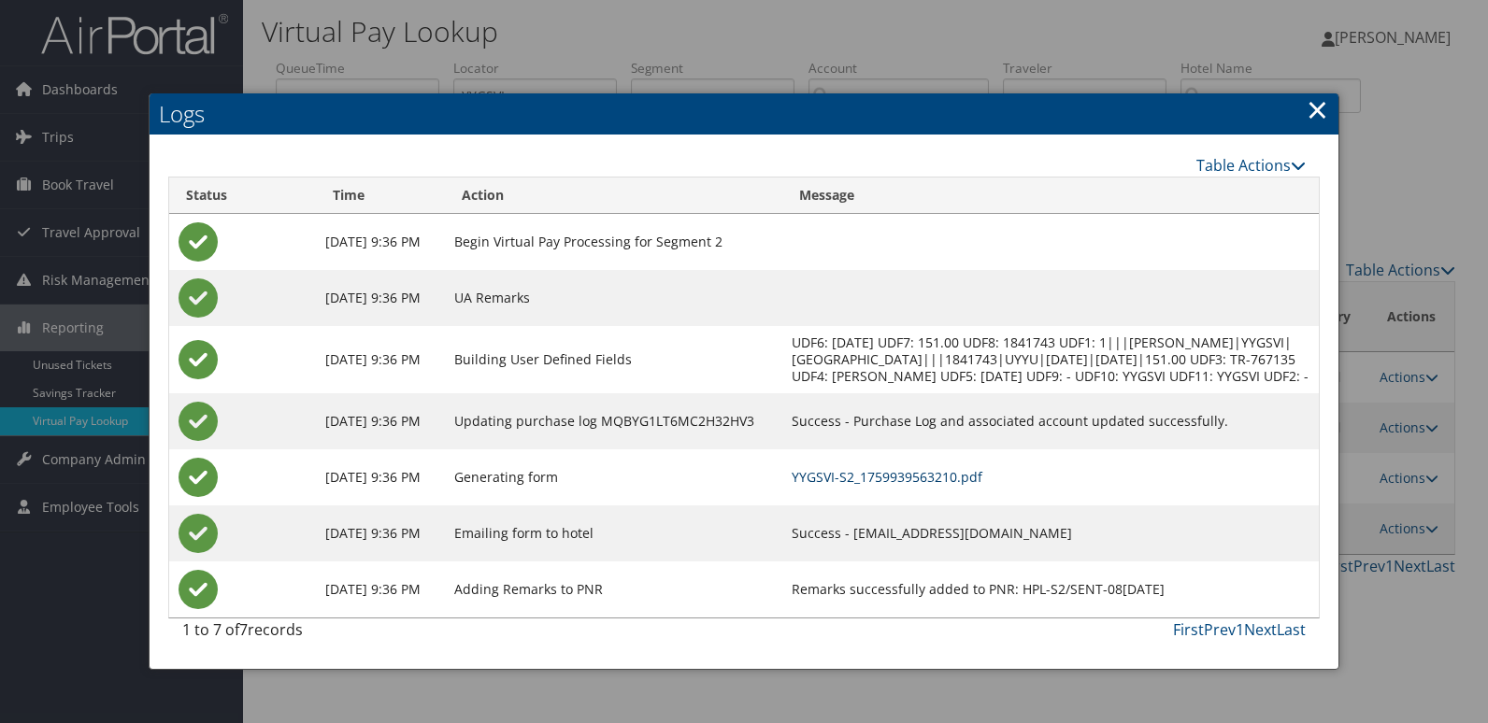
click at [982, 486] on link "YYGSVI-S2_1759939563210.pdf" at bounding box center [886, 477] width 191 height 18
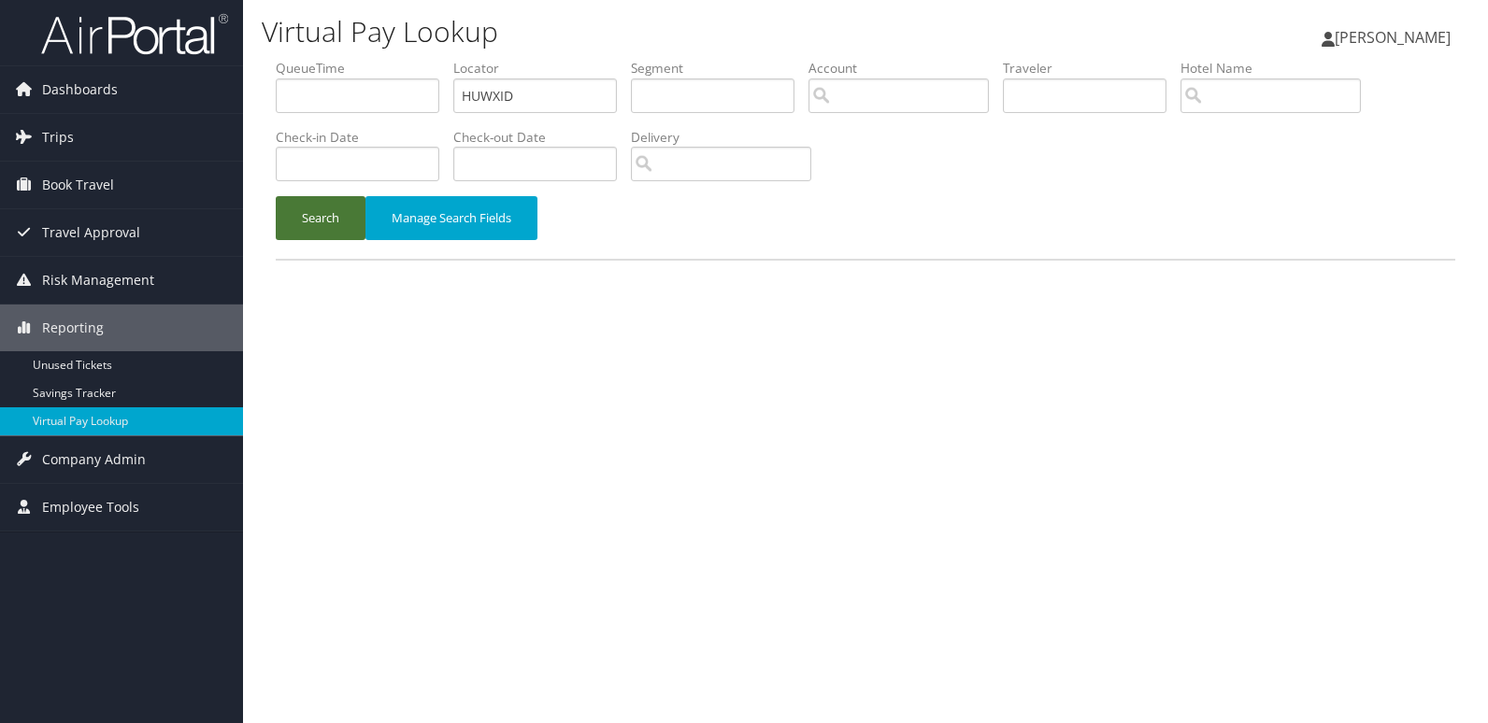
click at [331, 217] on button "Search" at bounding box center [321, 218] width 90 height 44
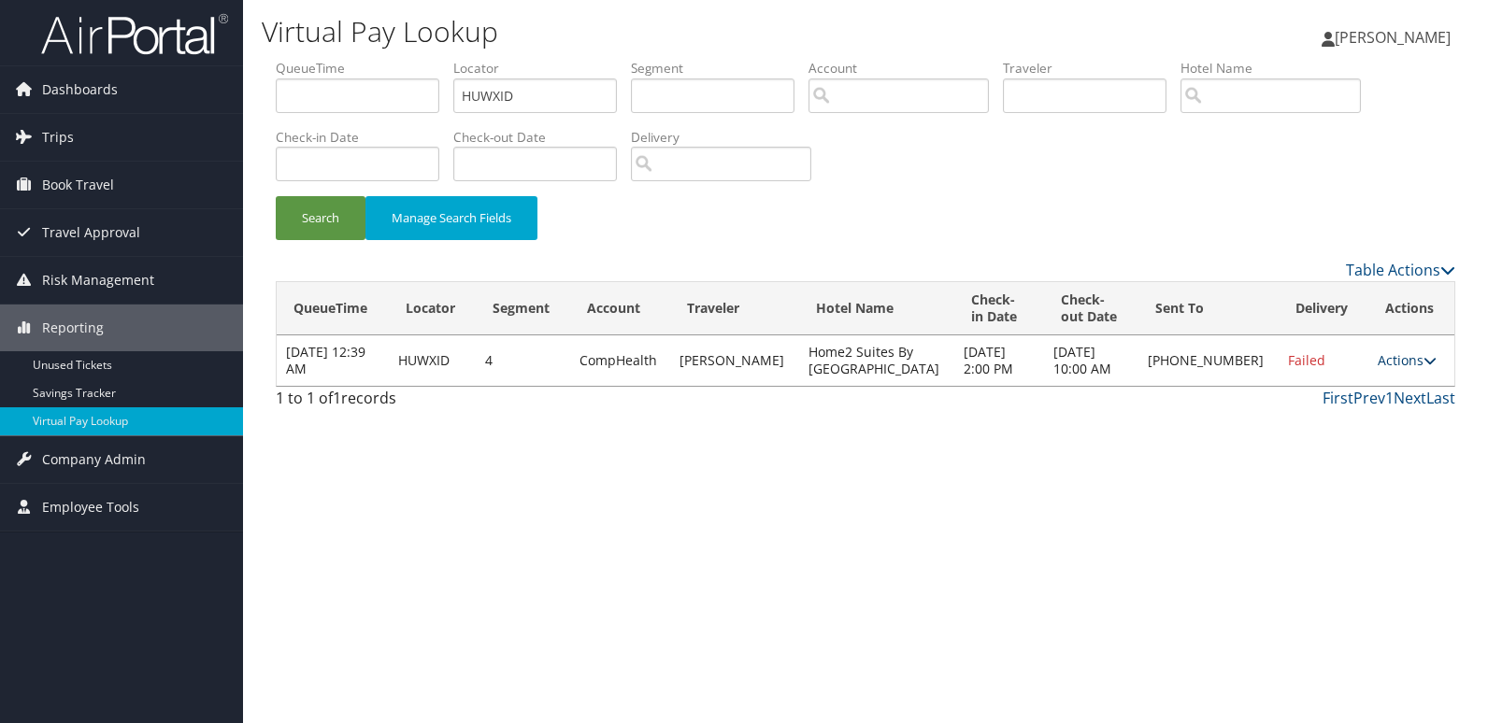
click at [1378, 367] on link "Actions" at bounding box center [1406, 360] width 59 height 18
click at [1345, 388] on link "Resend" at bounding box center [1342, 388] width 160 height 32
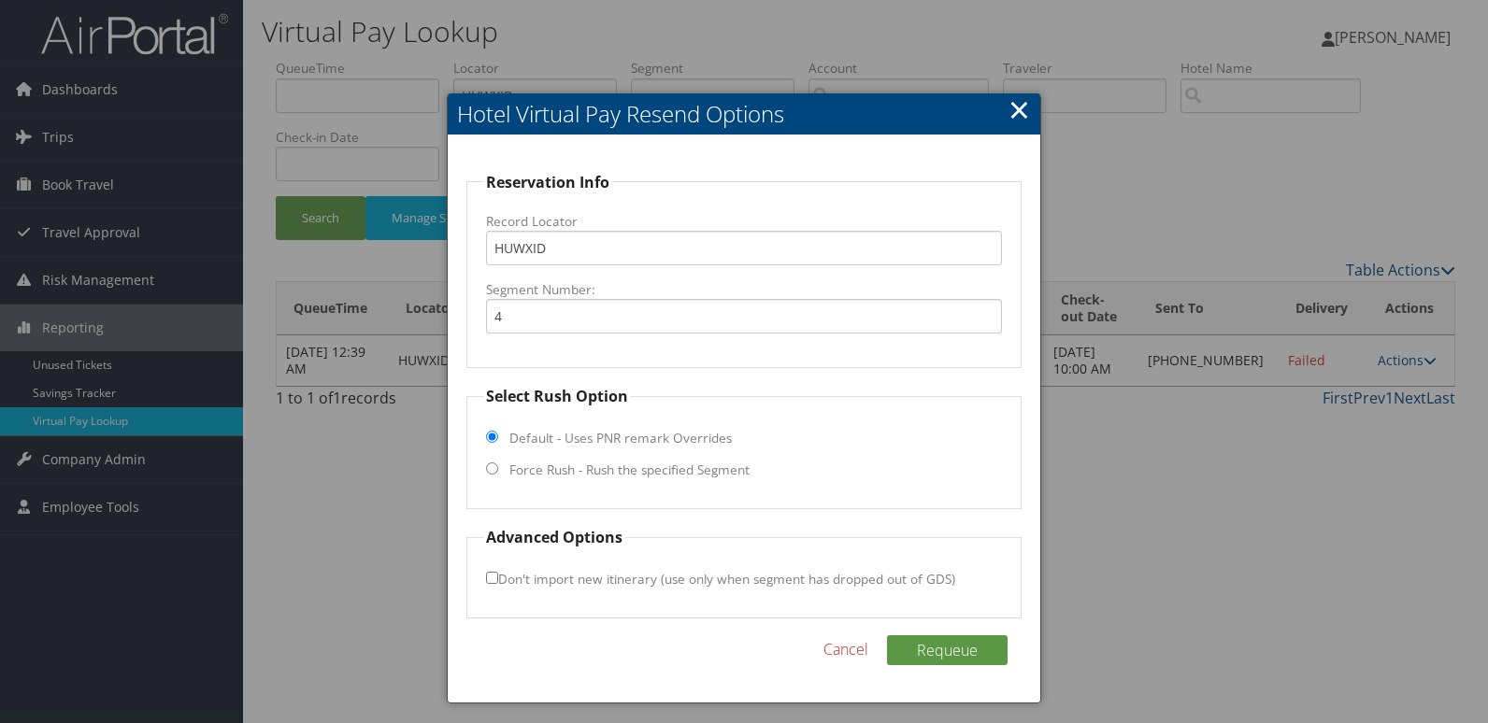
click at [512, 475] on label "Force Rush - Rush the specified Segment" at bounding box center [629, 470] width 240 height 19
click at [498, 475] on input "Force Rush - Rush the specified Segment" at bounding box center [492, 469] width 12 height 12
radio input "true"
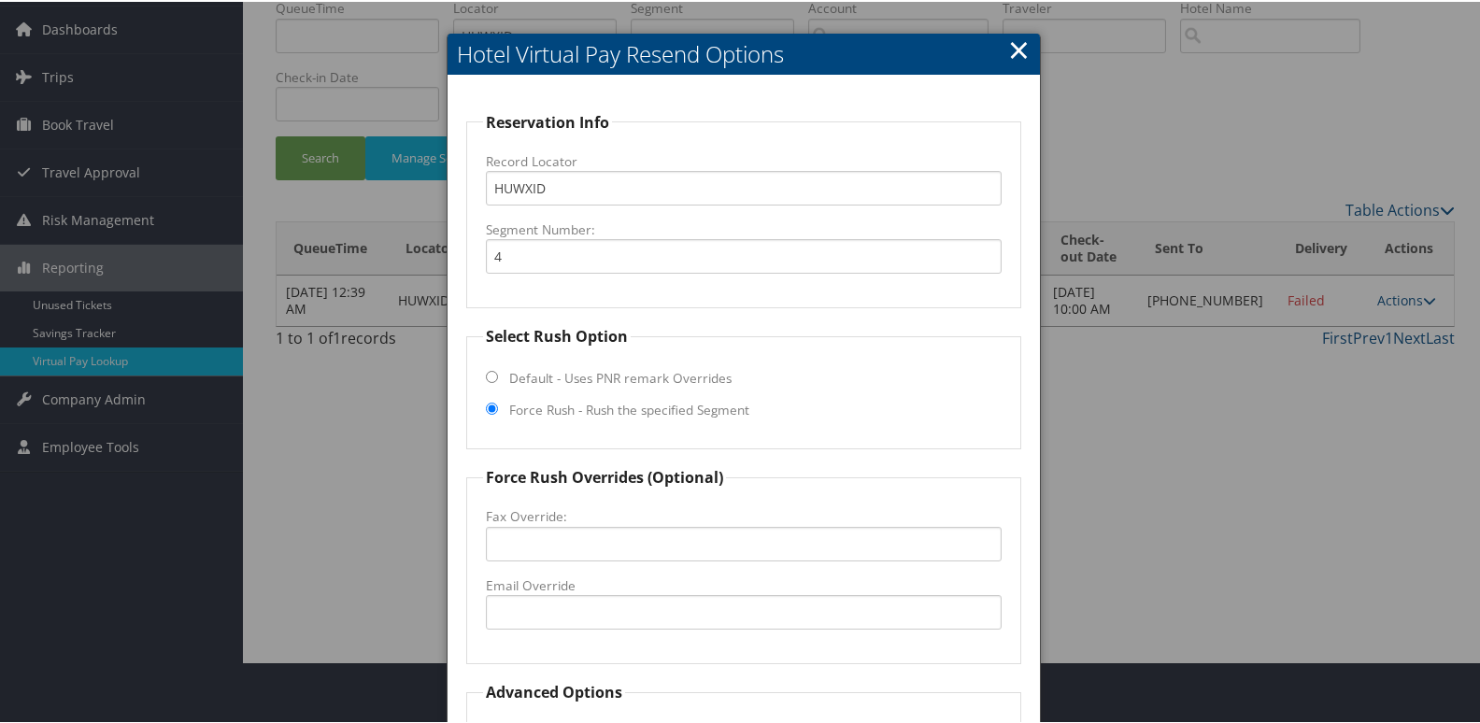
scroll to position [93, 0]
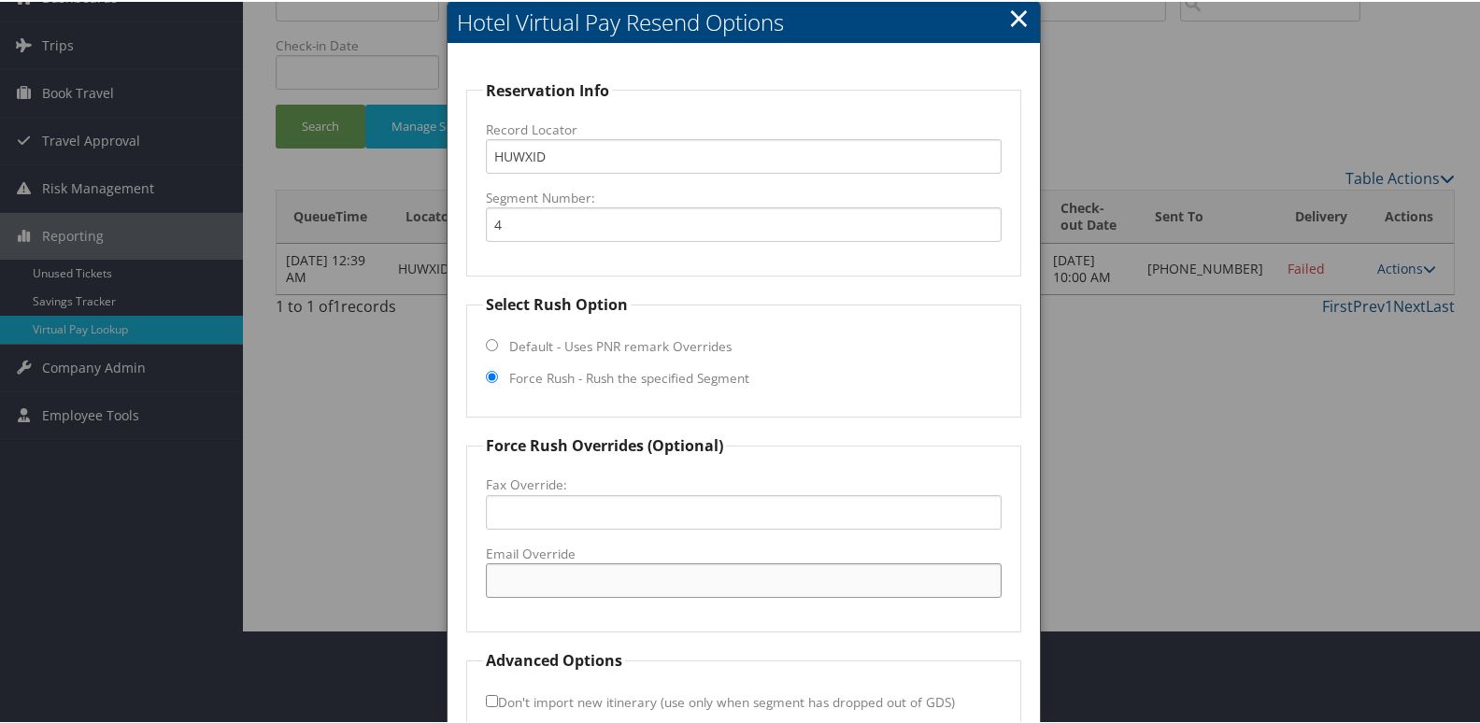
click at [589, 568] on input "Email Override" at bounding box center [744, 579] width 517 height 35
click at [589, 578] on input "Email Override" at bounding box center [744, 579] width 517 height 35
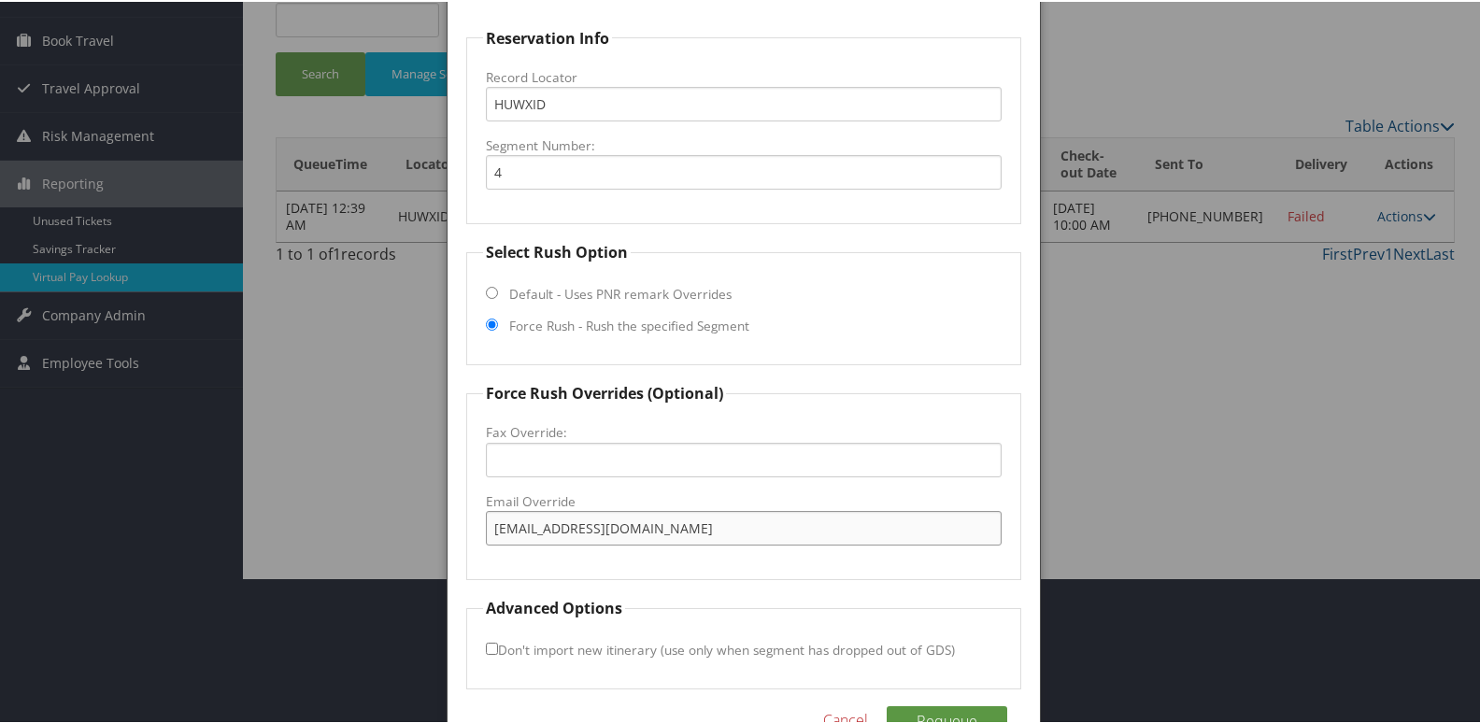
scroll to position [195, 0]
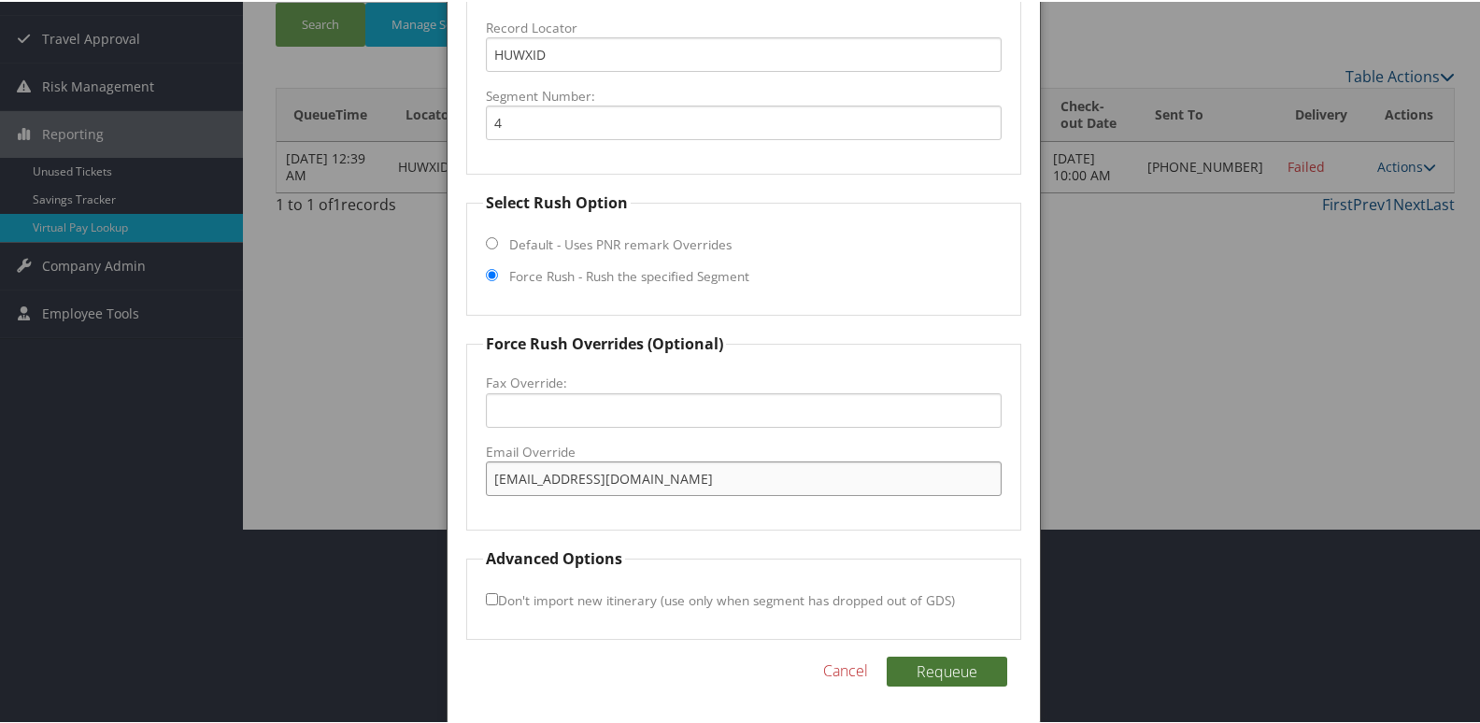
type input "home2rdmbd@gmail.com"
click at [965, 674] on button "Requeue" at bounding box center [947, 670] width 121 height 30
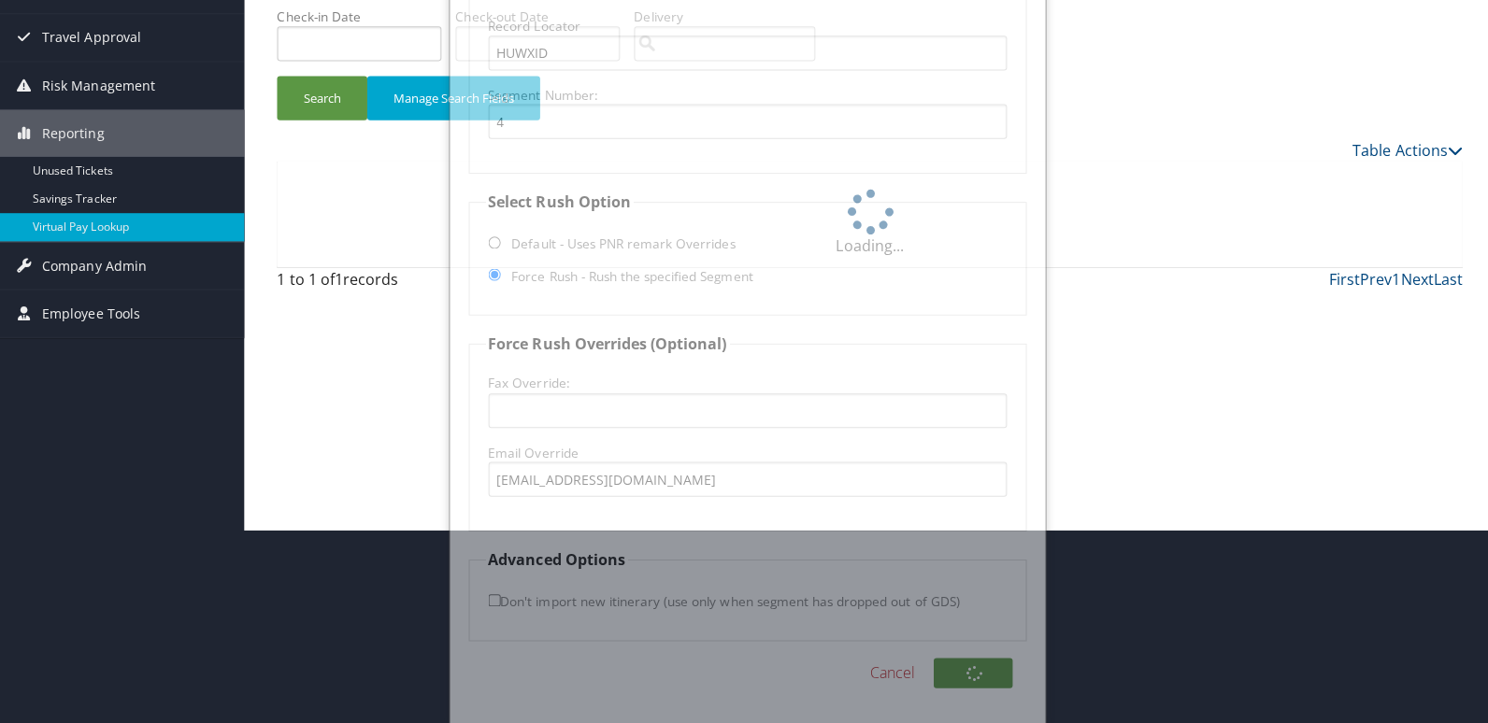
scroll to position [0, 0]
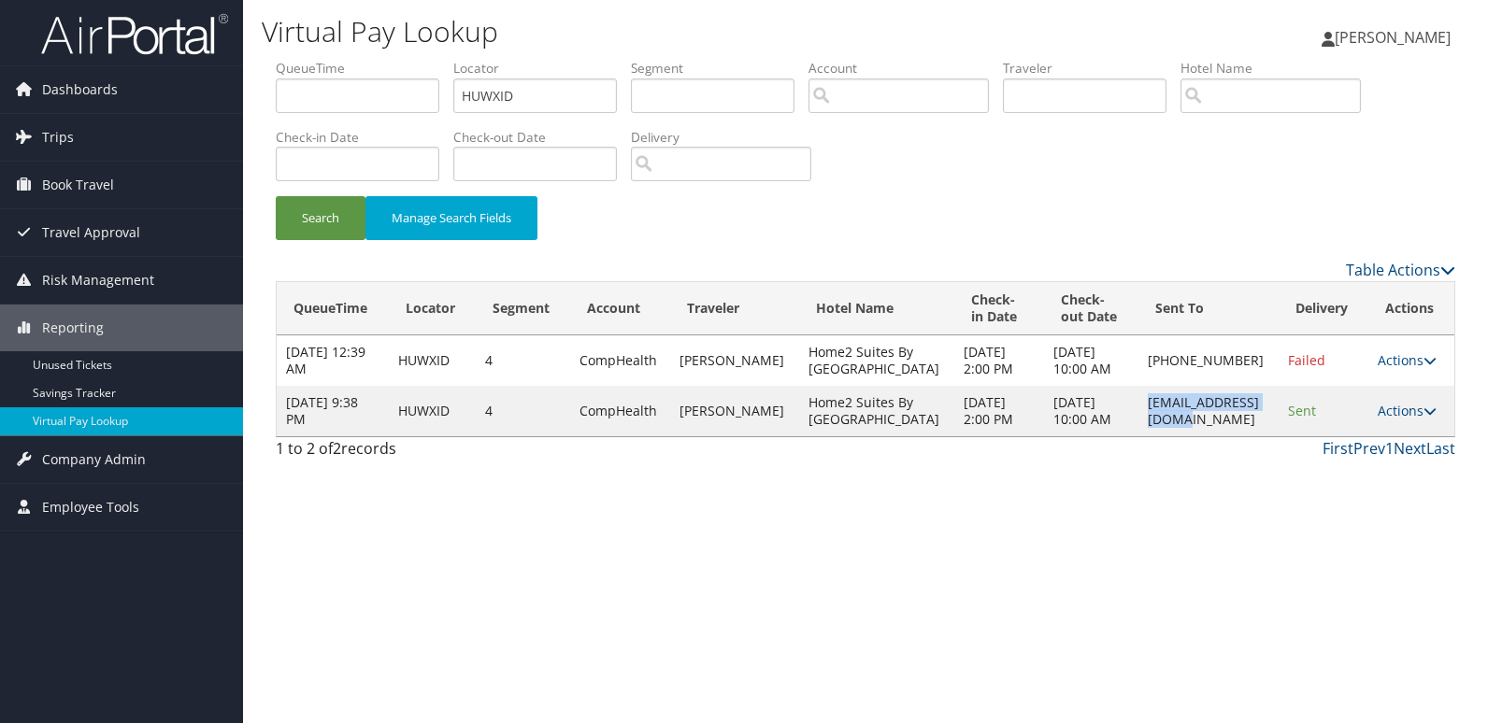
drag, startPoint x: 1100, startPoint y: 438, endPoint x: 1254, endPoint y: 446, distance: 154.4
click at [1254, 436] on td "home2rdmbd@gmail.com" at bounding box center [1208, 411] width 140 height 50
copy td "home2rdmbd@gmail.com"
click at [1398, 420] on link "Actions" at bounding box center [1406, 411] width 59 height 18
click at [1373, 502] on link "Logs" at bounding box center [1373, 495] width 118 height 32
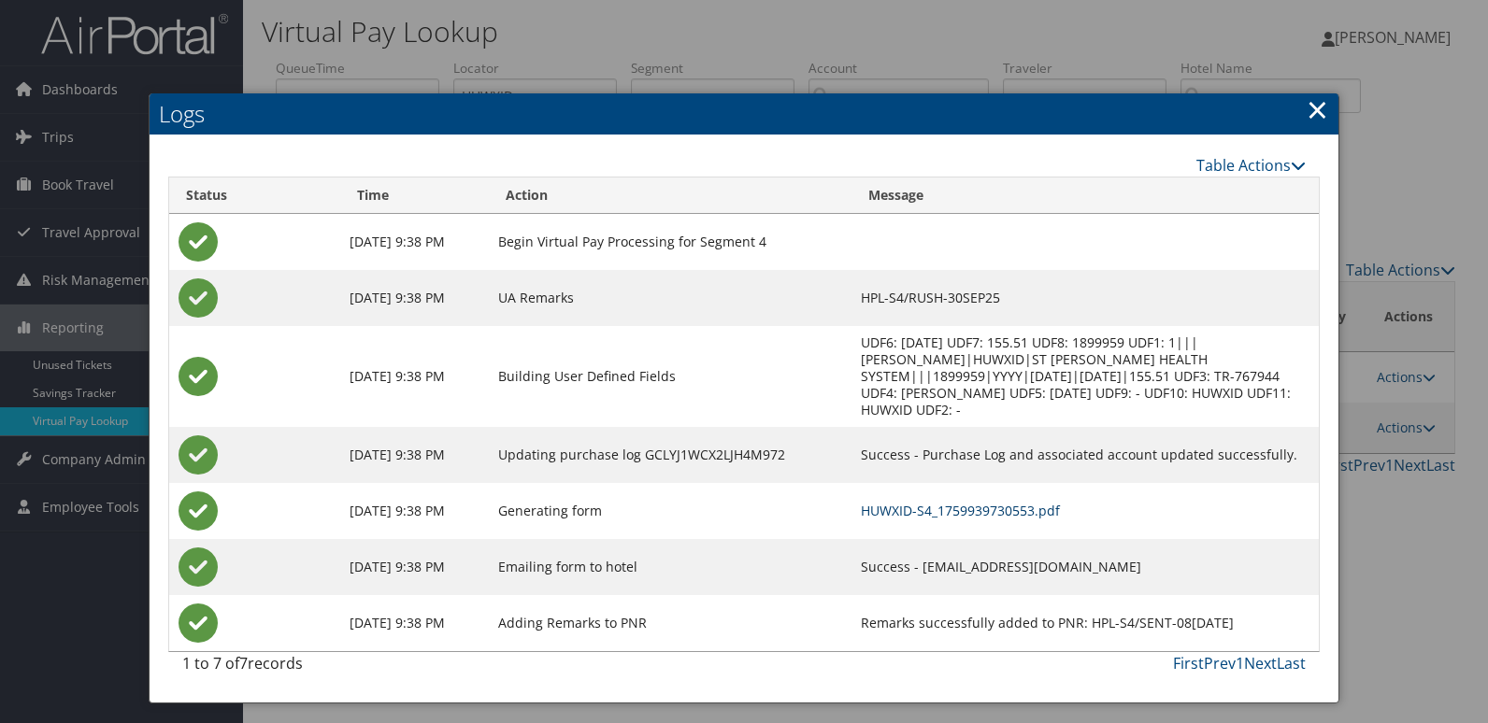
click at [1018, 502] on link "HUWXID-S4_1759939730553.pdf" at bounding box center [960, 511] width 199 height 18
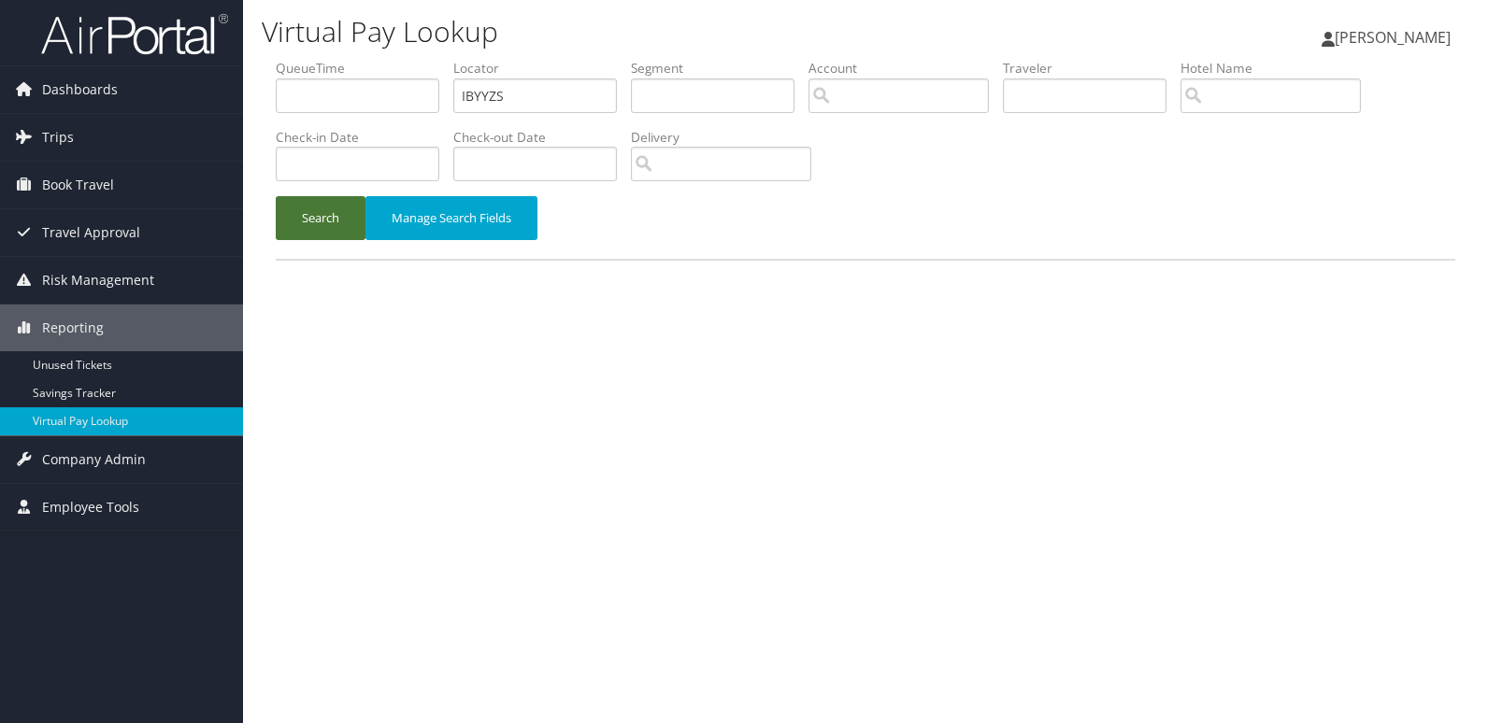
click at [307, 236] on button "Search" at bounding box center [321, 218] width 90 height 44
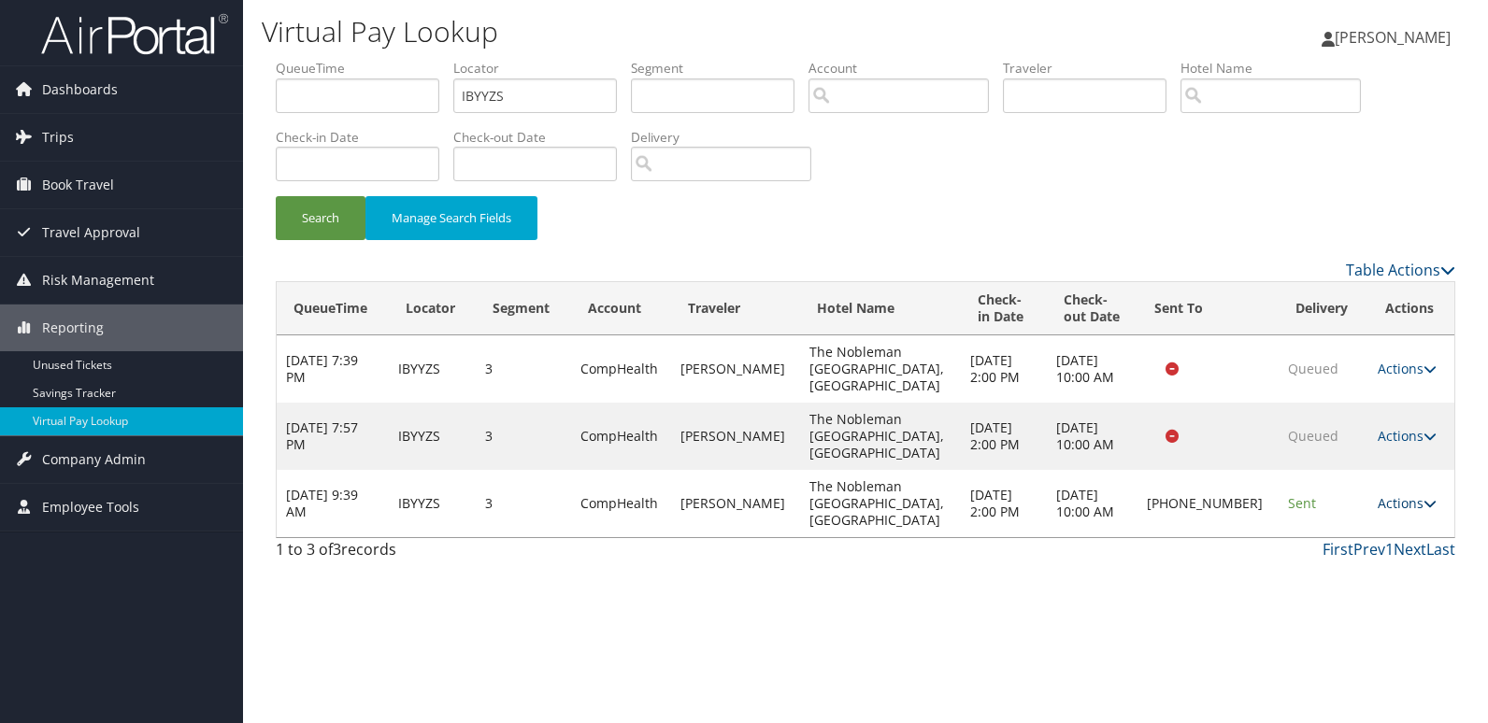
click at [1393, 494] on link "Actions" at bounding box center [1406, 503] width 59 height 18
click at [1358, 501] on link "Resend" at bounding box center [1342, 489] width 160 height 32
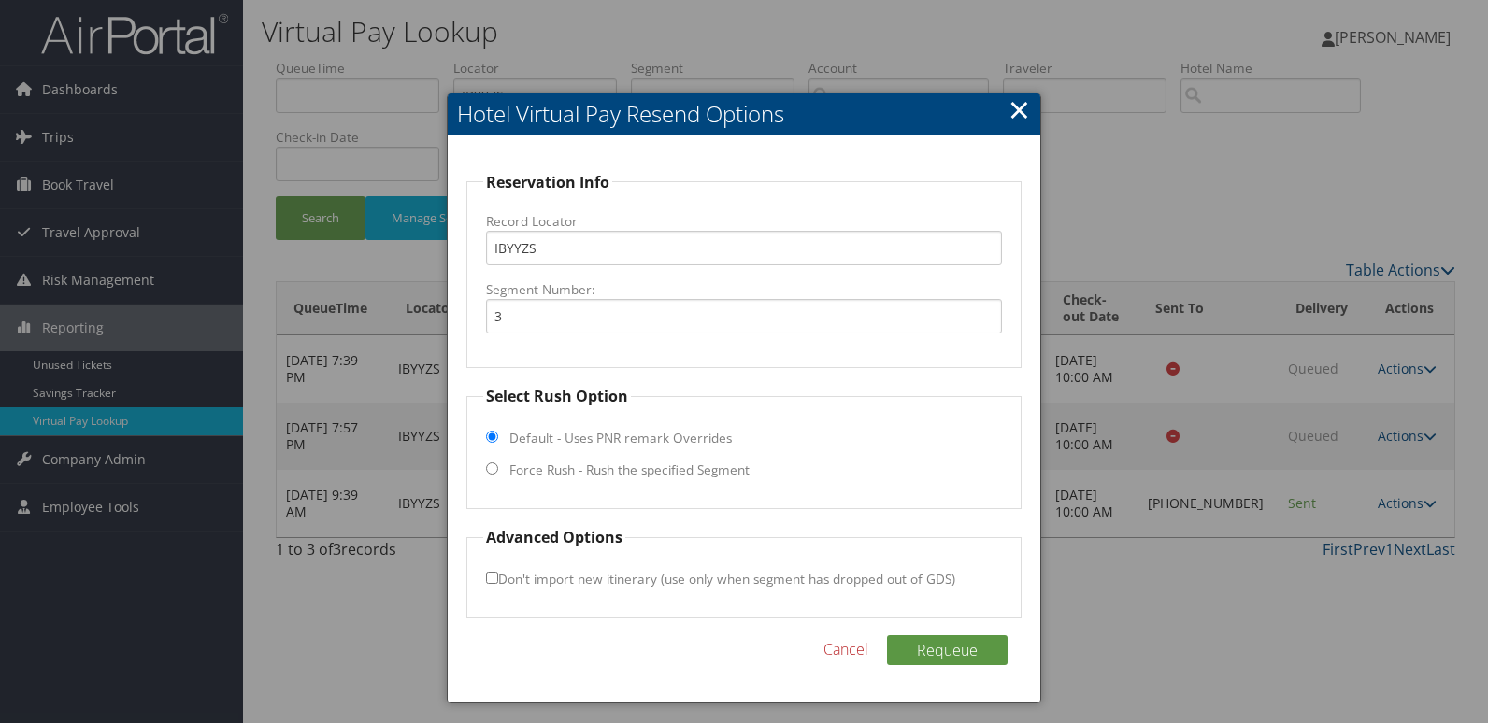
click at [662, 468] on label "Force Rush - Rush the specified Segment" at bounding box center [629, 470] width 240 height 19
click at [498, 468] on input "Force Rush - Rush the specified Segment" at bounding box center [492, 469] width 12 height 12
radio input "true"
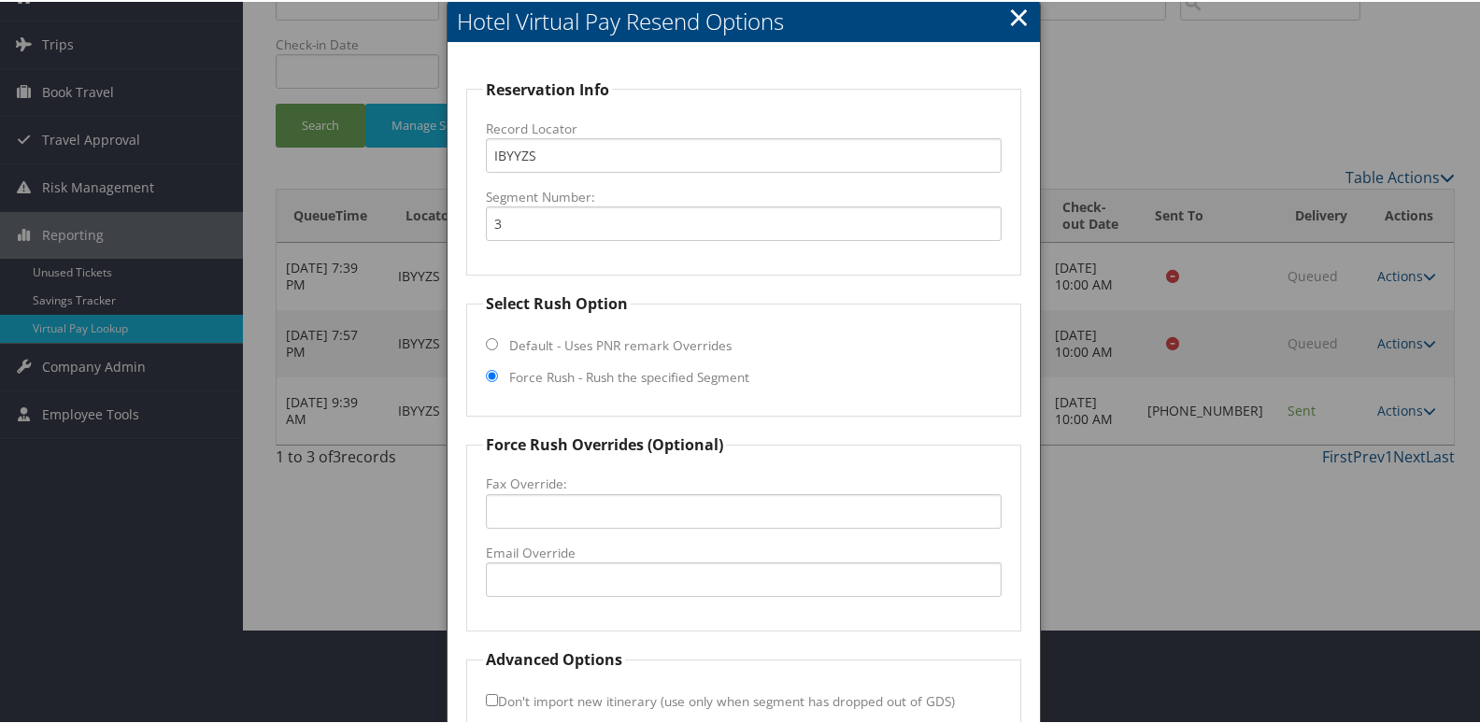
scroll to position [195, 0]
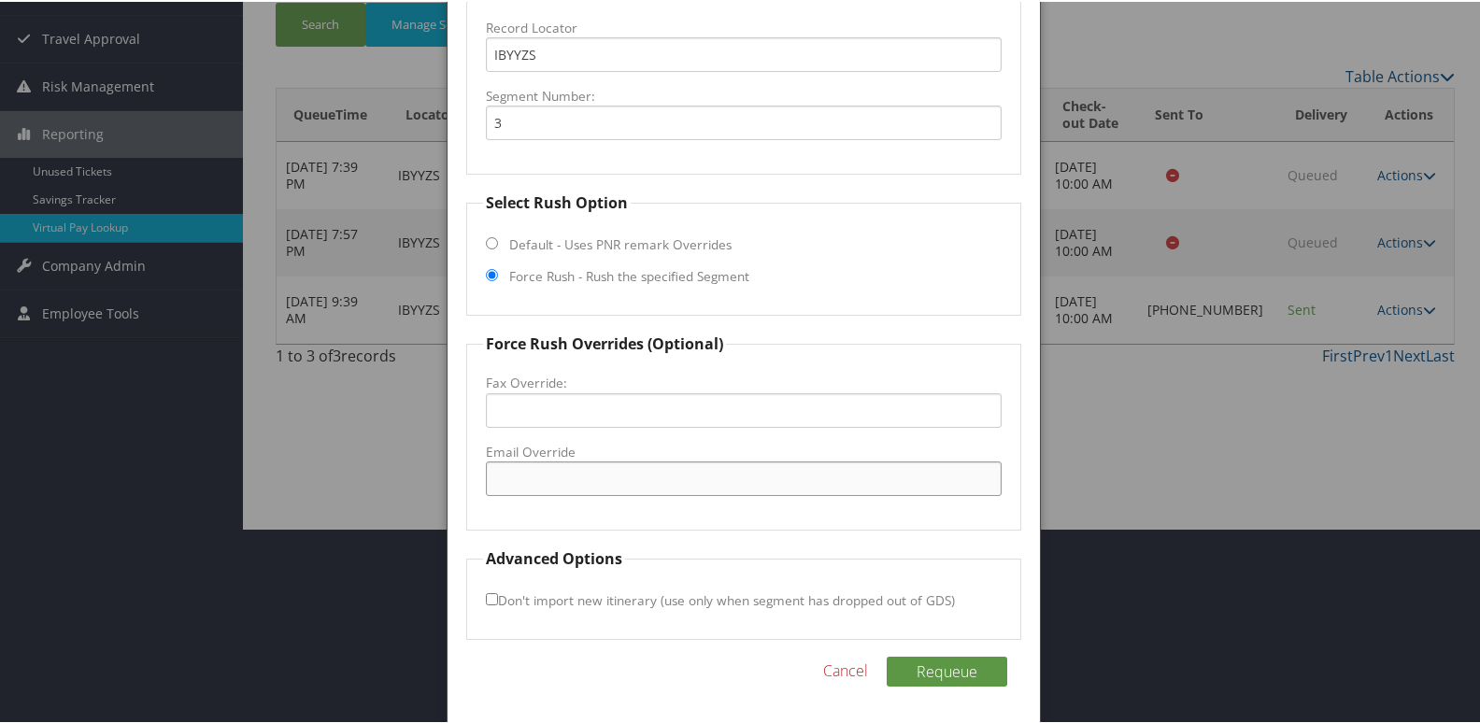
click at [559, 479] on input "Email Override" at bounding box center [744, 477] width 517 height 35
click at [1166, 320] on div at bounding box center [744, 361] width 1488 height 723
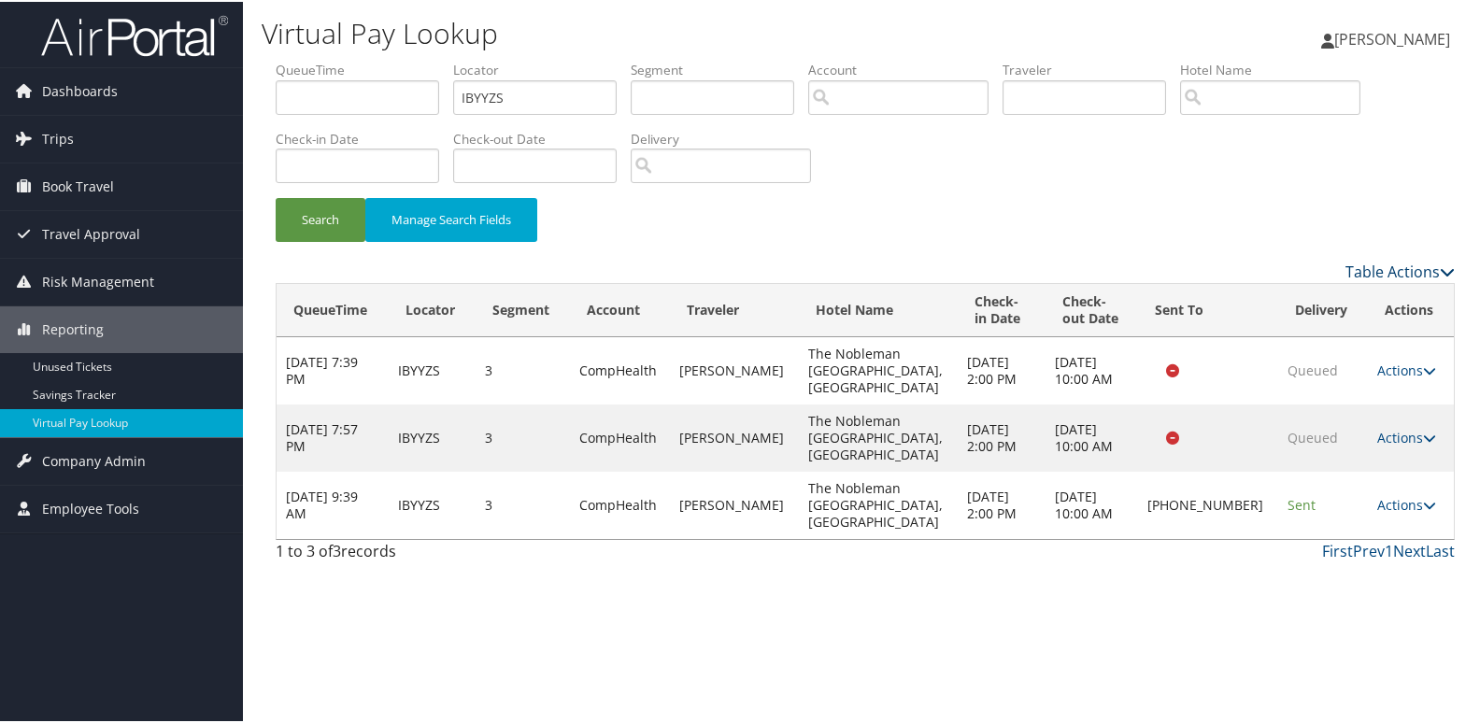
scroll to position [0, 0]
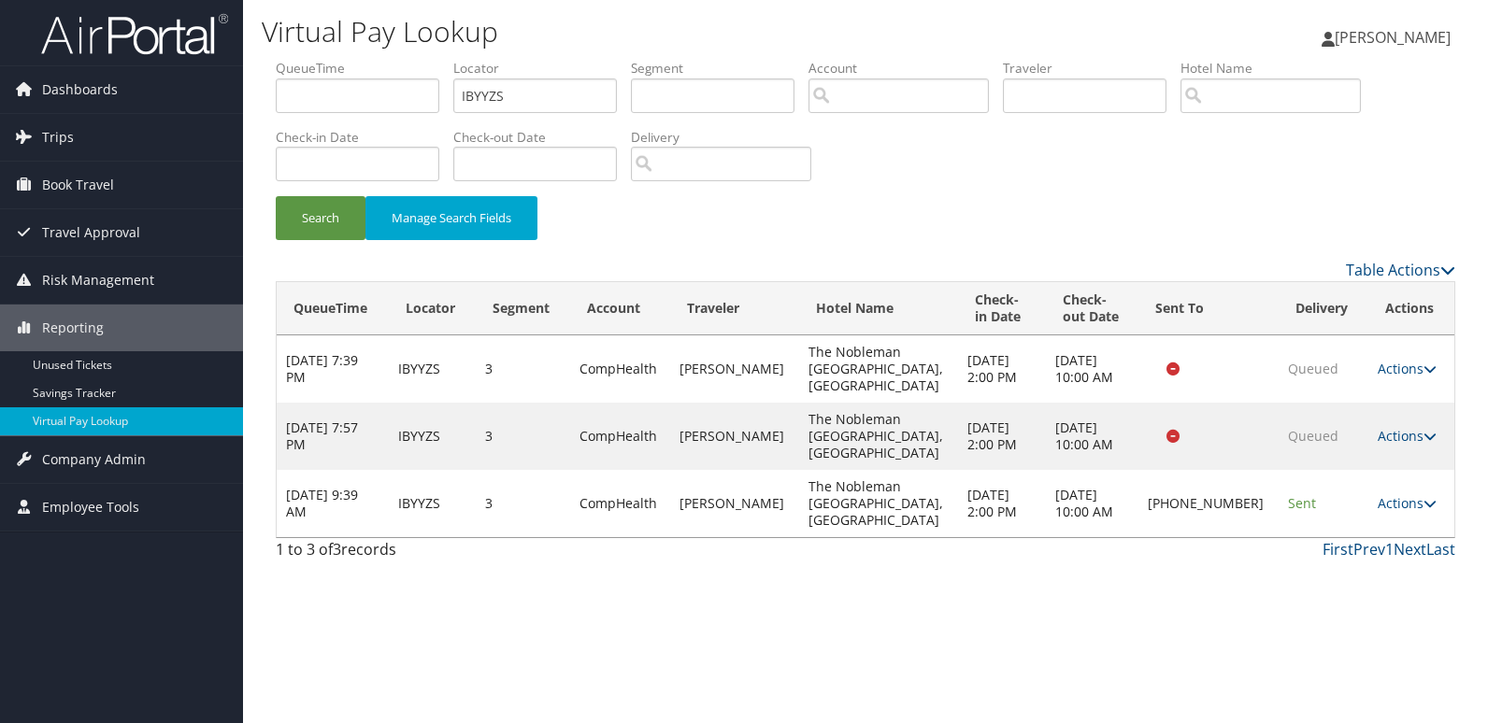
drag, startPoint x: 1398, startPoint y: 464, endPoint x: 1405, endPoint y: 484, distance: 21.0
click at [1398, 494] on link "Actions" at bounding box center [1406, 503] width 59 height 18
click at [1388, 526] on link "Logs" at bounding box center [1342, 521] width 160 height 32
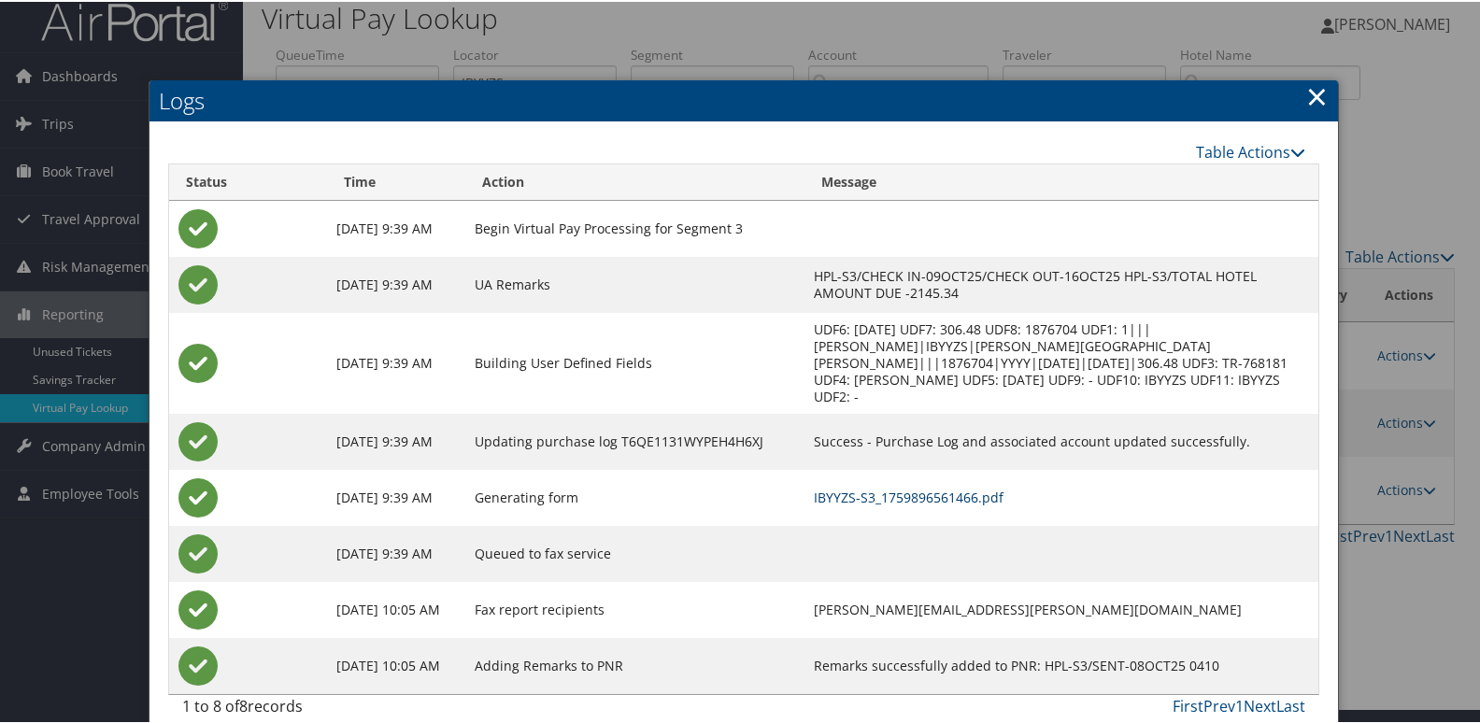
scroll to position [20, 0]
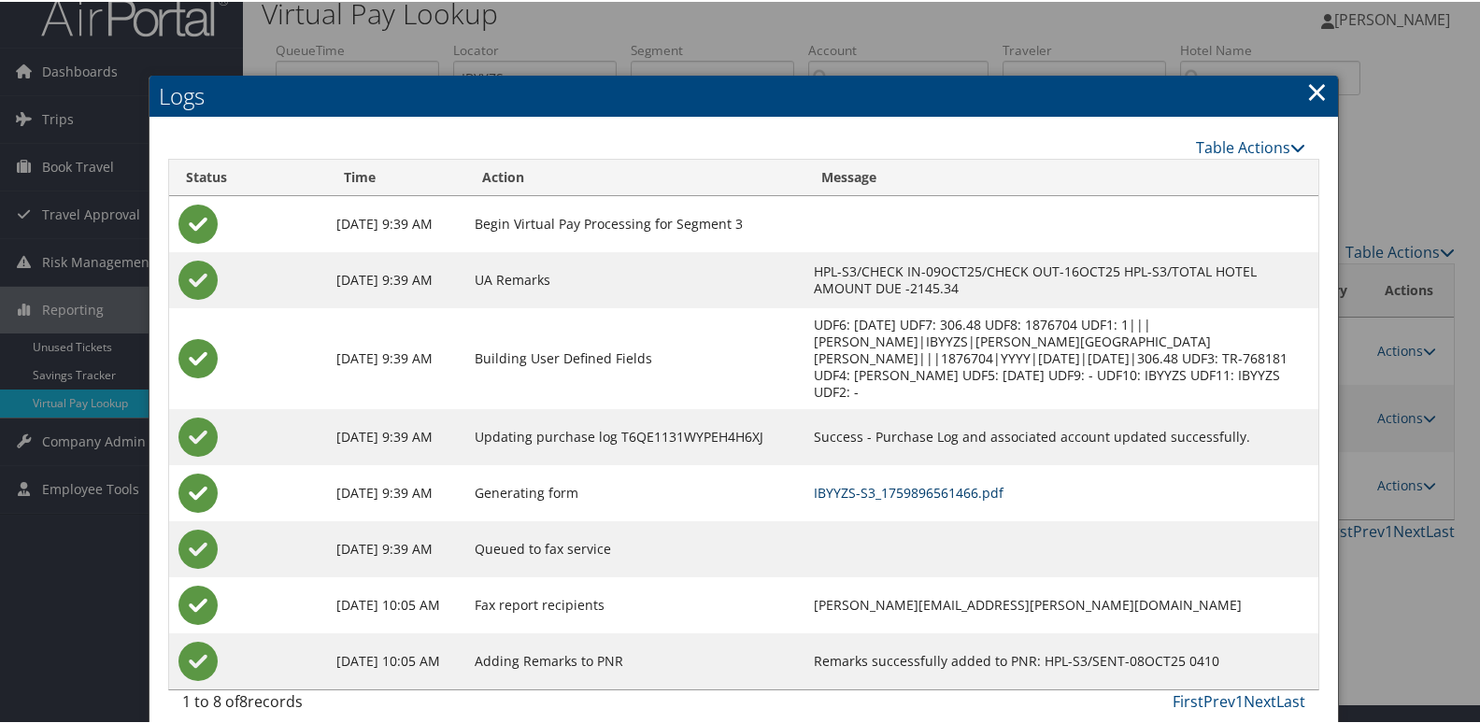
click at [955, 482] on link "IBYYZS-S3_1759896561466.pdf" at bounding box center [909, 491] width 190 height 18
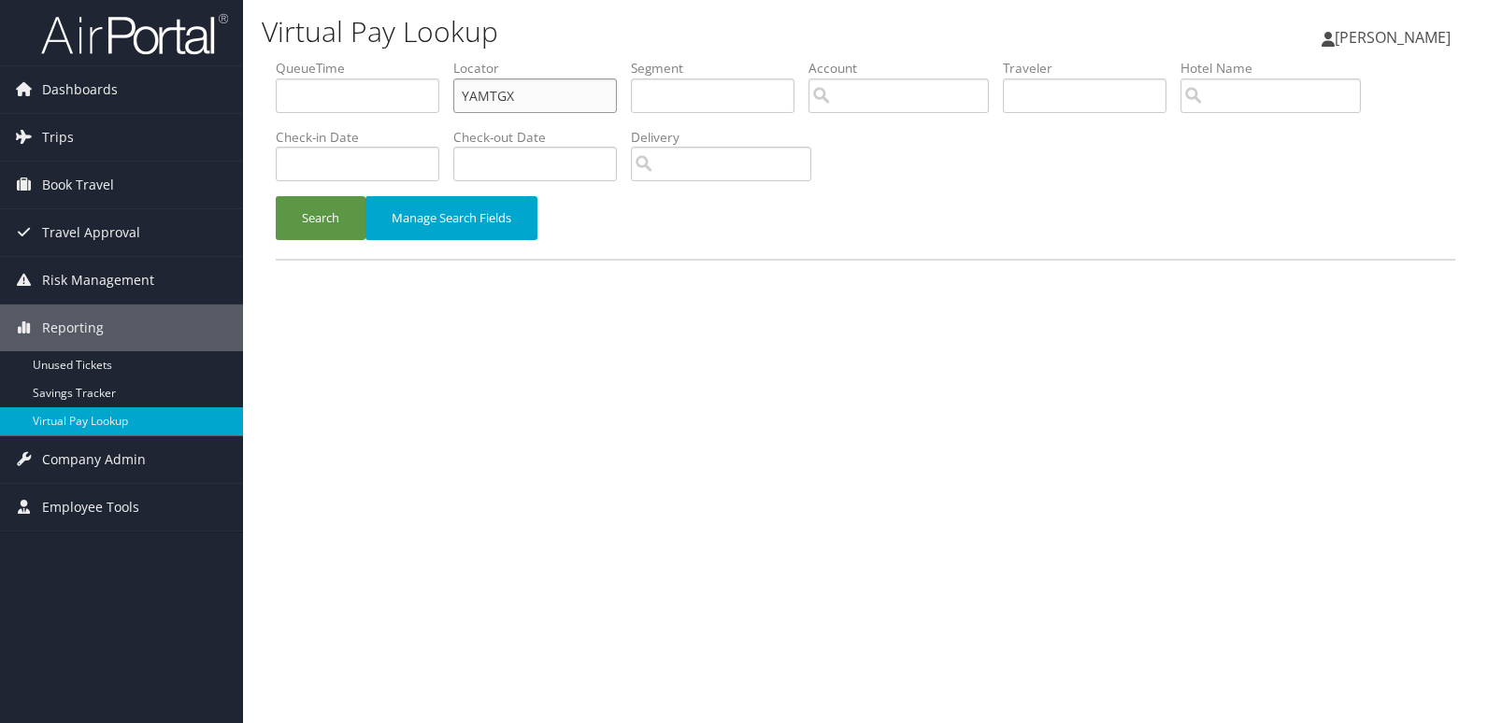
drag, startPoint x: 533, startPoint y: 88, endPoint x: 448, endPoint y: 95, distance: 85.4
click at [456, 94] on input "YAMTGX" at bounding box center [535, 95] width 164 height 35
paste input "HXPHZD"
type input "HXPHZD"
click at [323, 224] on button "Search" at bounding box center [321, 218] width 90 height 44
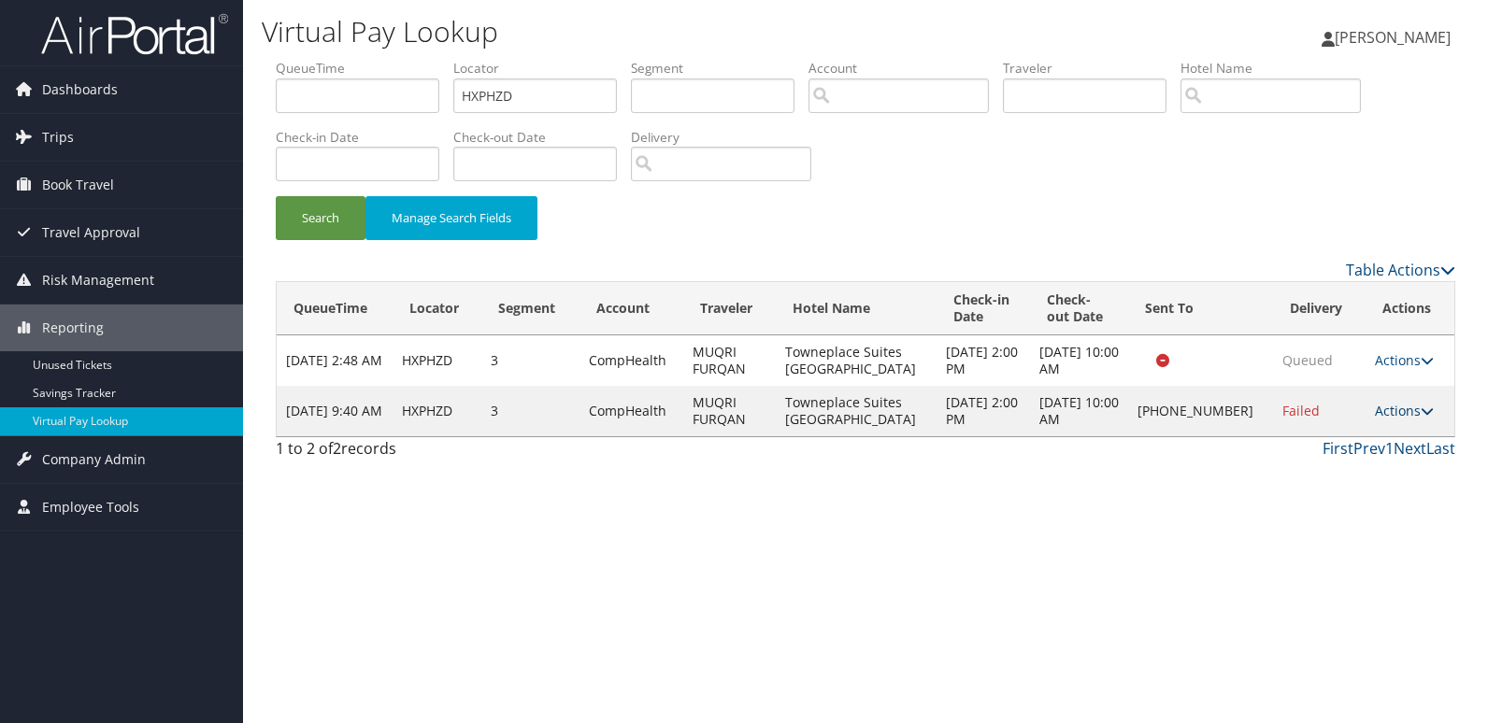
click at [1401, 413] on link "Actions" at bounding box center [1404, 411] width 59 height 18
click at [1381, 467] on link "Logs" at bounding box center [1342, 470] width 160 height 32
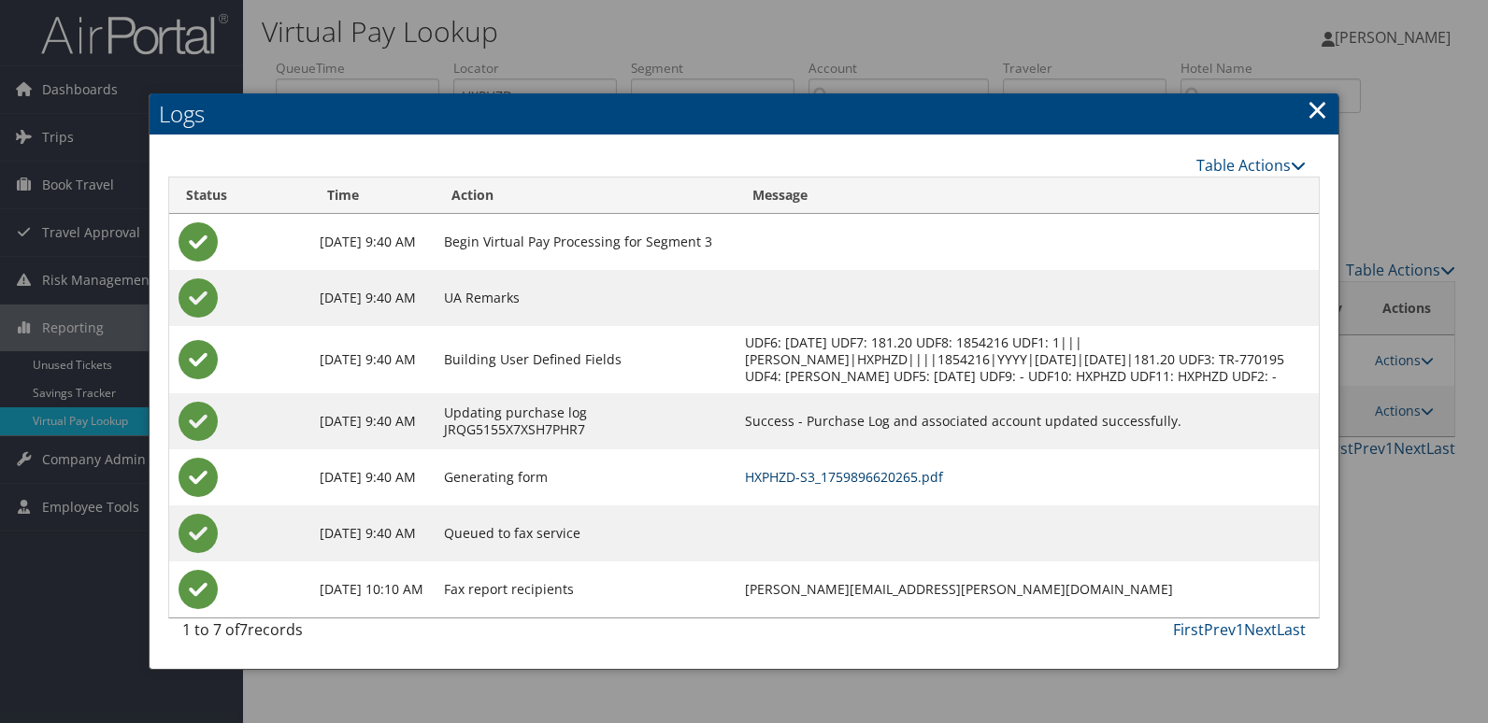
click at [943, 486] on link "HXPHZD-S3_1759896620265.pdf" at bounding box center [844, 477] width 198 height 18
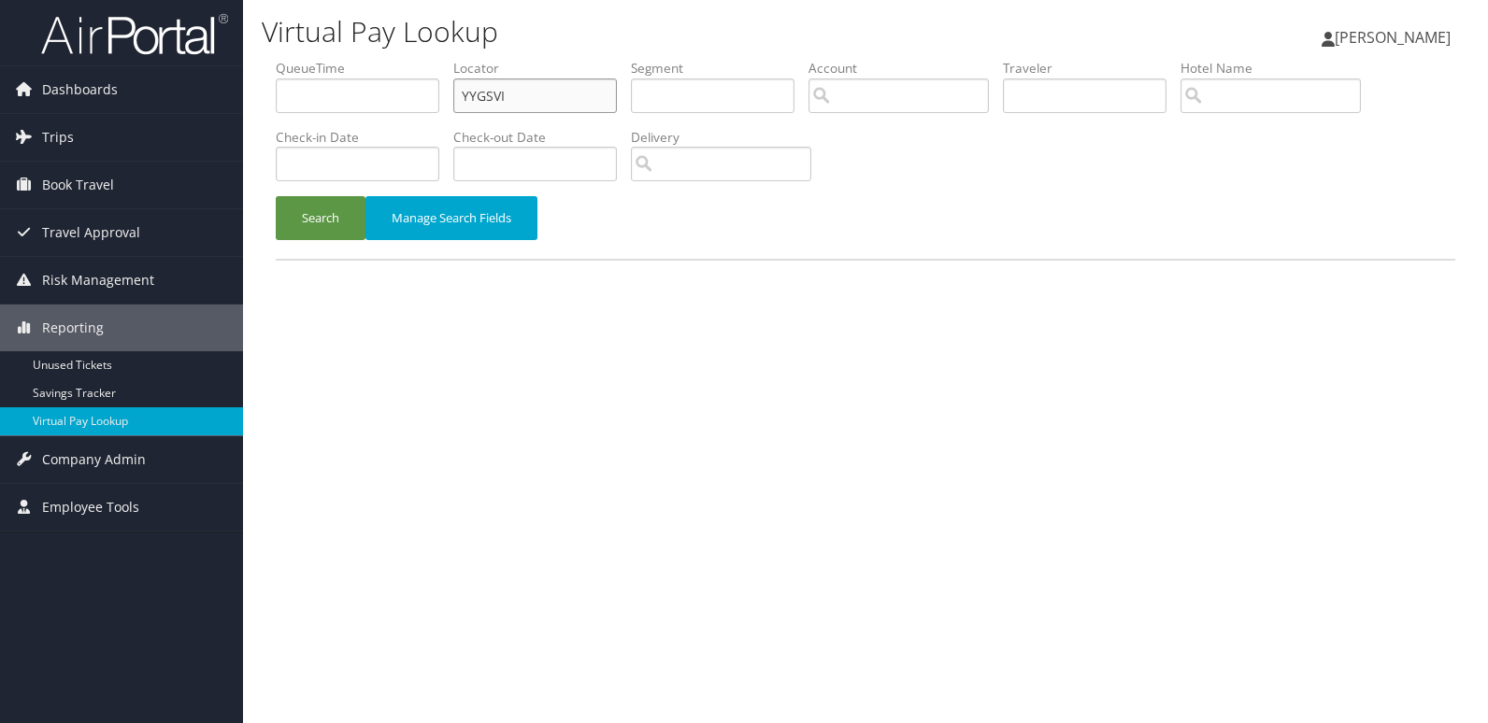
drag, startPoint x: 241, startPoint y: 102, endPoint x: 259, endPoint y: 129, distance: 32.4
click at [219, 105] on div "Dashboards AirPortal 360™ (Manager) My Travel Dashboard Trips Airtinerary® Look…" at bounding box center [744, 361] width 1488 height 723
click at [513, 89] on input "YYGSVI" at bounding box center [535, 95] width 164 height 35
paste input "JTKQRY"
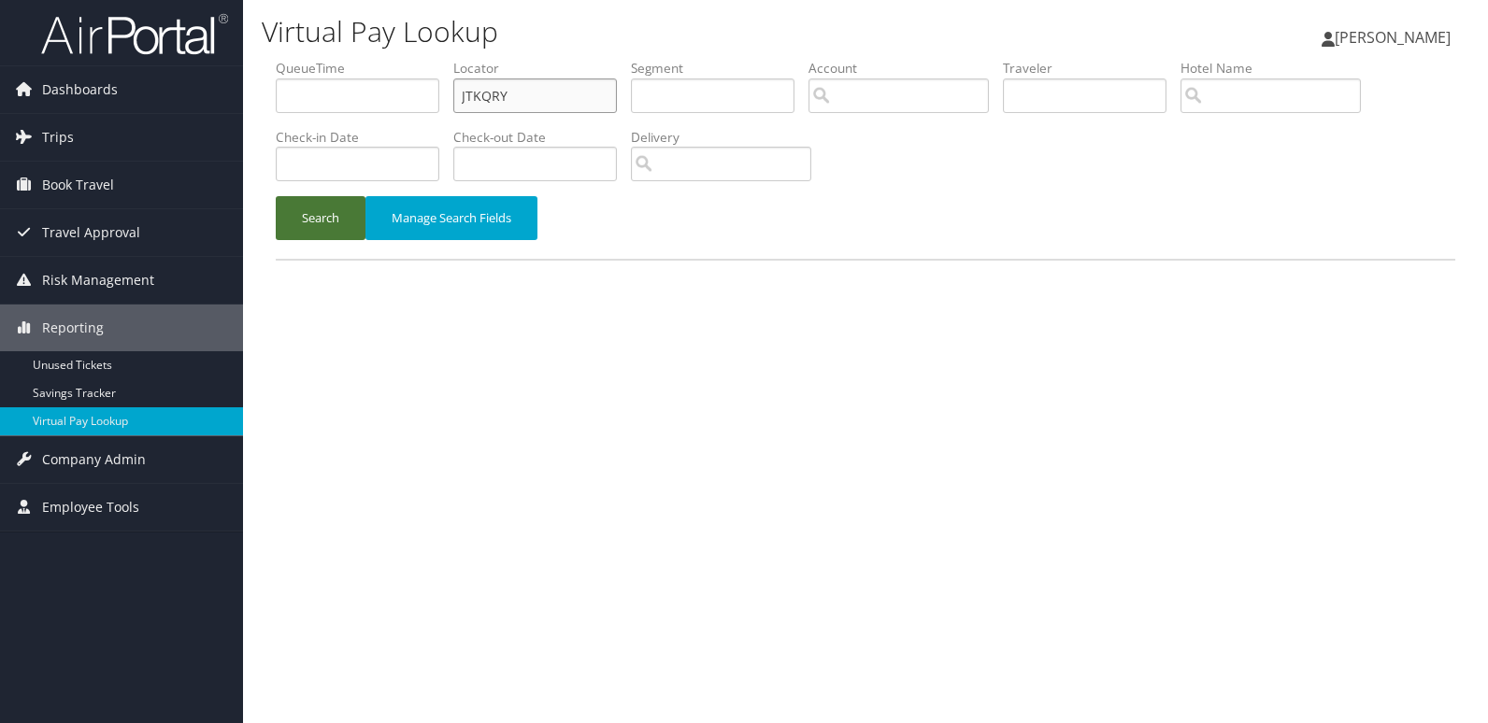
type input "JTKQRY"
click at [317, 224] on button "Search" at bounding box center [321, 218] width 90 height 44
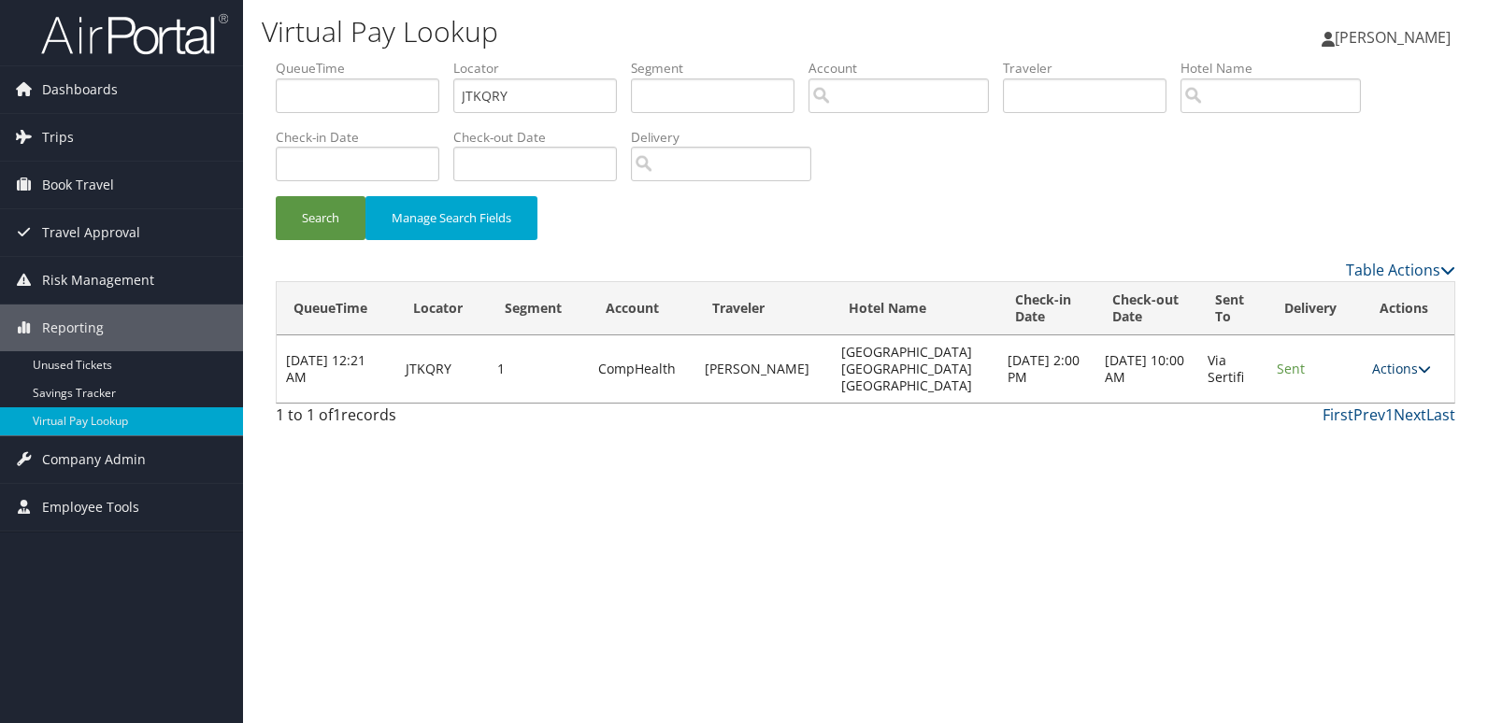
click at [1403, 364] on link "Actions" at bounding box center [1401, 369] width 59 height 18
click at [1352, 427] on link "Logs" at bounding box center [1365, 420] width 118 height 32
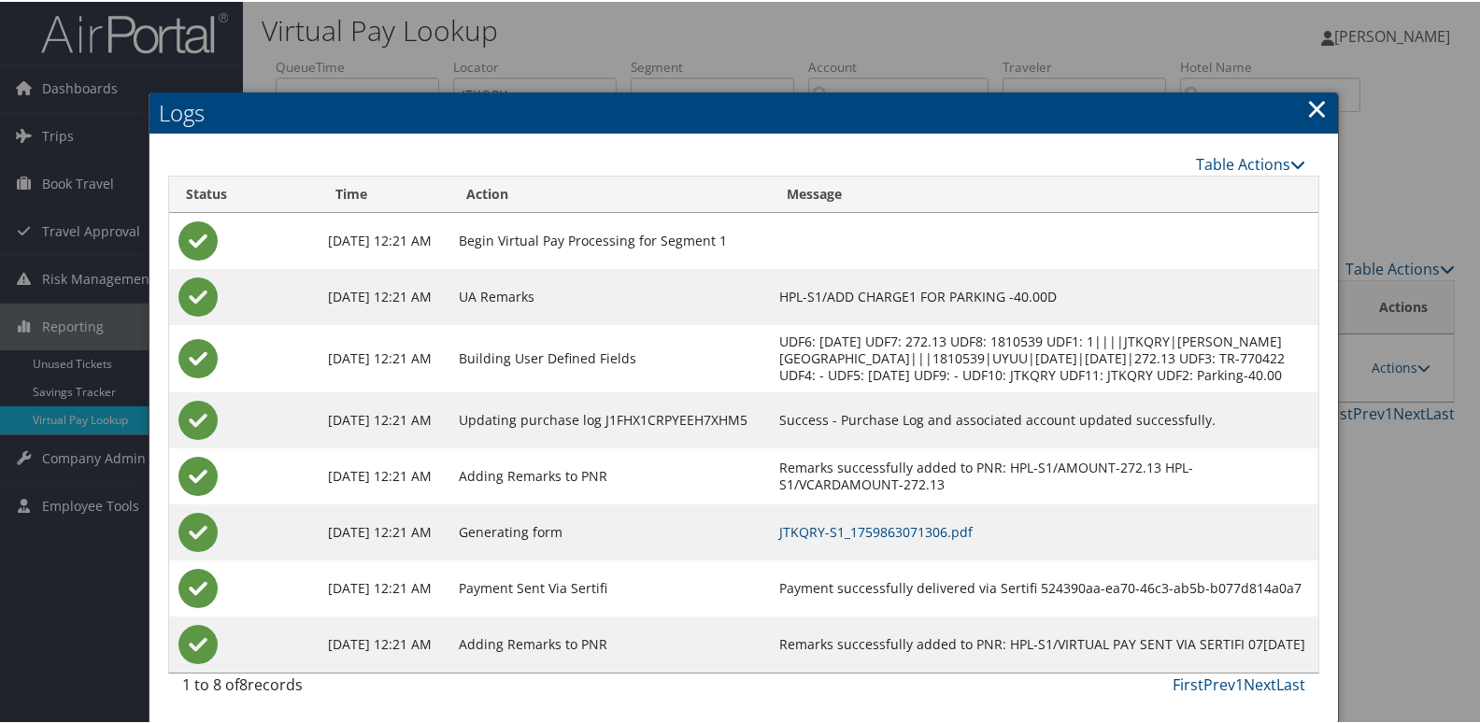
scroll to position [20, 0]
click at [923, 524] on link "JTKQRY-S1_1759863071306.pdf" at bounding box center [875, 530] width 193 height 18
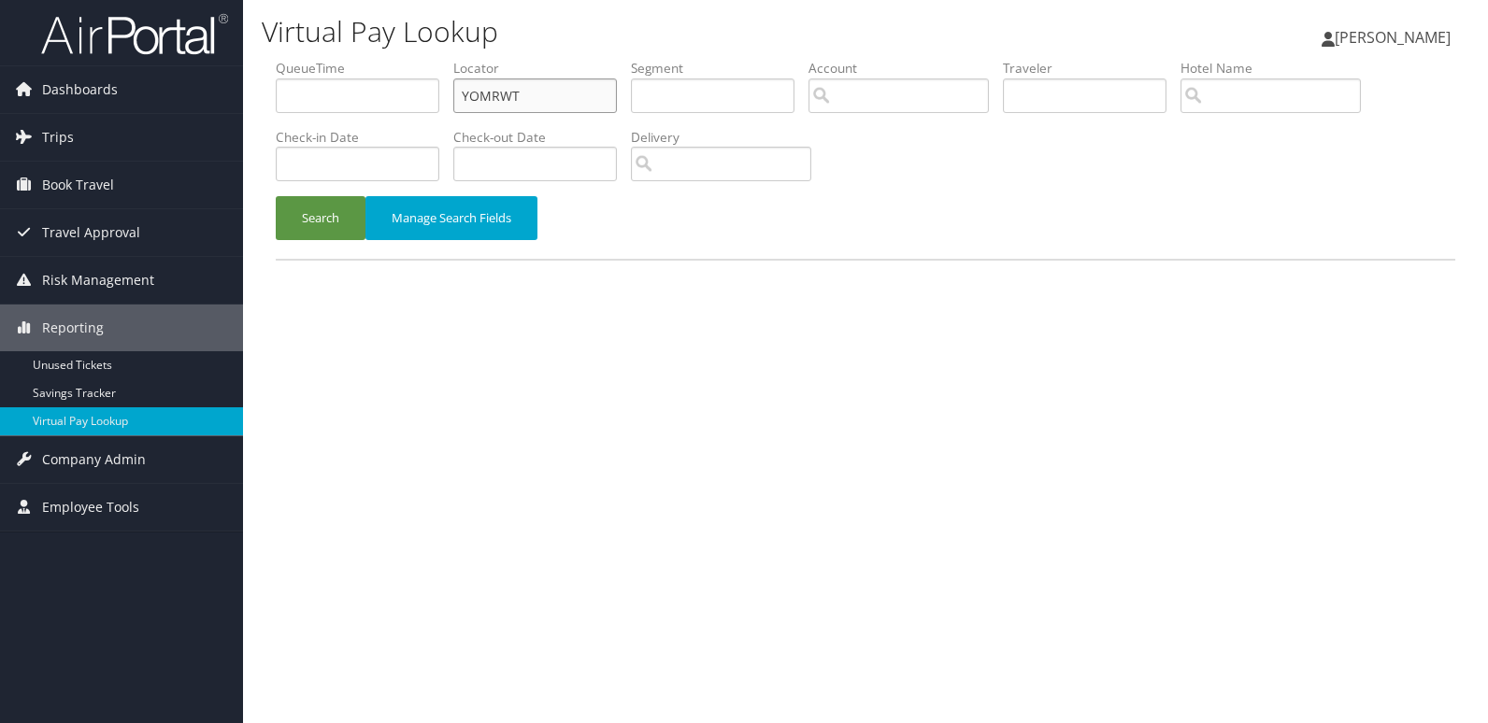
click at [577, 104] on input "YOMRWT" at bounding box center [535, 95] width 164 height 35
paste input "ELXUMU"
type input "ELXUMU"
click at [315, 222] on button "Search" at bounding box center [321, 218] width 90 height 44
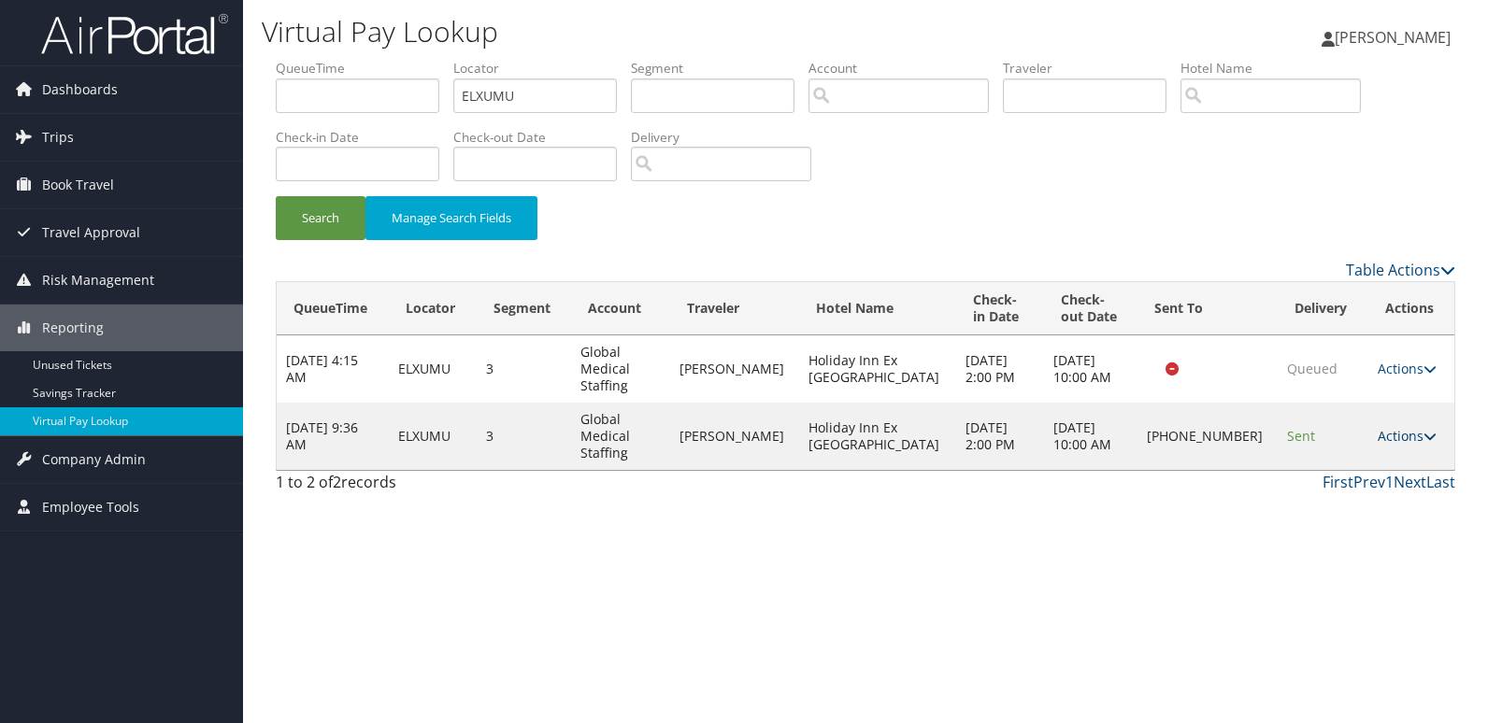
click at [1405, 427] on link "Actions" at bounding box center [1406, 436] width 59 height 18
click at [1364, 458] on link "Logs" at bounding box center [1341, 470] width 160 height 32
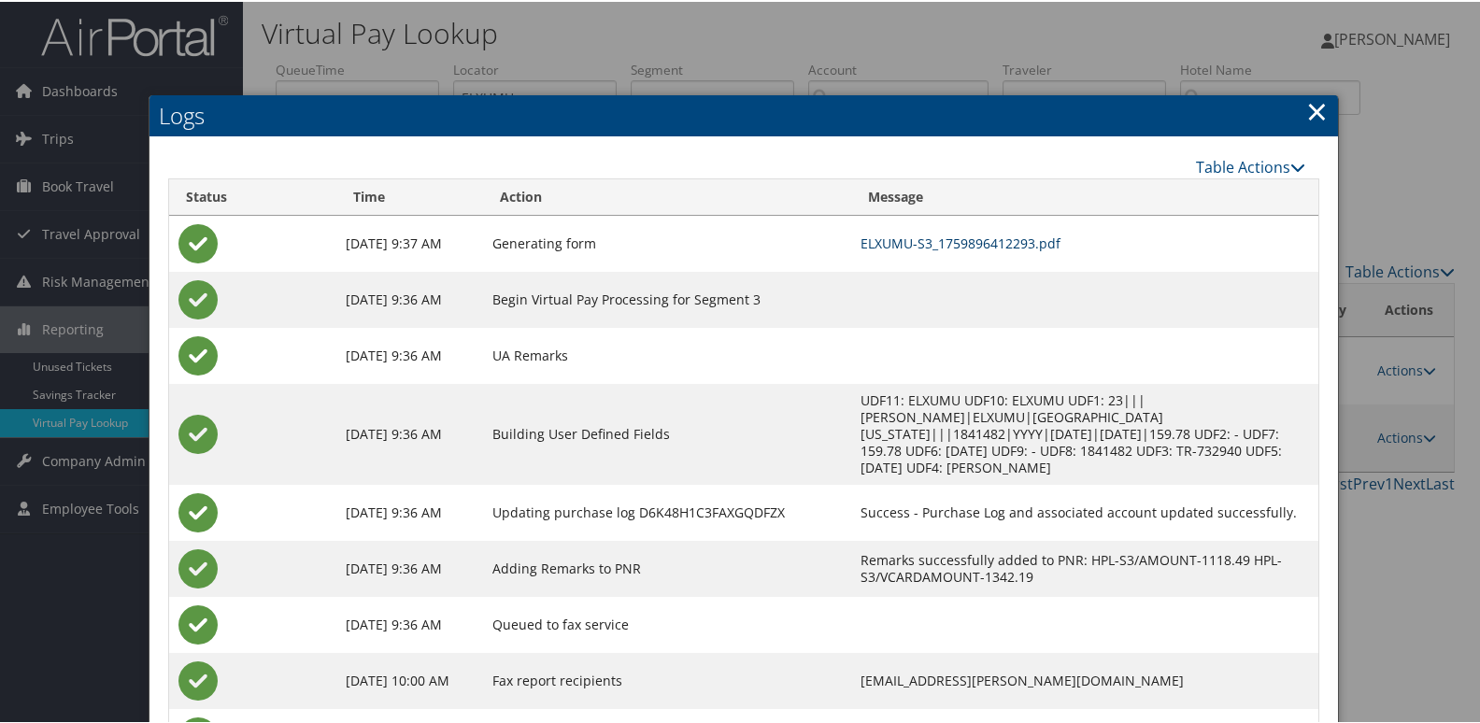
click at [1003, 240] on link "ELXUMU-S3_1759896412293.pdf" at bounding box center [961, 242] width 200 height 18
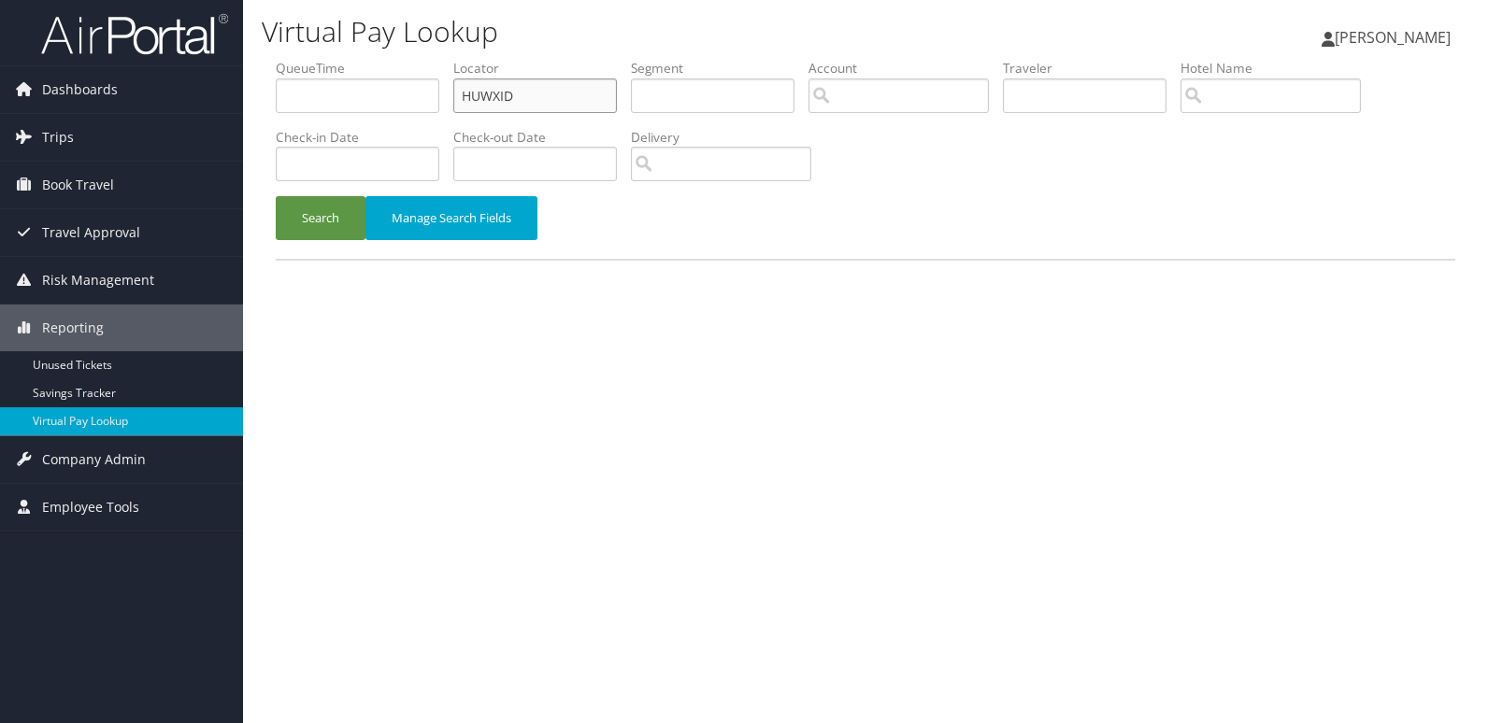
click at [302, 59] on ul "QueueTime Locator HUWXID Segment Account Traveler Hotel Name Check-in Date Chec…" at bounding box center [865, 59] width 1179 height 0
paste input "IFJSUB"
type input "IFJSUB"
drag, startPoint x: 335, startPoint y: 208, endPoint x: 688, endPoint y: 241, distance: 353.8
click at [346, 214] on button "Search" at bounding box center [321, 218] width 90 height 44
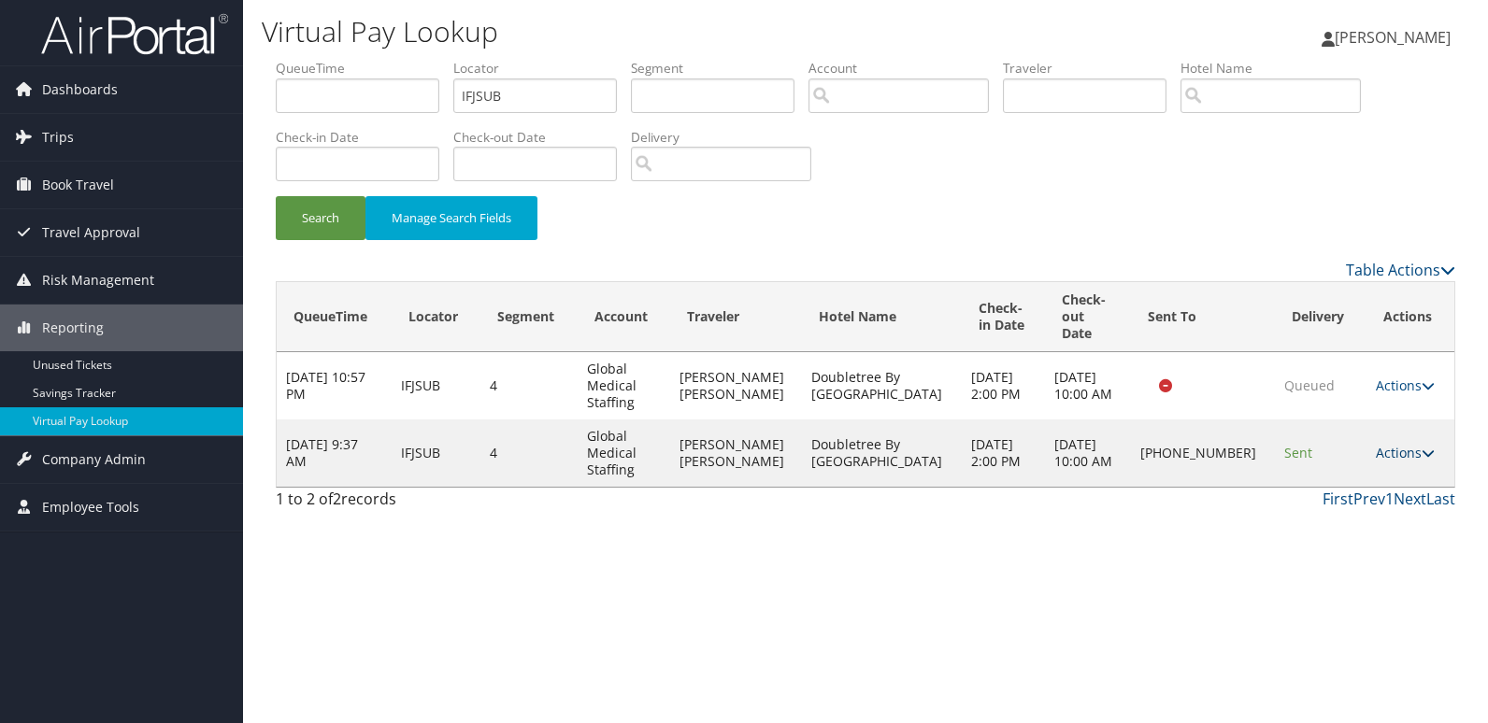
click at [1388, 444] on link "Actions" at bounding box center [1405, 453] width 59 height 18
click at [1356, 492] on link "Logs" at bounding box center [1338, 495] width 160 height 32
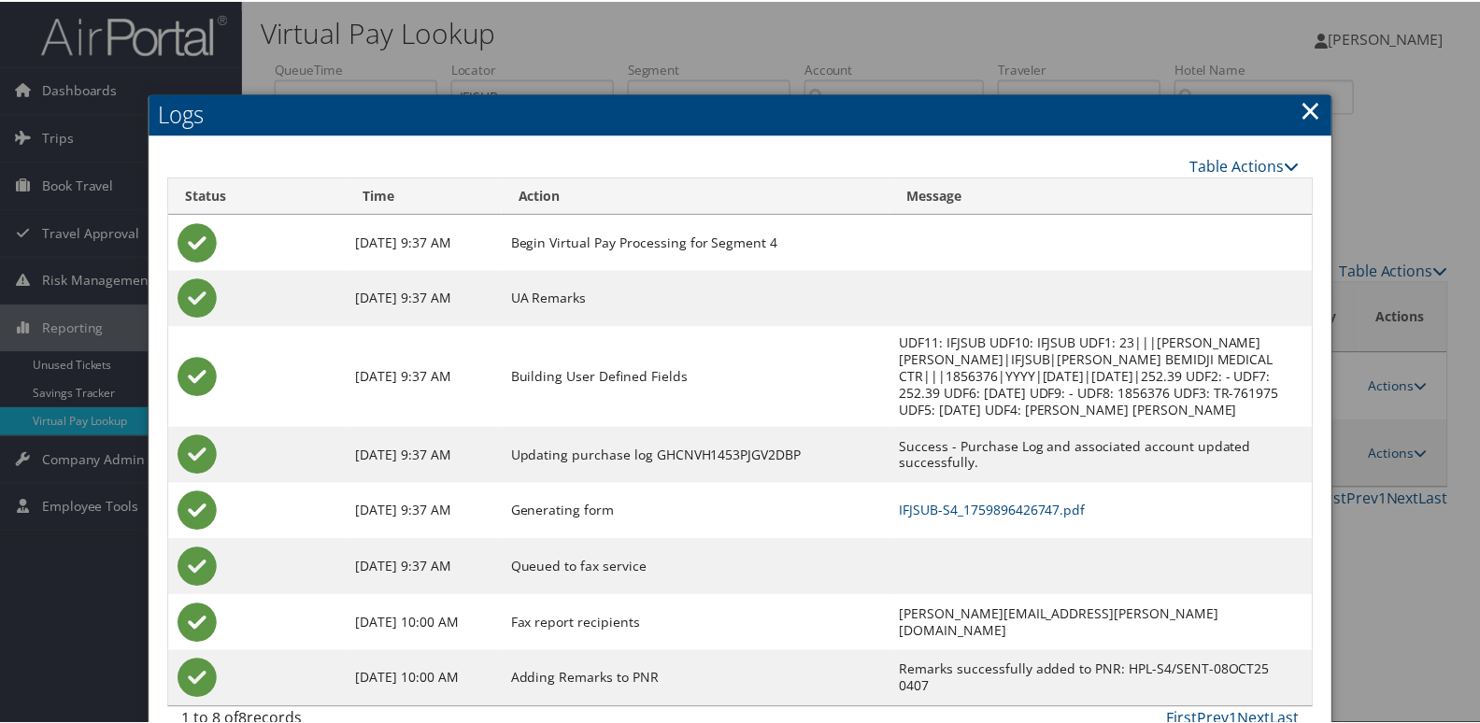
scroll to position [36, 0]
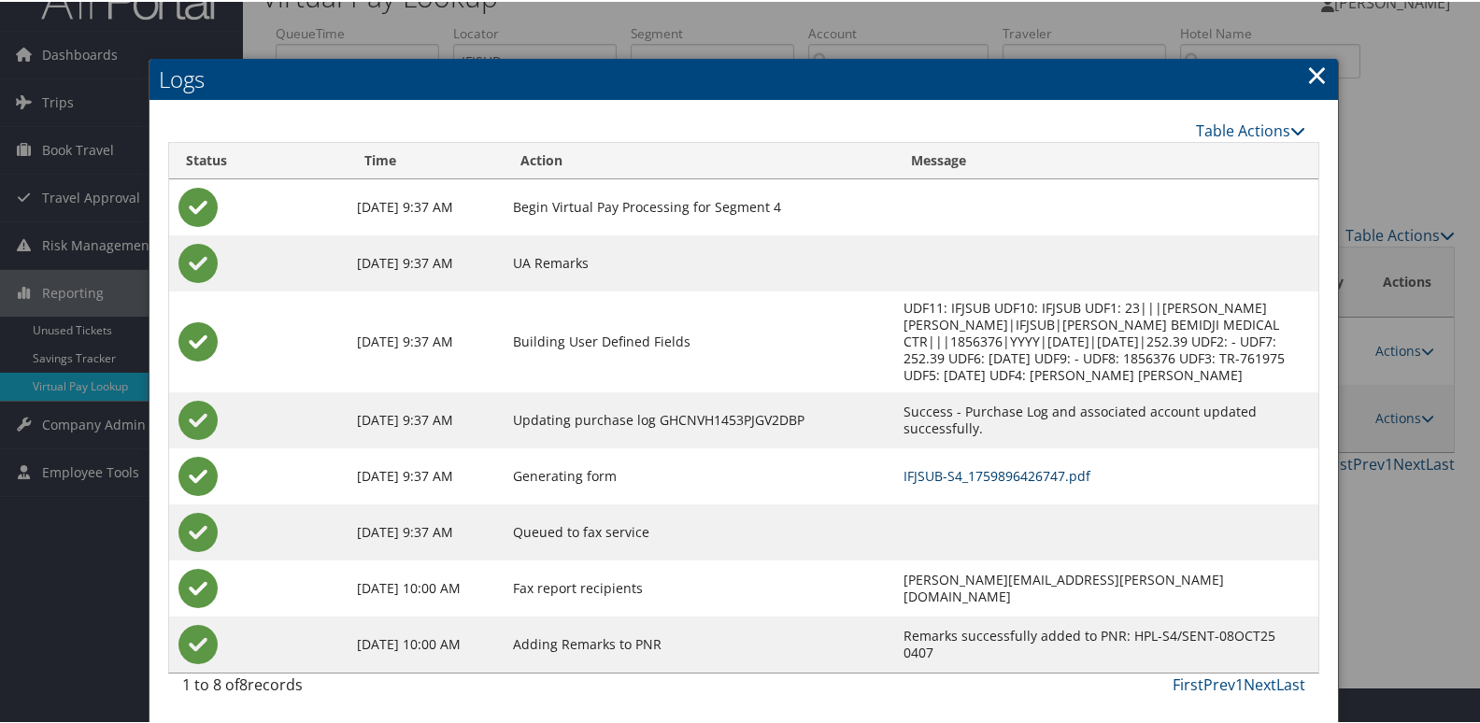
click at [967, 473] on link "IFJSUB-S4_1759896426747.pdf" at bounding box center [997, 474] width 187 height 18
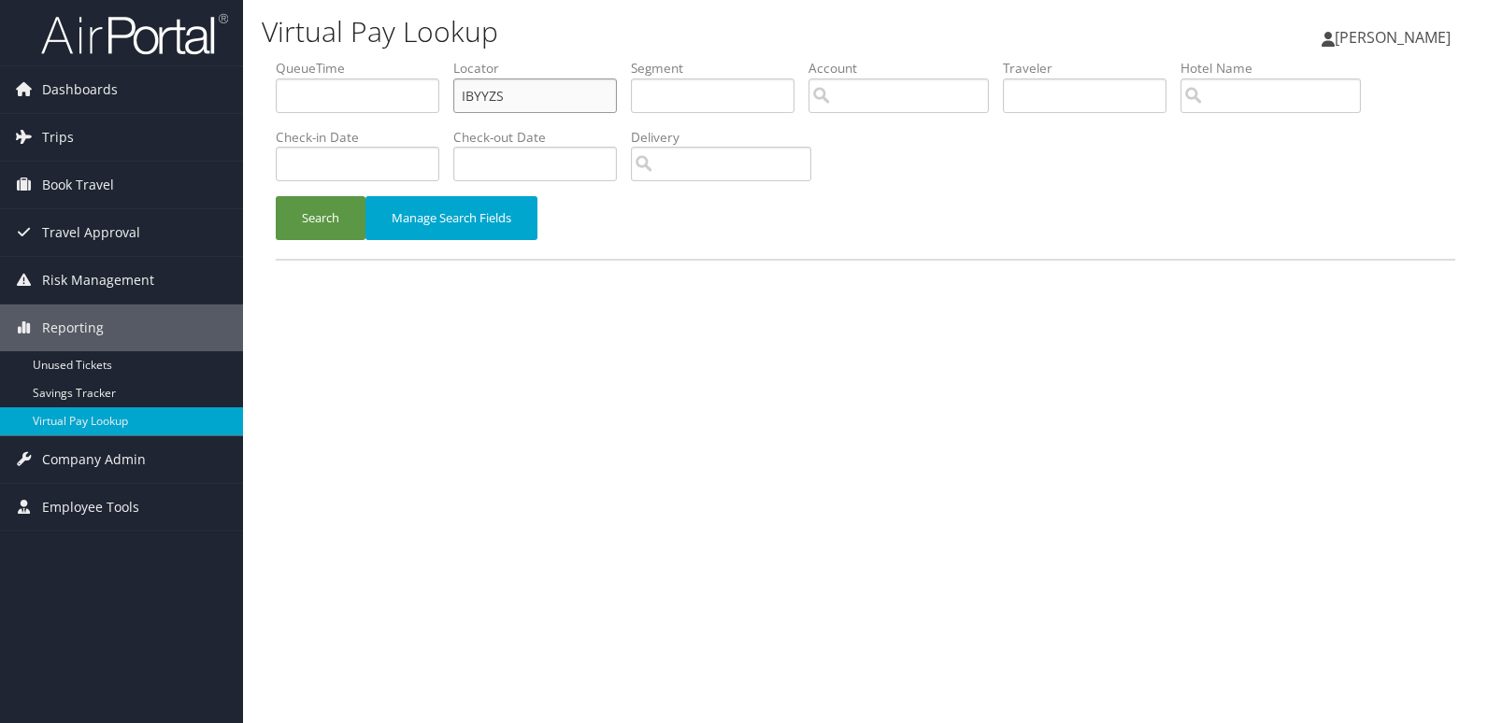
drag, startPoint x: 578, startPoint y: 88, endPoint x: 368, endPoint y: 130, distance: 213.5
click at [400, 59] on ul "QueueTime Locator IBYYZS Segment Account Traveler Hotel Name Check-in Date Chec…" at bounding box center [865, 59] width 1179 height 0
paste input "DVBLBD"
type input "DVBLBD"
click at [335, 220] on button "Search" at bounding box center [321, 218] width 90 height 44
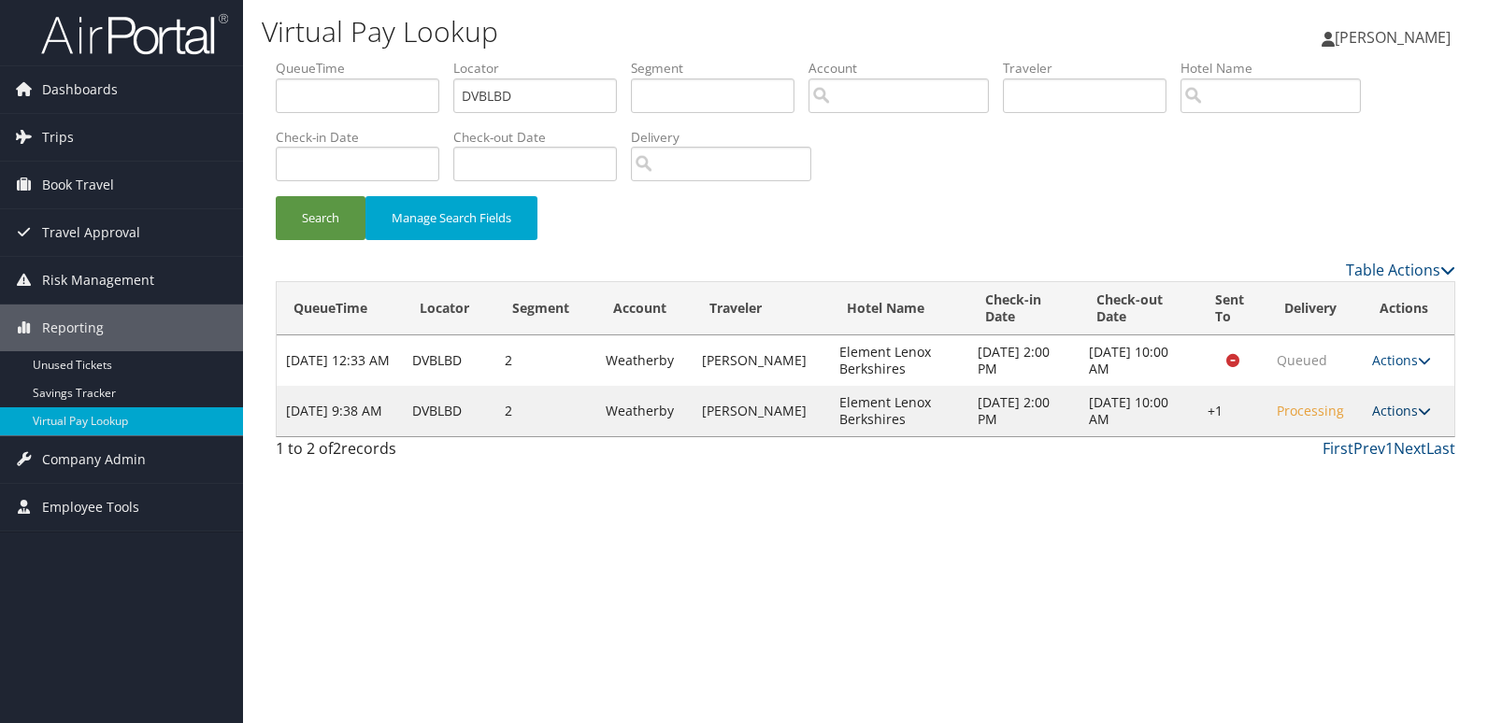
click at [1402, 411] on link "Actions" at bounding box center [1401, 411] width 59 height 18
click at [1353, 470] on link "Logs" at bounding box center [1344, 470] width 160 height 32
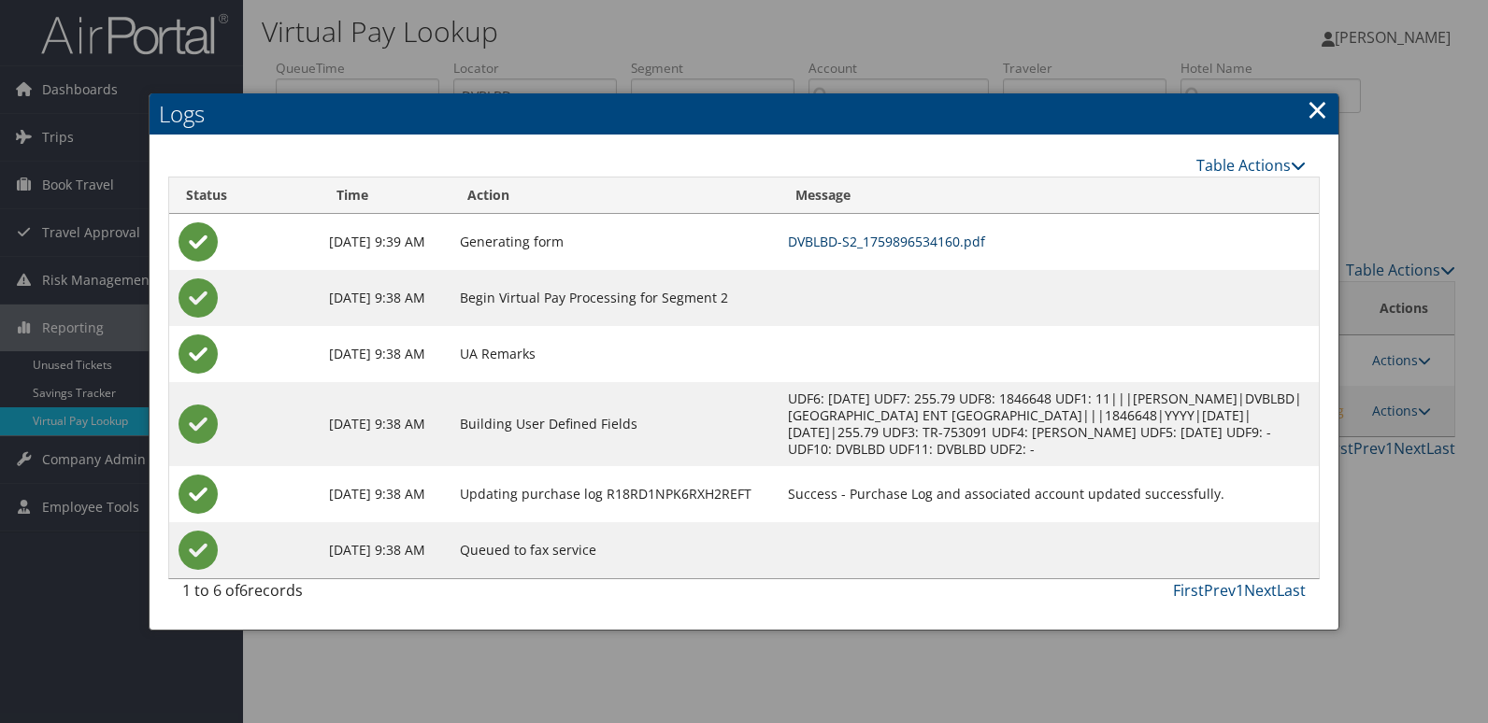
click at [985, 240] on link "DVBLBD-S2_1759896534160.pdf" at bounding box center [886, 242] width 197 height 18
